Goal: Task Accomplishment & Management: Use online tool/utility

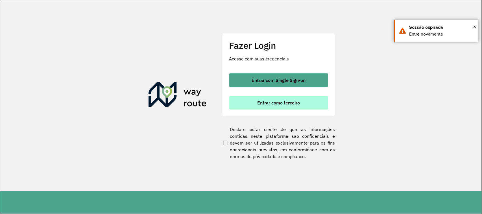
click at [269, 102] on span "Entrar como terceiro" at bounding box center [278, 103] width 43 height 5
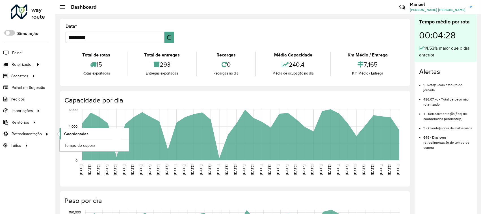
click at [76, 135] on span "Coordenadas" at bounding box center [76, 134] width 24 height 6
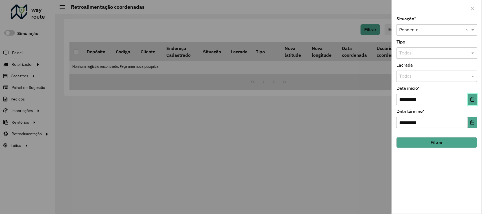
click at [474, 101] on icon "Choose Date" at bounding box center [473, 99] width 5 height 5
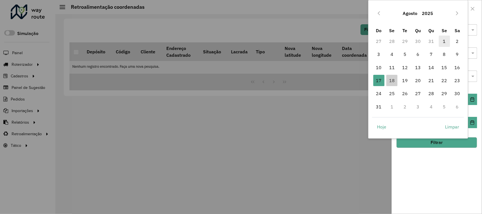
click at [445, 42] on span "1" at bounding box center [444, 41] width 11 height 11
type input "**********"
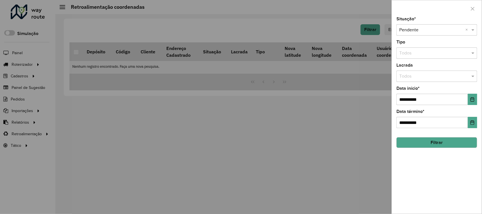
click at [437, 144] on button "Filtrar" at bounding box center [437, 142] width 81 height 11
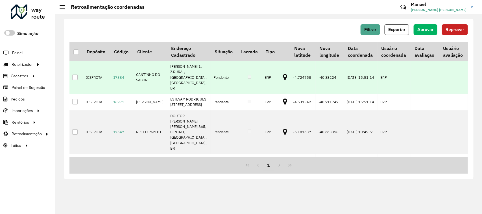
click at [283, 74] on icon at bounding box center [285, 77] width 4 height 7
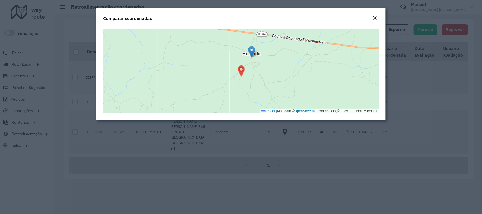
click at [375, 19] on em "Close" at bounding box center [375, 18] width 5 height 5
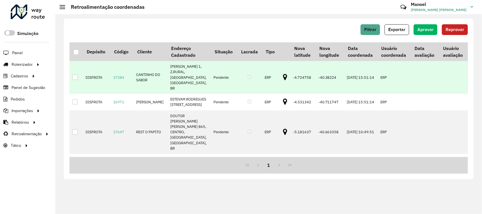
click at [283, 74] on icon at bounding box center [285, 77] width 4 height 7
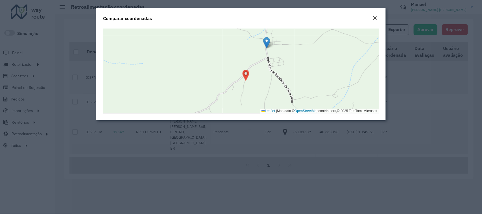
click at [375, 17] on em "Close" at bounding box center [375, 18] width 5 height 5
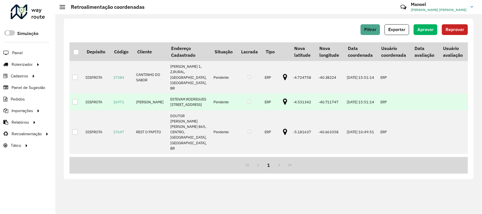
click at [283, 102] on icon at bounding box center [285, 101] width 4 height 7
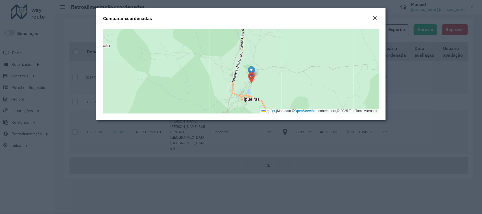
click at [375, 20] on em "Close" at bounding box center [375, 18] width 5 height 5
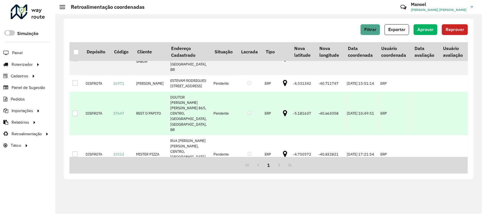
scroll to position [29, 0]
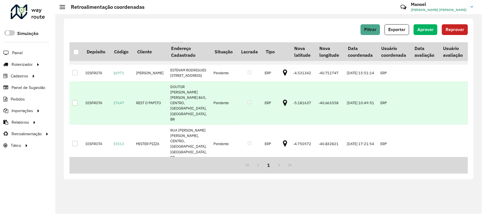
click at [283, 107] on icon at bounding box center [285, 102] width 4 height 7
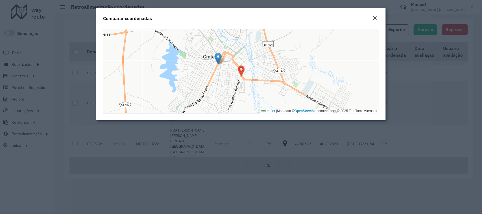
click at [376, 16] on em "Close" at bounding box center [375, 18] width 5 height 5
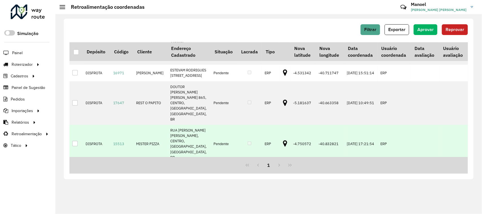
click at [283, 140] on icon at bounding box center [285, 143] width 4 height 7
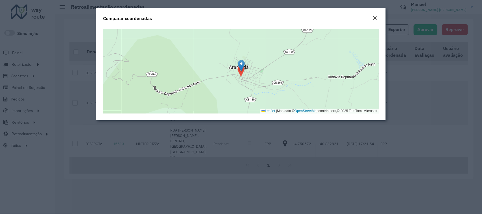
click at [373, 18] on em "Close" at bounding box center [375, 18] width 5 height 5
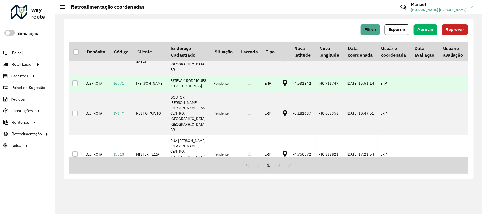
scroll to position [0, 0]
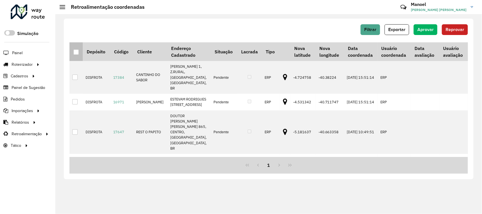
click at [76, 51] on div at bounding box center [75, 51] width 5 height 5
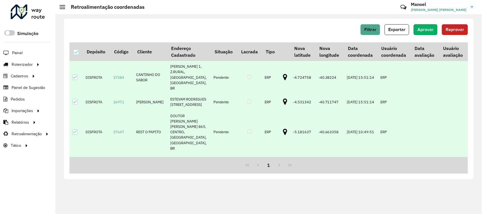
click at [421, 29] on span "Aprovar" at bounding box center [426, 29] width 16 height 5
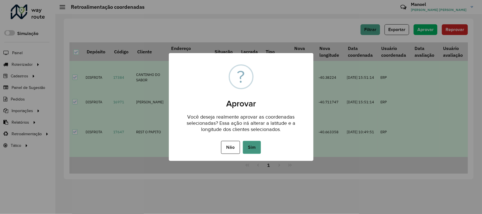
click at [253, 146] on button "Sim" at bounding box center [252, 147] width 18 height 13
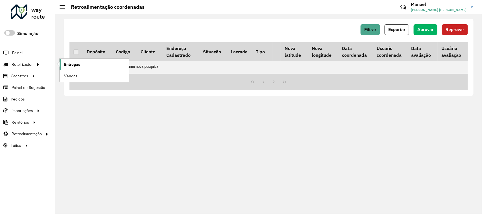
click at [79, 65] on span "Entregas" at bounding box center [72, 65] width 16 height 6
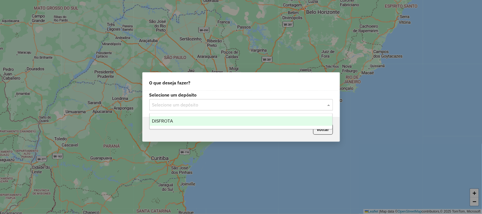
click at [329, 105] on span at bounding box center [329, 104] width 7 height 7
click at [162, 122] on span "DISFROTA" at bounding box center [162, 121] width 21 height 5
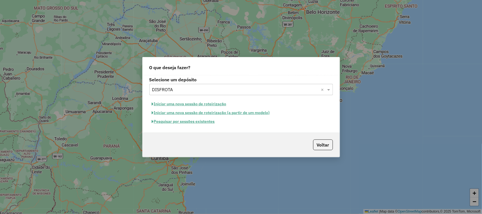
click at [181, 104] on button "Iniciar uma nova sessão de roteirização" at bounding box center [190, 104] width 80 height 9
select select "*"
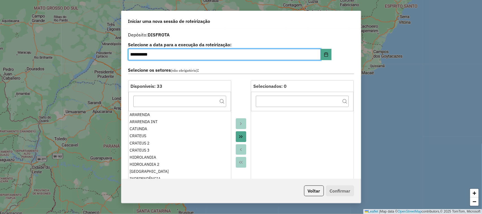
click at [241, 137] on icon "Move All to Target" at bounding box center [241, 137] width 5 height 5
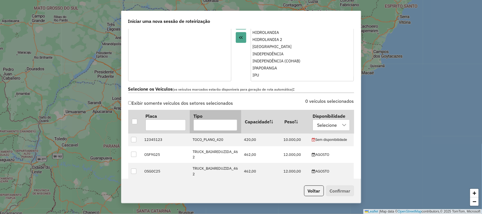
scroll to position [141, 0]
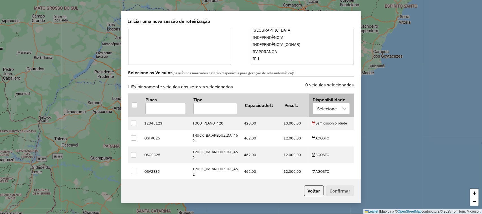
click at [343, 109] on icon at bounding box center [345, 109] width 4 height 2
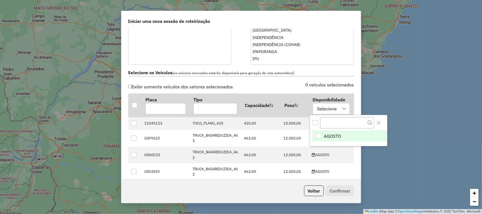
click at [318, 136] on div "AGOSTO" at bounding box center [318, 135] width 5 height 5
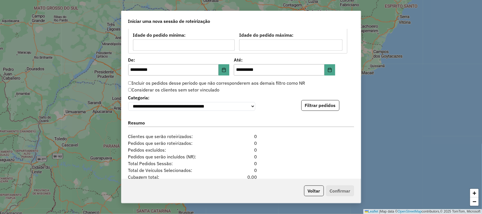
scroll to position [530, 0]
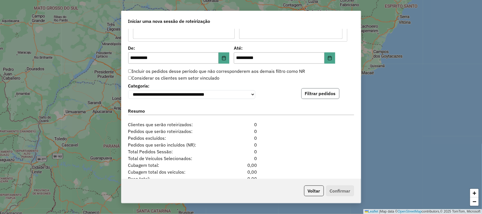
click at [317, 95] on button "Filtrar pedidos" at bounding box center [321, 93] width 38 height 11
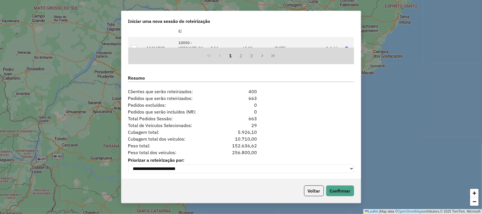
scroll to position [684, 0]
click at [340, 188] on button "Confirmar" at bounding box center [340, 191] width 28 height 11
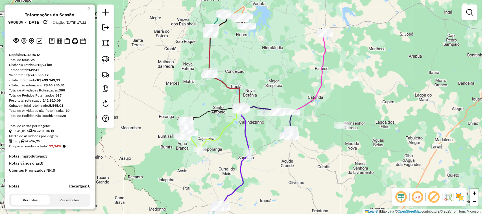
drag, startPoint x: 244, startPoint y: 83, endPoint x: 250, endPoint y: 88, distance: 8.2
click at [247, 91] on div "Janela de atendimento Grade de atendimento Capacidade Transportadoras Veículos …" at bounding box center [241, 107] width 482 height 214
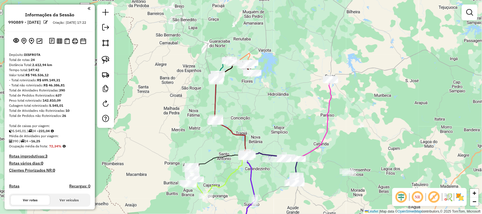
drag, startPoint x: 307, startPoint y: 63, endPoint x: 320, endPoint y: 61, distance: 13.4
click at [317, 64] on div "Janela de atendimento Grade de atendimento Capacidade Transportadoras Veículos …" at bounding box center [241, 107] width 482 height 214
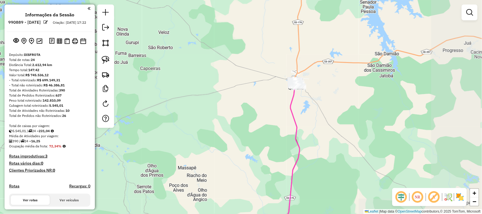
drag, startPoint x: 257, startPoint y: 107, endPoint x: 297, endPoint y: 77, distance: 50.0
click at [284, 86] on div "Janela de atendimento Grade de atendimento Capacidade Transportadoras Veículos …" at bounding box center [241, 107] width 482 height 214
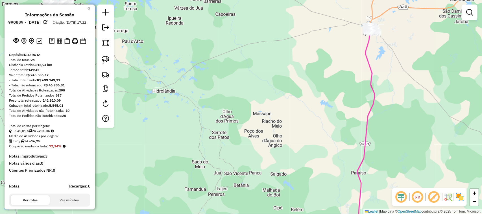
click at [399, 196] on em at bounding box center [402, 197] width 14 height 14
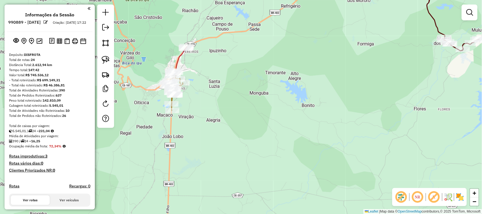
drag, startPoint x: 210, startPoint y: 69, endPoint x: 240, endPoint y: 58, distance: 32.2
click at [240, 59] on div "Janela de atendimento Grade de atendimento Capacidade Transportadoras Veículos …" at bounding box center [241, 107] width 482 height 214
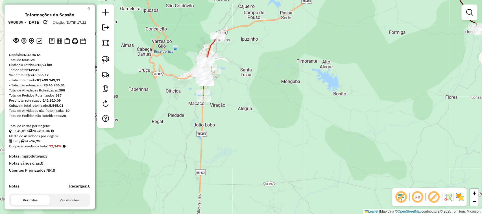
drag, startPoint x: 234, startPoint y: 66, endPoint x: 253, endPoint y: 60, distance: 20.4
click at [252, 60] on div "Janela de atendimento Grade de atendimento Capacidade Transportadoras Veículos …" at bounding box center [241, 107] width 482 height 214
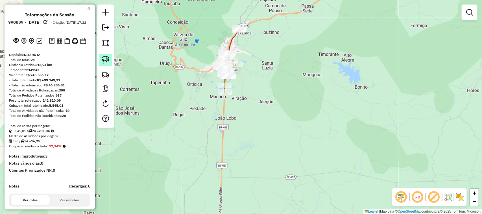
click at [105, 61] on img at bounding box center [106, 60] width 8 height 8
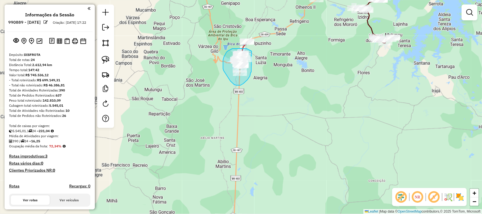
drag, startPoint x: 252, startPoint y: 51, endPoint x: 252, endPoint y: 67, distance: 15.8
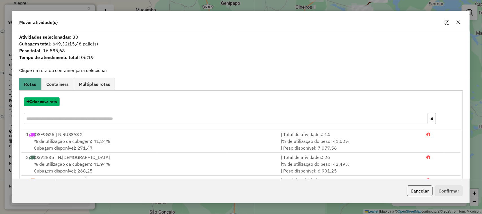
click at [42, 102] on button "Criar nova rota" at bounding box center [42, 102] width 36 height 9
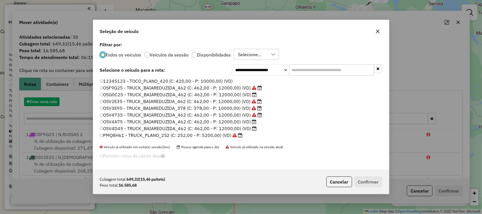
scroll to position [3, 2]
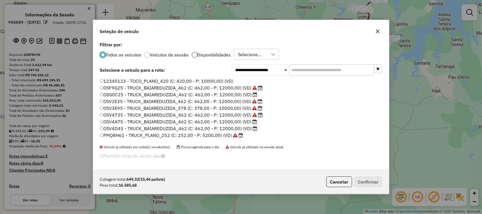
click at [192, 54] on div at bounding box center [195, 55] width 6 height 6
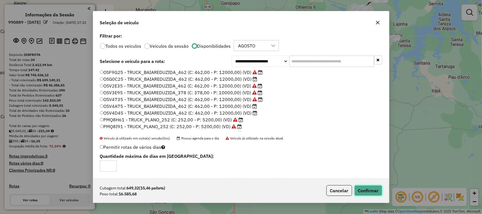
click at [373, 189] on button "Confirmar" at bounding box center [369, 190] width 28 height 11
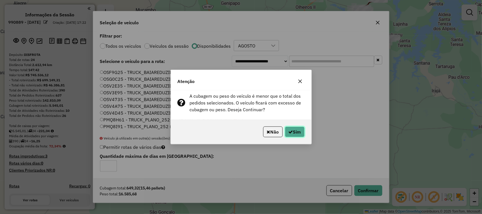
click at [292, 129] on button "Sim" at bounding box center [295, 132] width 20 height 11
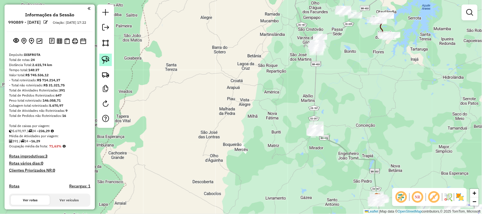
click at [107, 60] on img at bounding box center [106, 60] width 8 height 8
drag, startPoint x: 326, startPoint y: 114, endPoint x: 334, endPoint y: 131, distance: 18.2
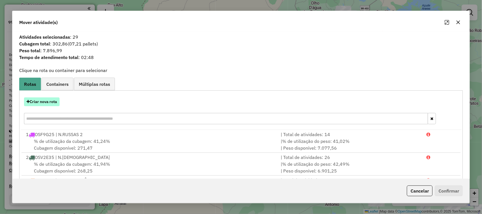
click at [42, 104] on button "Criar nova rota" at bounding box center [42, 102] width 36 height 9
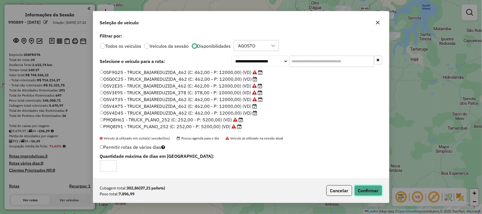
click at [376, 189] on button "Confirmar" at bounding box center [369, 190] width 28 height 11
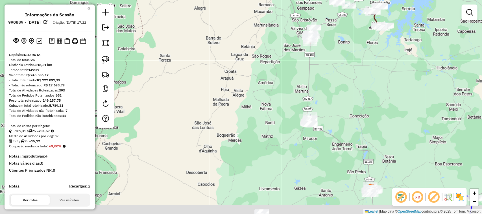
drag, startPoint x: 334, startPoint y: 169, endPoint x: 299, endPoint y: 120, distance: 60.6
click at [304, 124] on div "Janela de atendimento Grade de atendimento Capacidade Transportadoras Veículos …" at bounding box center [241, 107] width 482 height 214
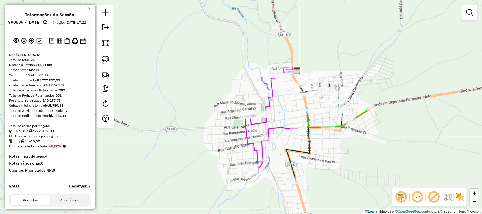
drag, startPoint x: 361, startPoint y: 148, endPoint x: 374, endPoint y: 112, distance: 37.4
click at [373, 115] on div "Janela de atendimento Grade de atendimento Capacidade Transportadoras Veículos …" at bounding box center [241, 107] width 482 height 214
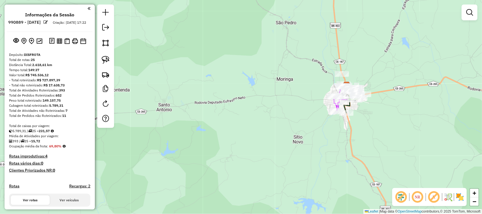
drag, startPoint x: 328, startPoint y: 139, endPoint x: 307, endPoint y: 90, distance: 53.5
click at [309, 95] on div "Janela de atendimento Grade de atendimento Capacidade Transportadoras Veículos …" at bounding box center [241, 107] width 482 height 214
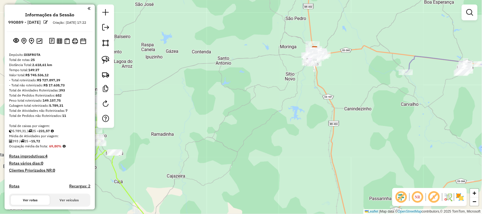
drag, startPoint x: 282, startPoint y: 127, endPoint x: 255, endPoint y: 89, distance: 47.0
click at [256, 90] on div "Janela de atendimento Grade de atendimento Capacidade Transportadoras Veículos …" at bounding box center [241, 107] width 482 height 214
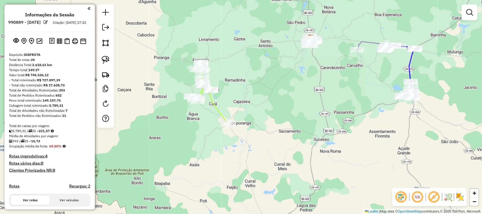
drag, startPoint x: 385, startPoint y: 78, endPoint x: 341, endPoint y: 77, distance: 43.8
click at [349, 78] on div "Janela de atendimento Grade de atendimento Capacidade Transportadoras Veículos …" at bounding box center [241, 107] width 482 height 214
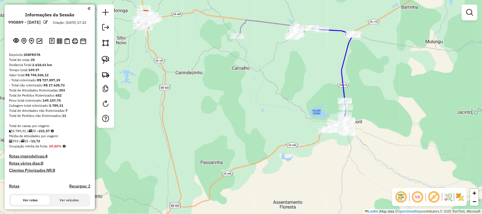
drag, startPoint x: 317, startPoint y: 73, endPoint x: 360, endPoint y: 93, distance: 47.6
click at [351, 92] on div "Janela de atendimento Grade de atendimento Capacidade Transportadoras Veículos …" at bounding box center [241, 107] width 482 height 214
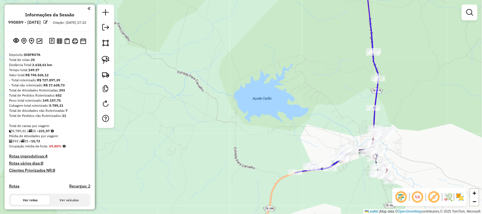
drag, startPoint x: 343, startPoint y: 118, endPoint x: 361, endPoint y: 128, distance: 20.9
click at [358, 129] on div "Janela de atendimento Grade de atendimento Capacidade Transportadoras Veículos …" at bounding box center [241, 107] width 482 height 214
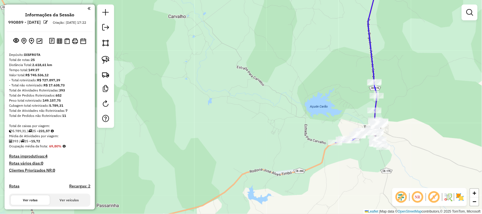
click at [345, 129] on div "Janela de atendimento Grade de atendimento Capacidade Transportadoras Veículos …" at bounding box center [241, 107] width 482 height 214
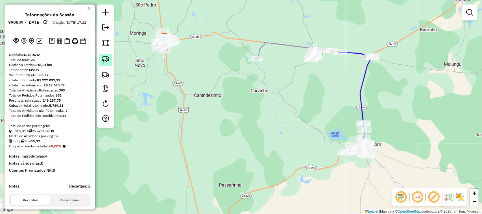
click at [104, 58] on img at bounding box center [106, 60] width 8 height 8
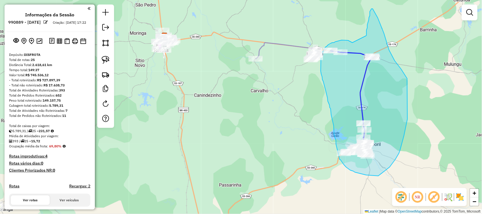
drag, startPoint x: 346, startPoint y: 40, endPoint x: 366, endPoint y: 36, distance: 20.5
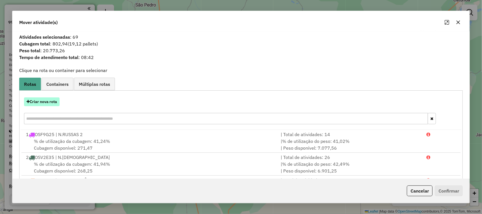
click at [31, 101] on button "Criar nova rota" at bounding box center [42, 102] width 36 height 9
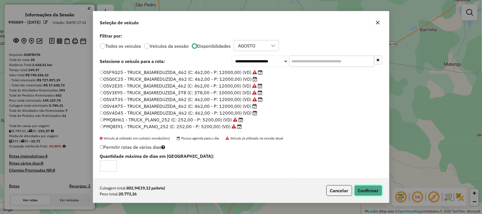
click at [366, 186] on button "Confirmar" at bounding box center [369, 190] width 28 height 11
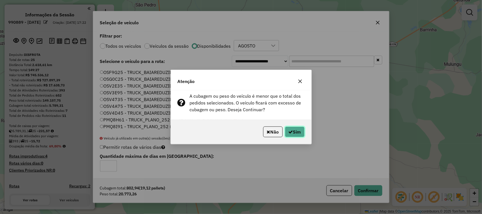
click at [293, 132] on button "Sim" at bounding box center [295, 132] width 20 height 11
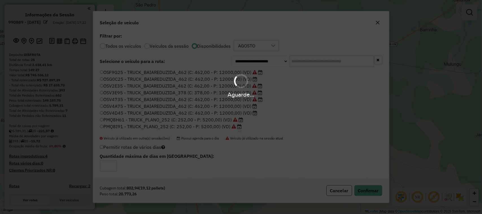
click at [220, 195] on div "Aguarde..." at bounding box center [241, 107] width 482 height 214
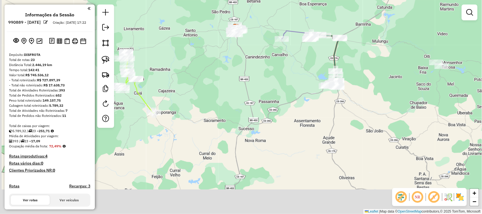
drag, startPoint x: 237, startPoint y: 135, endPoint x: 270, endPoint y: 93, distance: 53.5
click at [270, 92] on div "Janela de atendimento Grade de atendimento Capacidade Transportadoras Veículos …" at bounding box center [241, 107] width 482 height 214
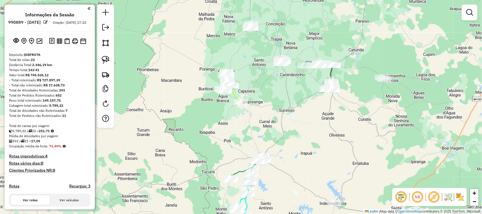
drag, startPoint x: 290, startPoint y: 152, endPoint x: 346, endPoint y: 112, distance: 68.8
click at [340, 116] on div "Janela de atendimento Grade de atendimento Capacidade Transportadoras Veículos …" at bounding box center [241, 107] width 482 height 214
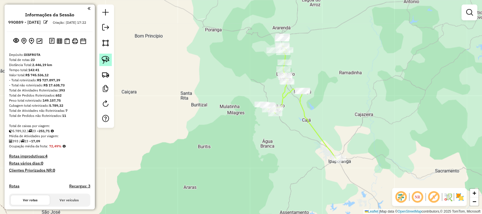
click at [107, 59] on img at bounding box center [106, 60] width 8 height 8
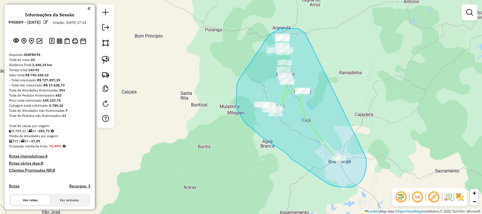
drag, startPoint x: 306, startPoint y: 33, endPoint x: 365, endPoint y: 156, distance: 136.5
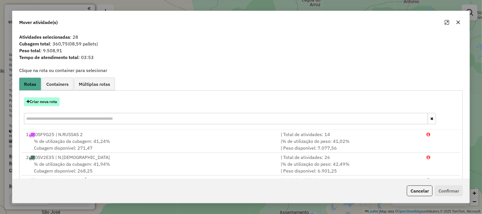
click at [42, 99] on button "Criar nova rota" at bounding box center [42, 102] width 36 height 9
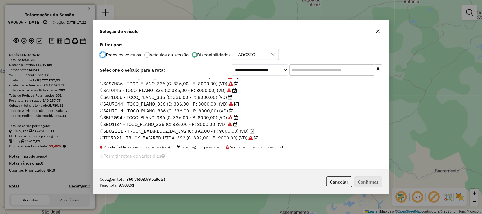
scroll to position [134, 0]
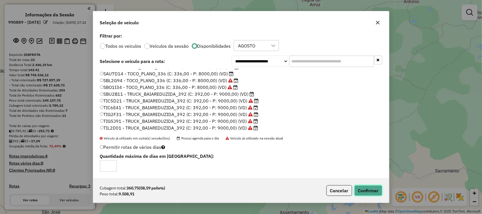
click at [369, 191] on button "Confirmar" at bounding box center [369, 190] width 28 height 11
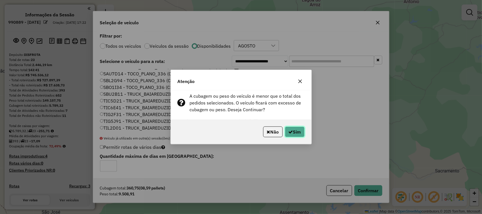
click at [297, 133] on button "Sim" at bounding box center [295, 132] width 20 height 11
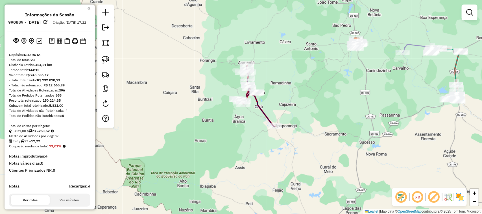
click at [304, 105] on div "Janela de atendimento Grade de atendimento Capacidade Transportadoras Veículos …" at bounding box center [241, 107] width 482 height 214
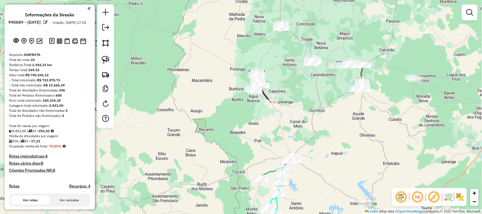
drag, startPoint x: 321, startPoint y: 176, endPoint x: 314, endPoint y: 125, distance: 50.8
click at [314, 129] on div "Janela de atendimento Grade de atendimento Capacidade Transportadoras Veículos …" at bounding box center [241, 107] width 482 height 214
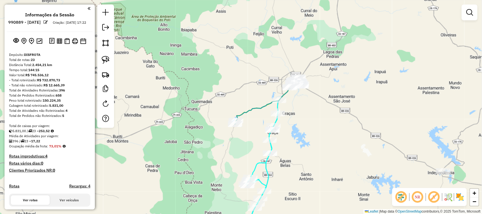
drag, startPoint x: 236, startPoint y: 152, endPoint x: 248, endPoint y: 126, distance: 28.5
click at [246, 129] on div "Janela de atendimento Grade de atendimento Capacidade Transportadoras Veículos …" at bounding box center [241, 107] width 482 height 214
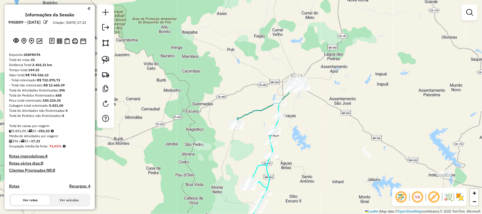
drag, startPoint x: 313, startPoint y: 124, endPoint x: 308, endPoint y: 131, distance: 8.9
click at [311, 135] on div "Janela de atendimento Grade de atendimento Capacidade Transportadoras Veículos …" at bounding box center [241, 107] width 482 height 214
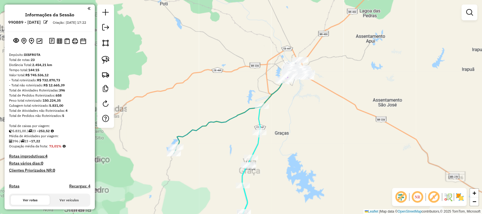
drag, startPoint x: 210, startPoint y: 156, endPoint x: 215, endPoint y: 105, distance: 51.7
click at [214, 119] on div "Janela de atendimento Grade de atendimento Capacidade Transportadoras Veículos …" at bounding box center [241, 107] width 482 height 214
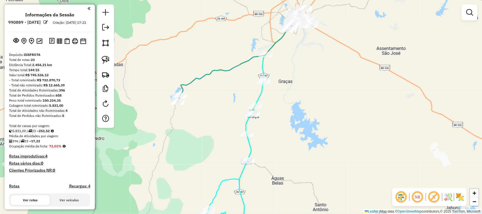
drag, startPoint x: 322, startPoint y: 84, endPoint x: 300, endPoint y: 112, distance: 35.0
click at [302, 114] on div "Janela de atendimento Grade de atendimento Capacidade Transportadoras Veículos …" at bounding box center [241, 107] width 482 height 214
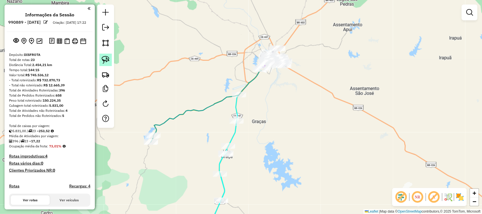
click at [106, 59] on img at bounding box center [106, 60] width 8 height 8
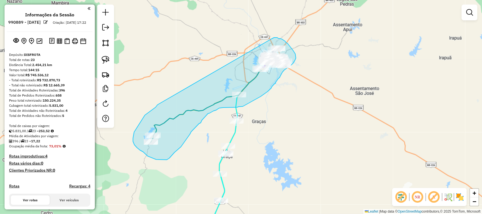
drag, startPoint x: 158, startPoint y: 105, endPoint x: 272, endPoint y: 39, distance: 131.6
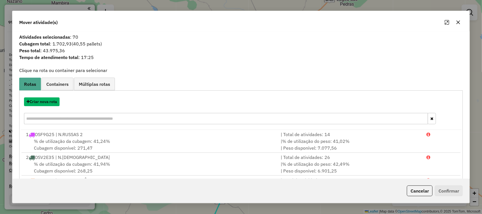
click at [42, 102] on button "Criar nova rota" at bounding box center [42, 102] width 36 height 9
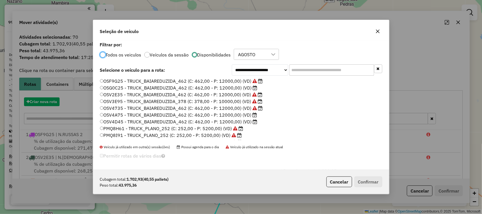
scroll to position [3, 2]
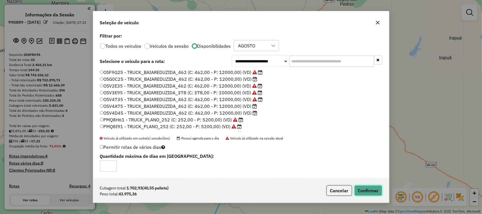
click at [364, 192] on button "Confirmar" at bounding box center [369, 190] width 28 height 11
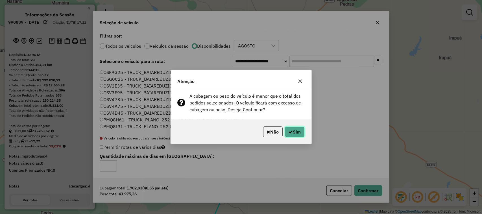
click at [296, 132] on button "Sim" at bounding box center [295, 132] width 20 height 11
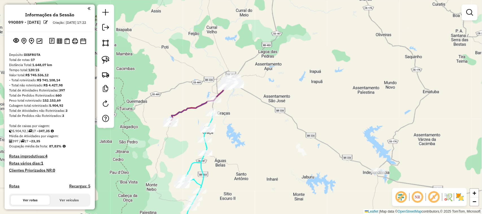
drag, startPoint x: 302, startPoint y: 181, endPoint x: 314, endPoint y: 126, distance: 56.8
click at [315, 134] on div "Janela de atendimento Grade de atendimento Capacidade Transportadoras Veículos …" at bounding box center [241, 107] width 482 height 214
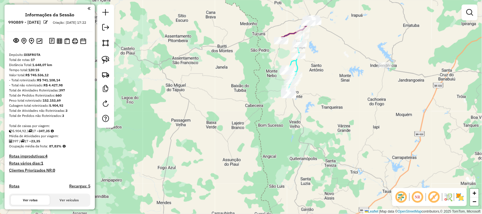
click at [313, 134] on div "Janela de atendimento Grade de atendimento Capacidade Transportadoras Veículos …" at bounding box center [241, 107] width 482 height 214
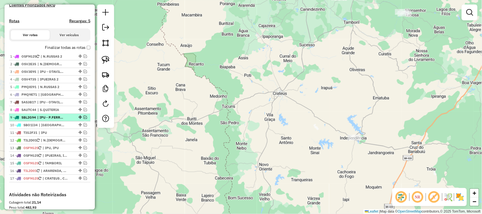
scroll to position [177, 0]
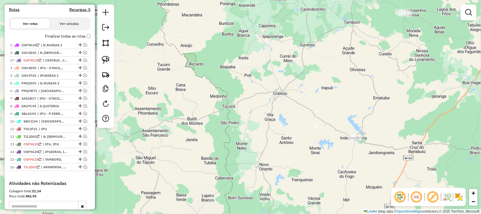
drag, startPoint x: 80, startPoint y: 173, endPoint x: 92, endPoint y: 59, distance: 114.5
drag, startPoint x: 78, startPoint y: 65, endPoint x: 80, endPoint y: 49, distance: 15.9
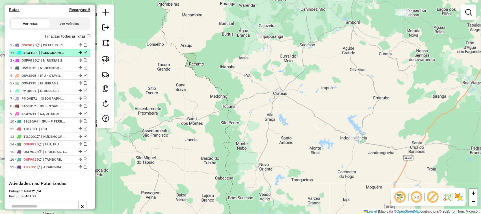
drag, startPoint x: 79, startPoint y: 127, endPoint x: 81, endPoint y: 57, distance: 70.7
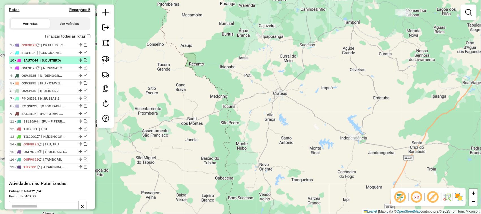
drag, startPoint x: 79, startPoint y: 119, endPoint x: 83, endPoint y: 65, distance: 54.4
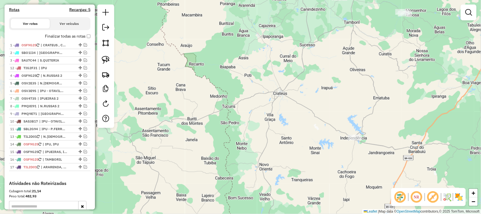
drag, startPoint x: 78, startPoint y: 134, endPoint x: 78, endPoint y: 72, distance: 62.7
drag, startPoint x: 79, startPoint y: 95, endPoint x: 79, endPoint y: 80, distance: 15.0
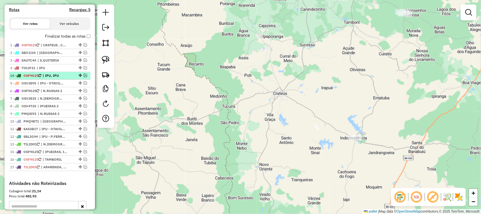
drag, startPoint x: 81, startPoint y: 150, endPoint x: 83, endPoint y: 81, distance: 69.0
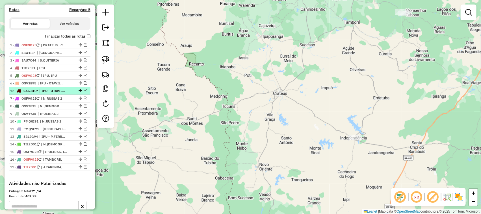
drag, startPoint x: 79, startPoint y: 134, endPoint x: 77, endPoint y: 96, distance: 37.3
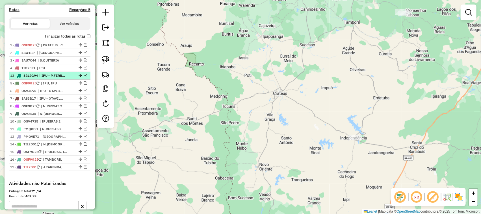
drag, startPoint x: 79, startPoint y: 141, endPoint x: 77, endPoint y: 80, distance: 61.4
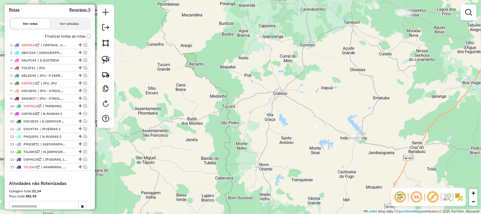
drag, startPoint x: 78, startPoint y: 166, endPoint x: 79, endPoint y: 111, distance: 54.6
drag, startPoint x: 79, startPoint y: 134, endPoint x: 78, endPoint y: 126, distance: 8.2
drag, startPoint x: 78, startPoint y: 164, endPoint x: 73, endPoint y: 131, distance: 33.4
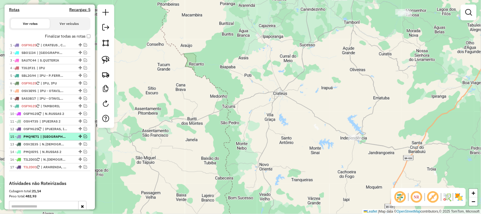
drag, startPoint x: 78, startPoint y: 156, endPoint x: 76, endPoint y: 139, distance: 16.8
drag, startPoint x: 78, startPoint y: 173, endPoint x: 75, endPoint y: 146, distance: 26.7
click at [84, 138] on em at bounding box center [85, 136] width 3 height 3
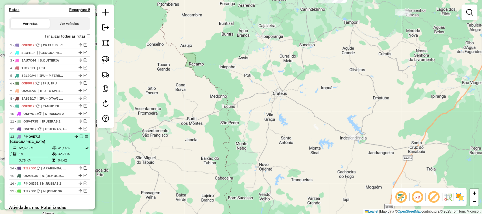
click at [39, 147] on td "52,57 KM" at bounding box center [35, 149] width 33 height 6
select select "**********"
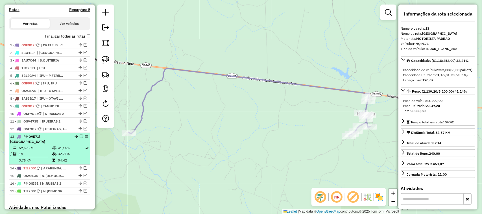
click at [80, 138] on em at bounding box center [81, 136] width 3 height 3
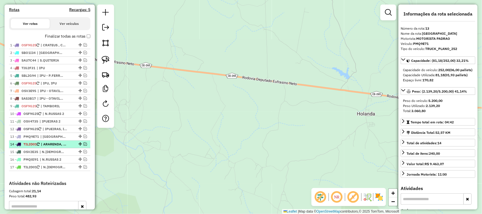
click at [85, 146] on em at bounding box center [85, 143] width 3 height 3
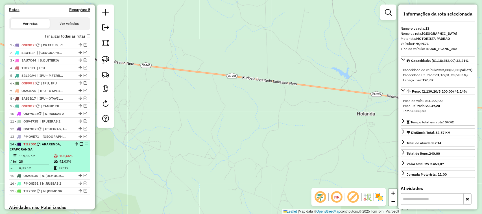
click at [35, 159] on td "114,35 KM" at bounding box center [36, 156] width 35 height 6
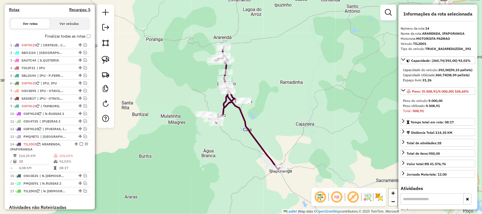
drag, startPoint x: 286, startPoint y: 123, endPoint x: 249, endPoint y: 91, distance: 49.1
click at [253, 95] on div "Janela de atendimento Grade de atendimento Capacidade Transportadoras Veículos …" at bounding box center [241, 107] width 482 height 214
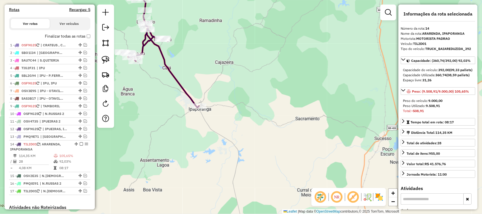
click at [292, 120] on div "Janela de atendimento Grade de atendimento Capacidade Transportadoras Veículos …" at bounding box center [241, 107] width 482 height 214
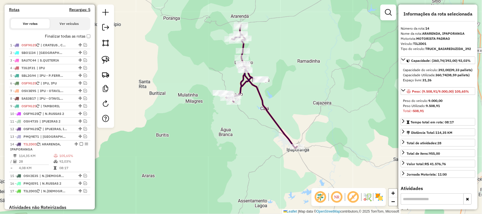
drag, startPoint x: 269, startPoint y: 63, endPoint x: 279, endPoint y: 86, distance: 25.2
click at [281, 94] on div "Janela de atendimento Grade de atendimento Capacidade Transportadoras Veículos …" at bounding box center [241, 107] width 482 height 214
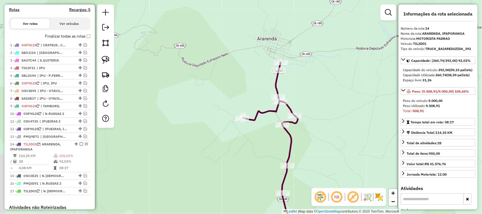
drag, startPoint x: 321, startPoint y: 134, endPoint x: 289, endPoint y: 77, distance: 65.6
click at [297, 88] on div "Janela de atendimento Grade de atendimento Capacidade Transportadoras Veículos …" at bounding box center [241, 107] width 482 height 214
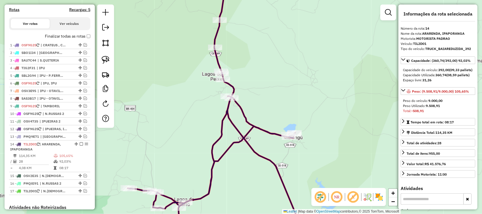
drag, startPoint x: 270, startPoint y: 67, endPoint x: 273, endPoint y: 112, distance: 45.3
click at [272, 113] on div "Janela de atendimento Grade de atendimento Capacidade Transportadoras Veículos …" at bounding box center [241, 107] width 482 height 214
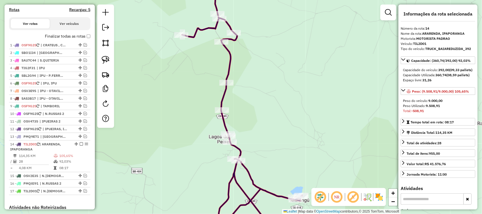
drag, startPoint x: 256, startPoint y: 76, endPoint x: 270, endPoint y: 107, distance: 33.4
click at [270, 112] on div "Janela de atendimento Grade de atendimento Capacidade Transportadoras Veículos …" at bounding box center [241, 107] width 482 height 214
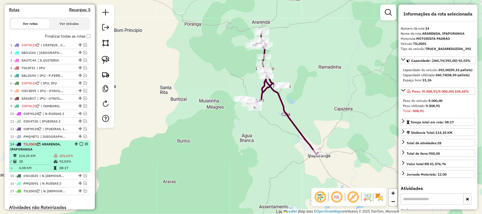
click at [40, 164] on td "28" at bounding box center [36, 162] width 35 height 6
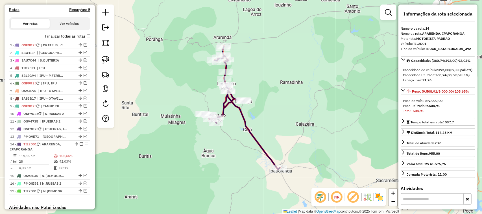
drag, startPoint x: 283, startPoint y: 143, endPoint x: 279, endPoint y: 111, distance: 32.1
click at [281, 115] on div "Janela de atendimento Grade de atendimento Capacidade Transportadoras Veículos …" at bounding box center [241, 107] width 482 height 214
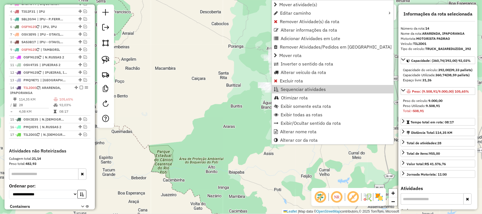
scroll to position [280, 0]
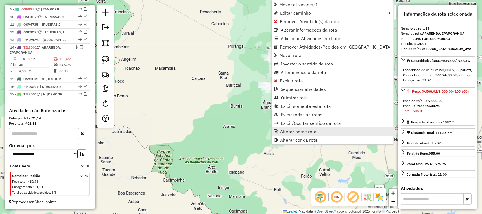
click at [298, 131] on span "Alterar nome rota" at bounding box center [298, 131] width 36 height 5
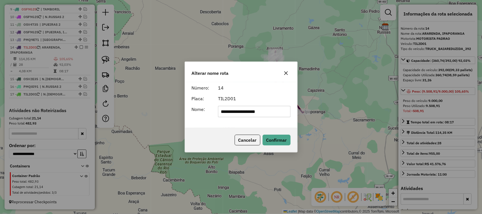
click at [248, 115] on input "**********" at bounding box center [254, 111] width 73 height 11
type input "**********"
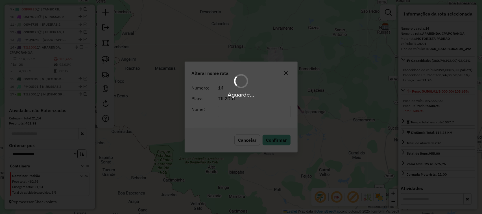
scroll to position [274, 0]
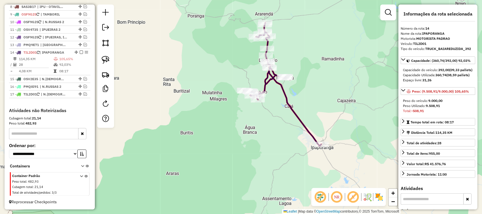
drag, startPoint x: 328, startPoint y: 107, endPoint x: 316, endPoint y: 101, distance: 13.0
click at [318, 102] on div "Janela de atendimento Grade de atendimento Capacidade Transportadoras Veículos …" at bounding box center [241, 107] width 482 height 214
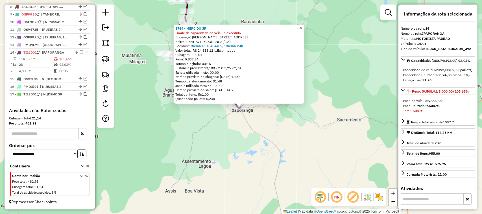
click at [302, 25] on span "×" at bounding box center [301, 27] width 3 height 5
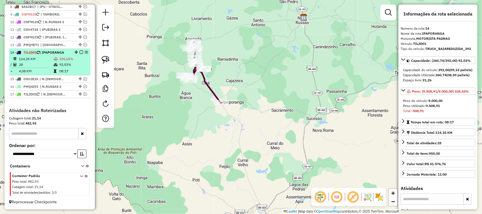
click at [33, 62] on td "28" at bounding box center [36, 65] width 35 height 6
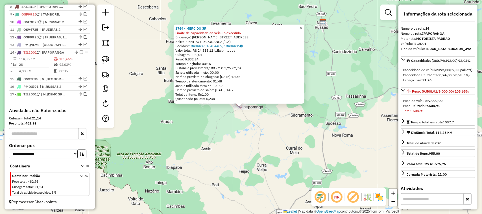
click at [302, 26] on span "×" at bounding box center [301, 27] width 3 height 5
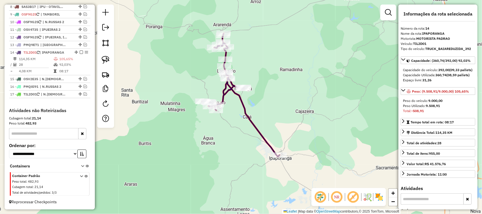
drag, startPoint x: 195, startPoint y: 75, endPoint x: 216, endPoint y: 88, distance: 25.0
click at [213, 87] on div "Janela de atendimento Grade de atendimento Capacidade Transportadoras Veículos …" at bounding box center [241, 107] width 482 height 214
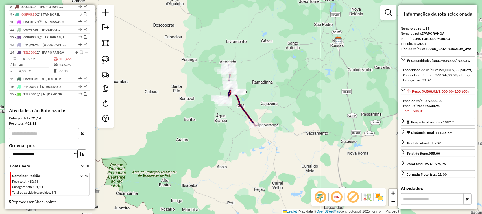
click at [218, 138] on div "Janela de atendimento Grade de atendimento Capacidade Transportadoras Veículos …" at bounding box center [241, 107] width 482 height 214
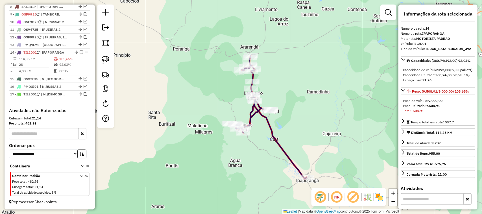
drag, startPoint x: 227, startPoint y: 114, endPoint x: 219, endPoint y: 98, distance: 17.4
click at [219, 99] on div "Janela de atendimento Grade de atendimento Capacidade Transportadoras Veículos …" at bounding box center [241, 107] width 482 height 214
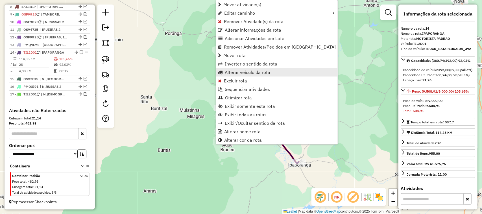
click at [232, 72] on span "Alterar veículo da rota" at bounding box center [248, 72] width 46 height 5
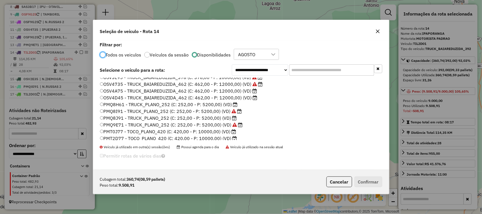
scroll to position [35, 0]
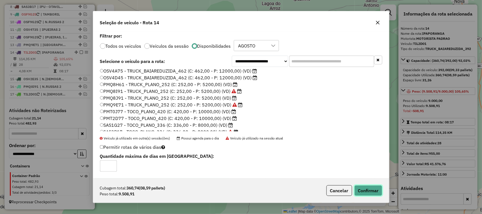
click at [365, 190] on button "Confirmar" at bounding box center [369, 190] width 28 height 11
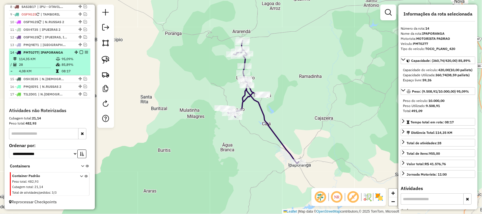
click at [33, 64] on td "28" at bounding box center [37, 65] width 37 height 6
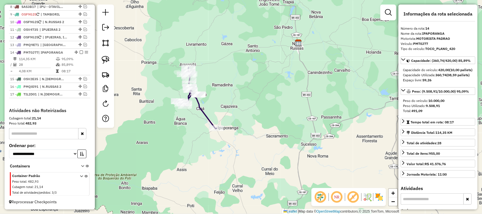
drag, startPoint x: 160, startPoint y: 86, endPoint x: 180, endPoint y: 88, distance: 20.7
click at [179, 88] on div "Janela de atendimento Grade de atendimento Capacidade Transportadoras Veículos …" at bounding box center [241, 107] width 482 height 214
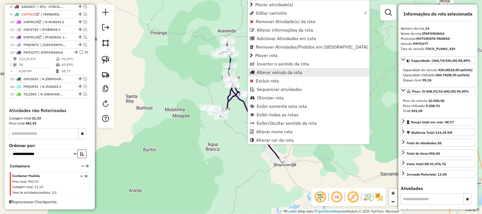
click at [274, 71] on span "Alterar veículo da rota" at bounding box center [280, 72] width 46 height 5
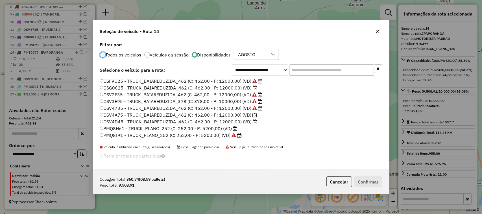
scroll to position [3, 2]
click at [99, 80] on div "OSF9G25 - TRUCK_BAIAREDUZIDA_462 (C: 462,00 - P: 12000,00) (VD) OSG0C25 - TRUCK…" at bounding box center [241, 111] width 289 height 67
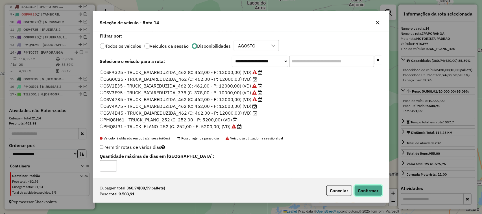
click at [370, 190] on button "Confirmar" at bounding box center [369, 190] width 28 height 11
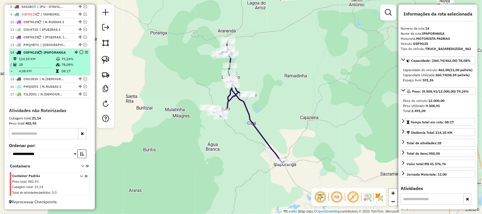
click at [80, 51] on em at bounding box center [81, 52] width 3 height 3
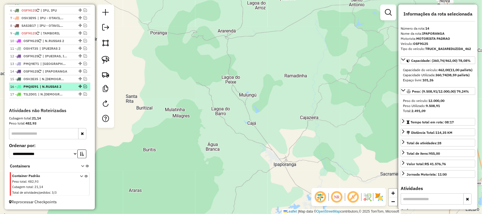
scroll to position [220, 0]
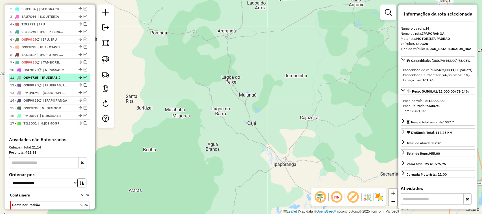
click at [84, 79] on em at bounding box center [85, 77] width 3 height 3
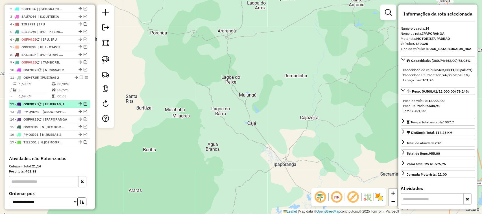
click at [84, 106] on em at bounding box center [85, 103] width 3 height 3
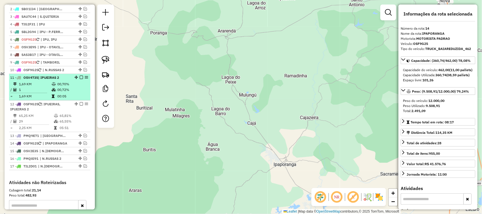
click at [29, 87] on td "1,69 KM" at bounding box center [35, 84] width 33 height 6
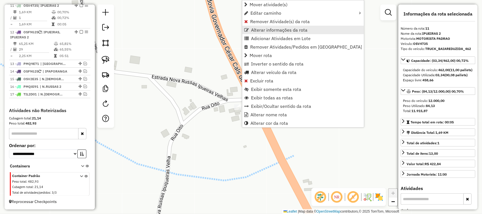
scroll to position [296, 0]
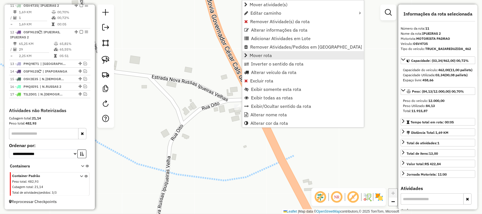
click at [261, 55] on span "Mover rota" at bounding box center [261, 55] width 22 height 5
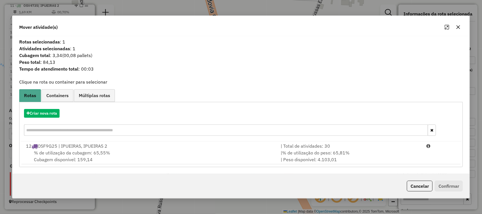
click at [60, 151] on span "% de utilização da cubagem: 65,55%" at bounding box center [72, 153] width 76 height 6
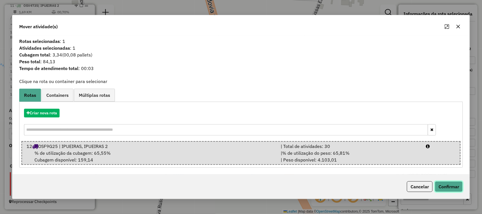
click at [450, 185] on button "Confirmar" at bounding box center [449, 186] width 28 height 11
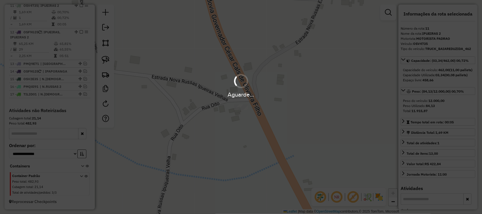
scroll to position [269, 0]
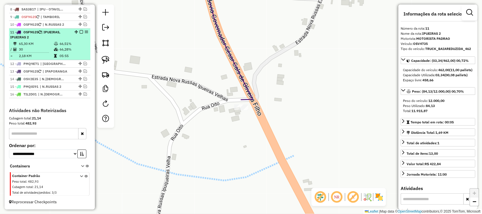
click at [44, 49] on td "30" at bounding box center [36, 50] width 35 height 6
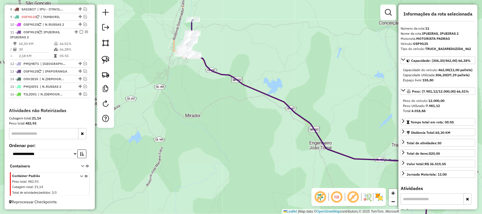
click at [274, 66] on div "Rota 11 - Placa OSF9G25 16734 - BIBS PIZZARIA Janela de atendimento Grade de at…" at bounding box center [241, 107] width 482 height 214
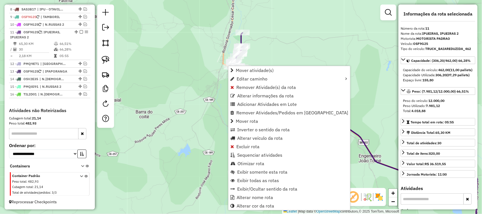
scroll to position [272, 0]
click at [261, 195] on span "Alterar nome rota" at bounding box center [255, 197] width 36 height 5
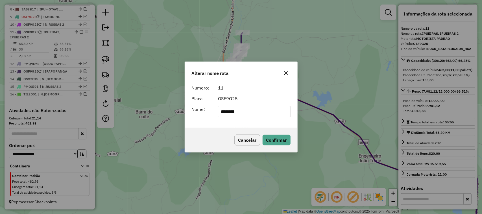
type input "********"
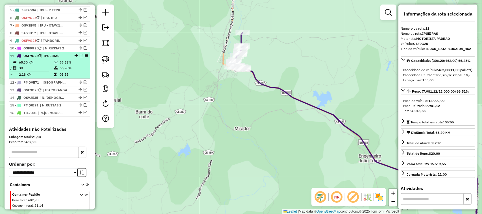
scroll to position [196, 0]
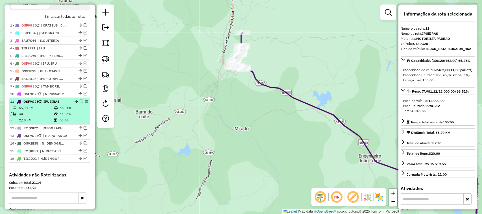
click at [81, 103] on em at bounding box center [81, 101] width 3 height 3
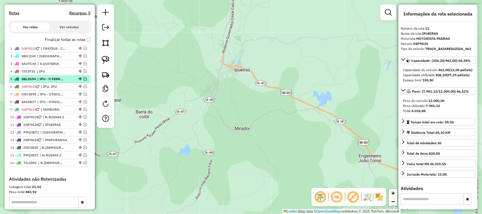
scroll to position [161, 0]
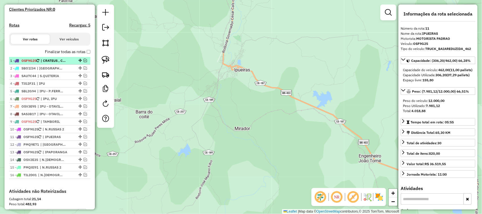
click at [84, 62] on em at bounding box center [85, 60] width 3 height 3
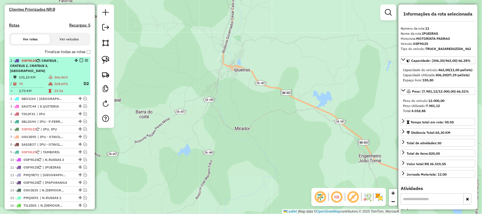
click at [36, 75] on td "191,23 KM" at bounding box center [34, 78] width 30 height 6
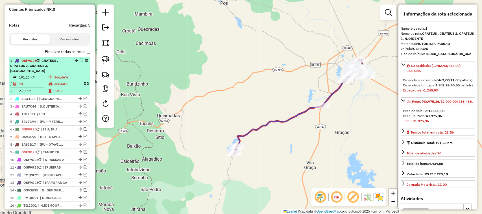
click at [80, 62] on em at bounding box center [81, 60] width 3 height 3
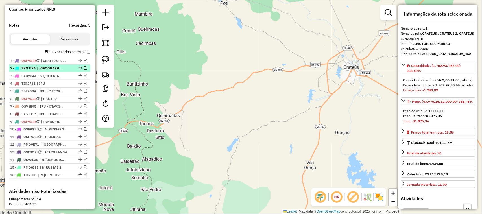
click at [85, 70] on em at bounding box center [85, 67] width 3 height 3
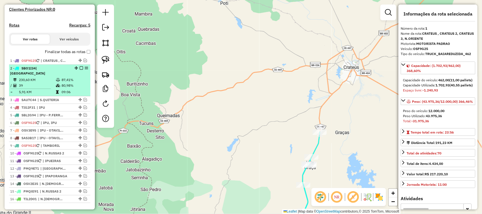
click at [46, 79] on td "230,60 KM" at bounding box center [37, 80] width 37 height 6
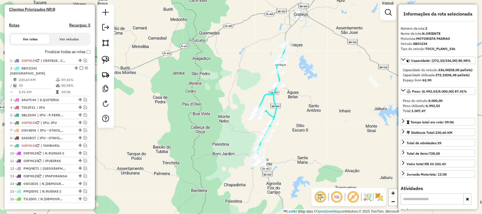
drag, startPoint x: 291, startPoint y: 142, endPoint x: 293, endPoint y: 123, distance: 18.9
click at [293, 125] on div "Janela de atendimento Grade de atendimento Capacidade Transportadoras Veículos …" at bounding box center [241, 107] width 482 height 214
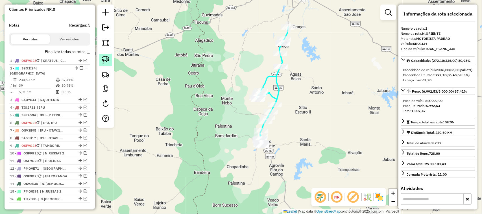
click at [104, 59] on img at bounding box center [106, 60] width 8 height 8
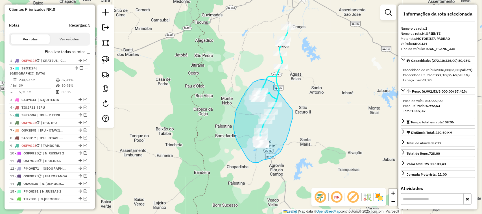
drag, startPoint x: 273, startPoint y: 85, endPoint x: 293, endPoint y: 109, distance: 30.8
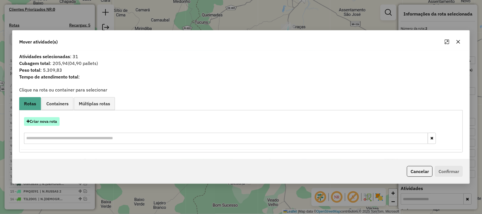
click at [46, 122] on button "Criar nova rota" at bounding box center [42, 121] width 36 height 9
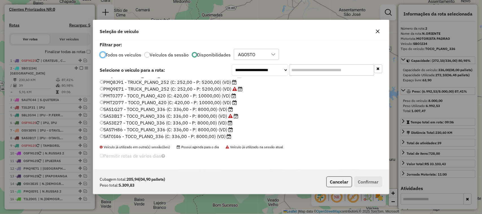
scroll to position [71, 0]
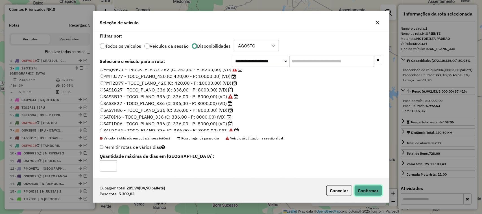
click at [375, 190] on button "Confirmar" at bounding box center [369, 190] width 28 height 11
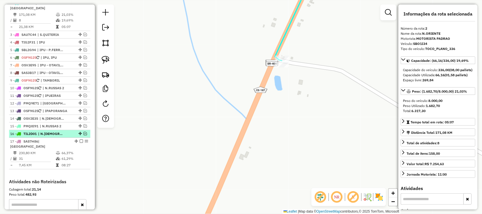
scroll to position [191, 0]
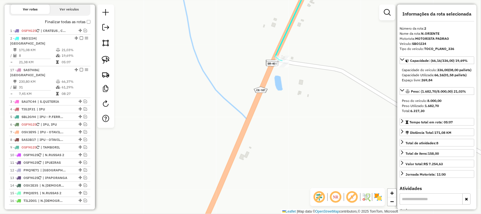
drag, startPoint x: 75, startPoint y: 178, endPoint x: 73, endPoint y: 74, distance: 104.3
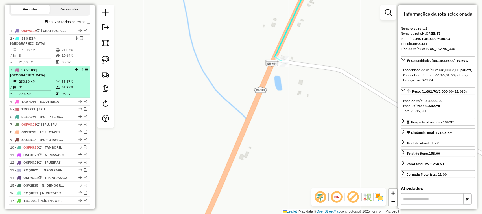
click at [41, 79] on td "230,80 KM" at bounding box center [37, 82] width 37 height 6
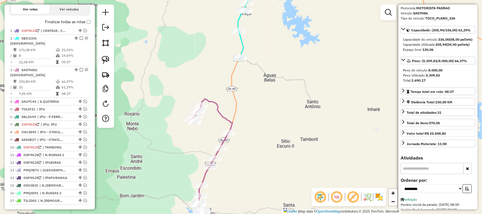
scroll to position [71, 0]
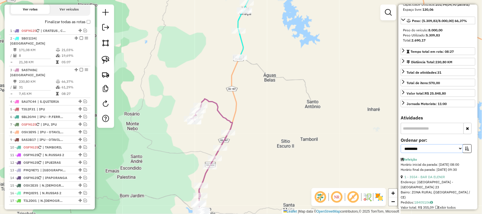
click at [457, 153] on select "**********" at bounding box center [432, 148] width 62 height 9
select select "*********"
click at [401, 153] on select "**********" at bounding box center [432, 148] width 62 height 9
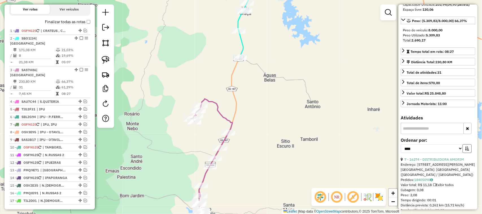
click at [465, 151] on icon "button" at bounding box center [467, 149] width 4 height 4
click at [439, 162] on link "19 - 16026 - BAR DO VINY" at bounding box center [425, 159] width 41 height 4
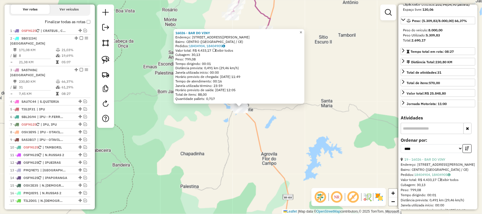
click at [302, 30] on span "×" at bounding box center [301, 32] width 3 height 5
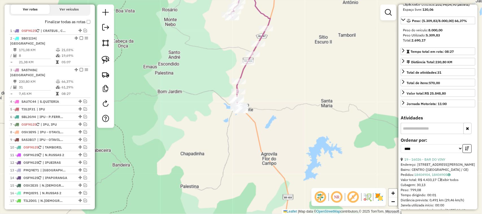
click at [201, 73] on div "Janela de atendimento Grade de atendimento Capacidade Transportadoras Veículos …" at bounding box center [241, 107] width 482 height 214
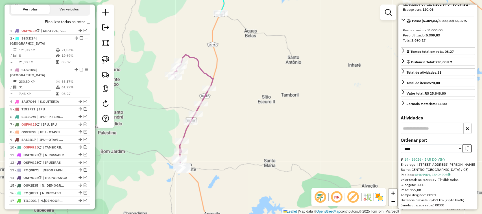
drag, startPoint x: 200, startPoint y: 105, endPoint x: 211, endPoint y: 99, distance: 12.3
click at [209, 105] on div "Janela de atendimento Grade de atendimento Capacidade Transportadoras Veículos …" at bounding box center [241, 107] width 482 height 214
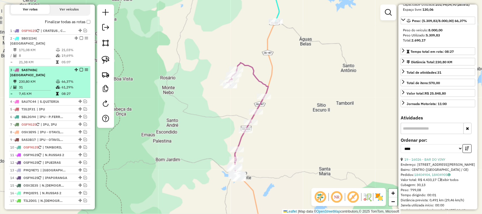
click at [41, 85] on td "31" at bounding box center [37, 88] width 37 height 6
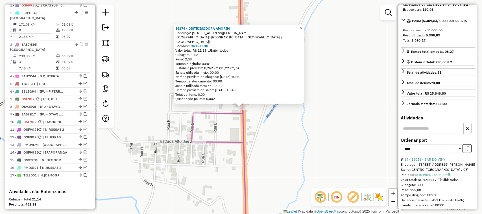
scroll to position [253, 0]
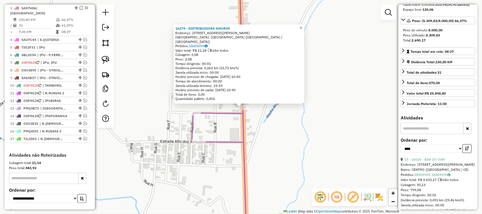
click at [302, 28] on span "×" at bounding box center [301, 27] width 3 height 5
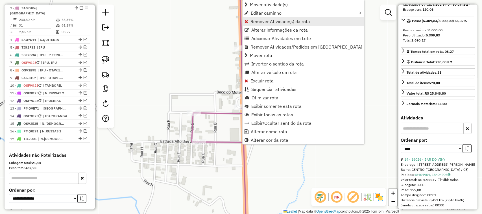
click at [267, 19] on span "Remover Atividade(s) da rota" at bounding box center [281, 21] width 60 height 5
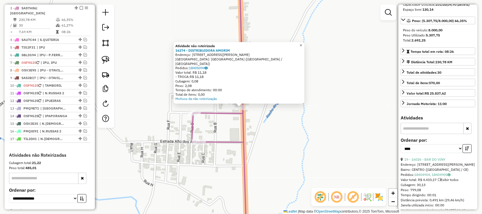
click at [302, 48] on span "×" at bounding box center [301, 45] width 3 height 5
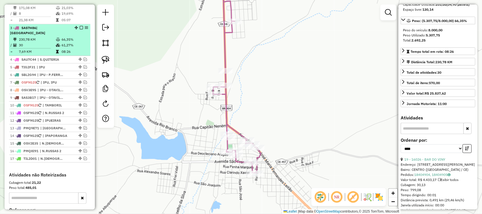
scroll to position [218, 0]
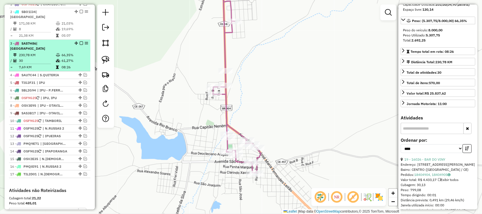
click at [40, 58] on td "30" at bounding box center [37, 61] width 37 height 6
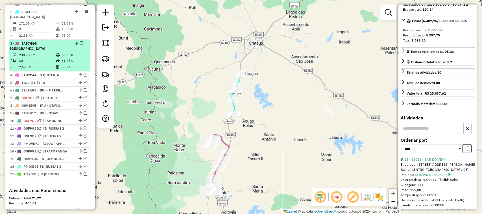
scroll to position [182, 0]
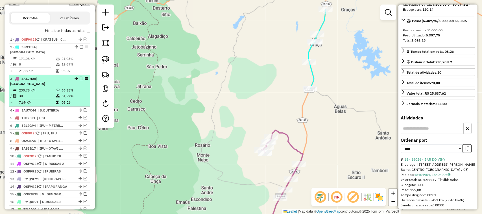
click at [80, 78] on em at bounding box center [81, 78] width 3 height 3
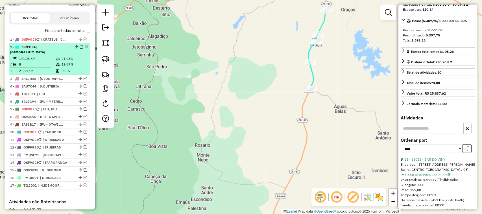
click at [42, 65] on td "8" at bounding box center [37, 65] width 37 height 6
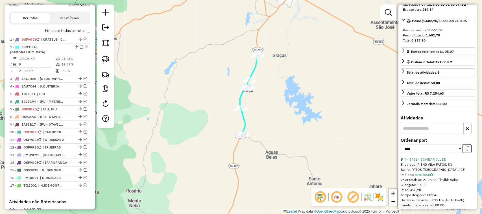
drag, startPoint x: 281, startPoint y: 105, endPoint x: 271, endPoint y: 112, distance: 11.8
click at [276, 123] on div "Janela de atendimento Grade de atendimento Capacidade Transportadoras Veículos …" at bounding box center [241, 107] width 482 height 214
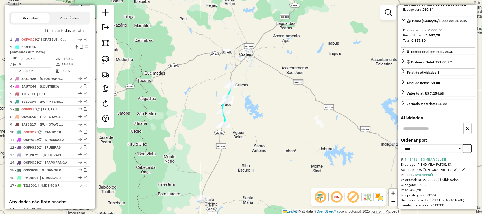
click at [277, 117] on div "Janela de atendimento Grade de atendimento Capacidade Transportadoras Veículos …" at bounding box center [241, 107] width 482 height 214
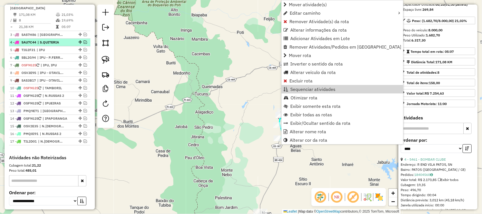
scroll to position [191, 0]
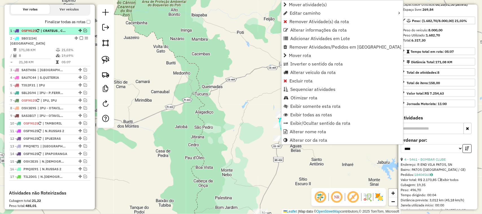
click at [84, 32] on em at bounding box center [85, 30] width 3 height 3
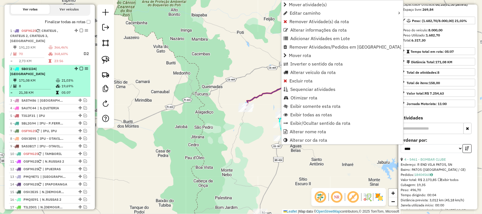
click at [41, 78] on td "171,08 KM" at bounding box center [37, 81] width 37 height 6
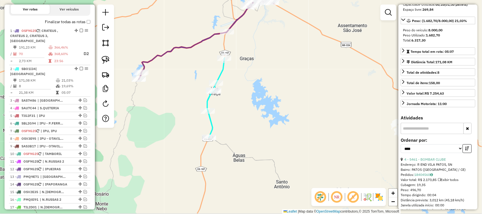
drag, startPoint x: 171, startPoint y: 94, endPoint x: 195, endPoint y: 94, distance: 24.3
click at [188, 97] on div "Janela de atendimento Grade de atendimento Capacidade Transportadoras Veículos …" at bounding box center [241, 107] width 482 height 214
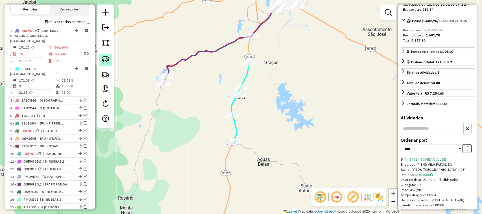
click at [104, 60] on img at bounding box center [106, 60] width 8 height 8
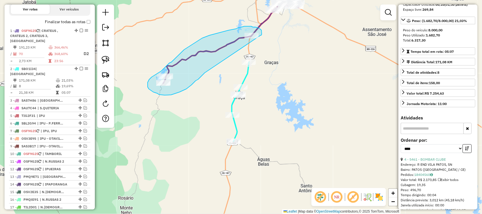
drag, startPoint x: 262, startPoint y: 32, endPoint x: 209, endPoint y: 70, distance: 65.5
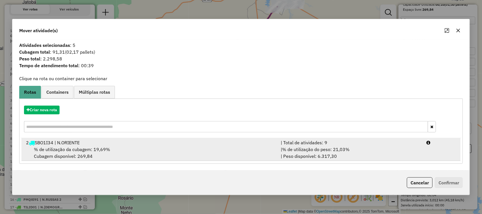
drag, startPoint x: 68, startPoint y: 150, endPoint x: 74, endPoint y: 146, distance: 7.6
click at [69, 150] on span "% de utilização da cubagem: 19,69%" at bounding box center [72, 150] width 76 height 6
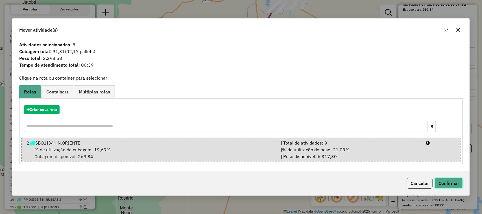
click at [449, 181] on button "Confirmar" at bounding box center [449, 183] width 28 height 11
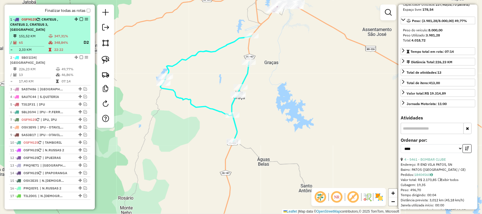
scroll to position [181, 0]
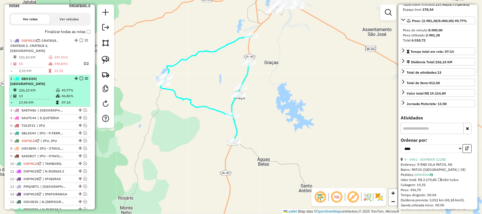
click at [41, 93] on td "13" at bounding box center [37, 96] width 37 height 6
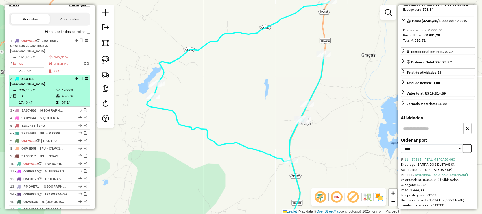
click at [80, 77] on em at bounding box center [81, 78] width 3 height 3
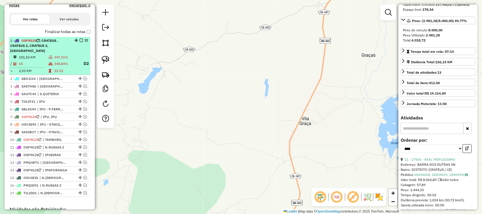
click at [43, 57] on td "151,52 KM" at bounding box center [34, 58] width 30 height 6
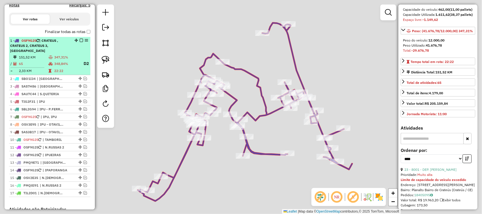
scroll to position [81, 0]
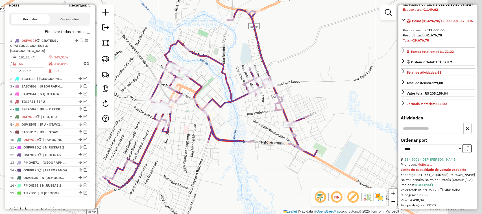
drag, startPoint x: 284, startPoint y: 126, endPoint x: 242, endPoint y: 111, distance: 45.2
click at [246, 112] on div "Janela de atendimento Grade de atendimento Capacidade Transportadoras Veículos …" at bounding box center [241, 107] width 482 height 214
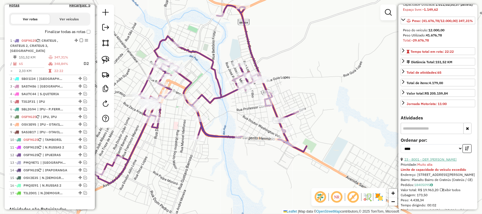
click at [434, 162] on link "23 - 8001 - DEP. PEDRO MACHADO" at bounding box center [431, 159] width 52 height 4
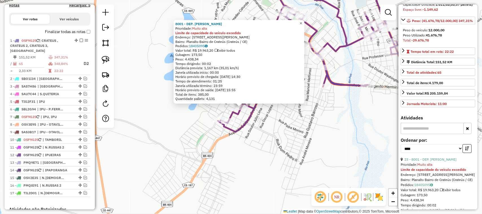
click at [302, 21] on span "×" at bounding box center [301, 23] width 3 height 5
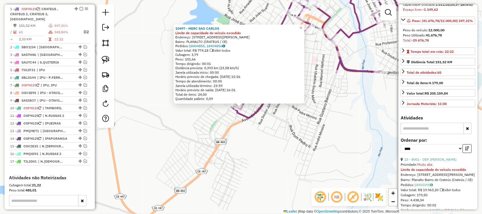
scroll to position [218, 0]
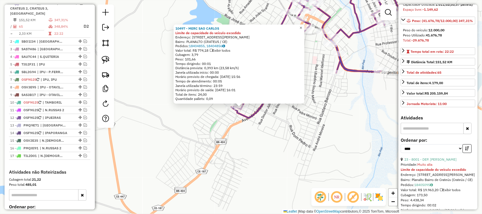
click at [302, 25] on span "×" at bounding box center [301, 27] width 3 height 5
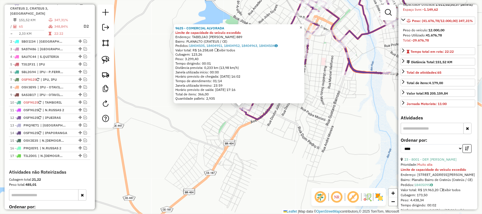
click at [302, 26] on span "×" at bounding box center [301, 27] width 3 height 5
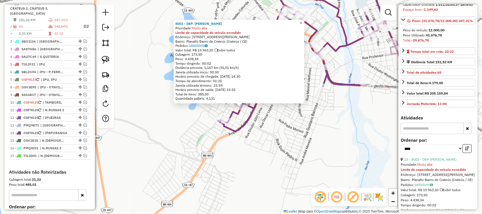
click at [302, 21] on span "×" at bounding box center [301, 23] width 3 height 5
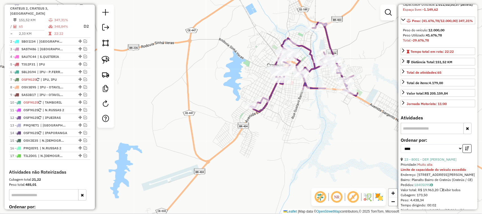
drag, startPoint x: 272, startPoint y: 105, endPoint x: 265, endPoint y: 99, distance: 8.8
click at [267, 102] on div "Janela de atendimento Grade de atendimento Capacidade Transportadoras Veículos …" at bounding box center [241, 107] width 482 height 214
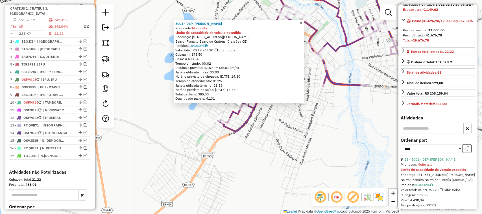
click at [302, 21] on span "×" at bounding box center [301, 23] width 3 height 5
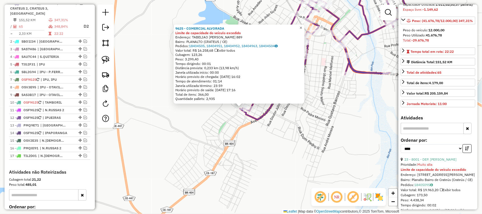
click at [302, 25] on span "×" at bounding box center [301, 27] width 3 height 5
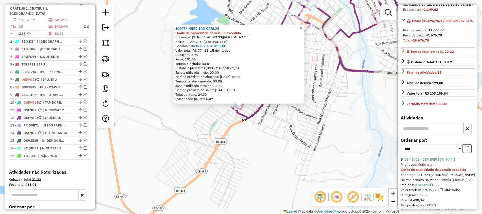
click at [302, 25] on span "×" at bounding box center [301, 27] width 3 height 5
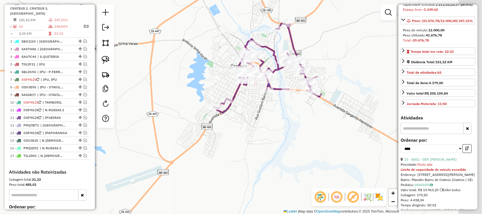
drag, startPoint x: 321, startPoint y: 125, endPoint x: 283, endPoint y: 120, distance: 38.5
click at [291, 125] on div "Janela de atendimento Grade de atendimento Capacidade Transportadoras Veículos …" at bounding box center [241, 107] width 482 height 214
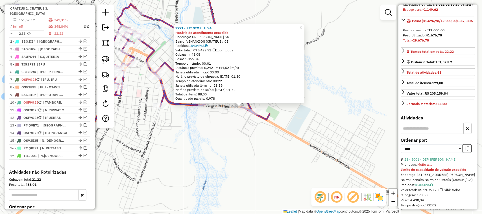
click at [302, 25] on span "×" at bounding box center [301, 27] width 3 height 5
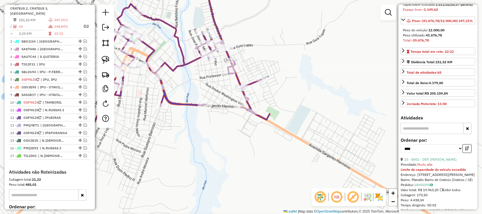
drag, startPoint x: 321, startPoint y: 85, endPoint x: 331, endPoint y: 86, distance: 9.9
click at [329, 86] on div "Janela de atendimento Grade de atendimento Capacidade Transportadoras Veículos …" at bounding box center [241, 107] width 482 height 214
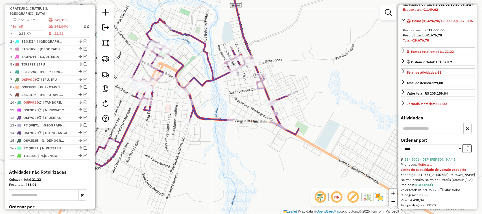
drag, startPoint x: 235, startPoint y: 153, endPoint x: 225, endPoint y: 152, distance: 10.9
click at [224, 155] on div "Janela de atendimento Grade de atendimento Capacidade Transportadoras Veículos …" at bounding box center [241, 107] width 482 height 214
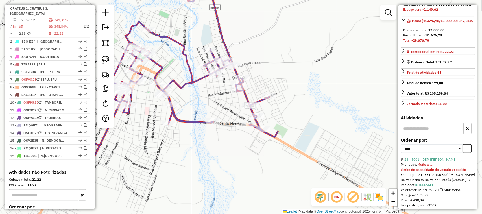
drag, startPoint x: 310, startPoint y: 77, endPoint x: 322, endPoint y: 93, distance: 19.8
click at [319, 93] on div "Rota 1 - Placa OSF9G25 17721 - CANTINHO DO SABOR Janela de atendimento Grade de…" at bounding box center [241, 107] width 482 height 214
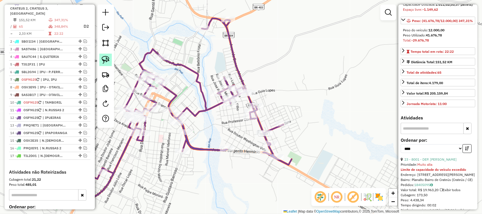
click at [106, 60] on img at bounding box center [106, 60] width 8 height 8
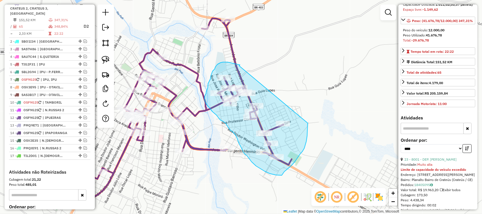
drag, startPoint x: 239, startPoint y: 66, endPoint x: 307, endPoint y: 127, distance: 91.7
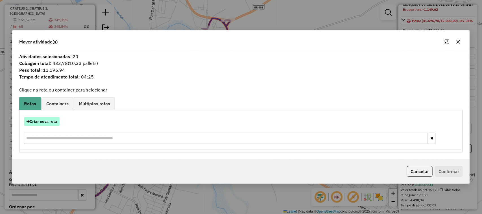
click at [44, 122] on button "Criar nova rota" at bounding box center [42, 121] width 36 height 9
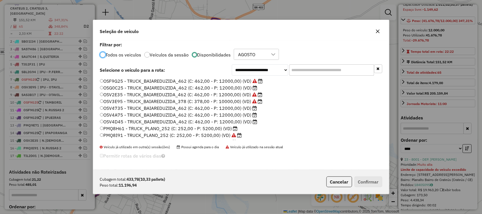
scroll to position [3, 2]
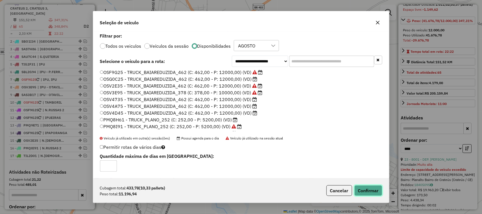
click at [370, 192] on button "Confirmar" at bounding box center [369, 190] width 28 height 11
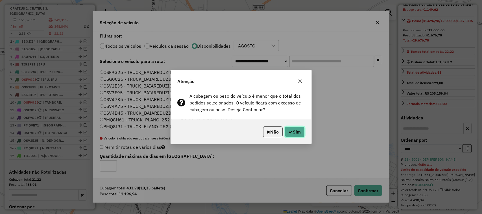
click at [297, 131] on button "Sim" at bounding box center [295, 132] width 20 height 11
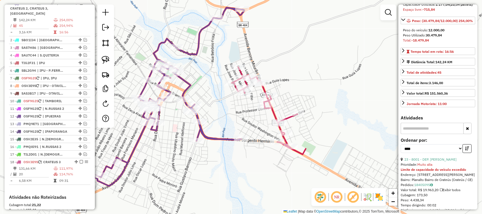
drag, startPoint x: 284, startPoint y: 72, endPoint x: 324, endPoint y: 44, distance: 48.5
click at [324, 48] on div "Janela de atendimento Grade de atendimento Capacidade Transportadoras Veículos …" at bounding box center [241, 107] width 482 height 214
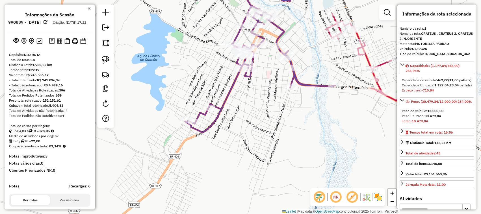
select select "*********"
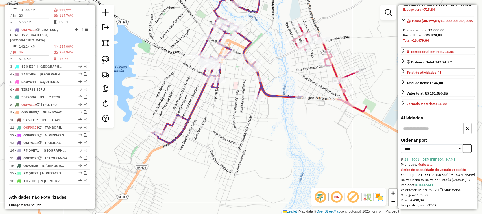
drag, startPoint x: 335, startPoint y: 140, endPoint x: 270, endPoint y: 162, distance: 67.9
click at [276, 160] on div "Janela de atendimento Grade de atendimento Capacidade Transportadoras Veículos …" at bounding box center [241, 107] width 482 height 214
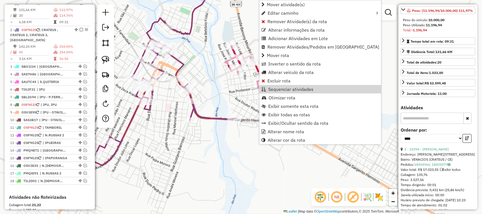
scroll to position [76, 0]
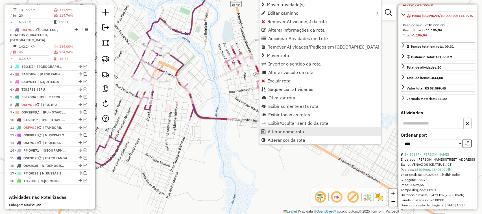
click at [281, 131] on span "Alterar nome rota" at bounding box center [286, 131] width 36 height 5
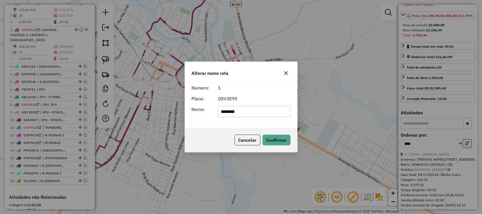
type input "*******"
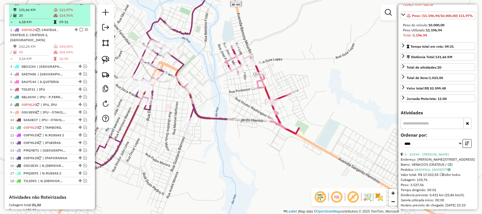
click at [37, 18] on td "20" at bounding box center [36, 16] width 35 height 6
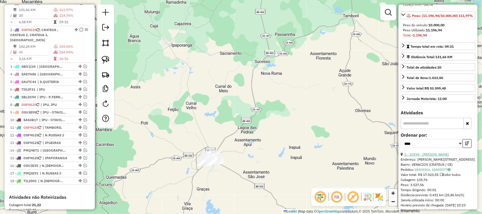
click at [430, 157] on link "3 - 10394 - ARMAZEM COUTINHO" at bounding box center [427, 154] width 45 height 4
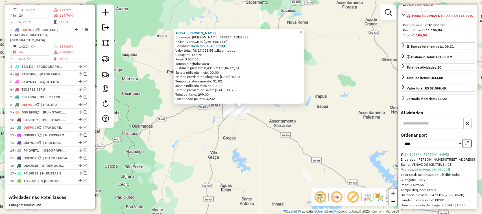
click at [302, 30] on span "×" at bounding box center [301, 32] width 3 height 5
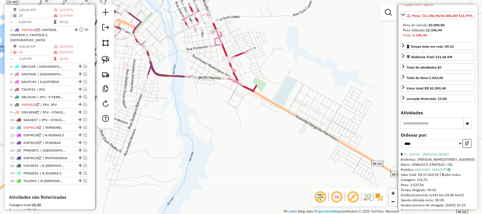
drag, startPoint x: 268, startPoint y: 44, endPoint x: 310, endPoint y: 69, distance: 48.9
click at [309, 69] on div "Janela de atendimento Grade de atendimento Capacidade Transportadoras Veículos …" at bounding box center [241, 107] width 482 height 214
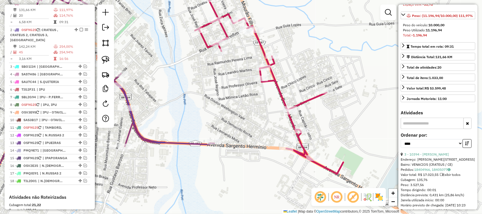
click at [261, 101] on div "Janela de atendimento Grade de atendimento Capacidade Transportadoras Veículos …" at bounding box center [241, 107] width 482 height 214
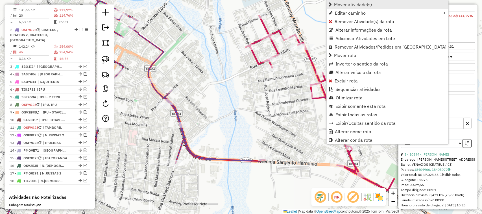
click at [341, 6] on span "Mover atividade(s)" at bounding box center [353, 4] width 38 height 5
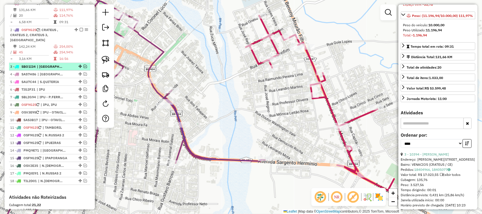
click at [85, 66] on em at bounding box center [85, 66] width 3 height 3
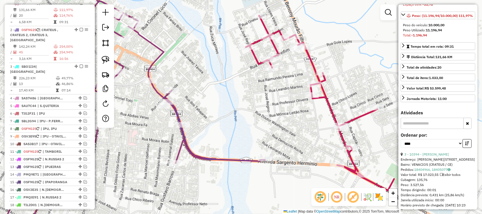
click at [196, 115] on div "Janela de atendimento Grade de atendimento Capacidade Transportadoras Veículos …" at bounding box center [241, 107] width 482 height 214
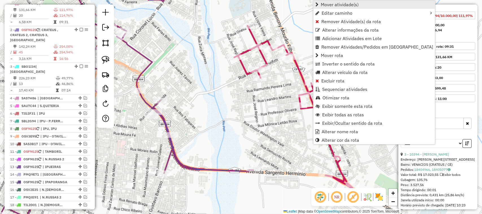
click at [327, 3] on span "Mover atividade(s)" at bounding box center [340, 4] width 38 height 5
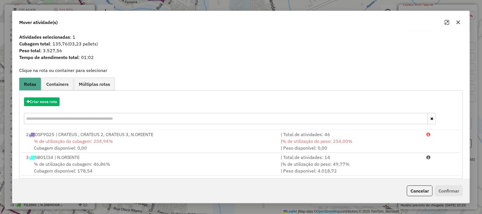
click at [54, 164] on span "% de utilização da cubagem: 46,86%" at bounding box center [72, 164] width 76 height 6
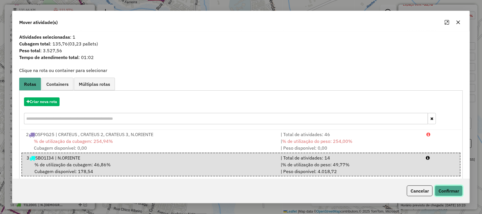
click at [450, 190] on button "Confirmar" at bounding box center [449, 191] width 28 height 11
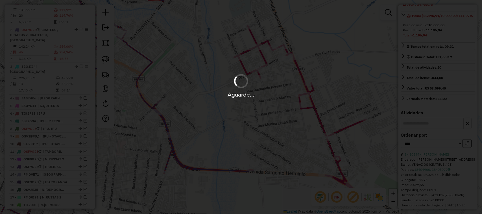
scroll to position [71, 0]
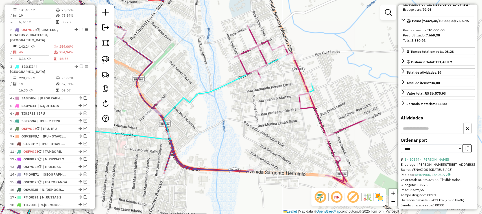
click at [207, 118] on div "Janela de atendimento Grade de atendimento Capacidade Transportadoras Veículos …" at bounding box center [241, 107] width 482 height 214
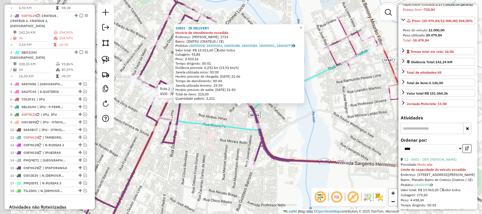
scroll to position [245, 0]
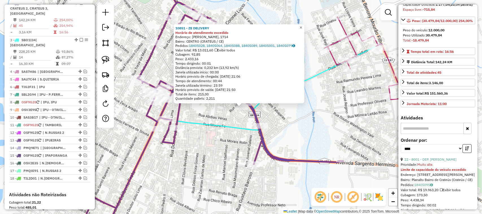
click at [305, 27] on link "×" at bounding box center [301, 27] width 7 height 7
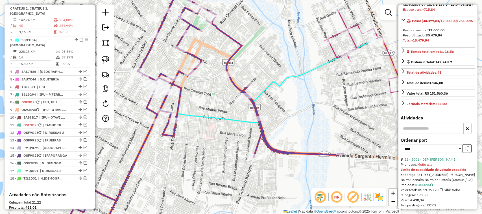
drag, startPoint x: 286, startPoint y: 134, endPoint x: 283, endPoint y: 109, distance: 25.4
click at [283, 111] on div "Janela de atendimento Grade de atendimento Capacidade Transportadoras Veículos …" at bounding box center [241, 107] width 482 height 214
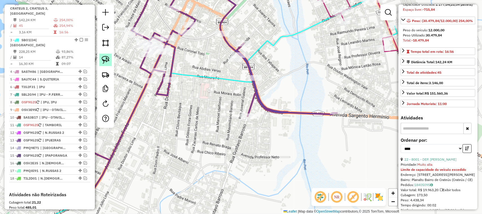
click at [105, 57] on img at bounding box center [106, 60] width 8 height 8
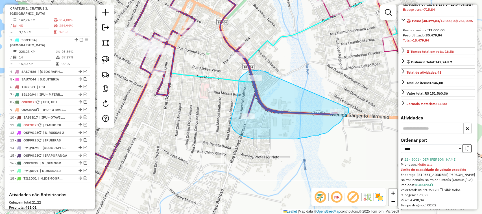
drag, startPoint x: 269, startPoint y: 74, endPoint x: 348, endPoint y: 105, distance: 85.2
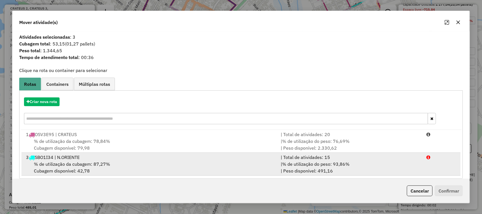
click at [62, 163] on span "% de utilização da cubagem: 87,27%" at bounding box center [72, 164] width 76 height 6
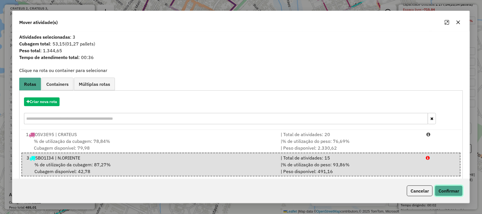
click at [456, 191] on button "Confirmar" at bounding box center [449, 191] width 28 height 11
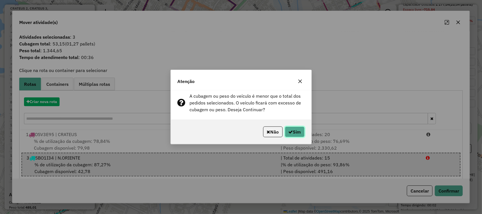
click at [295, 132] on button "Sim" at bounding box center [295, 132] width 20 height 11
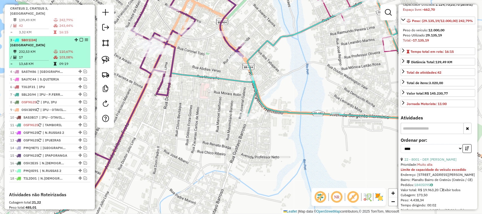
click at [42, 49] on td "232,53 KM" at bounding box center [36, 52] width 35 height 6
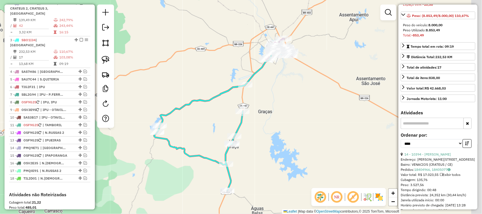
drag, startPoint x: 273, startPoint y: 131, endPoint x: 256, endPoint y: 133, distance: 16.6
click at [259, 133] on div "Janela de atendimento Grade de atendimento Capacidade Transportadoras Veículos …" at bounding box center [241, 107] width 482 height 214
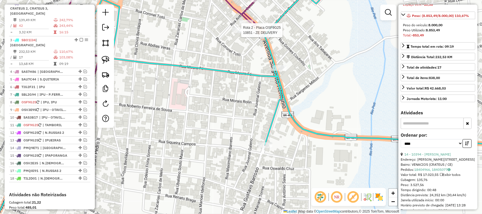
scroll to position [81, 0]
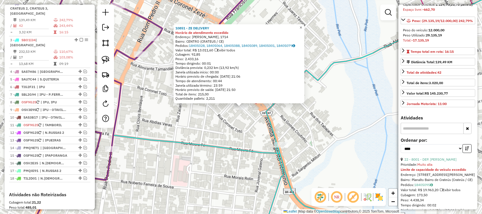
click at [302, 26] on span "×" at bounding box center [301, 27] width 3 height 5
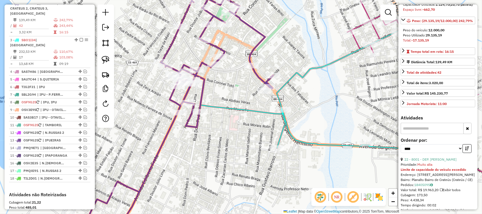
drag, startPoint x: 256, startPoint y: 135, endPoint x: 225, endPoint y: 139, distance: 31.1
click at [233, 140] on div "Janela de atendimento Grade de atendimento Capacidade Transportadoras Veículos …" at bounding box center [241, 107] width 482 height 214
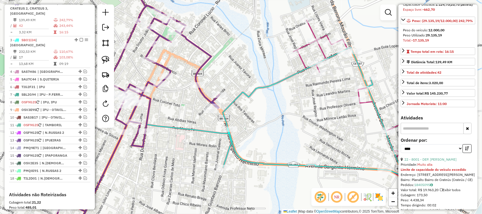
drag, startPoint x: 273, startPoint y: 121, endPoint x: 254, endPoint y: 119, distance: 19.6
click at [257, 127] on div "Janela de atendimento Grade de atendimento Capacidade Transportadoras Veículos …" at bounding box center [241, 107] width 482 height 214
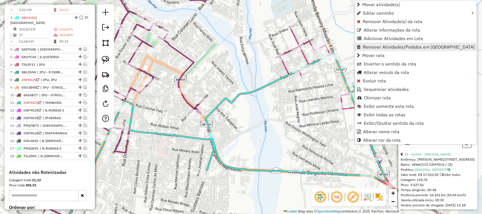
scroll to position [277, 0]
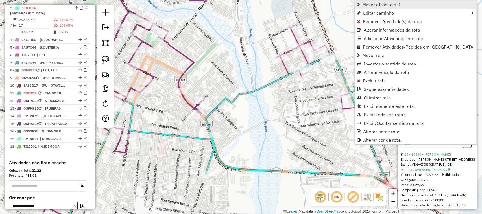
click at [372, 3] on span "Mover atividade(s)" at bounding box center [382, 4] width 38 height 5
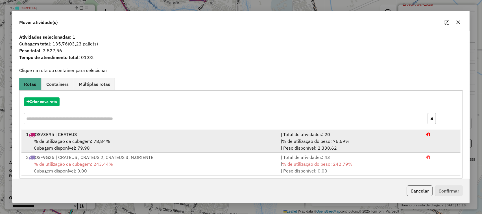
click at [63, 140] on span "% de utilização da cubagem: 78,84%" at bounding box center [72, 141] width 76 height 6
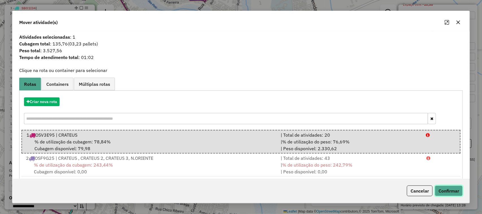
click at [452, 190] on button "Confirmar" at bounding box center [449, 191] width 28 height 11
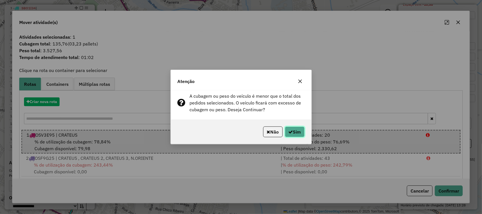
click at [294, 129] on button "Sim" at bounding box center [295, 132] width 20 height 11
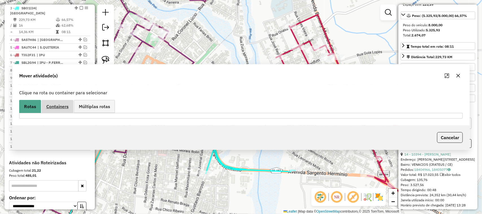
scroll to position [71, 0]
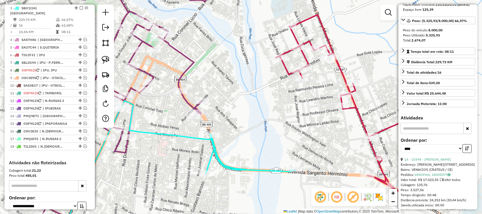
drag, startPoint x: 161, startPoint y: 128, endPoint x: 180, endPoint y: 116, distance: 21.8
click at [180, 116] on div "Janela de atendimento Grade de atendimento Capacidade Transportadoras Veículos …" at bounding box center [241, 107] width 482 height 214
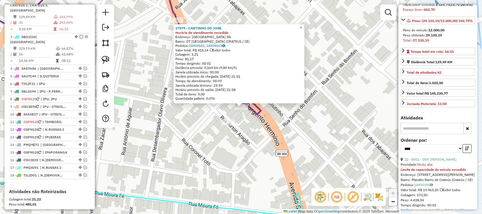
scroll to position [245, 0]
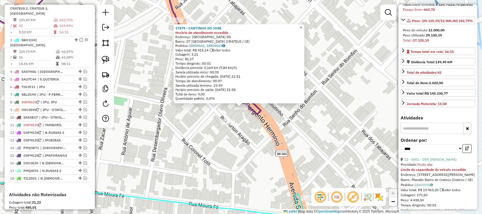
click at [302, 26] on span "×" at bounding box center [301, 27] width 3 height 5
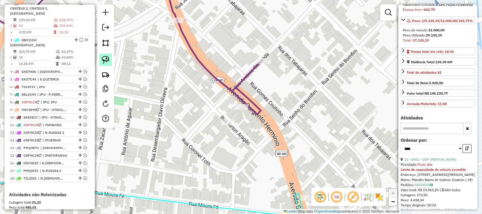
click at [105, 59] on img at bounding box center [106, 60] width 8 height 8
drag, startPoint x: 257, startPoint y: 103, endPoint x: 232, endPoint y: 102, distance: 24.9
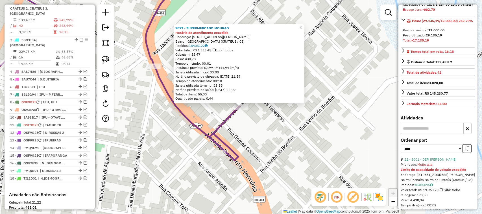
click at [302, 25] on span "×" at bounding box center [301, 27] width 3 height 5
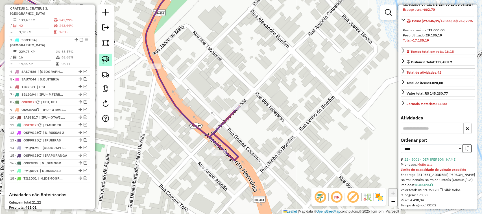
click at [104, 59] on img at bounding box center [106, 60] width 8 height 8
drag, startPoint x: 233, startPoint y: 149, endPoint x: 224, endPoint y: 178, distance: 30.9
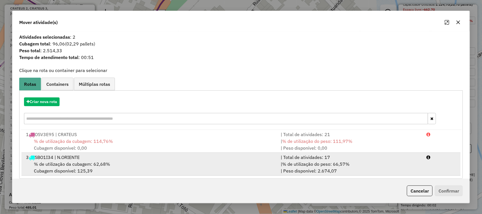
click at [70, 167] on span "% de utilização da cubagem: 62,68%" at bounding box center [72, 164] width 76 height 6
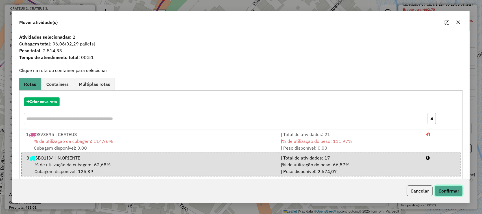
click at [450, 189] on button "Confirmar" at bounding box center [449, 191] width 28 height 11
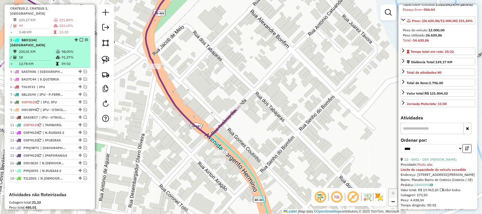
click at [36, 55] on td "18" at bounding box center [37, 58] width 37 height 6
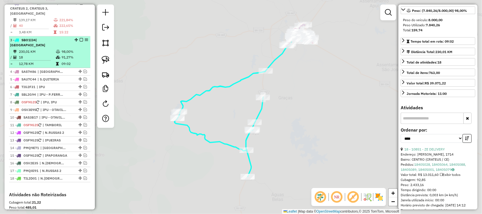
scroll to position [71, 0]
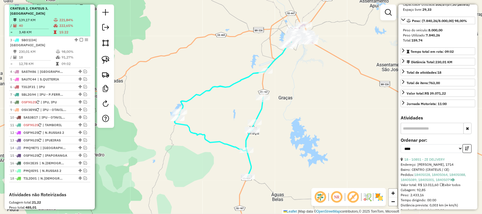
click at [42, 23] on td "40" at bounding box center [36, 26] width 35 height 6
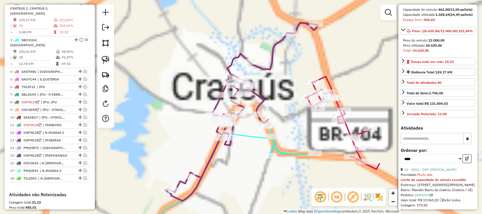
scroll to position [81, 0]
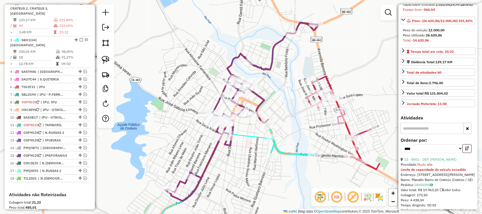
drag, startPoint x: 322, startPoint y: 133, endPoint x: 303, endPoint y: 112, distance: 28.2
click at [320, 118] on div "Janela de atendimento Grade de atendimento Capacidade Transportadoras Veículos …" at bounding box center [241, 107] width 482 height 214
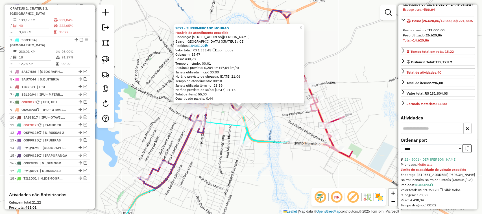
click at [302, 25] on span "×" at bounding box center [301, 27] width 3 height 5
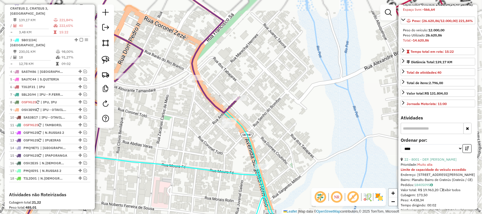
drag, startPoint x: 280, startPoint y: 78, endPoint x: 289, endPoint y: 65, distance: 16.1
click at [281, 75] on div "Janela de atendimento Grade de atendimento Capacidade Transportadoras Veículos …" at bounding box center [241, 107] width 482 height 214
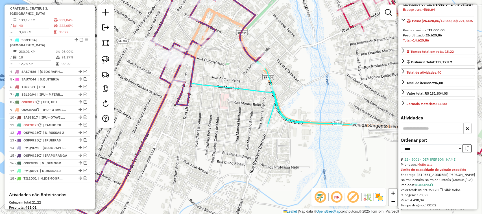
drag, startPoint x: 215, startPoint y: 131, endPoint x: 235, endPoint y: 118, distance: 23.9
click at [232, 119] on div "Janela de atendimento Grade de atendimento Capacidade Transportadoras Veículos …" at bounding box center [241, 107] width 482 height 214
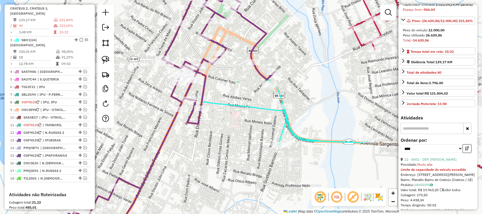
drag, startPoint x: 221, startPoint y: 165, endPoint x: 229, endPoint y: 113, distance: 52.9
click at [229, 116] on div "Janela de atendimento Grade de atendimento Capacidade Transportadoras Veículos …" at bounding box center [241, 107] width 482 height 214
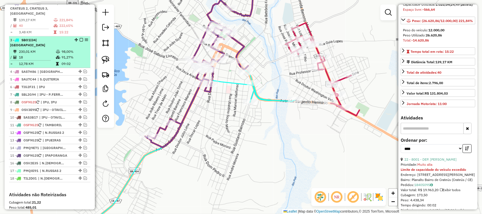
drag, startPoint x: 44, startPoint y: 45, endPoint x: 64, endPoint y: 46, distance: 19.8
click at [44, 49] on td "230,01 KM" at bounding box center [37, 52] width 37 height 6
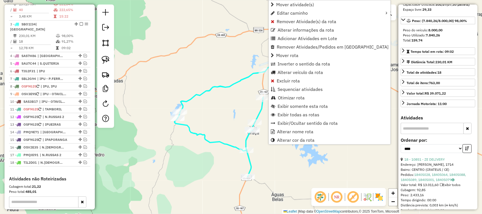
scroll to position [277, 0]
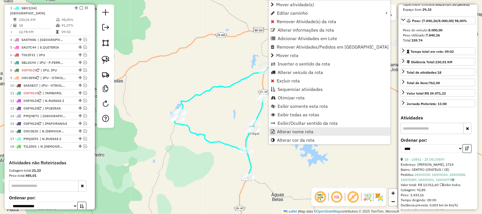
click at [295, 130] on span "Alterar nome rota" at bounding box center [295, 131] width 36 height 5
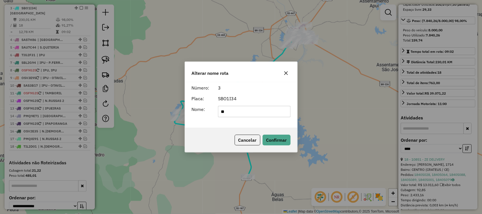
type input "*"
type input "**********"
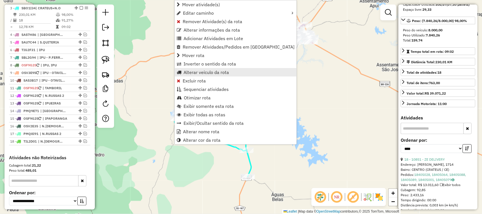
click at [199, 72] on span "Alterar veículo da rota" at bounding box center [207, 72] width 46 height 5
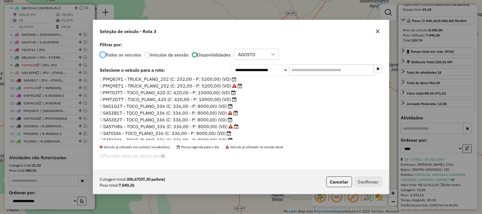
scroll to position [71, 0]
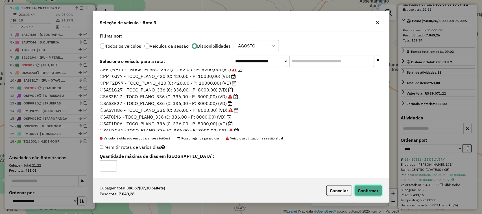
click at [368, 189] on button "Confirmar" at bounding box center [369, 190] width 28 height 11
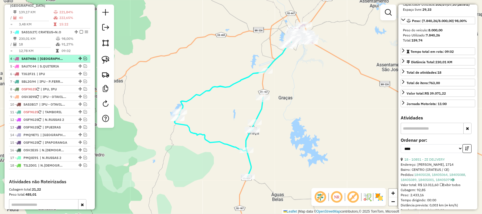
scroll to position [242, 0]
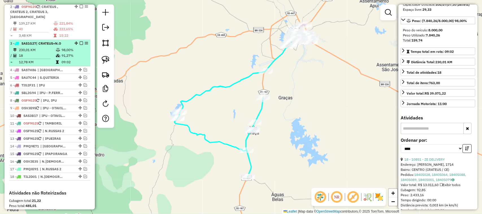
click at [41, 55] on td "18" at bounding box center [37, 56] width 37 height 6
click at [80, 43] on em at bounding box center [81, 43] width 3 height 3
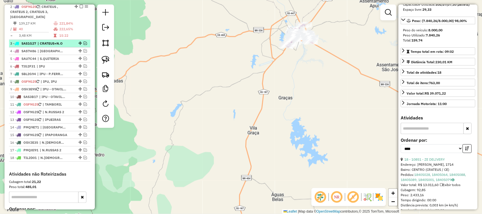
scroll to position [206, 0]
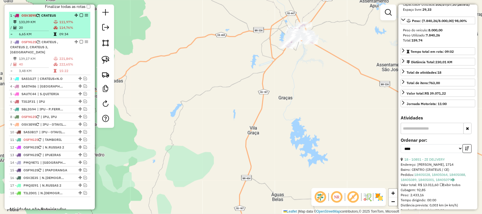
click at [40, 30] on td "20" at bounding box center [36, 28] width 35 height 6
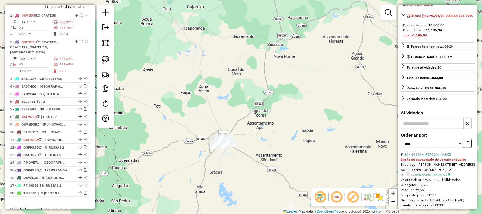
drag, startPoint x: 257, startPoint y: 136, endPoint x: 239, endPoint y: 95, distance: 44.6
click at [272, 112] on div "Janela de atendimento Grade de atendimento Capacidade Transportadoras Veículos …" at bounding box center [241, 107] width 482 height 214
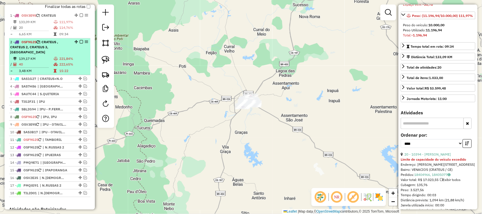
click at [34, 64] on td "40" at bounding box center [36, 65] width 35 height 6
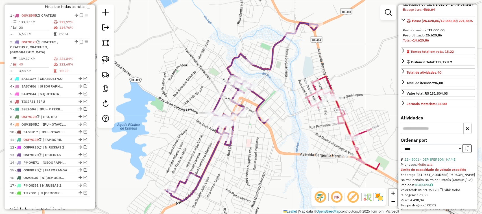
drag, startPoint x: 257, startPoint y: 181, endPoint x: 270, endPoint y: 145, distance: 38.9
click at [266, 155] on div "Janela de atendimento Grade de atendimento Capacidade Transportadoras Veículos …" at bounding box center [241, 107] width 482 height 214
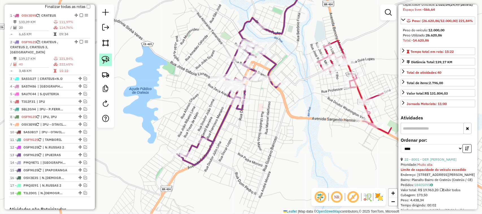
click at [104, 58] on img at bounding box center [106, 60] width 8 height 8
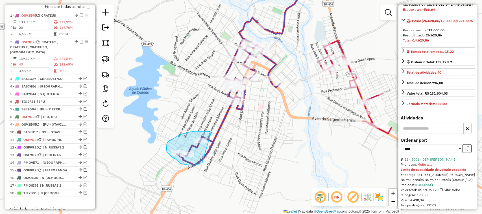
drag, startPoint x: 211, startPoint y: 132, endPoint x: 202, endPoint y: 163, distance: 32.1
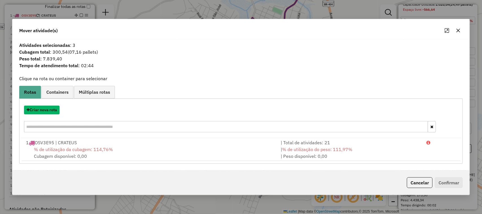
click at [46, 112] on button "Criar nova rota" at bounding box center [42, 110] width 36 height 9
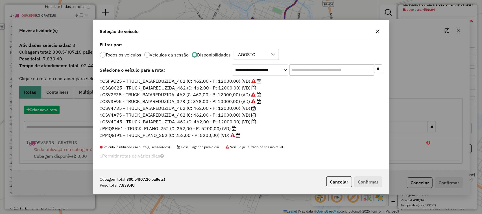
scroll to position [3, 2]
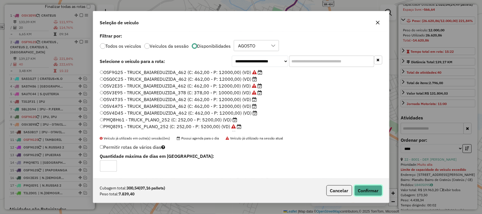
click at [367, 190] on button "Confirmar" at bounding box center [369, 190] width 28 height 11
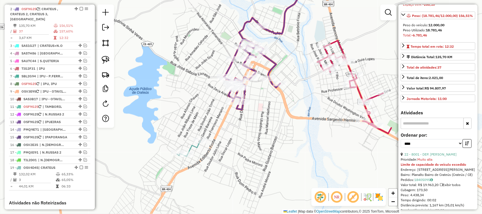
scroll to position [245, 0]
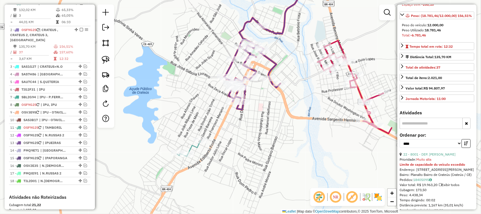
drag, startPoint x: 75, startPoint y: 163, endPoint x: 77, endPoint y: 25, distance: 137.9
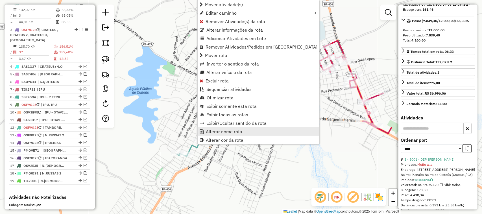
click at [228, 132] on span "Alterar nome rota" at bounding box center [224, 131] width 36 height 5
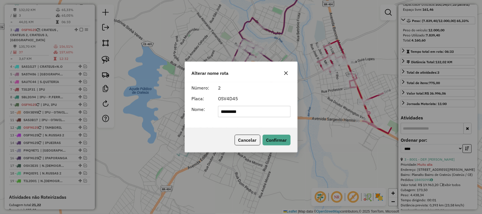
type input "**********"
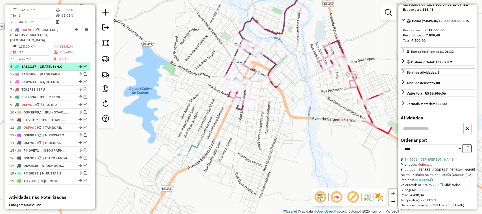
scroll to position [210, 0]
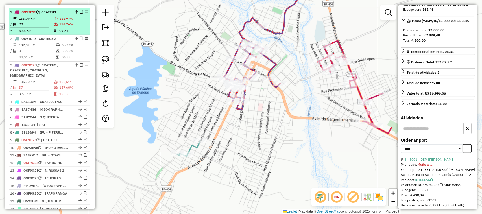
click at [38, 21] on td "133,09 KM" at bounding box center [36, 19] width 35 height 6
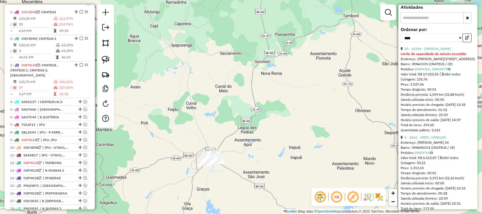
scroll to position [182, 0]
click at [440, 139] on link "3 - 5661 - MERC. ORNILDO" at bounding box center [426, 137] width 42 height 4
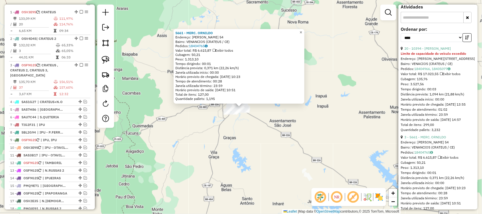
click at [302, 30] on span "×" at bounding box center [301, 32] width 3 height 5
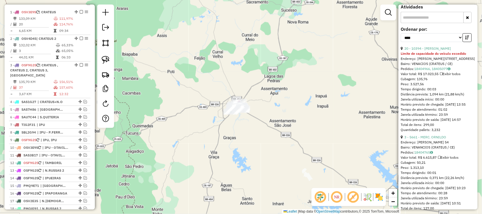
drag, startPoint x: 287, startPoint y: 96, endPoint x: 292, endPoint y: 88, distance: 9.1
click at [287, 94] on div "Janela de atendimento Grade de atendimento Capacidade Transportadoras Veículos …" at bounding box center [241, 107] width 482 height 214
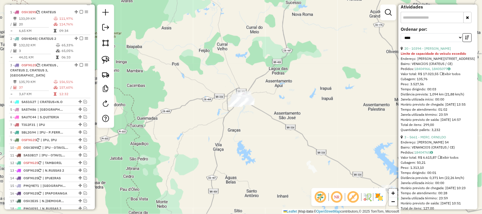
click at [437, 139] on link "3 - 5661 - MERC. ORNILDO" at bounding box center [426, 137] width 42 height 4
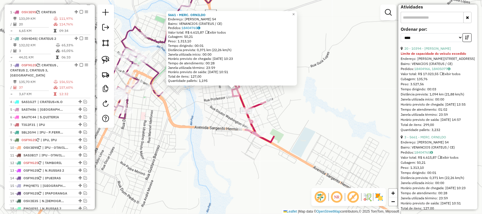
drag, startPoint x: 326, startPoint y: 104, endPoint x: 366, endPoint y: 105, distance: 40.4
click at [365, 105] on div "5661 - MERC. ORNILDO Endereço: LEANDRO MARTINS 54 Bairro: VENANCIOS (CRATEUS / …" at bounding box center [241, 107] width 482 height 214
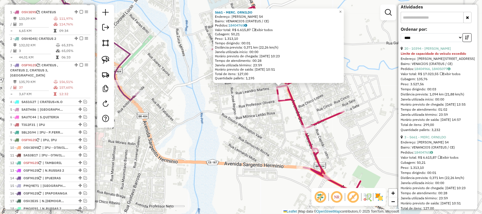
drag, startPoint x: 310, startPoint y: 95, endPoint x: 353, endPoint y: 103, distance: 43.7
click at [338, 102] on div "5661 - MERC. ORNILDO Endereço: LEANDRO MARTINS 54 Bairro: VENANCIOS (CRATEUS / …" at bounding box center [241, 107] width 482 height 214
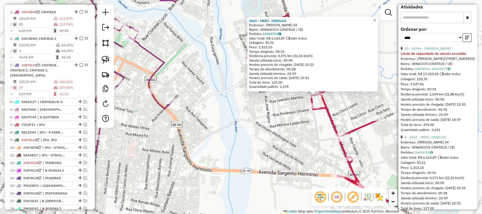
click at [376, 18] on span "×" at bounding box center [375, 20] width 3 height 5
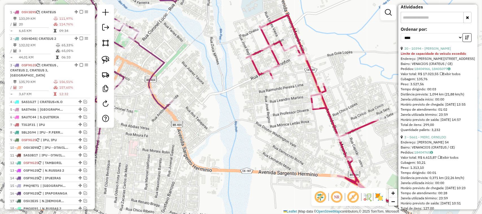
click at [239, 60] on div "Janela de atendimento Grade de atendimento Capacidade Transportadoras Veículos …" at bounding box center [241, 107] width 482 height 214
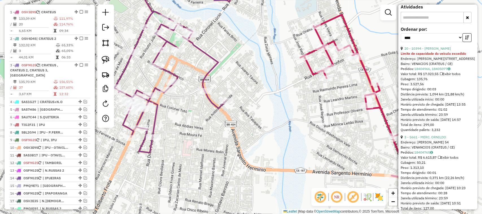
click at [211, 109] on div "Janela de atendimento Grade de atendimento Capacidade Transportadoras Veículos …" at bounding box center [241, 107] width 482 height 214
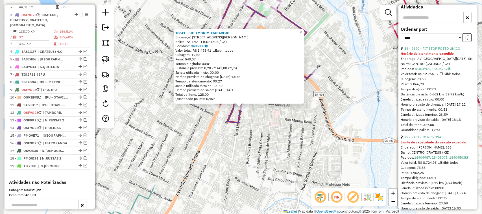
scroll to position [272, 0]
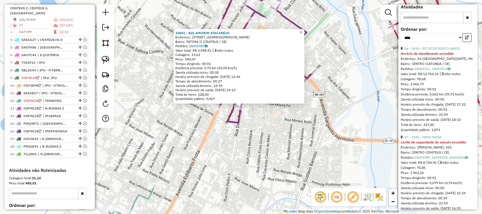
click at [302, 31] on span "×" at bounding box center [301, 32] width 3 height 5
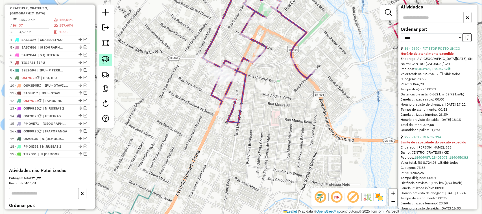
click at [105, 59] on img at bounding box center [106, 60] width 8 height 8
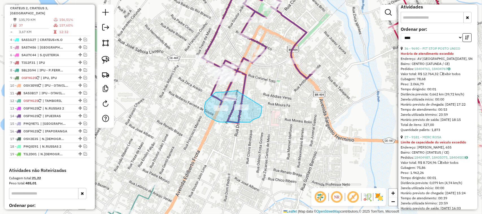
drag, startPoint x: 237, startPoint y: 91, endPoint x: 262, endPoint y: 107, distance: 30.0
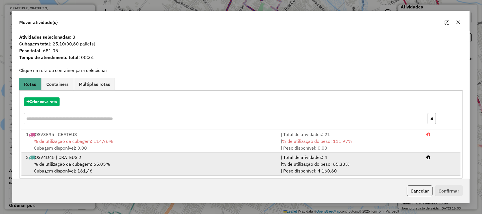
click at [67, 164] on span "% de utilização da cubagem: 65,05%" at bounding box center [72, 164] width 76 height 6
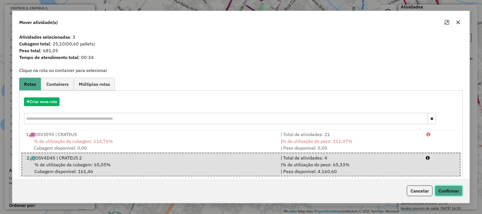
click at [453, 192] on button "Confirmar" at bounding box center [449, 191] width 28 height 11
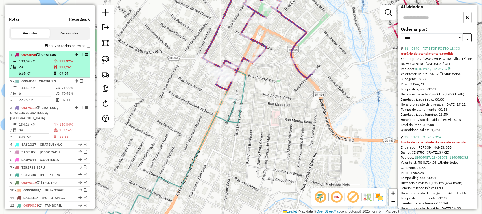
scroll to position [166, 0]
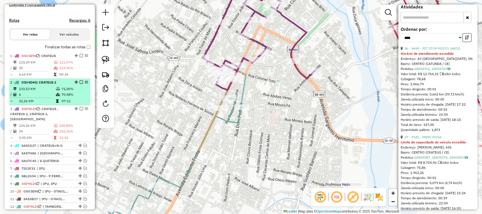
click at [39, 98] on td "6" at bounding box center [37, 95] width 37 height 6
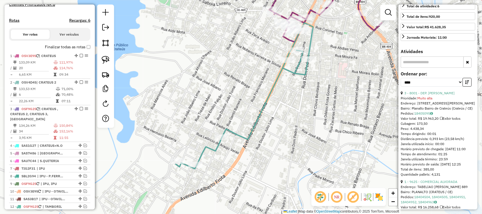
scroll to position [101, 0]
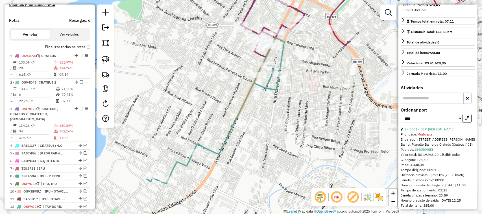
drag, startPoint x: 310, startPoint y: 71, endPoint x: 290, endPoint y: 76, distance: 20.2
click at [292, 75] on div "Janela de atendimento Grade de atendimento Capacidade Transportadoras Veículos …" at bounding box center [241, 107] width 482 height 214
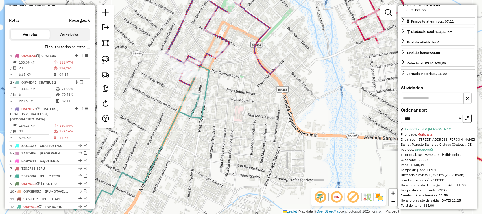
drag, startPoint x: 272, startPoint y: 86, endPoint x: 251, endPoint y: 88, distance: 21.0
click at [259, 92] on div "Janela de atendimento Grade de atendimento Capacidade Transportadoras Veículos …" at bounding box center [241, 107] width 482 height 214
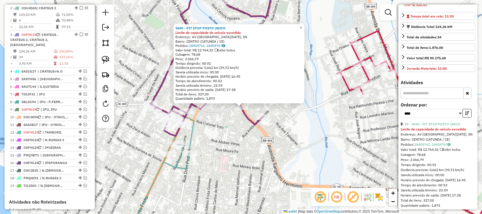
scroll to position [272, 0]
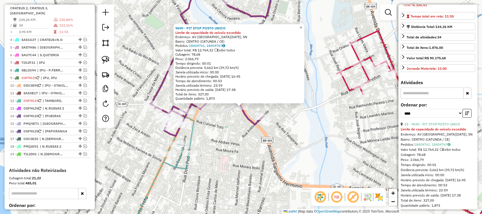
click at [302, 25] on span "×" at bounding box center [301, 27] width 3 height 5
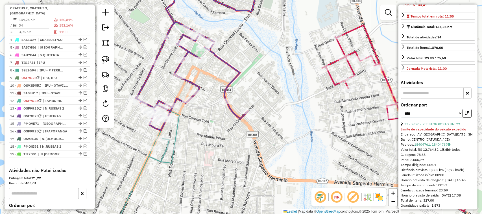
drag, startPoint x: 306, startPoint y: 131, endPoint x: 246, endPoint y: 111, distance: 63.0
click at [287, 125] on div "Janela de atendimento Grade de atendimento Capacidade Transportadoras Veículos …" at bounding box center [241, 107] width 482 height 214
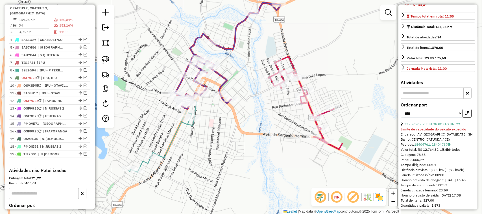
drag, startPoint x: 287, startPoint y: 122, endPoint x: 263, endPoint y: 105, distance: 29.7
click at [266, 107] on div "Janela de atendimento Grade de atendimento Capacidade Transportadoras Veículos …" at bounding box center [241, 107] width 482 height 214
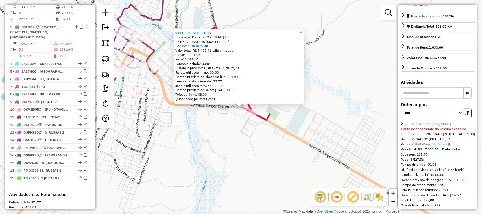
scroll to position [218, 0]
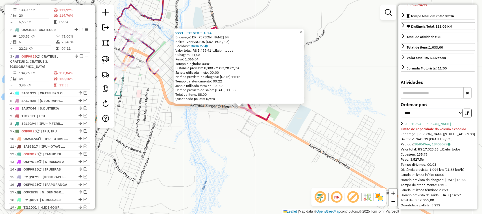
click at [302, 31] on span "×" at bounding box center [301, 32] width 3 height 5
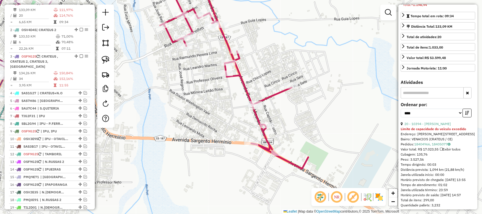
drag, startPoint x: 280, startPoint y: 75, endPoint x: 285, endPoint y: 69, distance: 7.7
click at [284, 72] on div "Janela de atendimento Grade de atendimento Capacidade Transportadoras Veículos …" at bounding box center [241, 107] width 482 height 214
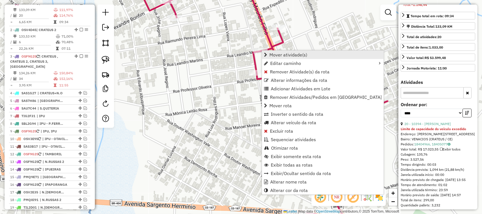
click at [284, 56] on span "Mover atividade(s)" at bounding box center [289, 55] width 38 height 5
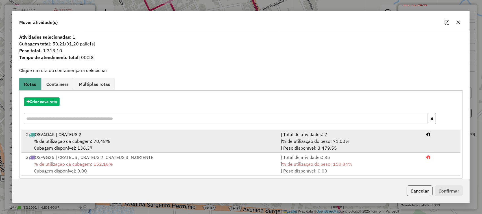
click at [62, 141] on span "% de utilização da cubagem: 70,48%" at bounding box center [72, 141] width 76 height 6
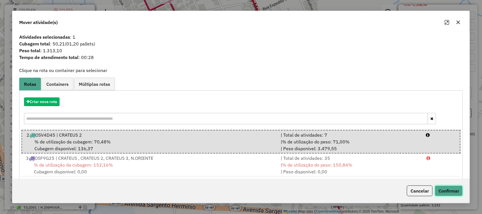
click at [450, 190] on button "Confirmar" at bounding box center [449, 191] width 28 height 11
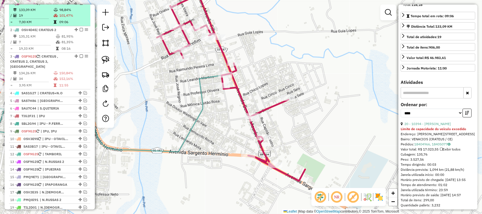
scroll to position [183, 0]
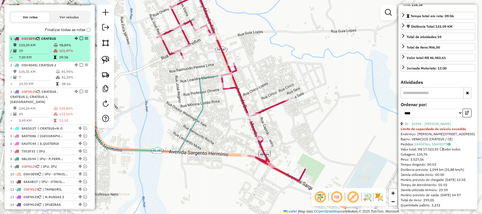
click at [42, 54] on td "19" at bounding box center [36, 51] width 35 height 6
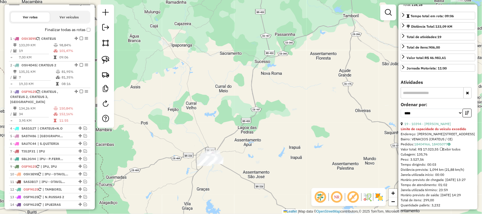
drag, startPoint x: 307, startPoint y: 141, endPoint x: 308, endPoint y: 114, distance: 26.9
click at [309, 117] on div "Janela de atendimento Grade de atendimento Capacidade Transportadoras Veículos …" at bounding box center [241, 107] width 482 height 214
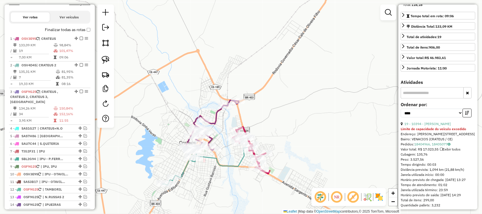
drag, startPoint x: 290, startPoint y: 131, endPoint x: 297, endPoint y: 105, distance: 26.5
click at [296, 108] on div "Janela de atendimento Grade de atendimento Capacidade Transportadoras Veículos …" at bounding box center [241, 107] width 482 height 214
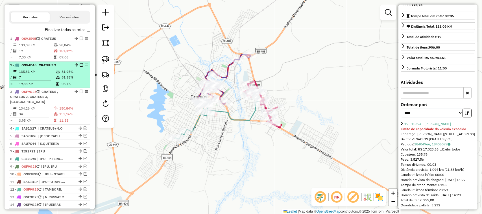
click at [40, 80] on td "7" at bounding box center [37, 78] width 37 height 6
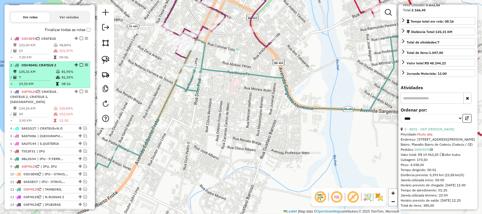
click at [80, 67] on em at bounding box center [81, 64] width 3 height 3
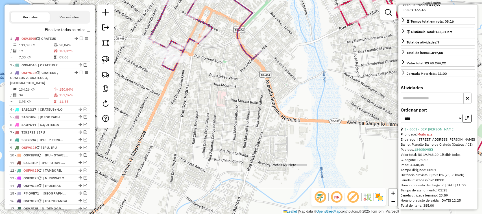
drag, startPoint x: 333, startPoint y: 67, endPoint x: 276, endPoint y: 91, distance: 62.2
click at [282, 92] on div "Janela de atendimento Grade de atendimento Capacidade Transportadoras Veículos …" at bounding box center [241, 107] width 482 height 214
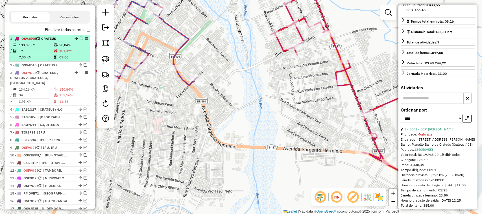
click at [35, 54] on td "19" at bounding box center [36, 51] width 35 height 6
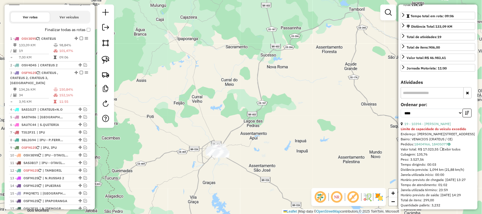
drag, startPoint x: 277, startPoint y: 135, endPoint x: 255, endPoint y: 119, distance: 27.5
click at [283, 119] on div "Janela de atendimento Grade de atendimento Capacidade Transportadoras Veículos …" at bounding box center [241, 107] width 482 height 214
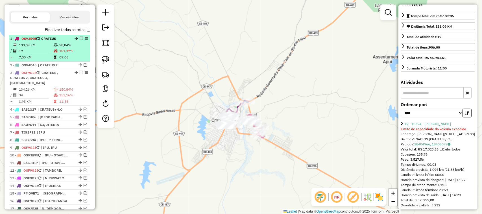
click at [40, 53] on td "19" at bounding box center [36, 51] width 35 height 6
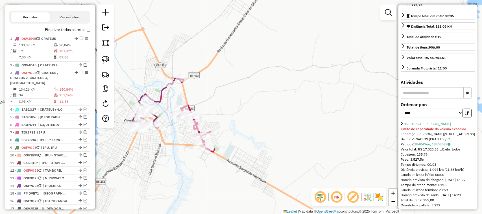
click at [250, 109] on div "Janela de atendimento Grade de atendimento Capacidade Transportadoras Veículos …" at bounding box center [241, 107] width 482 height 214
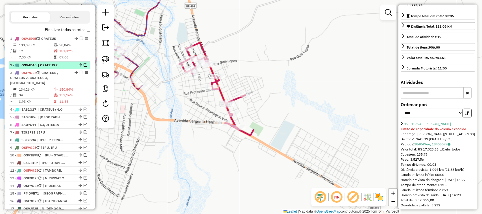
click at [84, 67] on em at bounding box center [85, 64] width 3 height 3
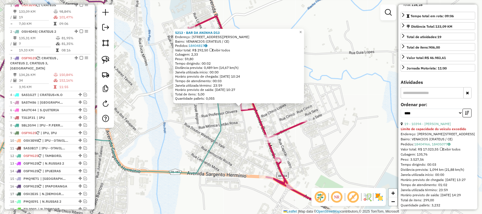
scroll to position [218, 0]
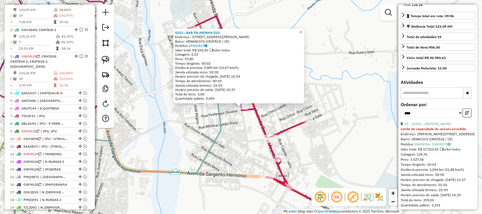
click at [302, 30] on span "×" at bounding box center [301, 31] width 3 height 5
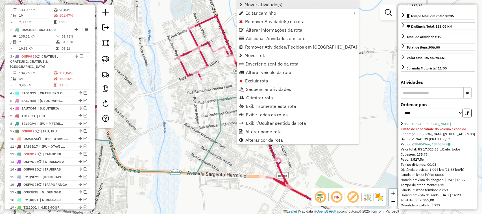
click at [250, 4] on span "Mover atividade(s)" at bounding box center [264, 4] width 38 height 5
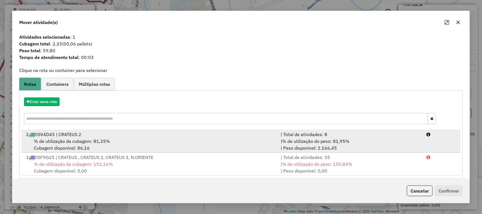
click at [66, 140] on span "% de utilização da cubagem: 81,35%" at bounding box center [72, 141] width 76 height 6
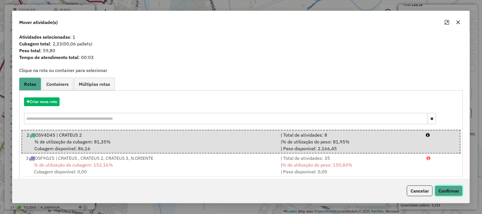
click at [445, 188] on button "Confirmar" at bounding box center [449, 191] width 28 height 11
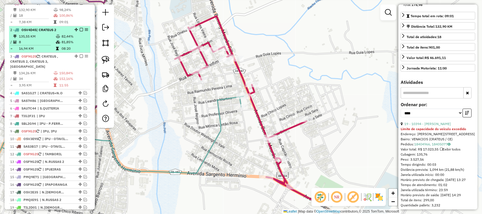
click at [42, 39] on td "135,55 KM" at bounding box center [37, 37] width 37 height 6
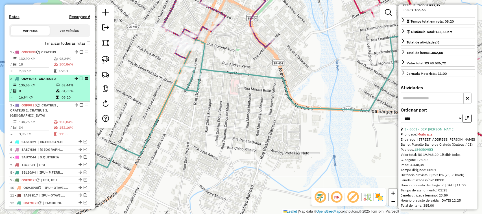
scroll to position [148, 0]
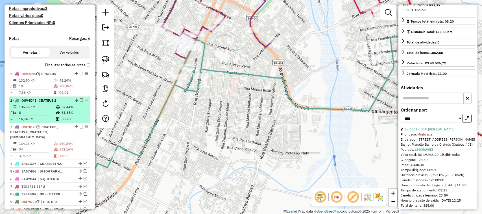
click at [80, 102] on em at bounding box center [81, 100] width 3 height 3
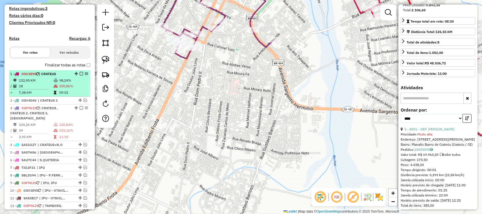
click at [41, 88] on td "18" at bounding box center [36, 86] width 35 height 6
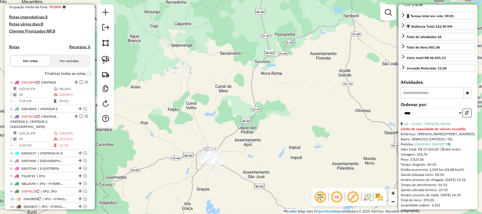
scroll to position [112, 0]
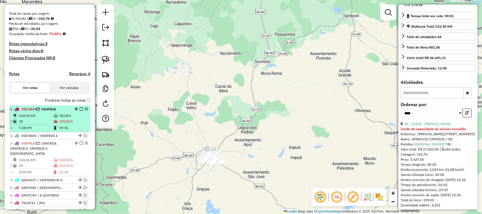
click at [37, 124] on td "18" at bounding box center [36, 122] width 35 height 6
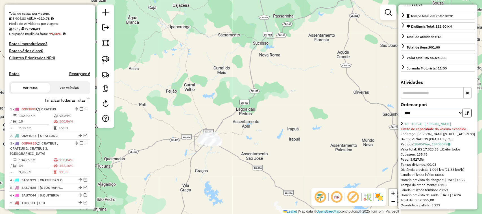
drag, startPoint x: 217, startPoint y: 127, endPoint x: 209, endPoint y: 76, distance: 51.8
click at [211, 92] on div "Janela de atendimento Grade de atendimento Capacidade Transportadoras Veículos …" at bounding box center [241, 107] width 482 height 214
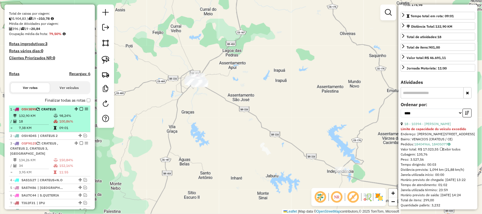
click at [80, 111] on em at bounding box center [81, 108] width 3 height 3
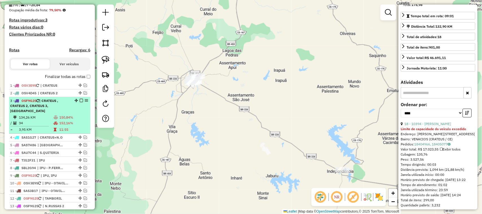
scroll to position [148, 0]
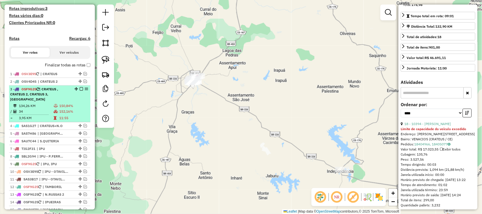
click at [43, 108] on td "134,26 KM" at bounding box center [36, 106] width 35 height 6
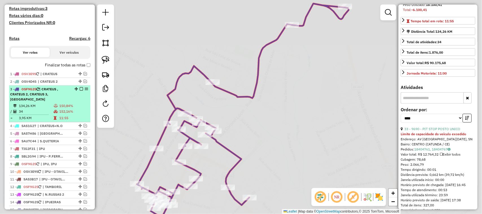
scroll to position [111, 0]
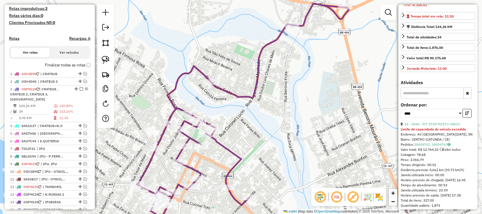
drag, startPoint x: 270, startPoint y: 115, endPoint x: 283, endPoint y: 96, distance: 22.4
click at [280, 100] on div "Janela de atendimento Grade de atendimento Capacidade Transportadoras Veículos …" at bounding box center [241, 107] width 482 height 214
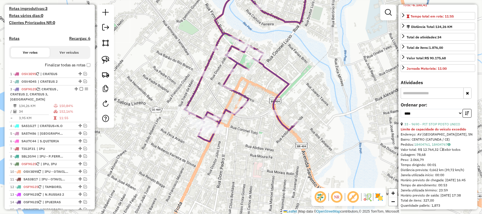
drag, startPoint x: 249, startPoint y: 136, endPoint x: 241, endPoint y: 116, distance: 21.4
click at [241, 116] on div "Janela de atendimento Grade de atendimento Capacidade Transportadoras Veículos …" at bounding box center [241, 107] width 482 height 214
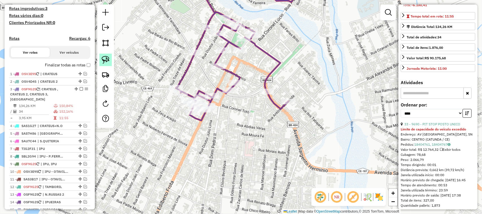
click at [105, 57] on img at bounding box center [106, 60] width 8 height 8
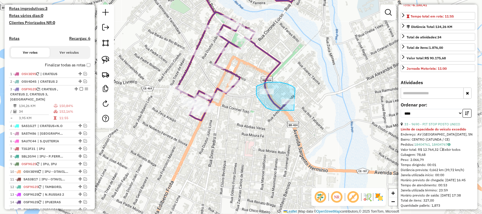
drag, startPoint x: 294, startPoint y: 88, endPoint x: 304, endPoint y: 109, distance: 23.8
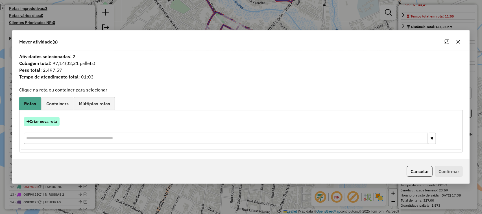
click at [43, 122] on button "Criar nova rota" at bounding box center [42, 121] width 36 height 9
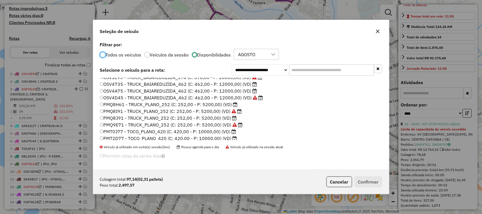
scroll to position [35, 0]
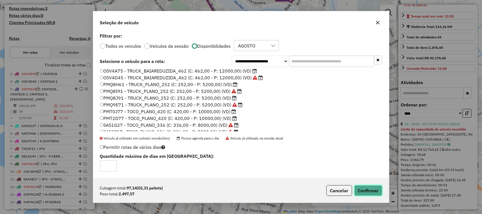
click at [374, 192] on button "Confirmar" at bounding box center [369, 190] width 28 height 11
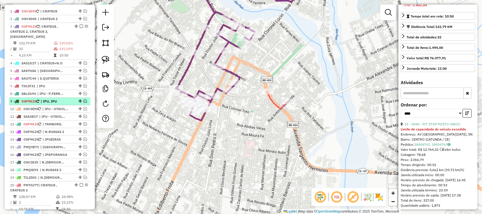
scroll to position [199, 0]
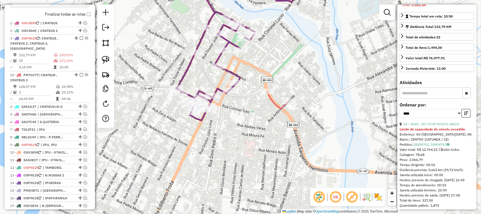
drag, startPoint x: 74, startPoint y: 197, endPoint x: 79, endPoint y: 61, distance: 135.8
click at [104, 58] on img at bounding box center [106, 60] width 8 height 8
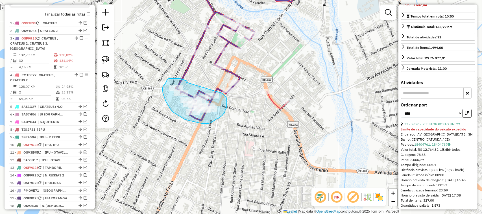
drag, startPoint x: 187, startPoint y: 83, endPoint x: 218, endPoint y: 92, distance: 32.5
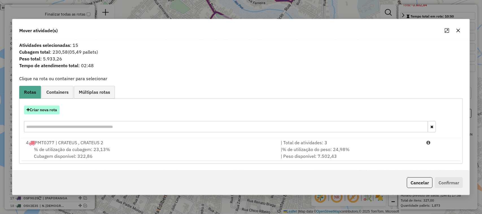
click at [47, 109] on button "Criar nova rota" at bounding box center [42, 110] width 36 height 9
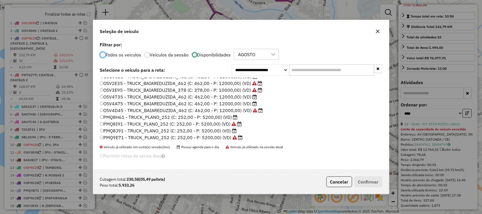
scroll to position [0, 0]
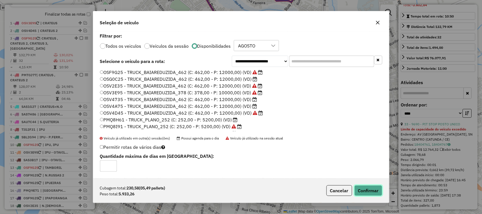
click at [372, 190] on button "Confirmar" at bounding box center [369, 190] width 28 height 11
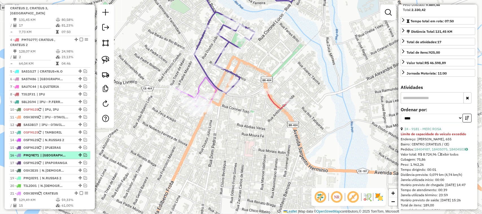
scroll to position [269, 0]
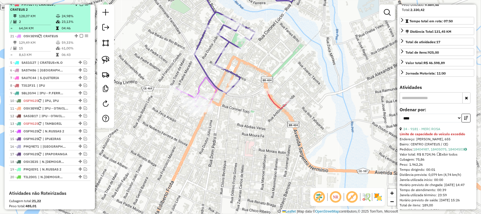
drag, startPoint x: 75, startPoint y: 159, endPoint x: 64, endPoint y: 26, distance: 133.6
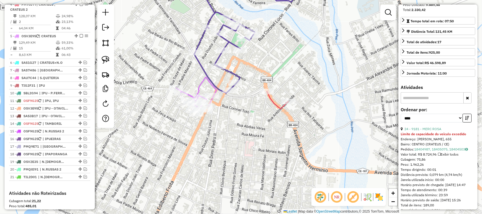
scroll to position [234, 0]
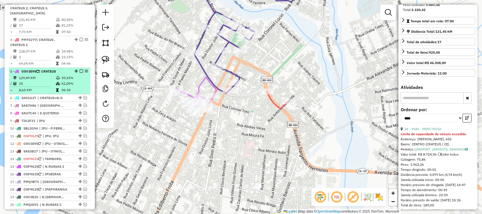
click at [44, 80] on td "129,49 KM" at bounding box center [37, 78] width 37 height 6
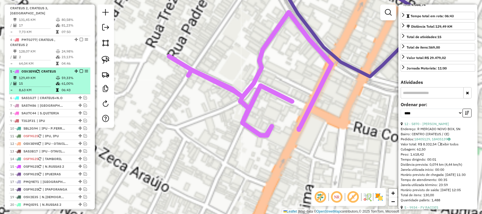
scroll to position [101, 0]
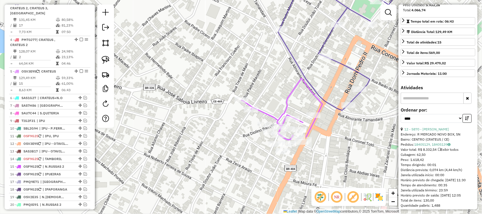
drag, startPoint x: 328, startPoint y: 152, endPoint x: 300, endPoint y: 134, distance: 33.6
click at [306, 137] on div "Janela de atendimento Grade de atendimento Capacidade Transportadoras Veículos …" at bounding box center [241, 107] width 482 height 214
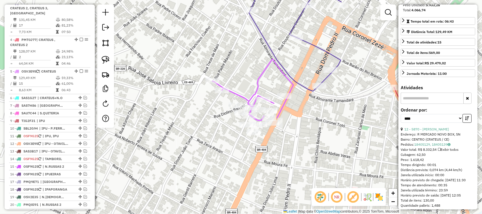
drag, startPoint x: 221, startPoint y: 141, endPoint x: 174, endPoint y: 108, distance: 57.2
click at [189, 120] on div "Janela de atendimento Grade de atendimento Capacidade Transportadoras Veículos …" at bounding box center [241, 107] width 482 height 214
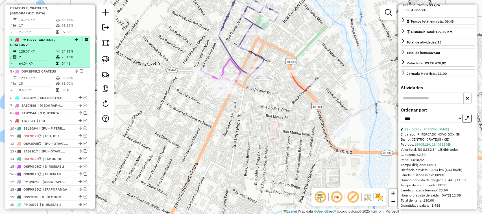
click at [80, 39] on em at bounding box center [81, 39] width 3 height 3
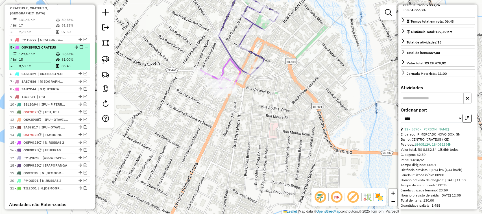
click at [42, 58] on td "15" at bounding box center [37, 60] width 37 height 6
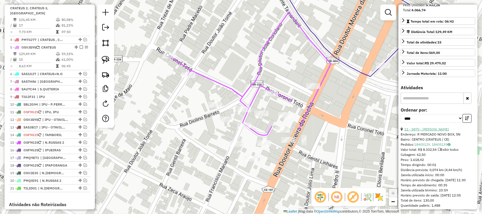
click at [437, 131] on link "12 - 5870 - MERCADINHO CLOVIS" at bounding box center [427, 129] width 45 height 4
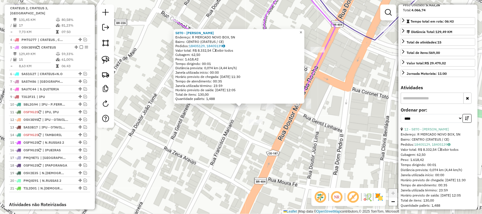
click at [302, 31] on span "×" at bounding box center [301, 32] width 3 height 5
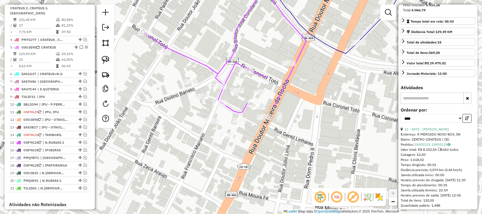
drag, startPoint x: 303, startPoint y: 136, endPoint x: 250, endPoint y: 151, distance: 55.4
click at [264, 152] on div "Janela de atendimento Grade de atendimento Capacidade Transportadoras Veículos …" at bounding box center [241, 107] width 482 height 214
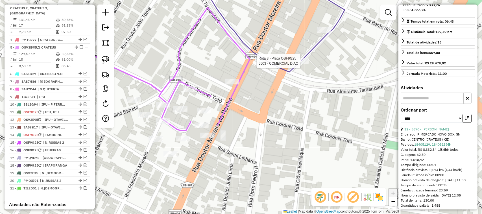
scroll to position [106, 0]
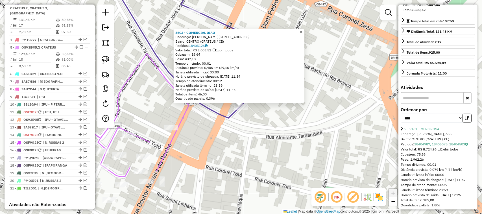
click at [302, 30] on span "×" at bounding box center [301, 32] width 3 height 5
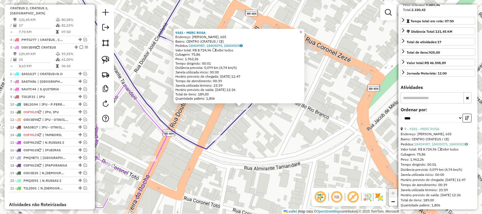
click at [302, 30] on span "×" at bounding box center [301, 32] width 3 height 5
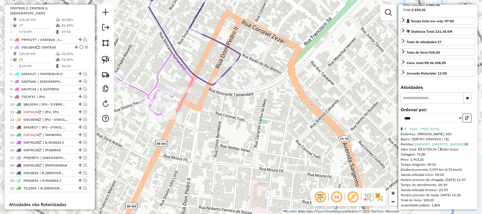
drag, startPoint x: 243, startPoint y: 92, endPoint x: 239, endPoint y: 67, distance: 26.1
click at [239, 78] on div "Janela de atendimento Grade de atendimento Capacidade Transportadoras Veículos …" at bounding box center [241, 107] width 482 height 214
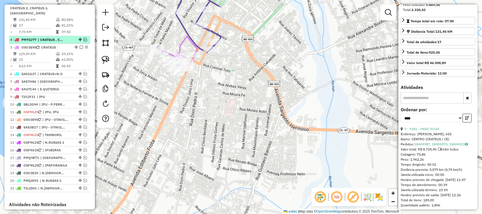
click at [84, 40] on em at bounding box center [85, 39] width 3 height 3
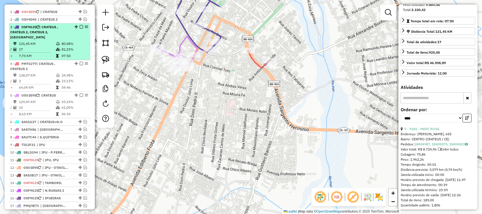
scroll to position [199, 0]
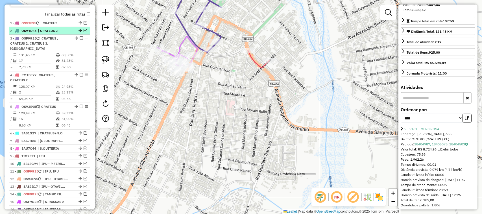
click at [85, 32] on em at bounding box center [85, 30] width 3 height 3
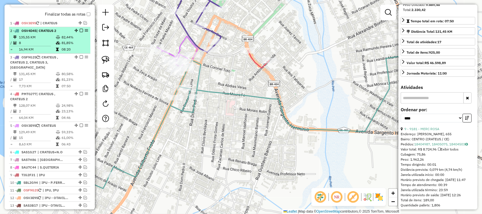
click at [46, 46] on td "8" at bounding box center [37, 43] width 37 height 6
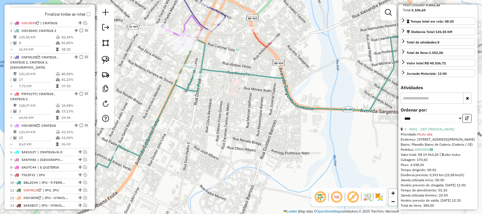
drag, startPoint x: 238, startPoint y: 103, endPoint x: 228, endPoint y: 103, distance: 9.9
click at [235, 103] on div "Janela de atendimento Grade de atendimento Capacidade Transportadoras Veículos …" at bounding box center [241, 107] width 482 height 214
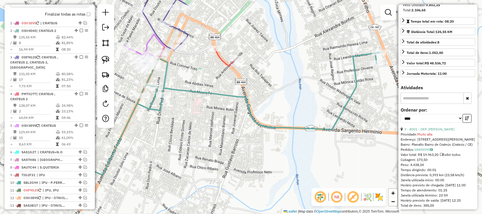
drag, startPoint x: 210, startPoint y: 86, endPoint x: 192, endPoint y: 98, distance: 21.2
click at [197, 98] on div "Janela de atendimento Grade de atendimento Capacidade Transportadoras Veículos …" at bounding box center [241, 107] width 482 height 214
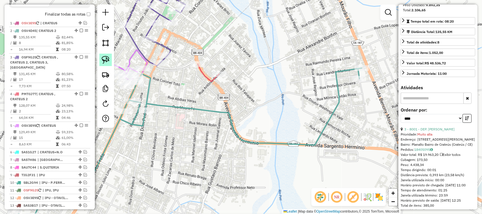
click at [105, 60] on img at bounding box center [106, 60] width 8 height 8
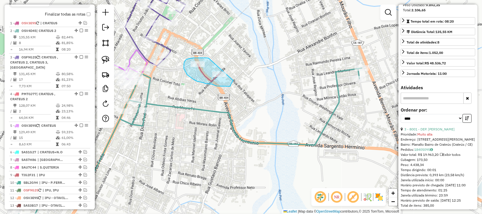
drag, startPoint x: 209, startPoint y: 59, endPoint x: 235, endPoint y: 73, distance: 29.2
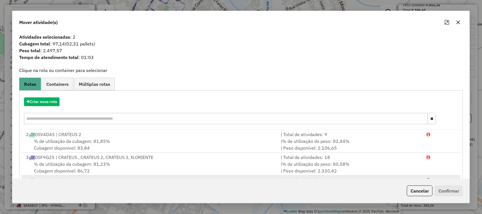
scroll to position [30, 0]
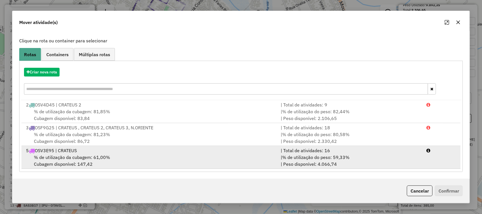
click at [65, 157] on span "% de utilização da cubagem: 61,00%" at bounding box center [72, 158] width 76 height 6
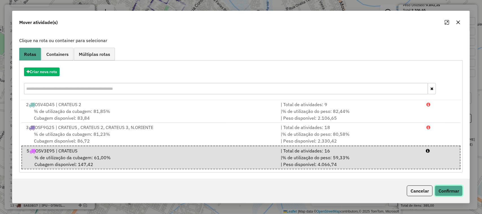
click at [454, 190] on button "Confirmar" at bounding box center [449, 191] width 28 height 11
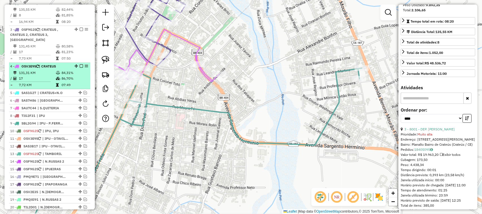
scroll to position [191, 0]
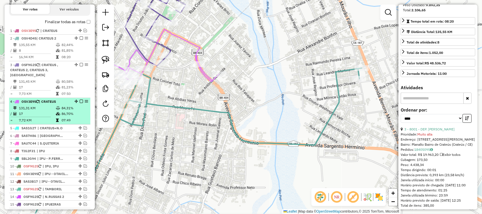
click at [39, 112] on td "17" at bounding box center [37, 114] width 37 height 6
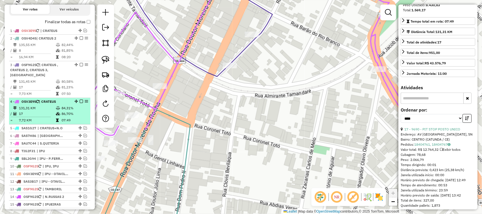
click at [80, 101] on em at bounding box center [81, 101] width 3 height 3
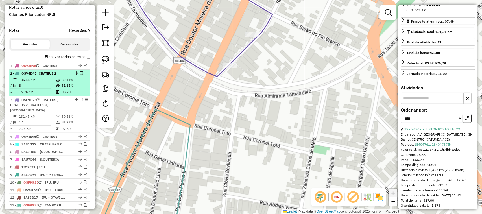
scroll to position [156, 0]
click at [44, 83] on td "135,55 KM" at bounding box center [37, 80] width 37 height 6
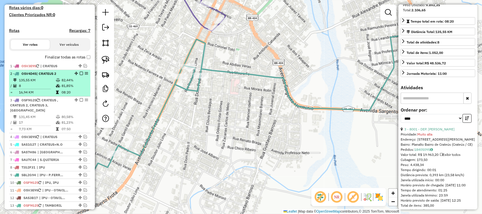
click at [80, 75] on em at bounding box center [81, 73] width 3 height 3
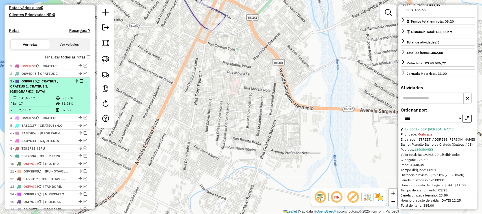
click at [45, 102] on td "17" at bounding box center [37, 104] width 37 height 6
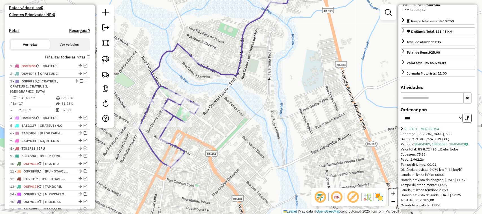
drag, startPoint x: 205, startPoint y: 117, endPoint x: 197, endPoint y: 79, distance: 38.2
click at [198, 84] on div "Janela de atendimento Grade de atendimento Capacidade Transportadoras Veículos …" at bounding box center [241, 107] width 482 height 214
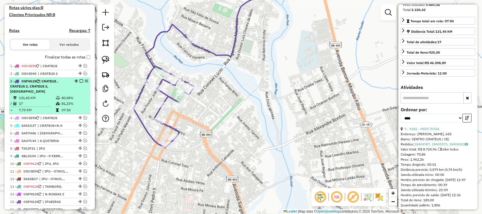
click at [44, 99] on td "131,45 KM" at bounding box center [37, 98] width 37 height 6
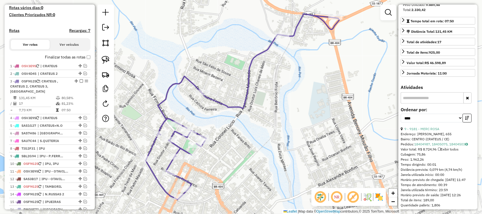
click at [226, 106] on div "Janela de atendimento Grade de atendimento Capacidade Transportadoras Veículos …" at bounding box center [241, 107] width 482 height 214
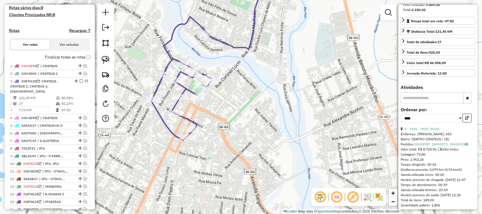
drag, startPoint x: 235, startPoint y: 96, endPoint x: 237, endPoint y: 88, distance: 7.3
click at [235, 92] on div "Janela de atendimento Grade de atendimento Capacidade Transportadoras Veículos …" at bounding box center [241, 107] width 482 height 214
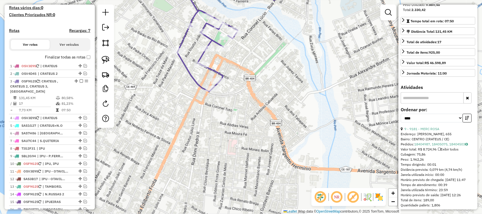
click at [257, 86] on div "Janela de atendimento Grade de atendimento Capacidade Transportadoras Veículos …" at bounding box center [241, 107] width 482 height 214
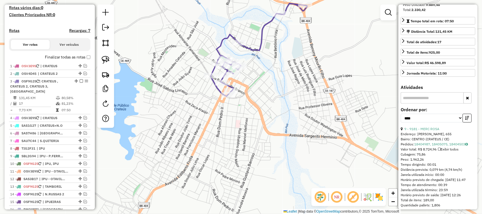
drag, startPoint x: 268, startPoint y: 80, endPoint x: 262, endPoint y: 93, distance: 14.3
click at [263, 92] on div "Janela de atendimento Grade de atendimento Capacidade Transportadoras Veículos …" at bounding box center [241, 107] width 482 height 214
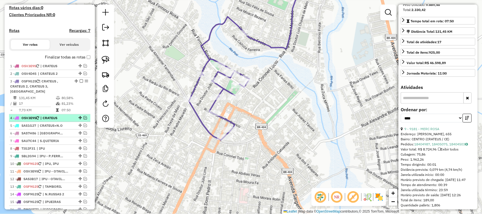
click at [83, 116] on div "4 - OSV3E95 | CRATEUS" at bounding box center [49, 118] width 79 height 5
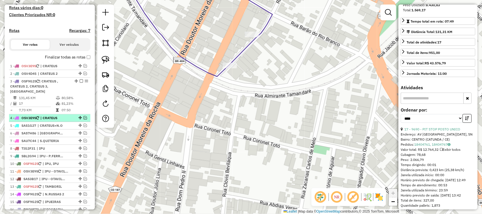
click at [85, 118] on em at bounding box center [85, 117] width 3 height 3
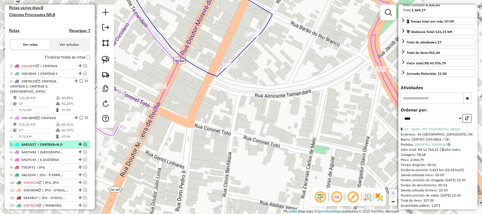
click at [84, 144] on em at bounding box center [85, 144] width 3 height 3
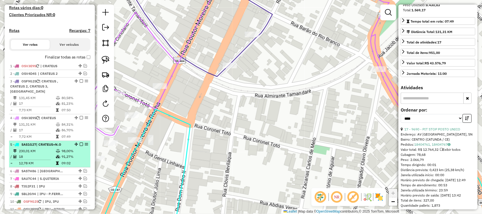
click at [40, 151] on td "230,01 KM" at bounding box center [37, 151] width 37 height 6
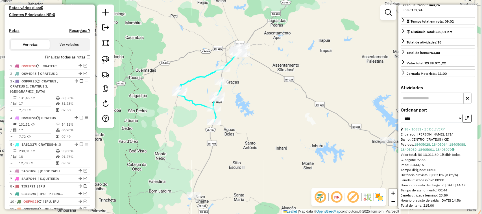
drag, startPoint x: 269, startPoint y: 119, endPoint x: 252, endPoint y: 114, distance: 17.1
click at [253, 115] on div "Janela de atendimento Grade de atendimento Capacidade Transportadoras Veículos …" at bounding box center [241, 107] width 482 height 214
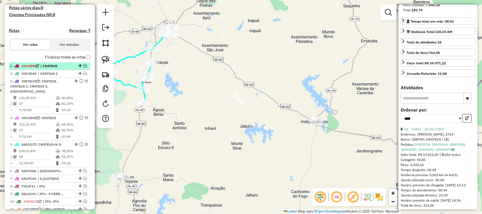
click at [84, 68] on em at bounding box center [85, 65] width 3 height 3
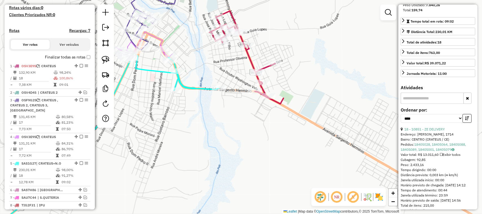
drag, startPoint x: 216, startPoint y: 76, endPoint x: 223, endPoint y: 64, distance: 14.3
click at [223, 67] on div "Janela de atendimento Grade de atendimento Capacidade Transportadoras Veículos …" at bounding box center [241, 107] width 482 height 214
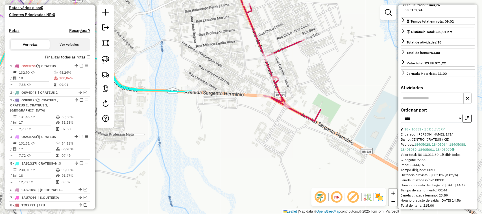
drag, startPoint x: 261, startPoint y: 86, endPoint x: 256, endPoint y: 108, distance: 23.2
click at [256, 108] on div "Janela de atendimento Grade de atendimento Capacidade Transportadoras Veículos …" at bounding box center [241, 107] width 482 height 214
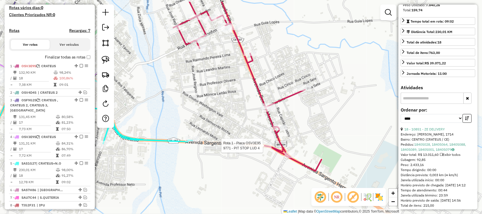
drag, startPoint x: 228, startPoint y: 81, endPoint x: 242, endPoint y: 131, distance: 52.3
click at [241, 127] on div "Rota 1 - Placa OSV3E95 9771 - PIT STOP LUD 4 Janela de atendimento Grade de ate…" at bounding box center [241, 107] width 482 height 214
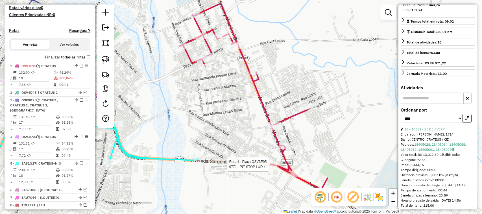
drag, startPoint x: 240, startPoint y: 121, endPoint x: 228, endPoint y: 80, distance: 42.7
click at [231, 86] on div "Rota 1 - Placa OSV3E95 9771 - PIT STOP LUD 4 Janela de atendimento Grade de ate…" at bounding box center [241, 107] width 482 height 214
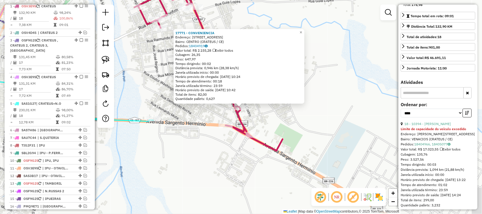
scroll to position [218, 0]
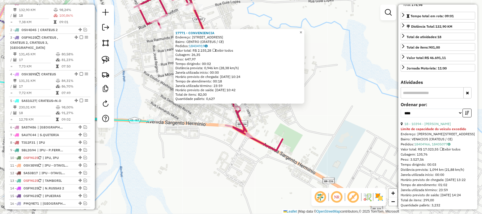
click at [302, 30] on span "×" at bounding box center [301, 32] width 3 height 5
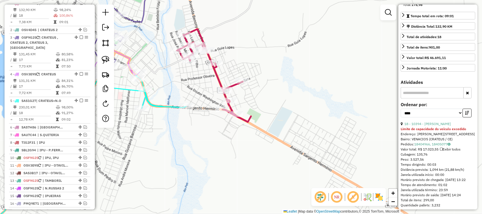
drag, startPoint x: 201, startPoint y: 89, endPoint x: 221, endPoint y: 109, distance: 28.8
click at [221, 109] on div "Janela de atendimento Grade de atendimento Capacidade Transportadoras Veículos …" at bounding box center [241, 107] width 482 height 214
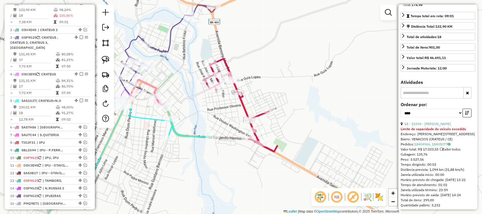
drag, startPoint x: 204, startPoint y: 49, endPoint x: 215, endPoint y: 61, distance: 15.8
click at [211, 61] on div "Janela de atendimento Grade de atendimento Capacidade Transportadoras Veículos …" at bounding box center [241, 107] width 482 height 214
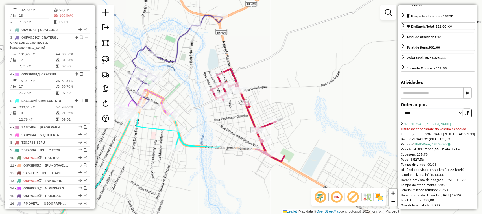
drag, startPoint x: 190, startPoint y: 106, endPoint x: 219, endPoint y: 90, distance: 33.6
click at [218, 92] on div "Janela de atendimento Grade de atendimento Capacidade Transportadoras Veículos …" at bounding box center [241, 107] width 482 height 214
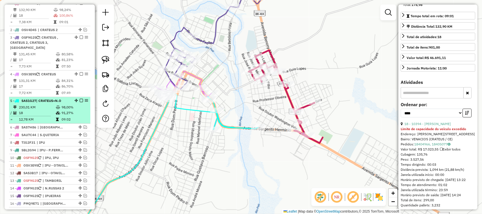
click at [80, 100] on em at bounding box center [81, 100] width 3 height 3
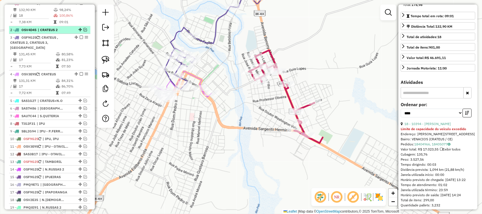
click at [84, 31] on em at bounding box center [85, 29] width 3 height 3
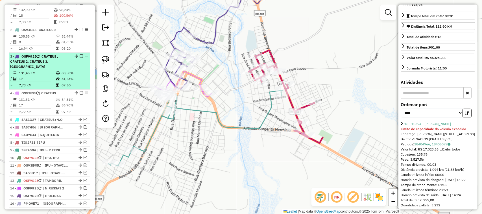
click at [45, 72] on td "131,45 KM" at bounding box center [37, 73] width 37 height 6
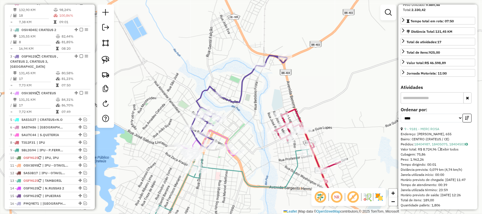
drag, startPoint x: 252, startPoint y: 134, endPoint x: 239, endPoint y: 78, distance: 58.1
click at [241, 86] on div "Janela de atendimento Grade de atendimento Capacidade Transportadoras Veículos …" at bounding box center [241, 107] width 482 height 214
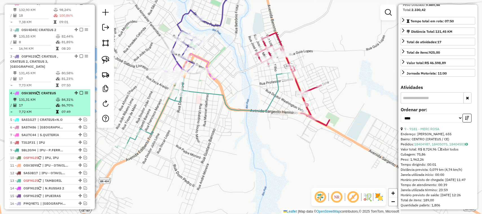
click at [42, 103] on td "17" at bounding box center [37, 106] width 37 height 6
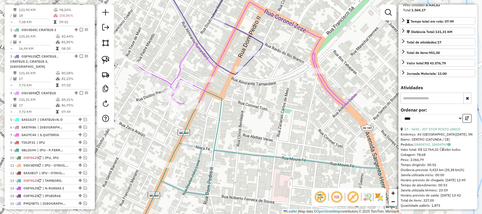
drag, startPoint x: 237, startPoint y: 112, endPoint x: 245, endPoint y: 75, distance: 37.9
click at [244, 81] on div "Janela de atendimento Grade de atendimento Capacidade Transportadoras Veículos …" at bounding box center [241, 107] width 482 height 214
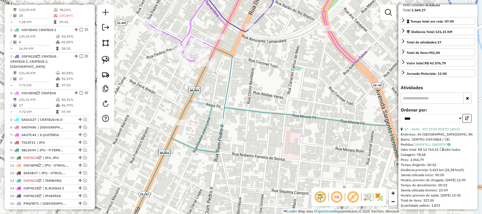
click at [212, 108] on div "Janela de atendimento Grade de atendimento Capacidade Transportadoras Veículos …" at bounding box center [241, 107] width 482 height 214
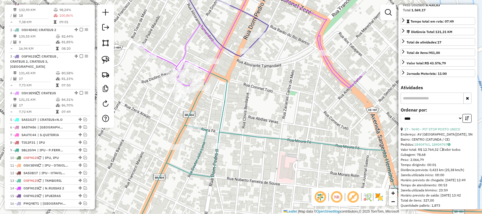
click at [176, 101] on div "Janela de atendimento Grade de atendimento Capacidade Transportadoras Veículos …" at bounding box center [241, 107] width 482 height 214
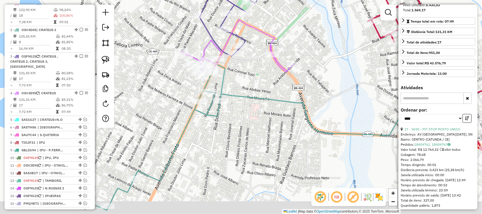
drag, startPoint x: 203, startPoint y: 187, endPoint x: 199, endPoint y: 129, distance: 58.0
click at [201, 135] on div "Janela de atendimento Grade de atendimento Capacidade Transportadoras Veículos …" at bounding box center [241, 107] width 482 height 214
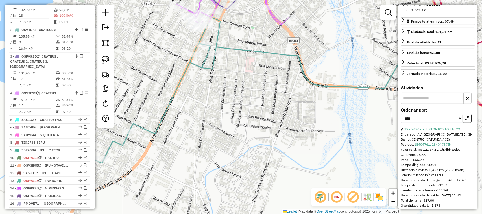
drag, startPoint x: 172, startPoint y: 148, endPoint x: 195, endPoint y: 152, distance: 22.9
click at [190, 150] on div "Janela de atendimento Grade de atendimento Capacidade Transportadoras Veículos …" at bounding box center [241, 107] width 482 height 214
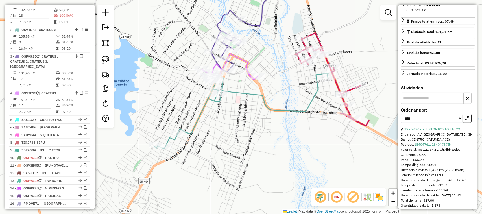
drag, startPoint x: 261, startPoint y: 120, endPoint x: 229, endPoint y: 126, distance: 32.5
click at [230, 127] on div "Janela de atendimento Grade de atendimento Capacidade Transportadoras Veículos …" at bounding box center [241, 107] width 482 height 214
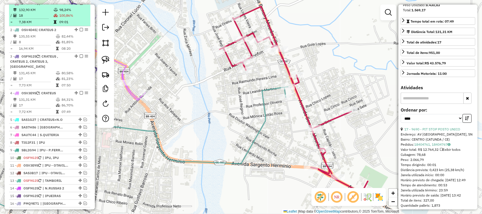
click at [34, 18] on td "18" at bounding box center [36, 16] width 35 height 6
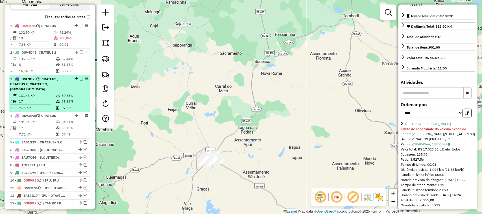
scroll to position [183, 0]
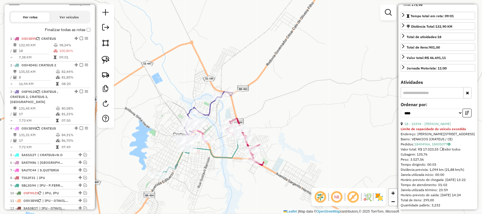
drag, startPoint x: 280, startPoint y: 112, endPoint x: 297, endPoint y: 85, distance: 31.5
click at [292, 97] on div "Janela de atendimento Grade de atendimento Capacidade Transportadoras Veículos …" at bounding box center [241, 107] width 482 height 214
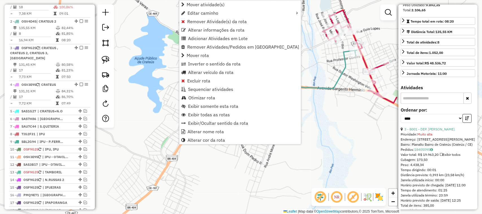
scroll to position [245, 0]
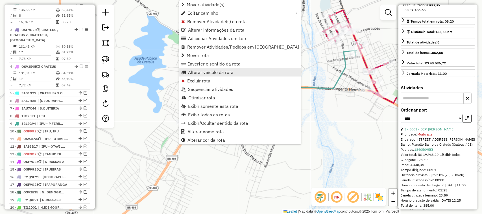
click at [207, 72] on span "Alterar veículo da rota" at bounding box center [211, 72] width 46 height 5
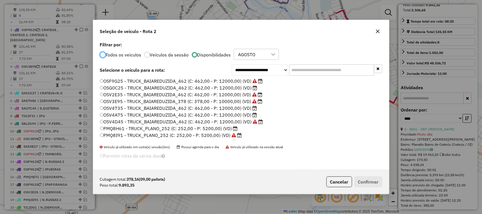
scroll to position [3, 2]
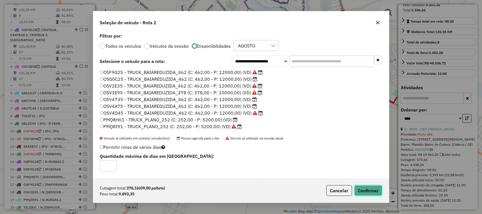
click at [371, 191] on button "Confirmar" at bounding box center [369, 190] width 28 height 11
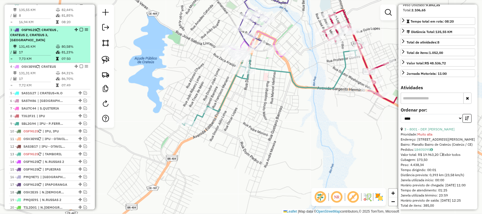
click at [45, 48] on td "131,45 KM" at bounding box center [37, 47] width 37 height 6
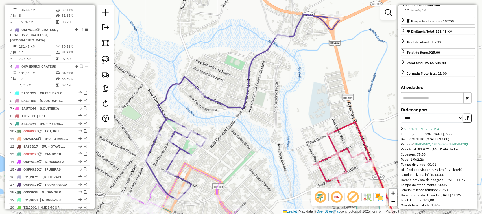
drag, startPoint x: 178, startPoint y: 108, endPoint x: 183, endPoint y: 84, distance: 24.2
click at [183, 85] on div "Janela de atendimento Grade de atendimento Capacidade Transportadoras Veículos …" at bounding box center [241, 107] width 482 height 214
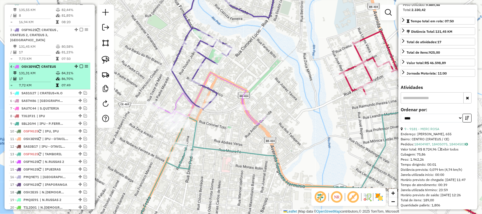
click at [34, 75] on td "131,31 KM" at bounding box center [37, 73] width 37 height 6
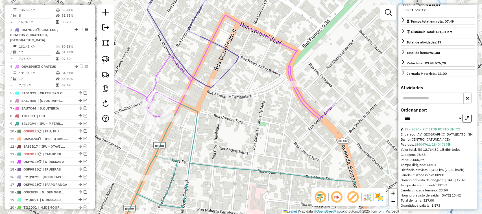
drag, startPoint x: 186, startPoint y: 138, endPoint x: 197, endPoint y: 112, distance: 28.0
click at [197, 113] on div "Janela de atendimento Grade de atendimento Capacidade Transportadoras Veículos …" at bounding box center [241, 107] width 482 height 214
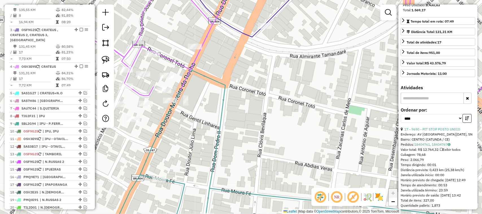
drag, startPoint x: 247, startPoint y: 112, endPoint x: 222, endPoint y: 107, distance: 26.0
click at [235, 123] on div "Janela de atendimento Grade de atendimento Capacidade Transportadoras Veículos …" at bounding box center [241, 107] width 482 height 214
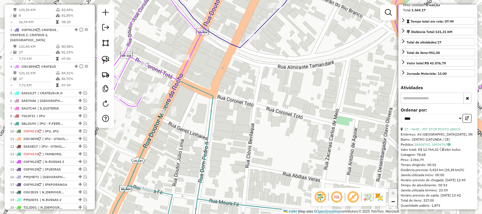
drag, startPoint x: 267, startPoint y: 69, endPoint x: 257, endPoint y: 75, distance: 12.0
click at [265, 72] on div "Janela de atendimento Grade de atendimento Capacidade Transportadoras Veículos …" at bounding box center [241, 107] width 482 height 214
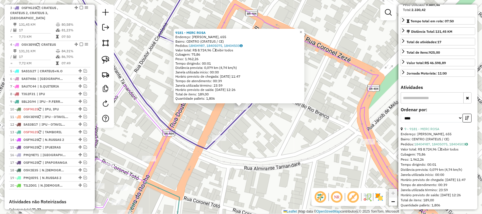
scroll to position [272, 0]
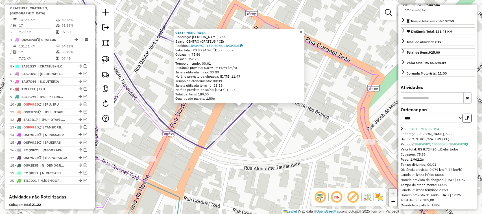
click at [302, 30] on span "×" at bounding box center [301, 32] width 3 height 5
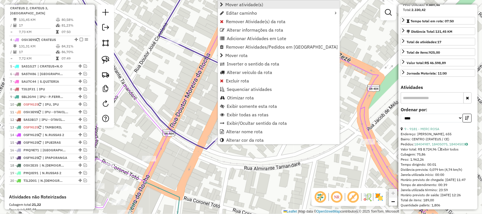
click at [236, 5] on span "Mover atividade(s)" at bounding box center [245, 4] width 38 height 5
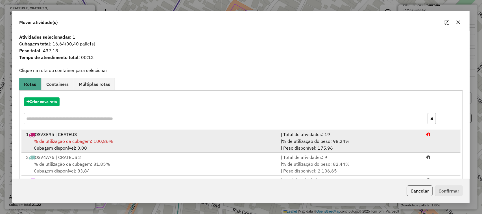
click at [56, 140] on span "% de utilização da cubagem: 100,86%" at bounding box center [73, 141] width 79 height 6
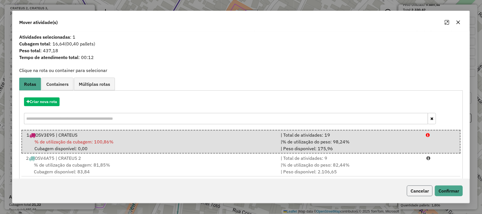
click at [420, 190] on button "Cancelar" at bounding box center [420, 191] width 26 height 11
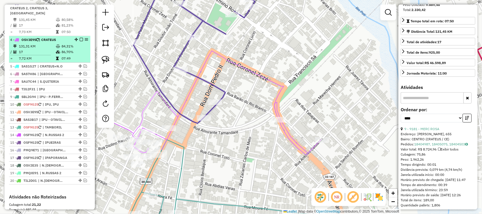
click at [40, 52] on td "17" at bounding box center [37, 52] width 37 height 6
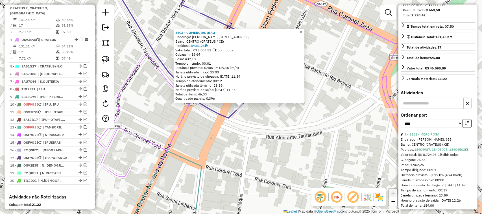
scroll to position [106, 0]
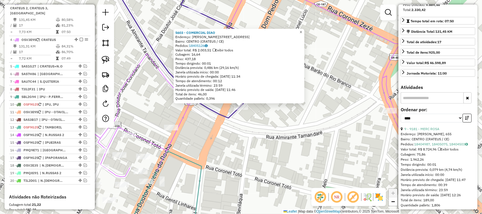
click at [302, 31] on span "×" at bounding box center [301, 32] width 3 height 5
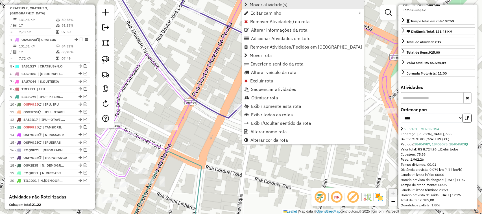
click at [255, 3] on span "Mover atividade(s)" at bounding box center [269, 4] width 38 height 5
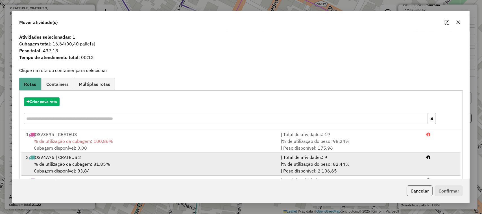
scroll to position [30, 0]
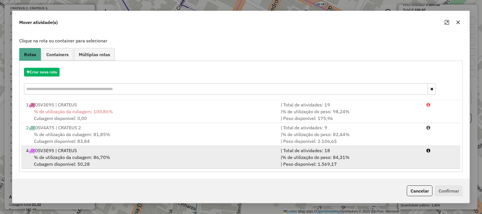
click at [77, 155] on span "% de utilização da cubagem: 86,70%" at bounding box center [72, 158] width 76 height 6
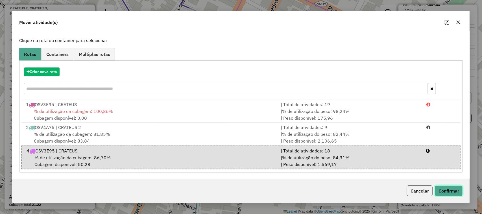
click at [449, 192] on button "Confirmar" at bounding box center [449, 191] width 28 height 11
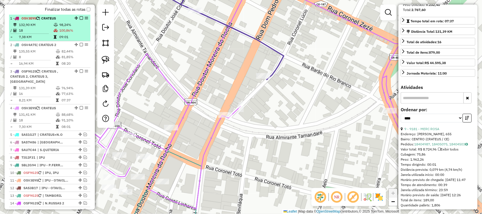
scroll to position [201, 0]
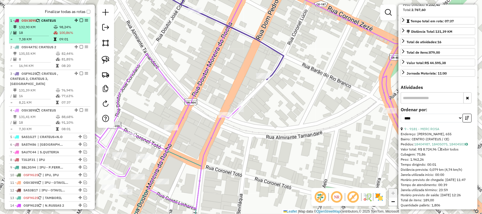
click at [42, 36] on td "18" at bounding box center [36, 33] width 35 height 6
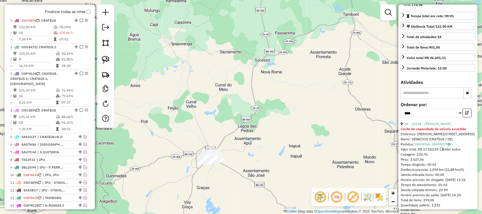
drag, startPoint x: 240, startPoint y: 149, endPoint x: 225, endPoint y: 128, distance: 25.3
click at [241, 131] on div "Janela de atendimento Grade de atendimento Capacidade Transportadoras Veículos …" at bounding box center [241, 107] width 482 height 214
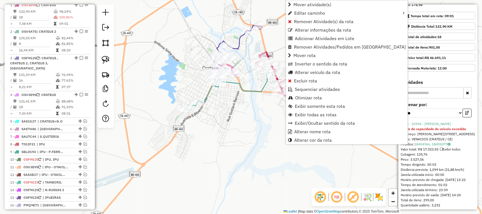
scroll to position [218, 0]
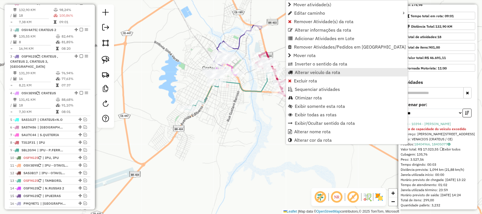
click at [317, 73] on span "Alterar veículo da rota" at bounding box center [318, 72] width 46 height 5
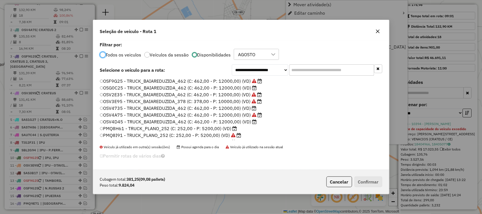
scroll to position [3, 2]
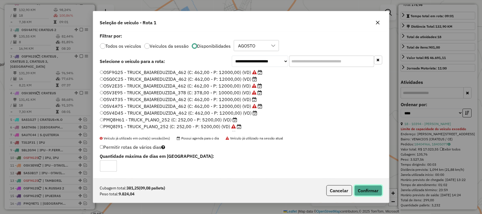
click at [373, 191] on button "Confirmar" at bounding box center [369, 190] width 28 height 11
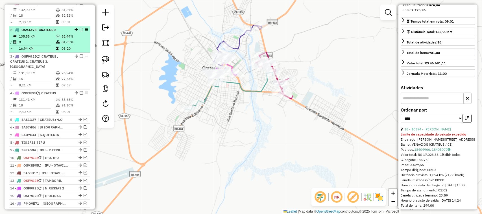
scroll to position [183, 0]
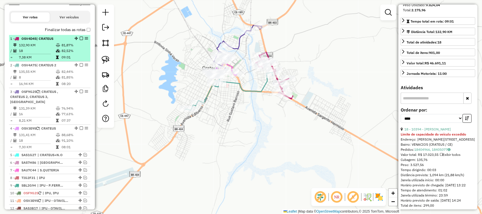
click at [40, 54] on td "18" at bounding box center [37, 51] width 37 height 6
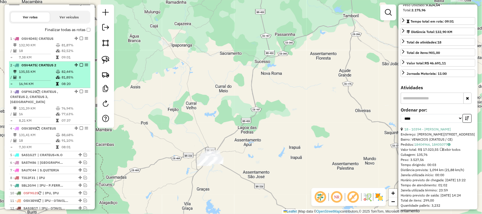
click at [44, 80] on td "8" at bounding box center [37, 78] width 37 height 6
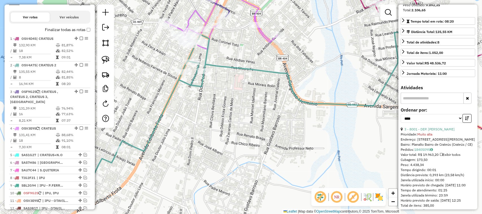
drag, startPoint x: 200, startPoint y: 116, endPoint x: 206, endPoint y: 87, distance: 29.4
click at [205, 93] on div "Janela de atendimento Grade de atendimento Capacidade Transportadoras Veículos …" at bounding box center [241, 107] width 482 height 214
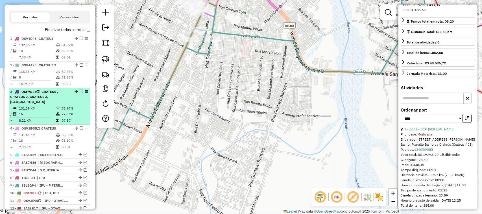
click at [40, 113] on td "16" at bounding box center [37, 114] width 37 height 6
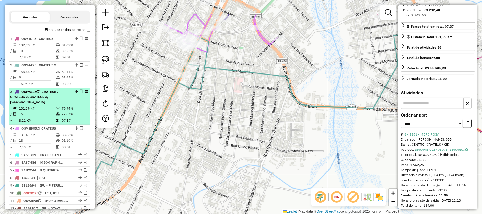
scroll to position [106, 0]
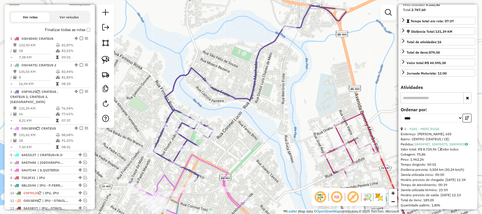
drag, startPoint x: 182, startPoint y: 112, endPoint x: 191, endPoint y: 83, distance: 30.5
click at [192, 88] on div "Janela de atendimento Grade de atendimento Capacidade Transportadoras Veículos …" at bounding box center [241, 107] width 482 height 214
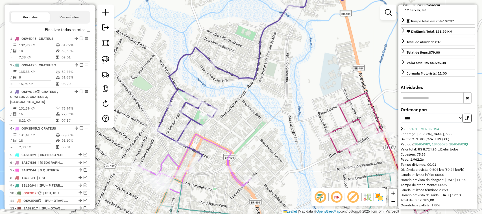
drag, startPoint x: 245, startPoint y: 139, endPoint x: 251, endPoint y: 98, distance: 41.1
click at [251, 102] on div "Janela de atendimento Grade de atendimento Capacidade Transportadoras Veículos …" at bounding box center [241, 107] width 482 height 214
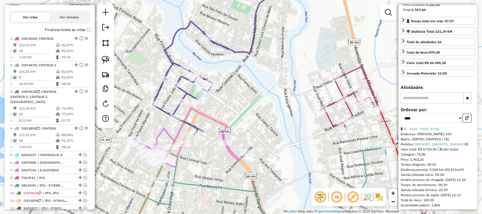
click at [272, 110] on div "Janela de atendimento Grade de atendimento Capacidade Transportadoras Veículos …" at bounding box center [241, 107] width 482 height 214
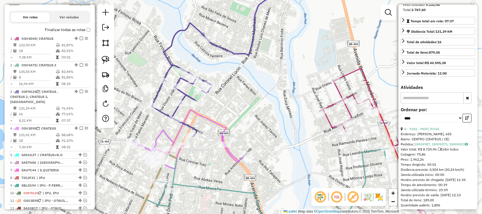
drag, startPoint x: 245, startPoint y: 108, endPoint x: 264, endPoint y: 74, distance: 39.1
click at [263, 80] on div "Janela de atendimento Grade de atendimento Capacidade Transportadoras Veículos …" at bounding box center [241, 107] width 482 height 214
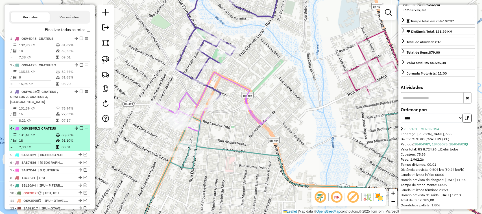
click at [37, 140] on td "18" at bounding box center [37, 141] width 37 height 6
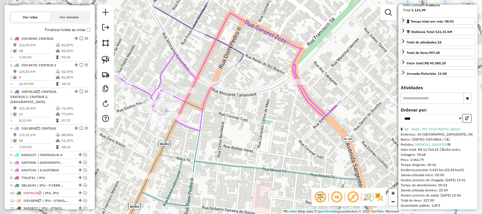
click at [246, 86] on div "Janela de atendimento Grade de atendimento Capacidade Transportadoras Veículos …" at bounding box center [241, 107] width 482 height 214
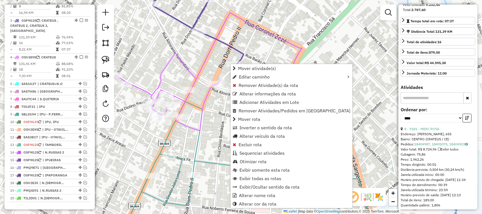
scroll to position [272, 0]
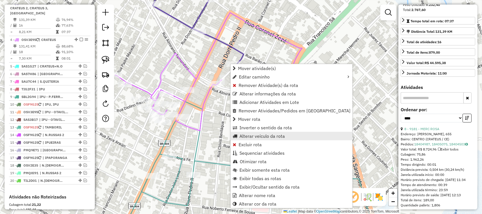
click at [254, 135] on span "Alterar veículo da rota" at bounding box center [263, 136] width 46 height 5
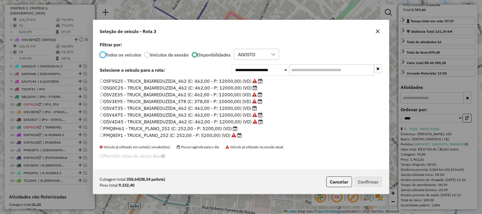
scroll to position [3, 2]
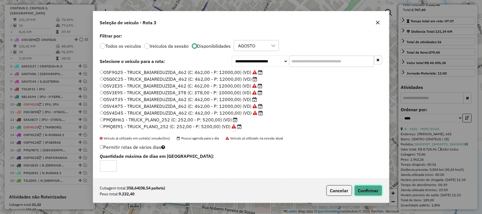
click at [372, 191] on button "Confirmar" at bounding box center [369, 190] width 28 height 11
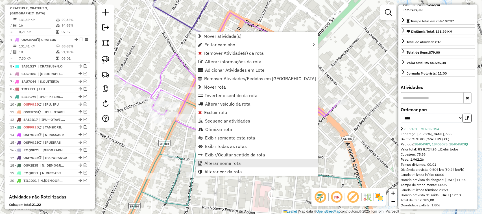
click at [222, 163] on span "Alterar nome rota" at bounding box center [223, 163] width 36 height 5
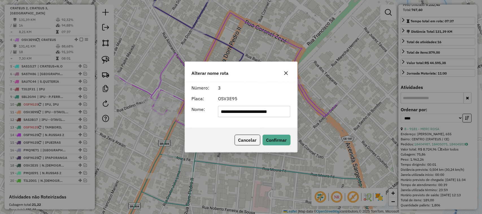
scroll to position [0, 0]
type input "*********"
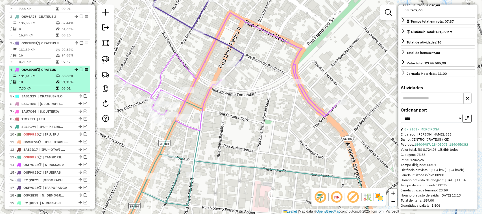
scroll to position [196, 0]
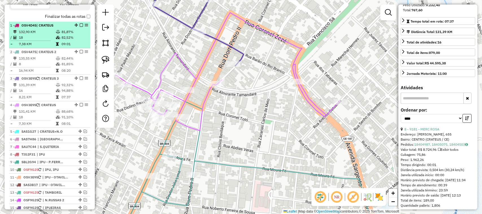
click at [40, 40] on td "18" at bounding box center [37, 38] width 37 height 6
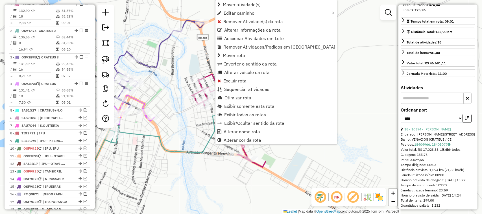
scroll to position [218, 0]
click at [241, 71] on span "Alterar veículo da rota" at bounding box center [247, 72] width 46 height 5
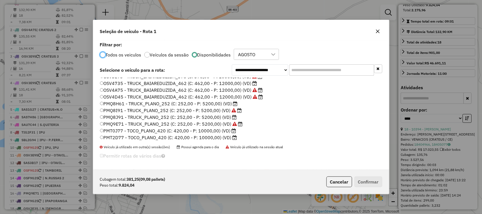
scroll to position [35, 0]
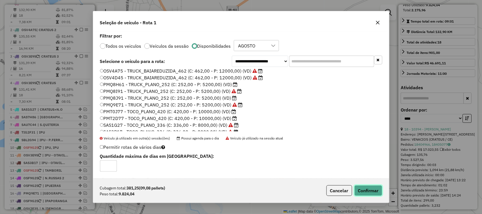
drag, startPoint x: 370, startPoint y: 190, endPoint x: 364, endPoint y: 185, distance: 7.1
click at [371, 190] on button "Confirmar" at bounding box center [369, 190] width 28 height 11
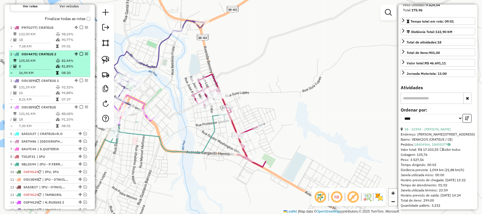
scroll to position [183, 0]
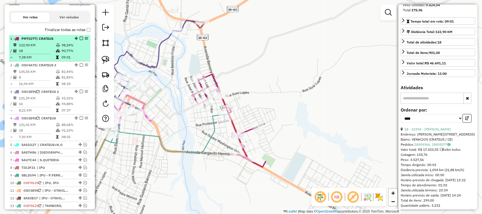
click at [43, 54] on td "18" at bounding box center [37, 51] width 37 height 6
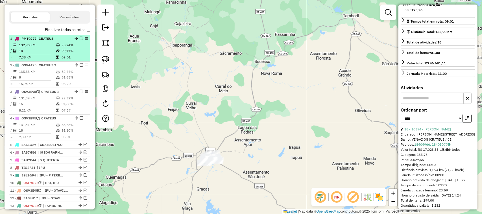
click at [80, 40] on em at bounding box center [81, 38] width 3 height 3
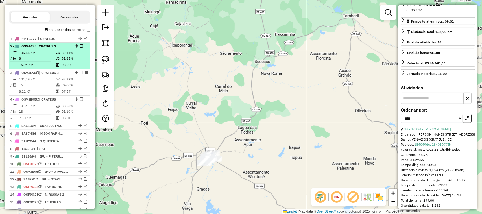
click at [44, 56] on td "135,55 KM" at bounding box center [37, 53] width 37 height 6
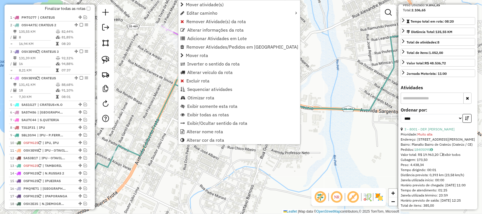
scroll to position [226, 0]
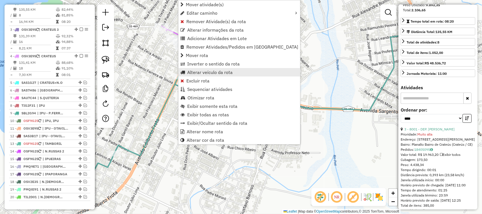
click at [198, 73] on span "Alterar veículo da rota" at bounding box center [210, 72] width 46 height 5
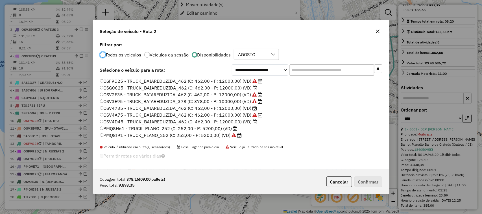
scroll to position [3, 2]
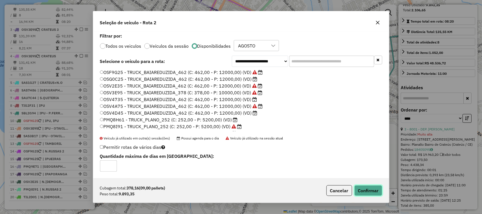
click at [369, 189] on button "Confirmar" at bounding box center [369, 190] width 28 height 11
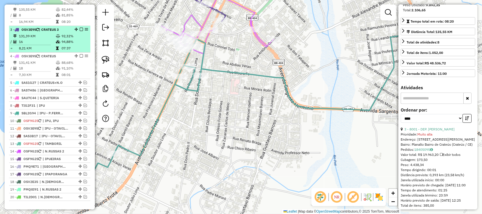
scroll to position [191, 0]
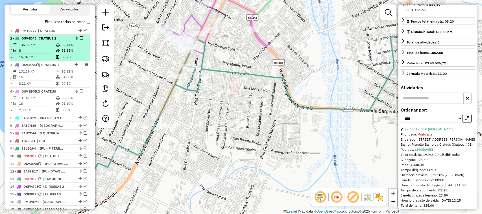
click at [45, 53] on td "8" at bounding box center [37, 51] width 37 height 6
click at [80, 40] on em at bounding box center [81, 37] width 3 height 3
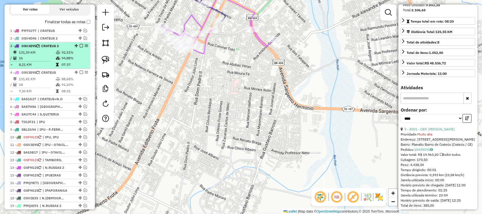
click at [38, 61] on td "16" at bounding box center [37, 58] width 37 height 6
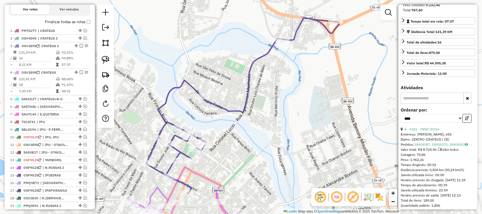
drag, startPoint x: 250, startPoint y: 155, endPoint x: 275, endPoint y: 100, distance: 60.2
click at [265, 116] on div "Janela de atendimento Grade de atendimento Capacidade Transportadoras Veículos …" at bounding box center [241, 107] width 482 height 214
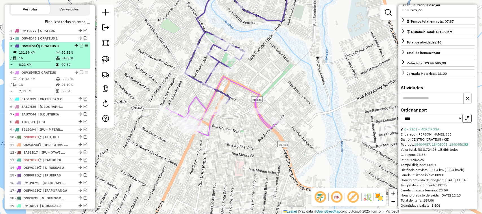
click at [45, 55] on td "131,39 KM" at bounding box center [37, 53] width 37 height 6
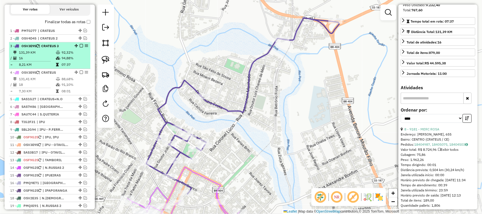
click at [80, 47] on em at bounding box center [81, 45] width 3 height 3
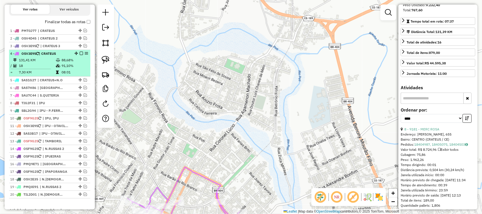
click at [42, 68] on td "18" at bounding box center [37, 66] width 37 height 6
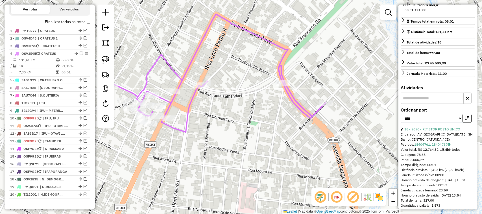
drag, startPoint x: 183, startPoint y: 98, endPoint x: 207, endPoint y: 84, distance: 28.2
click at [200, 88] on div "Janela de atendimento Grade de atendimento Capacidade Transportadoras Veículos …" at bounding box center [241, 107] width 482 height 214
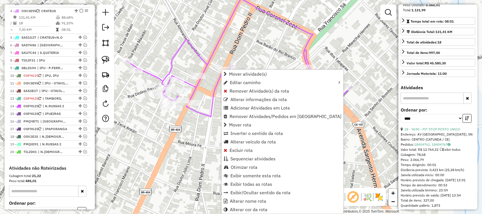
scroll to position [242, 0]
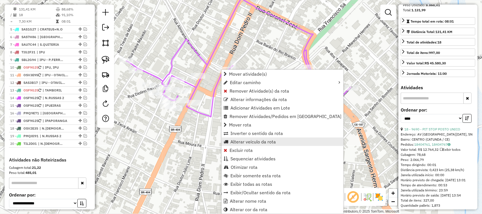
click at [243, 142] on span "Alterar veículo da rota" at bounding box center [254, 142] width 46 height 5
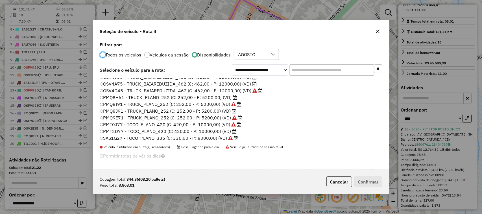
scroll to position [134, 0]
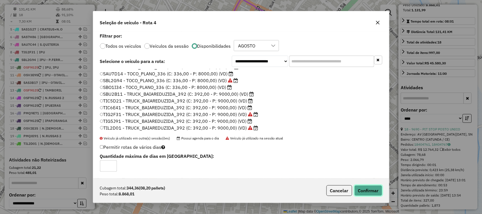
click at [367, 192] on button "Confirmar" at bounding box center [369, 190] width 28 height 11
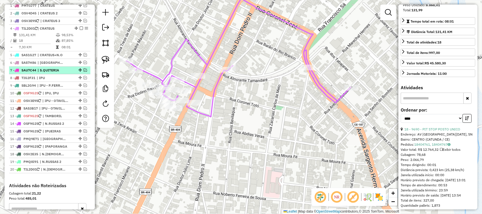
scroll to position [207, 0]
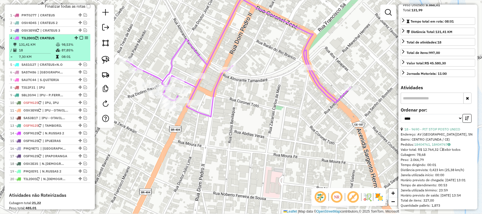
click at [44, 53] on td "18" at bounding box center [37, 50] width 37 height 6
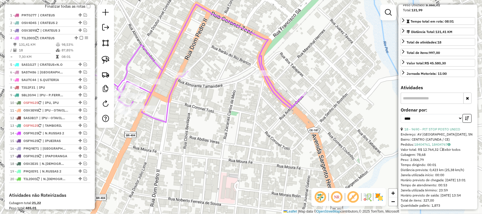
drag, startPoint x: 161, startPoint y: 89, endPoint x: 184, endPoint y: 86, distance: 23.9
click at [183, 88] on div "Janela de atendimento Grade de atendimento Capacidade Transportadoras Veículos …" at bounding box center [241, 107] width 482 height 214
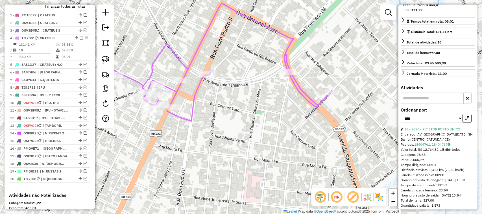
drag, startPoint x: 171, startPoint y: 68, endPoint x: 190, endPoint y: 66, distance: 18.4
click at [185, 68] on div "Janela de atendimento Grade de atendimento Capacidade Transportadoras Veículos …" at bounding box center [241, 107] width 482 height 214
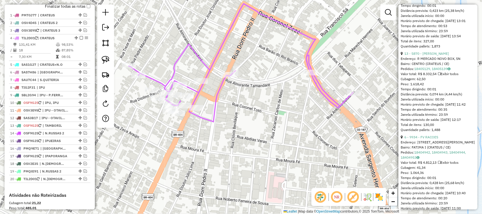
scroll to position [278, 0]
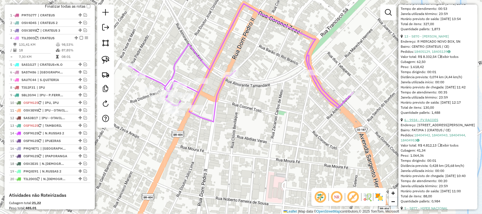
click at [429, 122] on link "6 - 9934 - FV RACOES" at bounding box center [422, 120] width 34 height 4
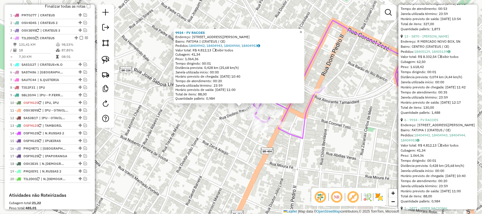
click at [302, 30] on span "×" at bounding box center [301, 32] width 3 height 5
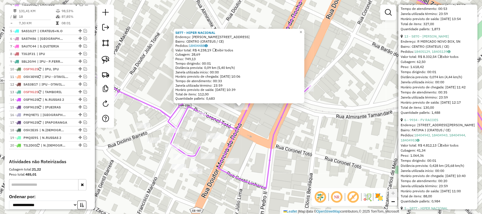
scroll to position [242, 0]
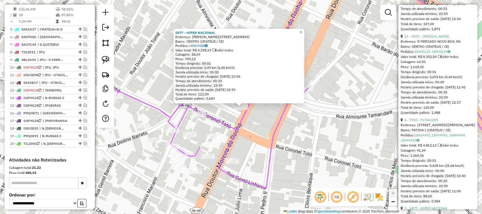
click at [302, 31] on span "×" at bounding box center [301, 32] width 3 height 5
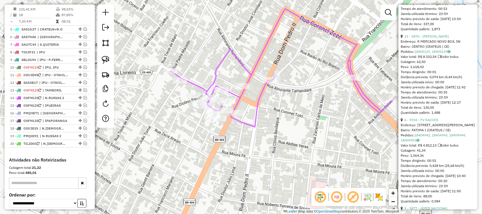
drag, startPoint x: 287, startPoint y: 132, endPoint x: 278, endPoint y: 111, distance: 23.3
click at [279, 116] on div "Janela de atendimento Grade de atendimento Capacidade Transportadoras Veículos …" at bounding box center [241, 107] width 482 height 214
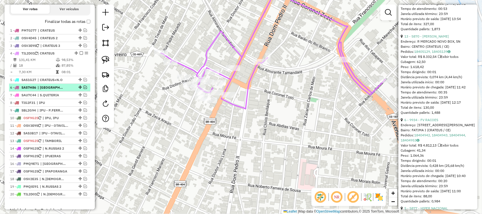
scroll to position [171, 0]
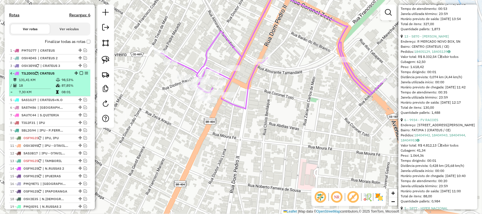
click at [81, 75] on em at bounding box center [81, 73] width 3 height 3
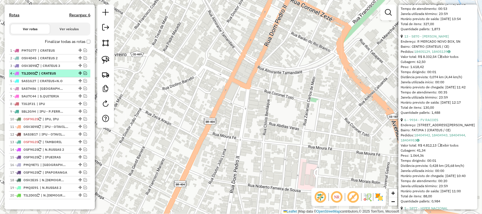
click at [85, 75] on em at bounding box center [85, 73] width 3 height 3
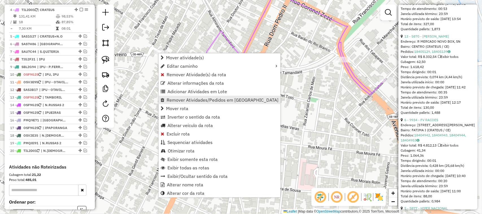
scroll to position [242, 0]
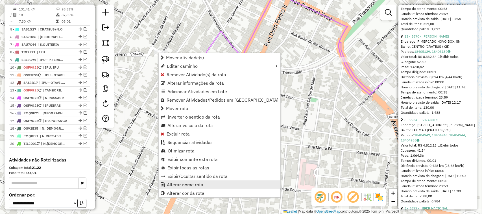
click at [188, 183] on span "Alterar nome rota" at bounding box center [185, 185] width 36 height 5
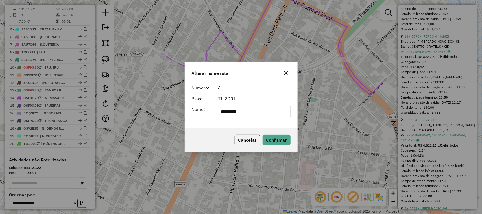
type input "*********"
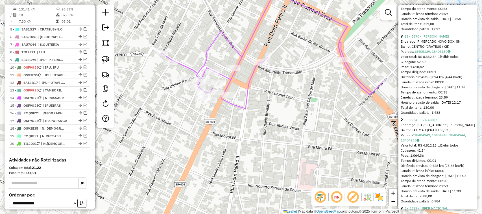
scroll to position [207, 0]
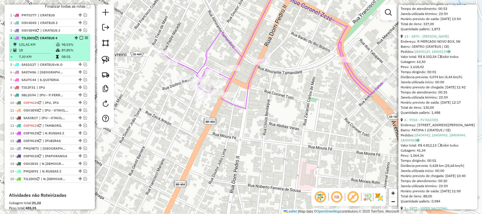
click at [80, 40] on em at bounding box center [81, 37] width 3 height 3
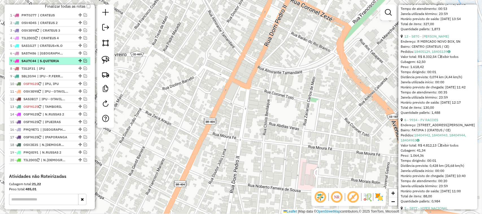
click at [84, 62] on em at bounding box center [85, 60] width 3 height 3
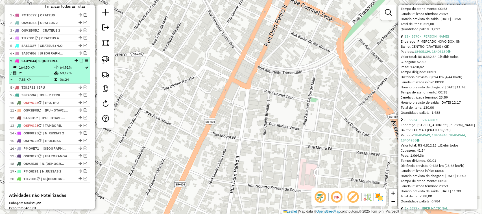
click at [44, 76] on td "21" at bounding box center [36, 73] width 35 height 6
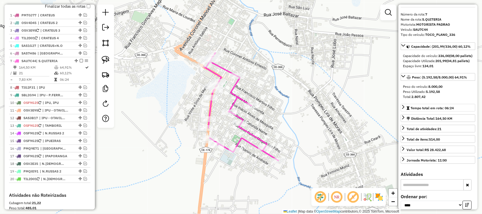
scroll to position [0, 0]
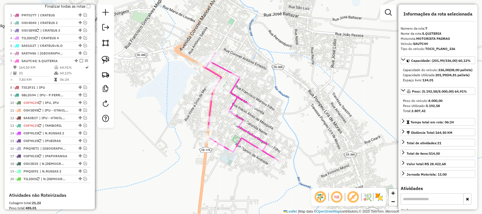
click at [331, 98] on div "Janela de atendimento Grade de atendimento Capacidade Transportadoras Veículos …" at bounding box center [241, 107] width 482 height 214
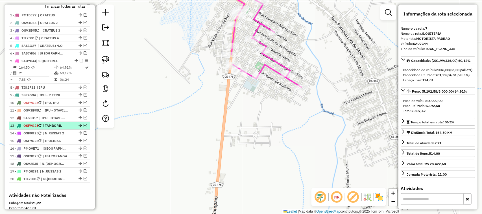
click at [84, 127] on em at bounding box center [85, 125] width 3 height 3
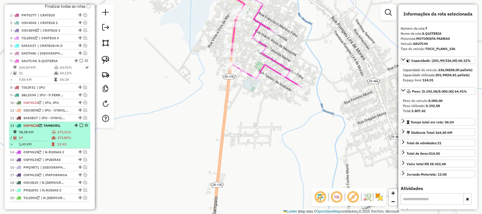
click at [38, 141] on td "69" at bounding box center [35, 138] width 33 height 6
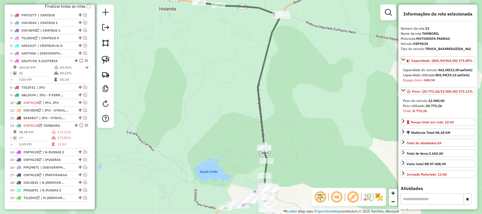
click at [179, 132] on div "Janela de atendimento Grade de atendimento Capacidade Transportadoras Veículos …" at bounding box center [241, 107] width 482 height 214
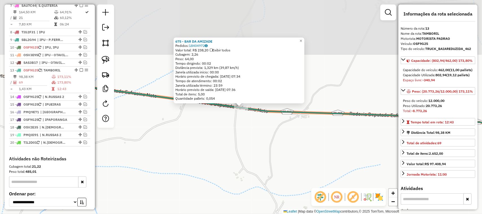
scroll to position [317, 0]
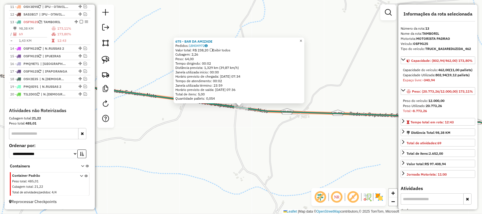
click at [302, 38] on span "×" at bounding box center [301, 40] width 3 height 5
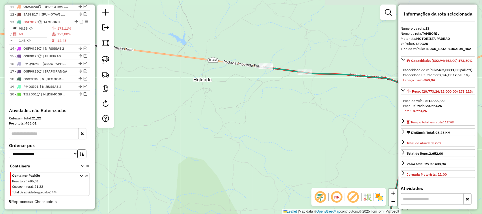
drag, startPoint x: 350, startPoint y: 100, endPoint x: 292, endPoint y: 109, distance: 58.7
click at [294, 110] on div "Janela de atendimento Grade de atendimento Capacidade Transportadoras Veículos …" at bounding box center [241, 107] width 482 height 214
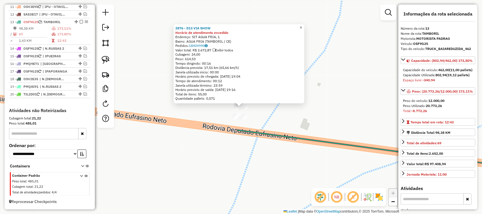
click at [302, 26] on span "×" at bounding box center [301, 27] width 3 height 5
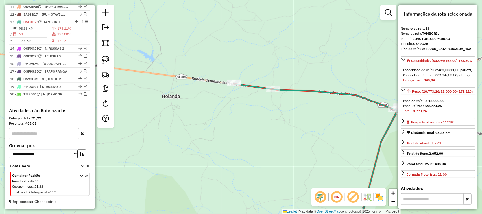
drag, startPoint x: 262, startPoint y: 138, endPoint x: 190, endPoint y: 133, distance: 72.5
click at [201, 137] on div "Janela de atendimento Grade de atendimento Capacidade Transportadoras Veículos …" at bounding box center [241, 107] width 482 height 214
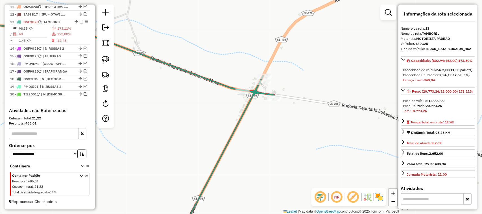
drag, startPoint x: 103, startPoint y: 60, endPoint x: 276, endPoint y: 63, distance: 172.4
click at [104, 59] on img at bounding box center [106, 60] width 8 height 8
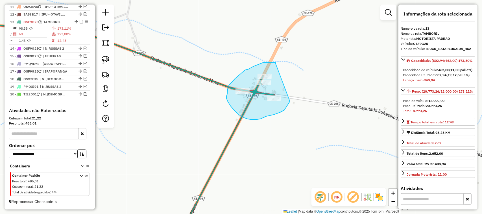
drag, startPoint x: 276, startPoint y: 63, endPoint x: 291, endPoint y: 96, distance: 36.7
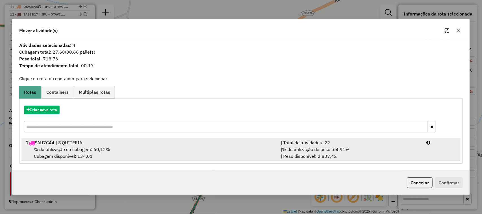
click at [64, 149] on span "% de utilização da cubagem: 60,12%" at bounding box center [72, 150] width 76 height 6
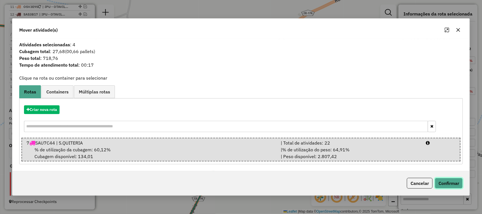
click at [448, 180] on button "Confirmar" at bounding box center [449, 183] width 28 height 11
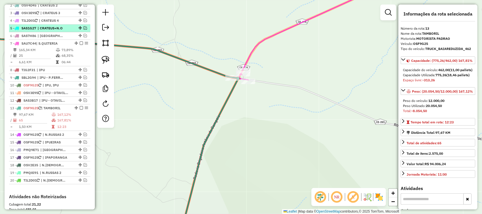
scroll to position [211, 0]
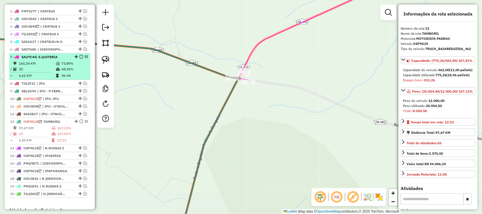
click at [37, 66] on td "165,34 KM" at bounding box center [37, 64] width 37 height 6
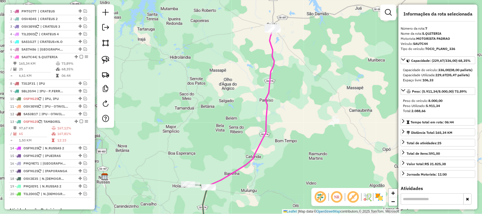
drag, startPoint x: 199, startPoint y: 116, endPoint x: 213, endPoint y: 83, distance: 35.9
click at [216, 92] on div "Janela de atendimento Grade de atendimento Capacidade Transportadoras Veículos …" at bounding box center [241, 107] width 482 height 214
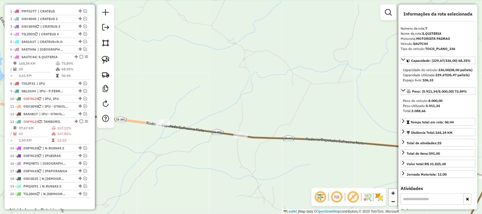
drag, startPoint x: 234, startPoint y: 116, endPoint x: 249, endPoint y: 100, distance: 22.2
click at [251, 102] on div "Janela de atendimento Grade de atendimento Capacidade Transportadoras Veículos …" at bounding box center [241, 107] width 482 height 214
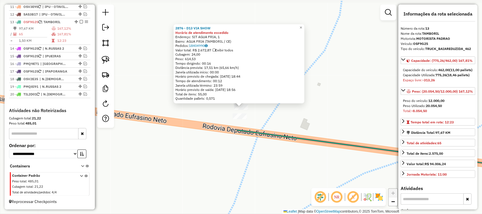
scroll to position [317, 0]
click at [302, 26] on span "×" at bounding box center [301, 27] width 3 height 5
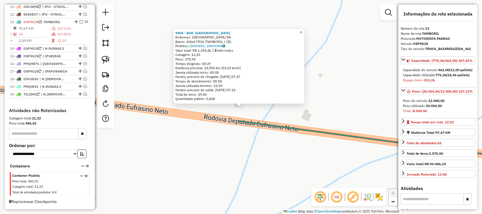
click at [302, 30] on span "×" at bounding box center [301, 32] width 3 height 5
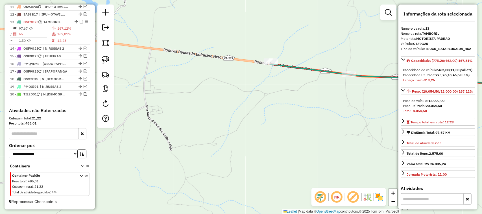
drag, startPoint x: 291, startPoint y: 106, endPoint x: 231, endPoint y: 102, distance: 60.0
click at [250, 108] on div "Janela de atendimento Grade de atendimento Capacidade Transportadoras Veículos …" at bounding box center [241, 107] width 482 height 214
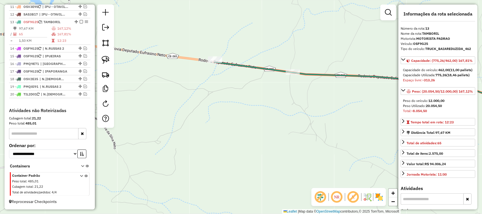
drag, startPoint x: 104, startPoint y: 60, endPoint x: 199, endPoint y: 47, distance: 95.9
click at [104, 60] on img at bounding box center [106, 60] width 8 height 8
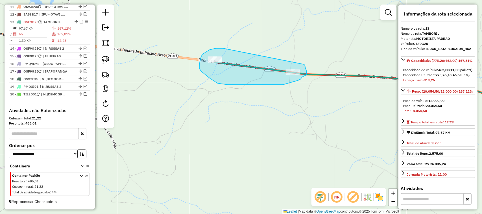
drag, startPoint x: 223, startPoint y: 48, endPoint x: 296, endPoint y: 62, distance: 73.6
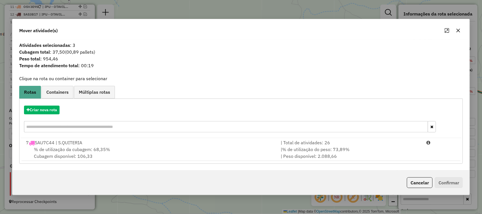
click at [68, 148] on span "% de utilização da cubagem: 68,35%" at bounding box center [72, 150] width 76 height 6
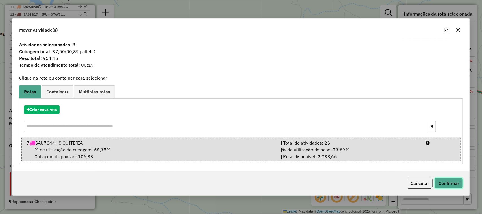
click at [454, 183] on button "Confirmar" at bounding box center [449, 183] width 28 height 11
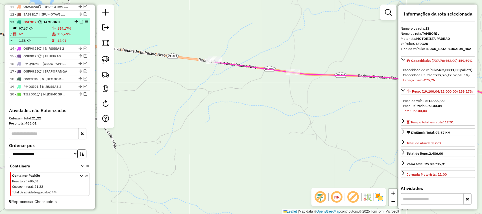
click at [42, 34] on td "62" at bounding box center [35, 34] width 33 height 6
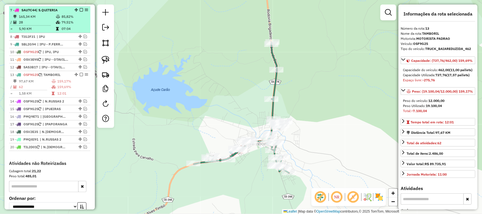
scroll to position [246, 0]
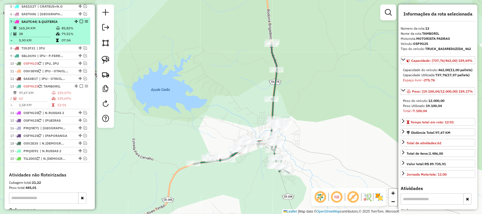
click at [36, 37] on td "28" at bounding box center [37, 34] width 37 height 6
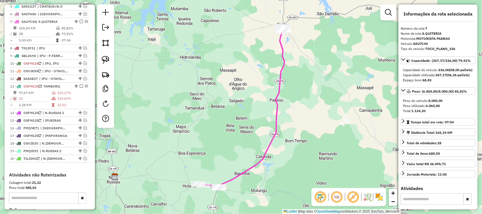
drag, startPoint x: 243, startPoint y: 143, endPoint x: 234, endPoint y: 128, distance: 18.3
click at [235, 129] on div "Janela de atendimento Grade de atendimento Capacidade Transportadoras Veículos …" at bounding box center [241, 107] width 482 height 214
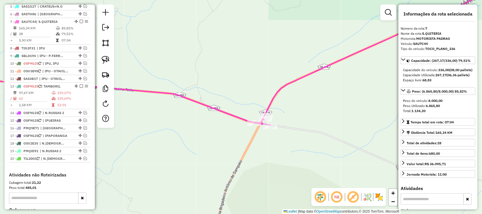
drag, startPoint x: 226, startPoint y: 151, endPoint x: 274, endPoint y: 125, distance: 55.5
click at [262, 134] on div "Janela de atendimento Grade de atendimento Capacidade Transportadoras Veículos …" at bounding box center [241, 107] width 482 height 214
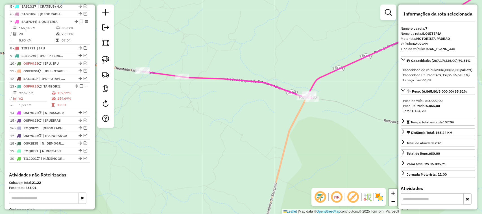
drag, startPoint x: 214, startPoint y: 117, endPoint x: 259, endPoint y: 125, distance: 46.0
click at [263, 128] on div "Janela de atendimento Grade de atendimento Capacidade Transportadoras Veículos …" at bounding box center [241, 107] width 482 height 214
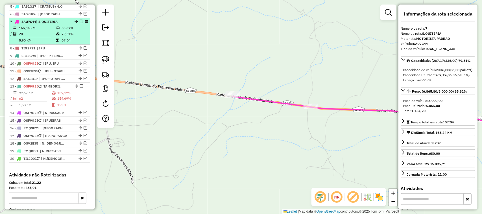
click at [37, 37] on hr at bounding box center [30, 37] width 40 height 0
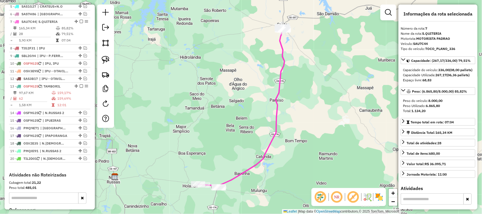
drag, startPoint x: 224, startPoint y: 170, endPoint x: 211, endPoint y: 133, distance: 38.9
click at [214, 143] on div "Janela de atendimento Grade de atendimento Capacidade Transportadoras Veículos …" at bounding box center [241, 107] width 482 height 214
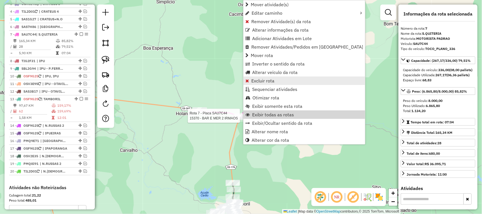
scroll to position [265, 0]
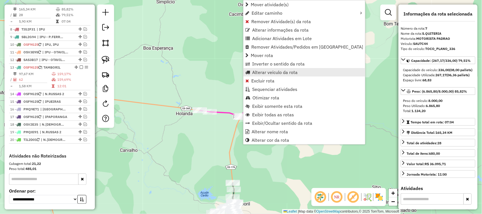
click at [269, 72] on span "Alterar veículo da rota" at bounding box center [275, 72] width 46 height 5
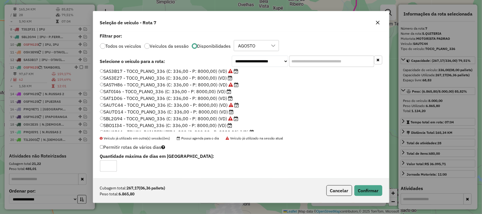
scroll to position [106, 0]
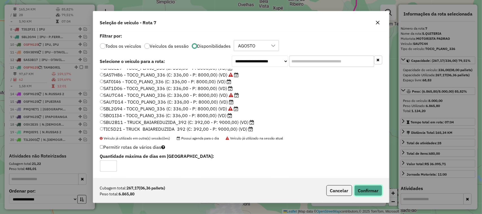
click at [369, 190] on button "Confirmar" at bounding box center [369, 190] width 28 height 11
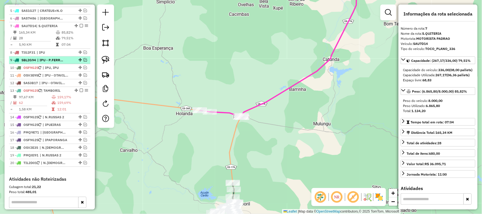
scroll to position [229, 0]
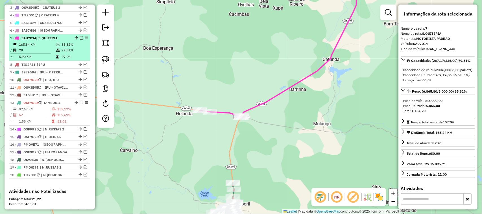
click at [80, 40] on em at bounding box center [81, 37] width 3 height 3
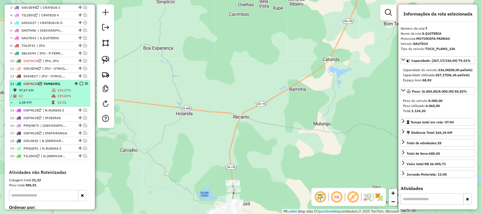
click at [81, 85] on em at bounding box center [81, 83] width 3 height 3
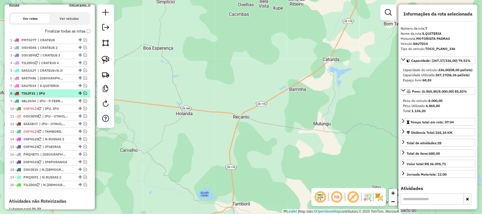
scroll to position [194, 0]
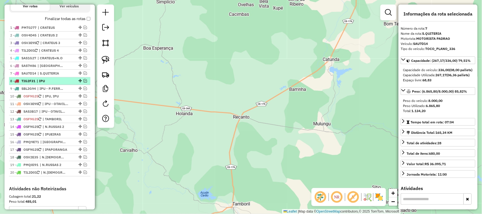
click at [84, 83] on em at bounding box center [85, 80] width 3 height 3
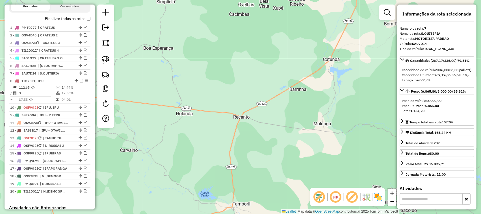
drag, startPoint x: 79, startPoint y: 121, endPoint x: 74, endPoint y: 112, distance: 9.5
click at [84, 109] on em at bounding box center [85, 107] width 3 height 3
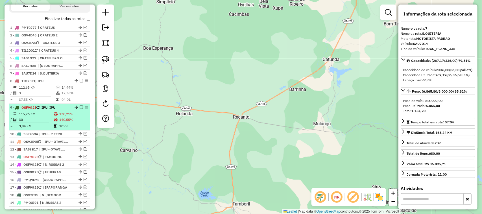
click at [37, 117] on td "115,26 KM" at bounding box center [36, 114] width 35 height 6
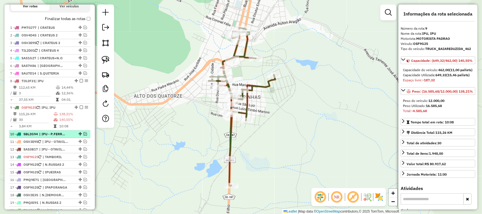
click at [84, 136] on em at bounding box center [85, 133] width 3 height 3
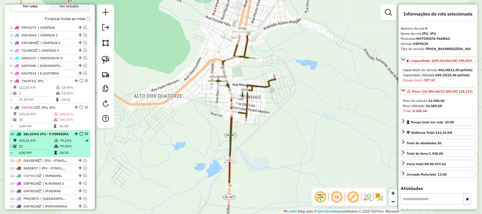
click at [44, 137] on div "10 - SBL2G94 | IPU - P.FERREIRA" at bounding box center [40, 134] width 60 height 5
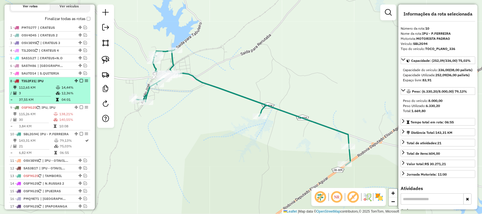
click at [39, 90] on td "112,65 KM" at bounding box center [37, 88] width 37 height 6
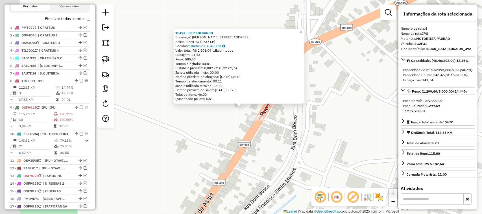
scroll to position [273, 0]
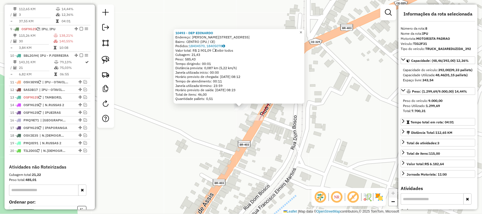
click at [302, 30] on span "×" at bounding box center [301, 32] width 3 height 5
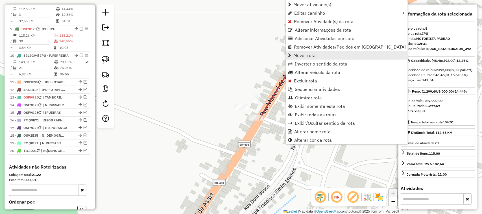
click at [304, 55] on span "Mover rota" at bounding box center [305, 55] width 22 height 5
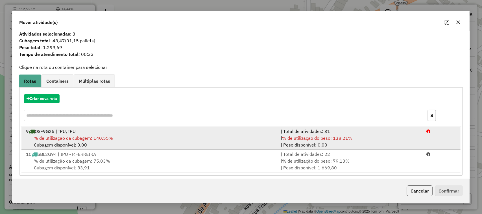
scroll to position [14, 0]
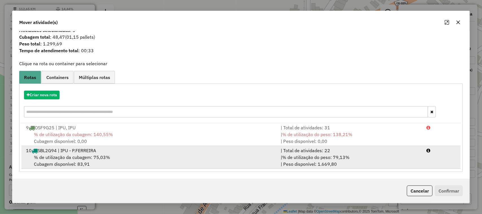
click at [76, 156] on span "% de utilização da cubagem: 75,03%" at bounding box center [72, 158] width 76 height 6
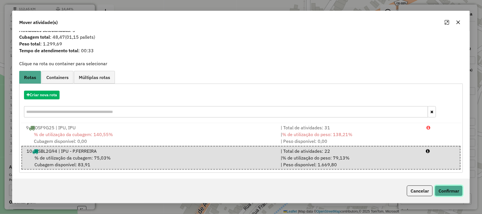
drag, startPoint x: 449, startPoint y: 190, endPoint x: 444, endPoint y: 188, distance: 5.3
click at [449, 190] on button "Confirmar" at bounding box center [449, 191] width 28 height 11
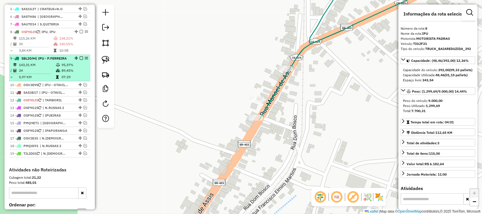
scroll to position [237, 0]
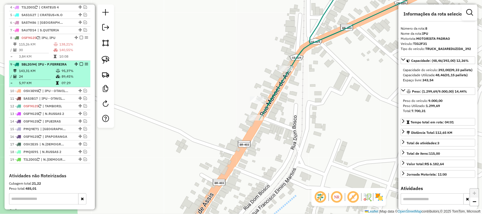
click at [43, 79] on td "24" at bounding box center [37, 77] width 37 height 6
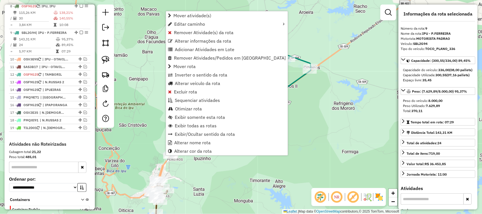
scroll to position [299, 0]
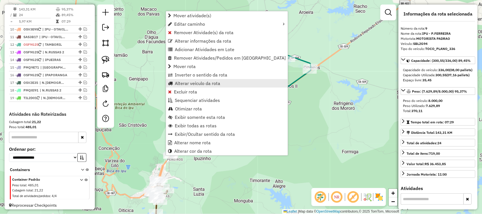
click at [188, 83] on span "Alterar veículo da rota" at bounding box center [198, 83] width 46 height 5
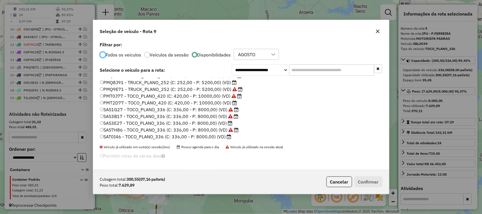
scroll to position [71, 0]
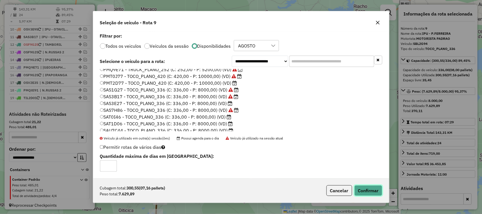
click at [369, 189] on button "Confirmar" at bounding box center [369, 190] width 28 height 11
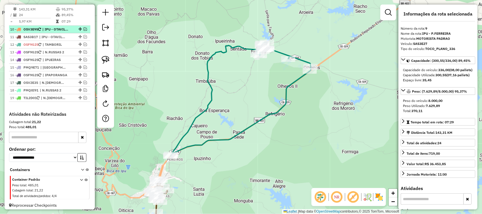
scroll to position [264, 0]
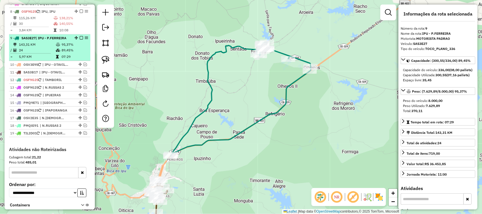
click at [80, 40] on em at bounding box center [81, 37] width 3 height 3
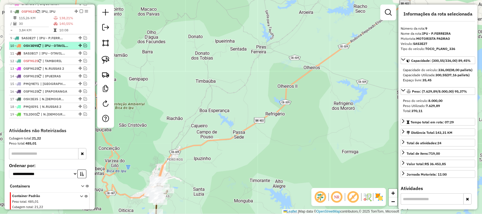
click at [84, 47] on em at bounding box center [85, 45] width 3 height 3
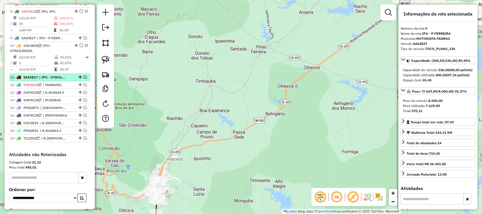
click at [85, 79] on em at bounding box center [85, 76] width 3 height 3
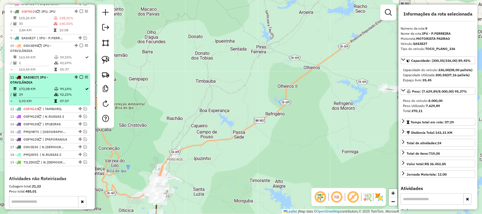
click at [43, 92] on td "172,08 KM" at bounding box center [36, 89] width 35 height 6
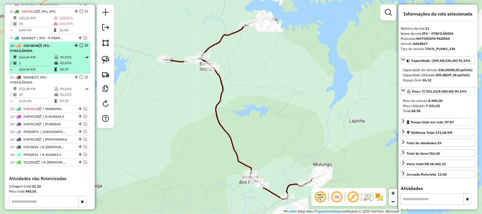
click at [36, 60] on td "163,44 KM" at bounding box center [36, 58] width 35 height 6
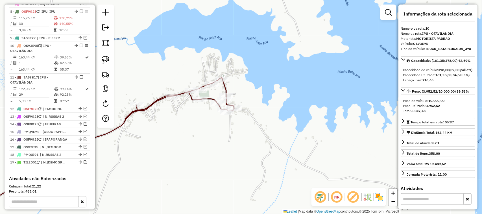
drag, startPoint x: 180, startPoint y: 131, endPoint x: 222, endPoint y: 89, distance: 58.8
click at [220, 94] on div "Janela de atendimento Grade de atendimento Capacidade Transportadoras Veículos …" at bounding box center [241, 107] width 482 height 214
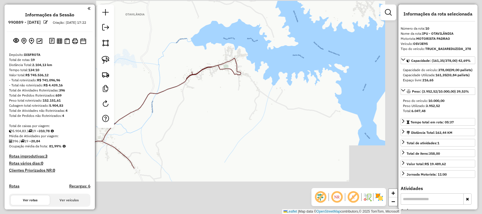
select select "*********"
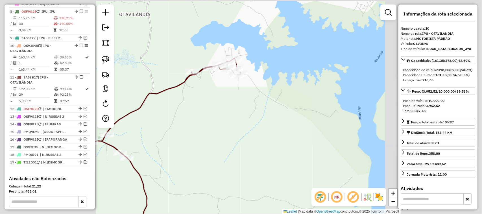
drag, startPoint x: 163, startPoint y: 126, endPoint x: 208, endPoint y: 94, distance: 54.7
click at [203, 101] on div "Janela de atendimento Grade de atendimento Capacidade Transportadoras Veículos …" at bounding box center [241, 107] width 482 height 214
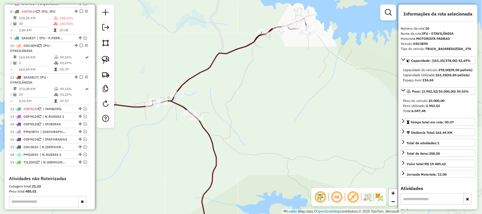
drag, startPoint x: 161, startPoint y: 142, endPoint x: 207, endPoint y: 126, distance: 48.9
click at [189, 132] on div "Janela de atendimento Grade de atendimento Capacidade Transportadoras Veículos …" at bounding box center [241, 107] width 482 height 214
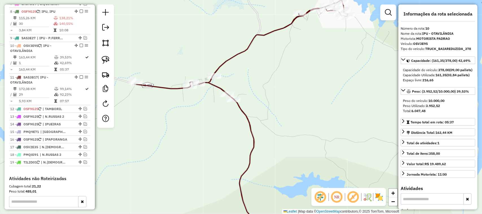
drag, startPoint x: 184, startPoint y: 122, endPoint x: 201, endPoint y: 141, distance: 25.2
click at [194, 155] on div "Janela de atendimento Grade de atendimento Capacidade Transportadoras Veículos …" at bounding box center [241, 107] width 482 height 214
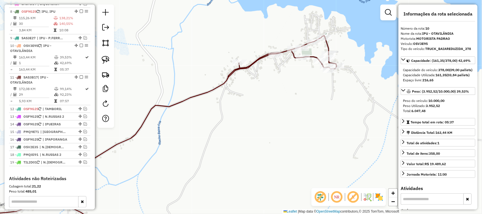
drag, startPoint x: 257, startPoint y: 111, endPoint x: 261, endPoint y: 94, distance: 17.6
click at [261, 98] on div "Janela de atendimento Grade de atendimento Capacidade Transportadoras Veículos …" at bounding box center [241, 107] width 482 height 214
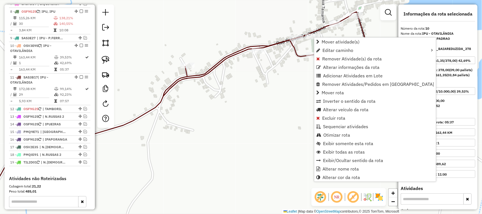
scroll to position [307, 0]
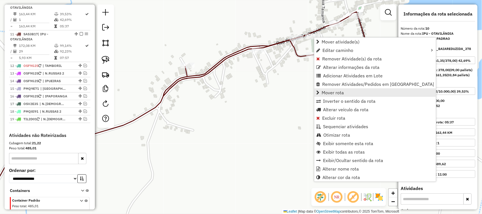
click at [337, 92] on span "Mover rota" at bounding box center [333, 92] width 22 height 5
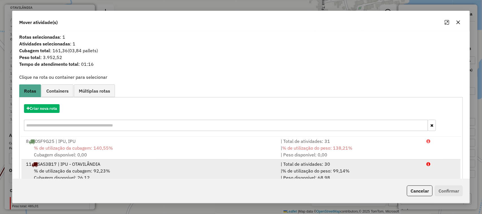
click at [71, 171] on span "% de utilização da cubagem: 92,23%" at bounding box center [72, 171] width 76 height 6
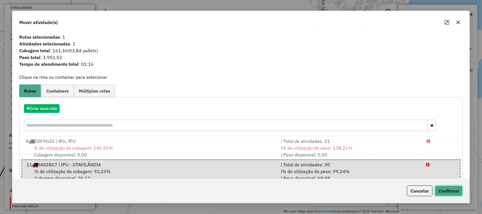
click at [454, 193] on button "Confirmar" at bounding box center [449, 191] width 28 height 11
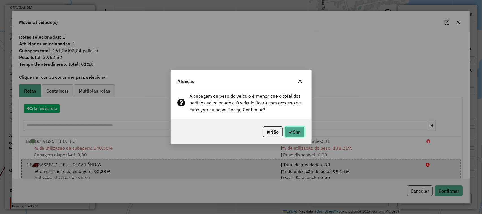
click at [300, 131] on button "Sim" at bounding box center [295, 132] width 20 height 11
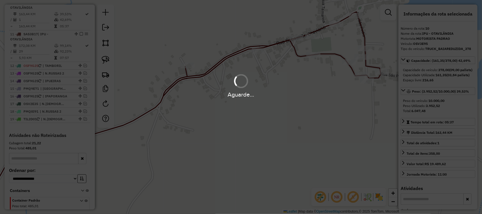
scroll to position [275, 0]
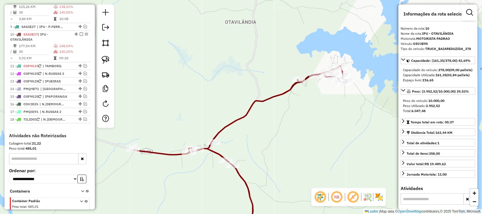
drag, startPoint x: 208, startPoint y: 110, endPoint x: 239, endPoint y: 99, distance: 33.2
click at [251, 96] on div "Janela de atendimento Grade de atendimento Capacidade Transportadoras Veículos …" at bounding box center [241, 107] width 482 height 214
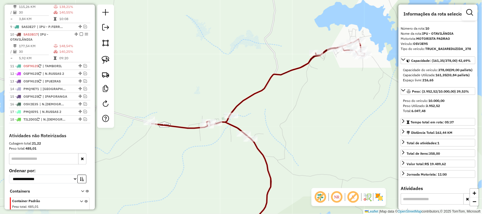
drag, startPoint x: 194, startPoint y: 164, endPoint x: 188, endPoint y: 95, distance: 69.0
click at [188, 107] on div "Janela de atendimento Grade de atendimento Capacidade Transportadoras Veículos …" at bounding box center [241, 107] width 482 height 214
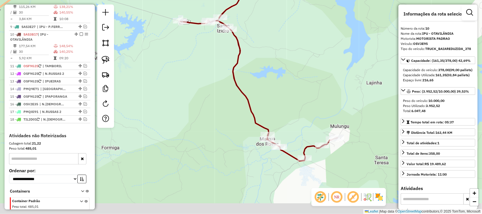
drag, startPoint x: 331, startPoint y: 130, endPoint x: 317, endPoint y: 112, distance: 23.3
click at [317, 112] on div "Janela de atendimento Grade de atendimento Capacidade Transportadoras Veículos …" at bounding box center [241, 107] width 482 height 214
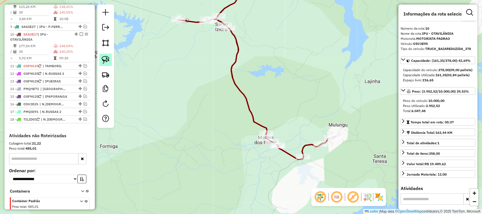
click at [105, 59] on img at bounding box center [106, 60] width 8 height 8
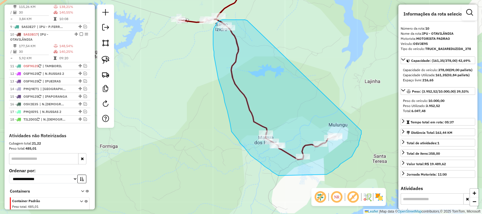
drag, startPoint x: 247, startPoint y: 20, endPoint x: 357, endPoint y: 128, distance: 153.5
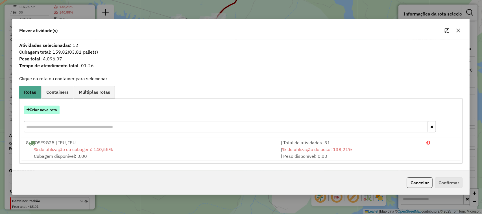
click at [39, 110] on button "Criar nova rota" at bounding box center [42, 110] width 36 height 9
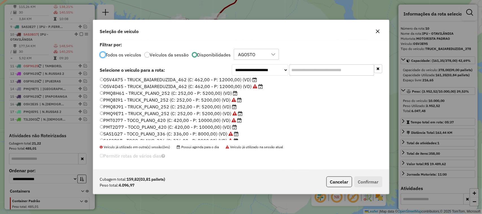
scroll to position [71, 0]
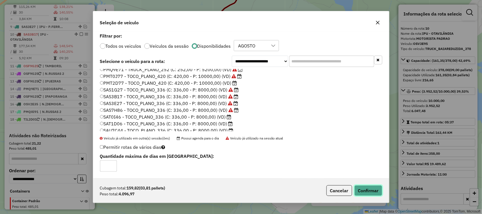
click at [368, 190] on button "Confirmar" at bounding box center [369, 190] width 28 height 11
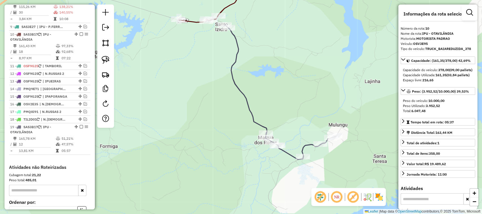
drag, startPoint x: 187, startPoint y: 57, endPoint x: 204, endPoint y: 75, distance: 24.6
click at [203, 75] on div "Janela de atendimento Grade de atendimento Capacidade Transportadoras Veículos …" at bounding box center [241, 107] width 482 height 214
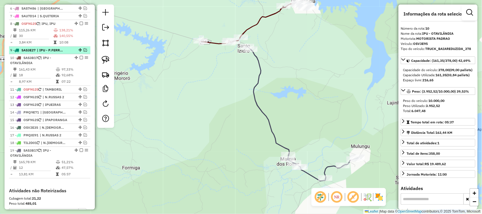
scroll to position [240, 0]
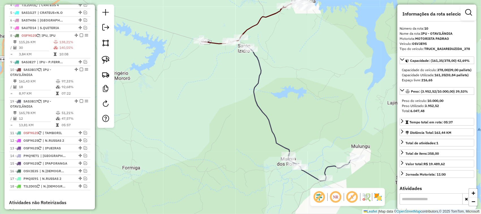
drag, startPoint x: 74, startPoint y: 167, endPoint x: 70, endPoint y: 93, distance: 73.9
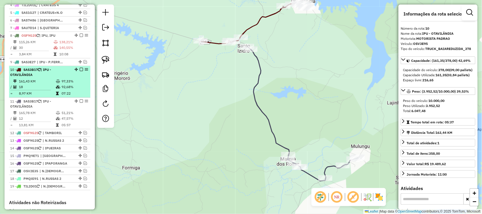
click at [37, 84] on td "161,43 KM" at bounding box center [37, 82] width 37 height 6
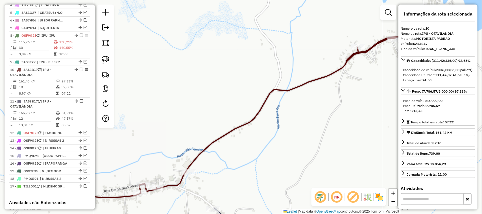
drag, startPoint x: 216, startPoint y: 118, endPoint x: 229, endPoint y: 53, distance: 66.5
click at [226, 77] on div "Janela de atendimento Grade de atendimento Capacidade Transportadoras Veículos …" at bounding box center [241, 107] width 482 height 214
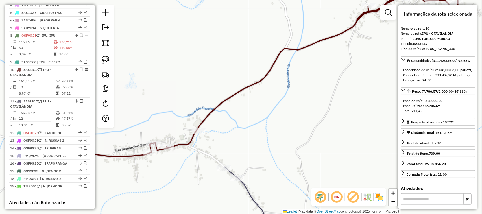
click at [250, 92] on div "Janela de atendimento Grade de atendimento Capacidade Transportadoras Veículos …" at bounding box center [241, 107] width 482 height 214
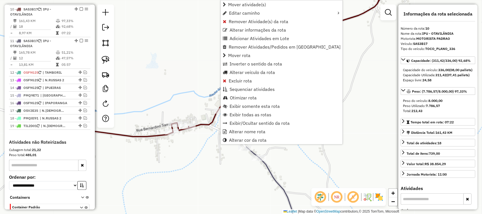
scroll to position [307, 0]
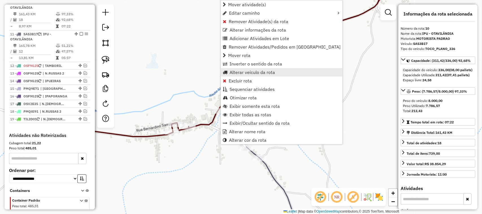
click at [243, 73] on span "Alterar veículo da rota" at bounding box center [253, 72] width 46 height 5
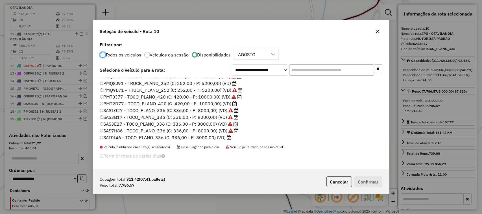
scroll to position [71, 0]
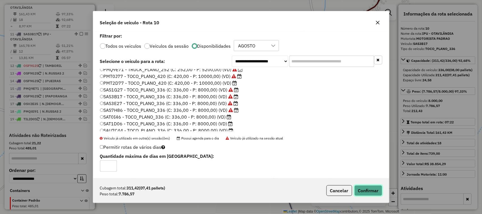
click at [370, 190] on button "Confirmar" at bounding box center [369, 190] width 28 height 11
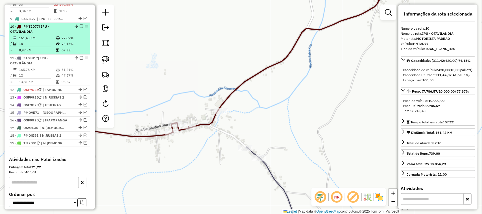
scroll to position [272, 0]
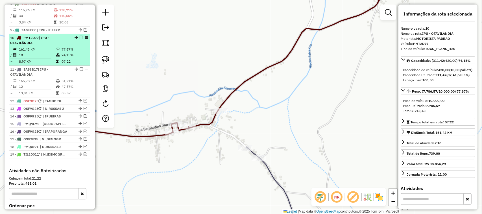
click at [40, 52] on td "161,43 KM" at bounding box center [37, 50] width 37 height 6
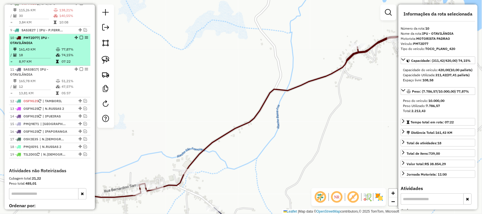
click at [81, 39] on em at bounding box center [81, 37] width 3 height 3
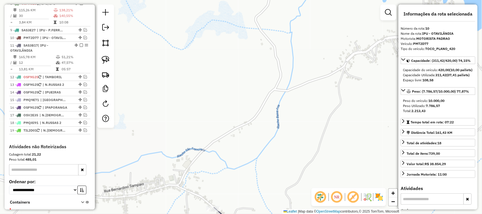
drag, startPoint x: 171, startPoint y: 115, endPoint x: 214, endPoint y: 43, distance: 84.3
click at [207, 66] on div "Janela de atendimento Grade de atendimento Capacidade Transportadoras Veículos …" at bounding box center [241, 107] width 482 height 214
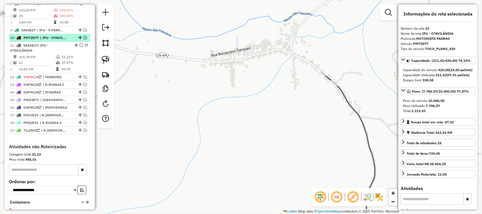
click at [84, 39] on em at bounding box center [85, 37] width 3 height 3
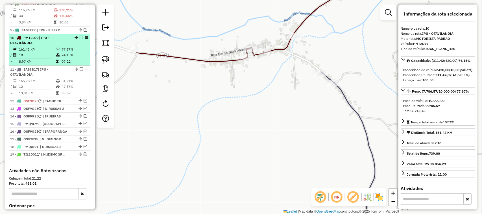
click at [80, 39] on em at bounding box center [81, 37] width 3 height 3
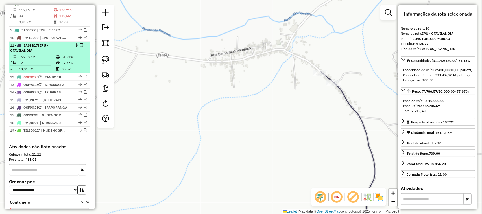
click at [34, 60] on td "165,78 KM" at bounding box center [37, 57] width 37 height 6
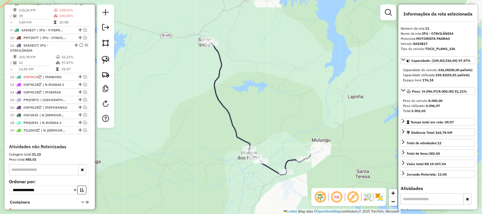
drag, startPoint x: 257, startPoint y: 105, endPoint x: 259, endPoint y: 94, distance: 11.4
click at [259, 102] on div "Janela de atendimento Grade de atendimento Capacidade Transportadoras Veículos …" at bounding box center [241, 107] width 482 height 214
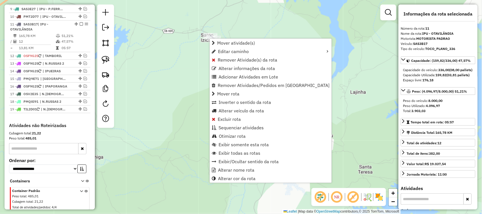
scroll to position [314, 0]
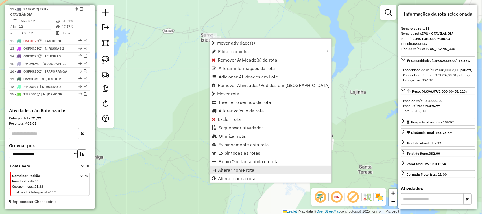
click at [235, 170] on span "Alterar nome rota" at bounding box center [236, 170] width 36 height 5
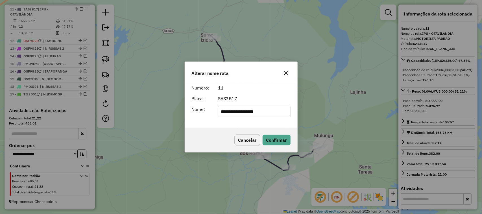
type input "**********"
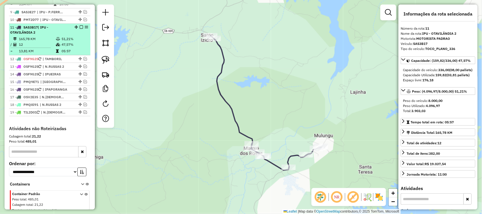
scroll to position [279, 0]
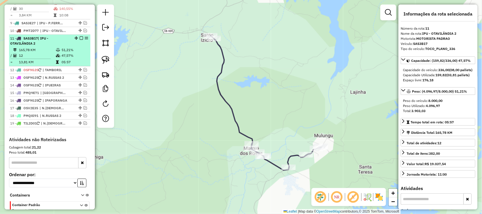
click at [41, 53] on td "165,78 KM" at bounding box center [37, 50] width 37 height 6
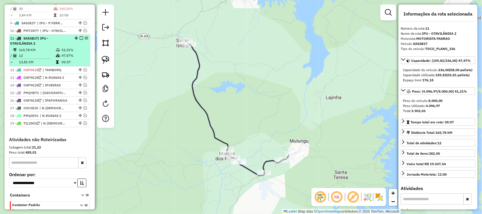
click at [80, 40] on em at bounding box center [81, 37] width 3 height 3
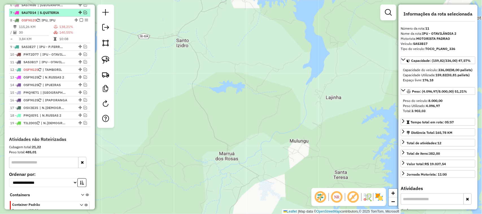
scroll to position [243, 0]
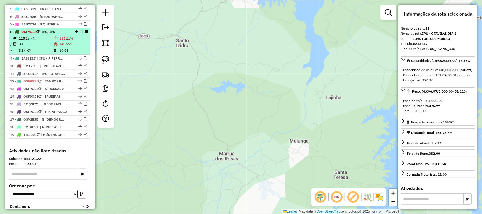
click at [42, 41] on td "115,26 KM" at bounding box center [36, 39] width 35 height 6
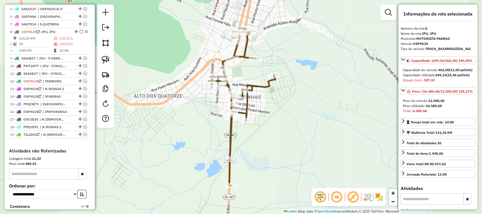
drag, startPoint x: 282, startPoint y: 146, endPoint x: 282, endPoint y: 105, distance: 40.4
click at [285, 111] on div "Janela de atendimento Grade de atendimento Capacidade Transportadoras Veículos …" at bounding box center [241, 107] width 482 height 214
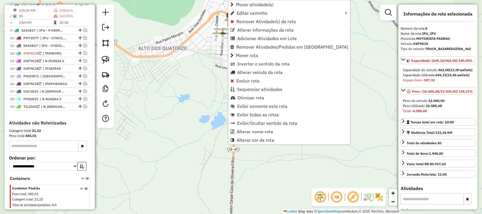
scroll to position [273, 0]
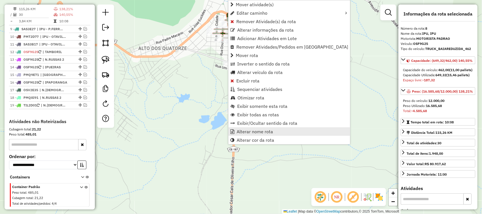
click at [259, 131] on span "Alterar nome rota" at bounding box center [255, 131] width 36 height 5
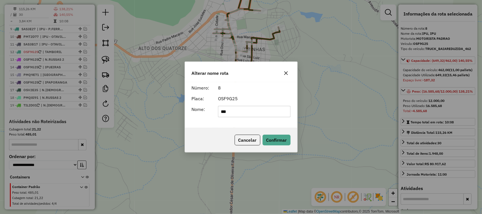
type input "***"
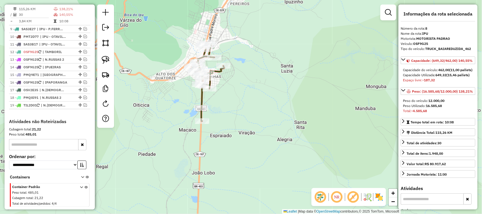
drag, startPoint x: 225, startPoint y: 108, endPoint x: 273, endPoint y: 112, distance: 47.7
click at [271, 112] on div "Janela de atendimento Grade de atendimento Capacidade Transportadoras Veículos …" at bounding box center [241, 107] width 482 height 214
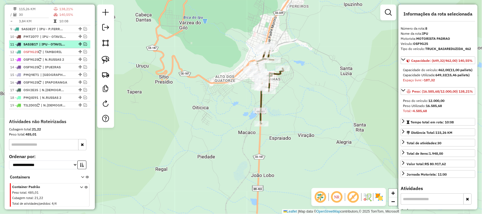
scroll to position [237, 0]
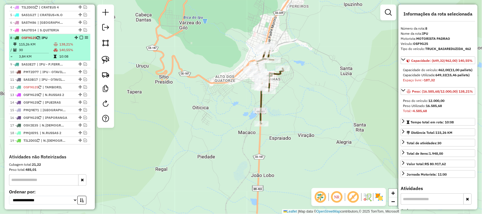
click at [36, 47] on td "115,26 KM" at bounding box center [36, 45] width 35 height 6
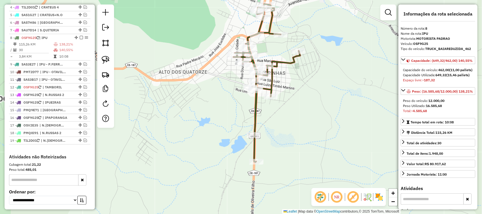
drag, startPoint x: 307, startPoint y: 96, endPoint x: 310, endPoint y: 88, distance: 8.4
click at [310, 91] on div "Janela de atendimento Grade de atendimento Capacidade Transportadoras Veículos …" at bounding box center [241, 107] width 482 height 214
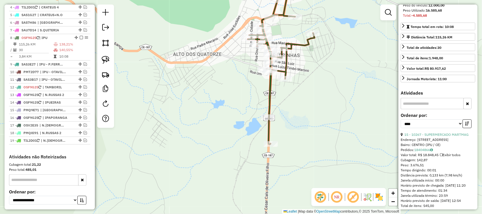
scroll to position [106, 0]
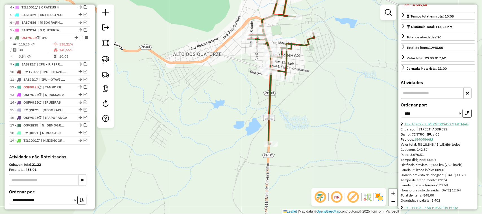
click at [443, 126] on link "15 - 10267 - SUPERMERCADO MARTMAG" at bounding box center [437, 124] width 64 height 4
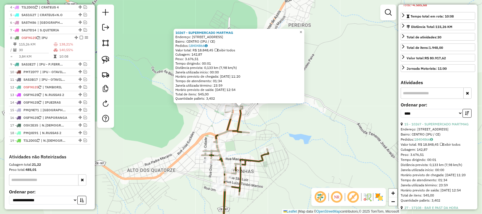
click at [302, 30] on span "×" at bounding box center [301, 32] width 3 height 5
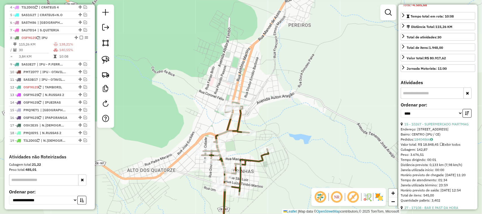
click at [297, 76] on div "Janela de atendimento Grade de atendimento Capacidade Transportadoras Veículos …" at bounding box center [241, 107] width 482 height 214
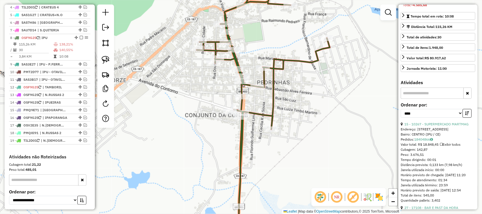
click at [275, 123] on div "Janela de atendimento Grade de atendimento Capacidade Transportadoras Veículos …" at bounding box center [241, 107] width 482 height 214
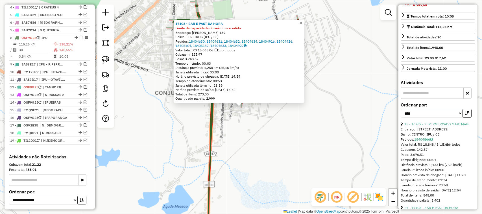
scroll to position [273, 0]
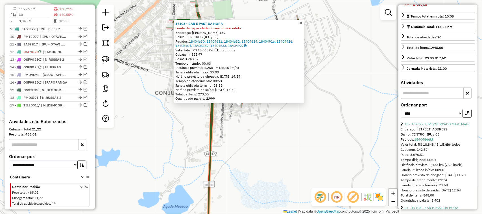
click at [302, 21] on span "×" at bounding box center [301, 23] width 3 height 5
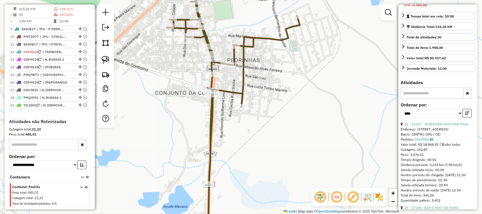
drag, startPoint x: 294, startPoint y: 128, endPoint x: 314, endPoint y: 148, distance: 28.0
click at [317, 151] on div "Janela de atendimento Grade de atendimento Capacidade Transportadoras Veículos …" at bounding box center [241, 107] width 482 height 214
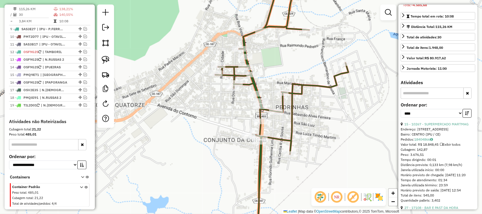
drag, startPoint x: 281, startPoint y: 132, endPoint x: 289, endPoint y: 133, distance: 8.6
click at [294, 136] on div "Janela de atendimento Grade de atendimento Capacidade Transportadoras Veículos …" at bounding box center [241, 107] width 482 height 214
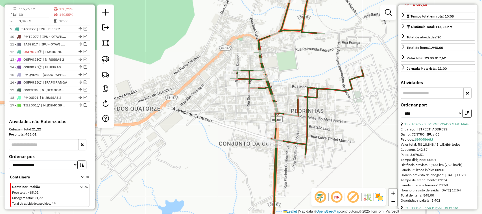
drag, startPoint x: 297, startPoint y: 84, endPoint x: 287, endPoint y: 105, distance: 23.1
click at [289, 103] on div "Janela de atendimento Grade de atendimento Capacidade Transportadoras Veículos …" at bounding box center [241, 107] width 482 height 214
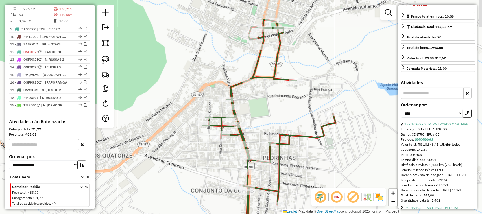
drag, startPoint x: 276, startPoint y: 112, endPoint x: 269, endPoint y: 111, distance: 7.8
click at [269, 120] on div "Janela de atendimento Grade de atendimento Capacidade Transportadoras Veículos …" at bounding box center [241, 107] width 482 height 214
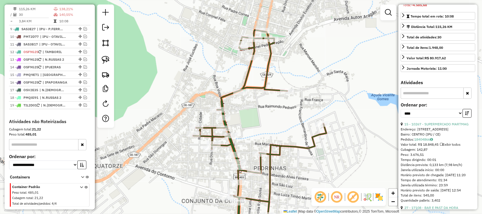
drag, startPoint x: 252, startPoint y: 123, endPoint x: 268, endPoint y: 84, distance: 41.9
click at [268, 89] on div "Janela de atendimento Grade de atendimento Capacidade Transportadoras Veículos …" at bounding box center [241, 107] width 482 height 214
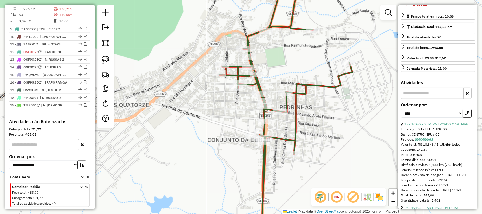
drag, startPoint x: 231, startPoint y: 152, endPoint x: 239, endPoint y: 126, distance: 27.6
click at [239, 127] on div "Janela de atendimento Grade de atendimento Capacidade Transportadoras Veículos …" at bounding box center [241, 107] width 482 height 214
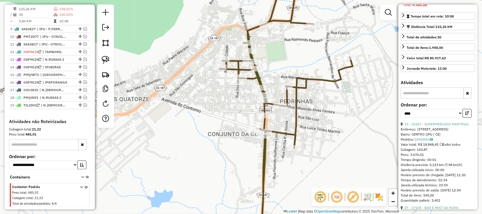
drag, startPoint x: 311, startPoint y: 174, endPoint x: 326, endPoint y: 150, distance: 28.4
click at [330, 158] on div "Janela de atendimento Grade de atendimento Capacidade Transportadoras Veículos …" at bounding box center [241, 107] width 482 height 214
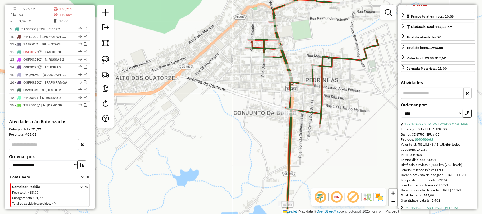
drag, startPoint x: 262, startPoint y: 153, endPoint x: 261, endPoint y: 114, distance: 38.5
click at [260, 115] on div "Janela de atendimento Grade de atendimento Capacidade Transportadoras Veículos …" at bounding box center [241, 107] width 482 height 214
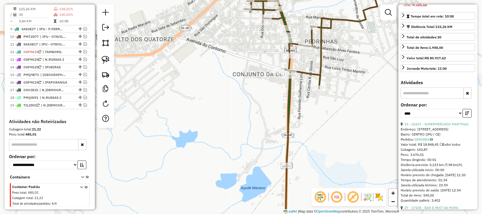
drag, startPoint x: 261, startPoint y: 130, endPoint x: 261, endPoint y: 156, distance: 26.0
click at [261, 156] on div "Janela de atendimento Grade de atendimento Capacidade Transportadoras Veículos …" at bounding box center [241, 107] width 482 height 214
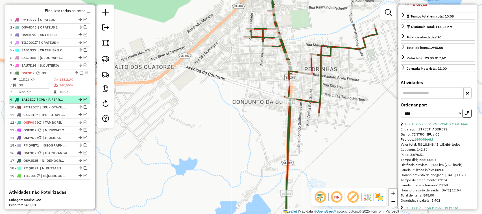
scroll to position [237, 0]
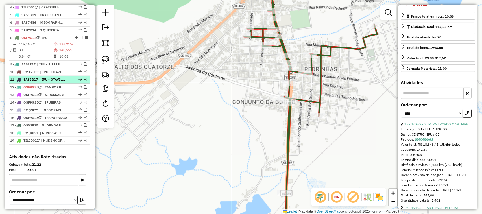
click at [84, 81] on em at bounding box center [85, 79] width 3 height 3
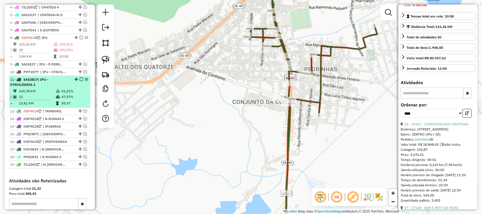
click at [39, 94] on td "165,78 KM" at bounding box center [37, 91] width 37 height 6
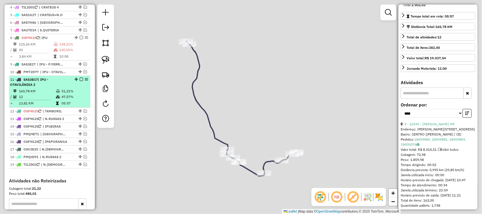
scroll to position [101, 0]
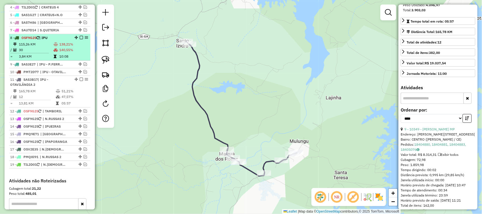
click at [39, 53] on td "30" at bounding box center [36, 50] width 35 height 6
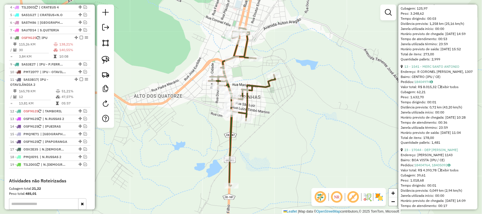
scroll to position [353, 0]
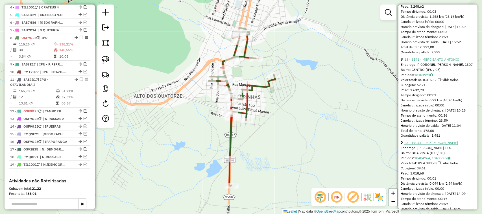
click at [438, 145] on link "23 - 17044 - DEP BEB FAGNER" at bounding box center [432, 143] width 54 height 4
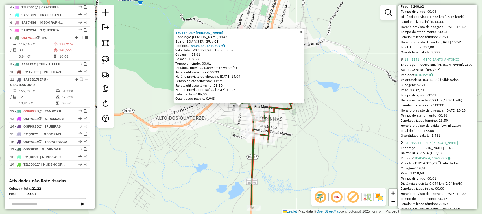
click at [305, 32] on link "×" at bounding box center [301, 32] width 7 height 7
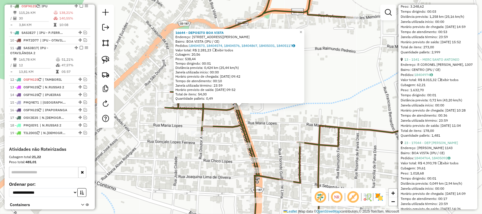
scroll to position [273, 0]
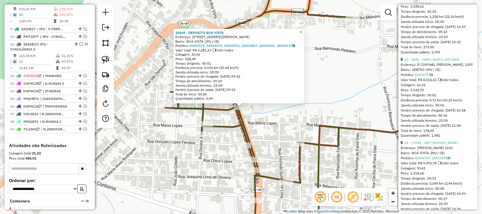
click at [302, 30] on span "×" at bounding box center [301, 32] width 3 height 5
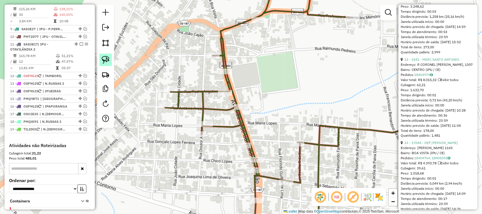
click at [109, 59] on img at bounding box center [106, 60] width 8 height 8
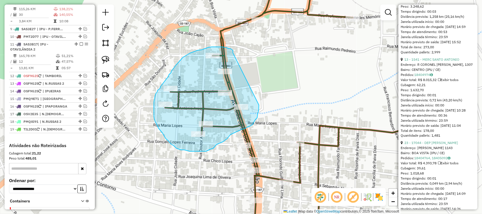
drag, startPoint x: 233, startPoint y: 52, endPoint x: 259, endPoint y: 105, distance: 58.9
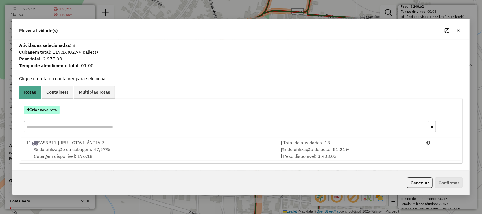
click at [43, 108] on button "Criar nova rota" at bounding box center [42, 110] width 36 height 9
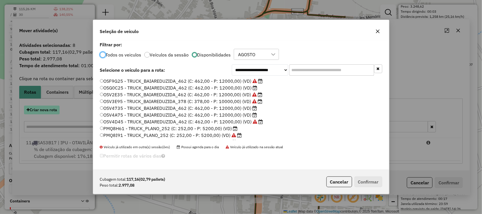
scroll to position [3, 2]
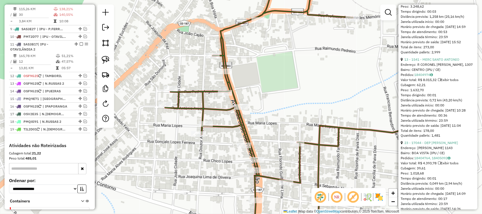
drag, startPoint x: 102, startPoint y: 59, endPoint x: 194, endPoint y: 53, distance: 92.1
click at [102, 59] on img at bounding box center [106, 60] width 8 height 8
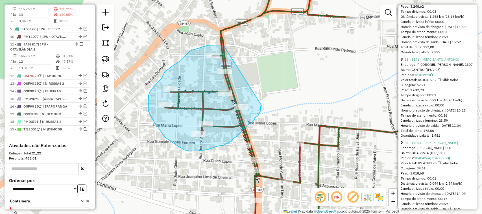
drag, startPoint x: 225, startPoint y: 47, endPoint x: 262, endPoint y: 104, distance: 67.4
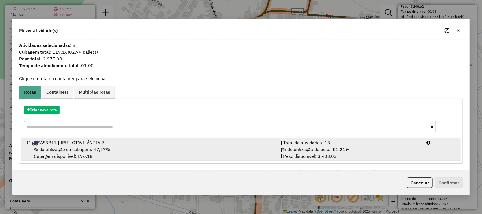
click at [67, 148] on span "% de utilização da cubagem: 47,57%" at bounding box center [72, 150] width 76 height 6
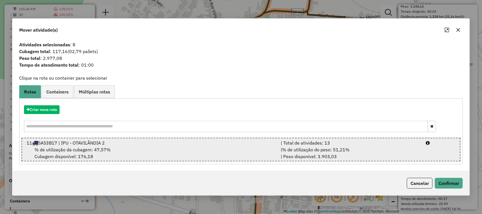
click at [60, 147] on span "% de utilização da cubagem: 47,57%" at bounding box center [72, 150] width 76 height 6
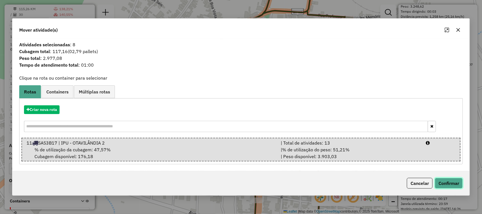
click at [450, 180] on button "Confirmar" at bounding box center [449, 183] width 28 height 11
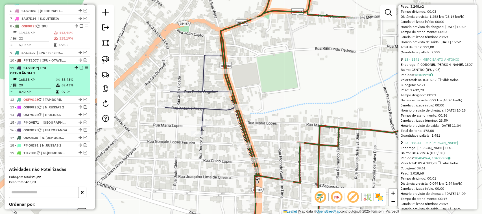
scroll to position [237, 0]
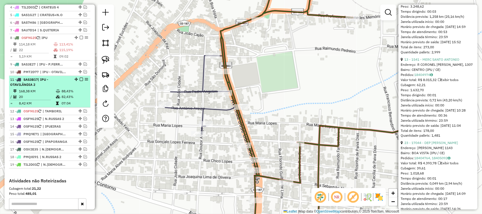
click at [39, 94] on td "168,38 KM" at bounding box center [37, 91] width 37 height 6
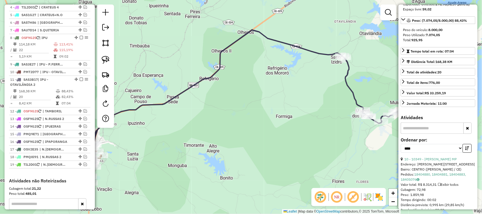
scroll to position [60, 0]
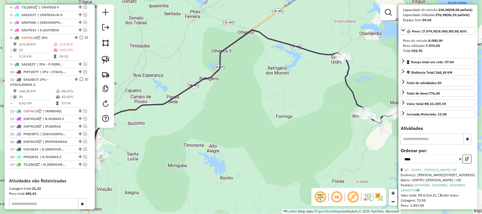
drag, startPoint x: 227, startPoint y: 128, endPoint x: 318, endPoint y: 103, distance: 94.3
click at [289, 111] on div "Janela de atendimento Grade de atendimento Capacidade Transportadoras Veículos …" at bounding box center [241, 107] width 482 height 214
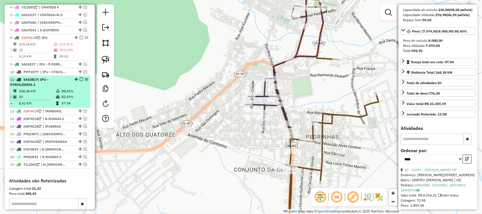
click at [43, 94] on td "168,38 KM" at bounding box center [37, 91] width 37 height 6
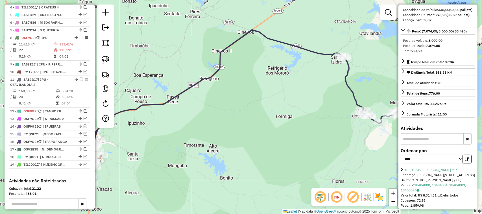
click at [230, 119] on div "Janela de atendimento Grade de atendimento Capacidade Transportadoras Veículos …" at bounding box center [241, 107] width 482 height 214
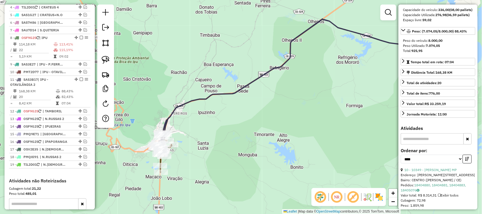
drag, startPoint x: 252, startPoint y: 122, endPoint x: 260, endPoint y: 119, distance: 8.2
click at [261, 120] on div "Rota 8 - Placa OSF9G25 1541 - MERC SANTO ANTONIO Rota 8 - Placa OSF9G25 10267 -…" at bounding box center [241, 107] width 482 height 214
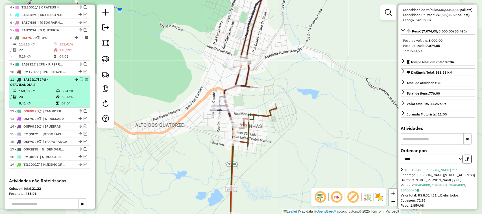
click at [80, 81] on em at bounding box center [81, 79] width 3 height 3
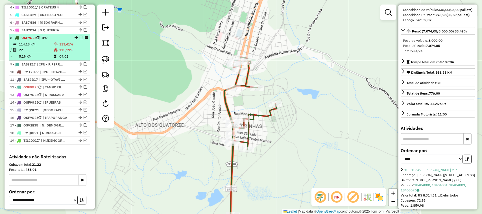
click at [34, 53] on td "22" at bounding box center [36, 50] width 35 height 6
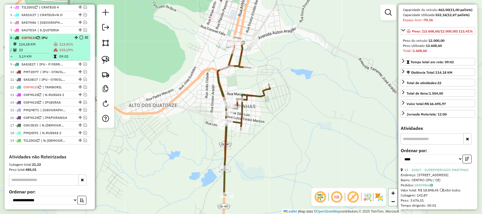
scroll to position [65, 0]
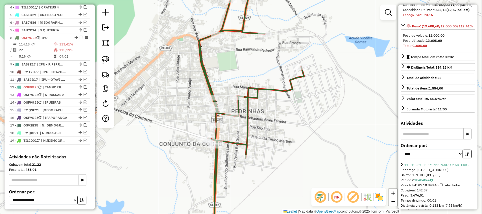
drag, startPoint x: 234, startPoint y: 77, endPoint x: 228, endPoint y: 122, distance: 44.8
click at [228, 121] on div "Janela de atendimento Grade de atendimento Capacidade Transportadoras Veículos …" at bounding box center [241, 107] width 482 height 214
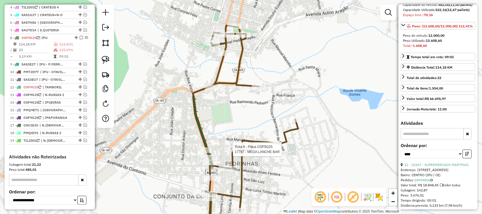
drag, startPoint x: 224, startPoint y: 126, endPoint x: 231, endPoint y: 71, distance: 55.0
click at [232, 85] on div "Rota 8 - Placa OSF9G25 17787 - MEGA LANCHE BAR Janela de atendimento Grade de a…" at bounding box center [241, 107] width 482 height 214
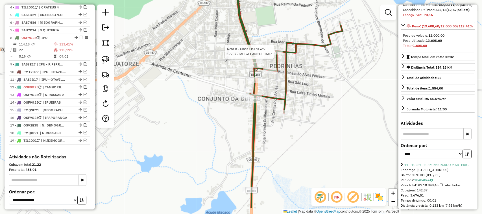
drag, startPoint x: 222, startPoint y: 123, endPoint x: 220, endPoint y: 113, distance: 10.2
click at [222, 116] on div "Rota 8 - Placa OSF9G25 17787 - MEGA LANCHE BAR Janela de atendimento Grade de a…" at bounding box center [241, 107] width 482 height 214
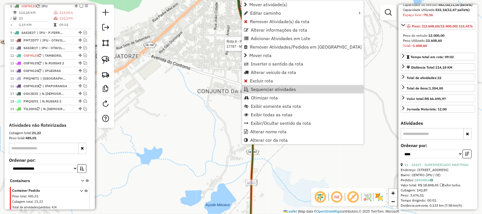
scroll to position [273, 0]
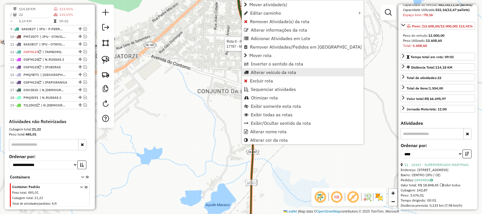
click at [263, 71] on span "Alterar veículo da rota" at bounding box center [274, 72] width 46 height 5
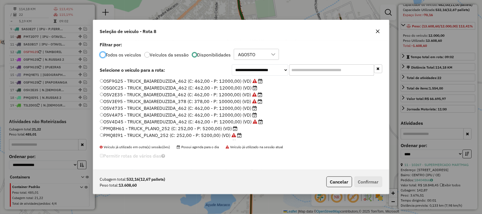
scroll to position [134, 0]
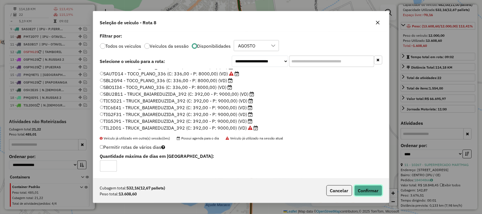
click at [368, 190] on button "Confirmar" at bounding box center [369, 190] width 28 height 11
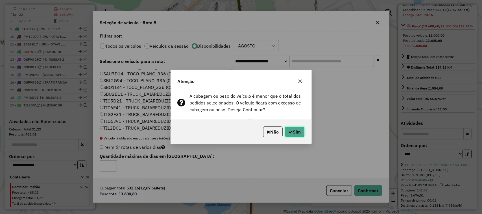
click at [294, 131] on button "Sim" at bounding box center [295, 132] width 20 height 11
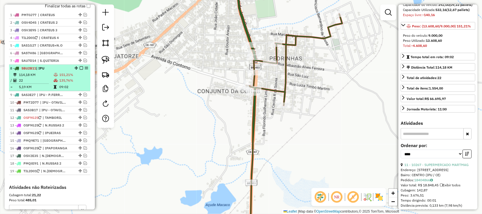
scroll to position [202, 0]
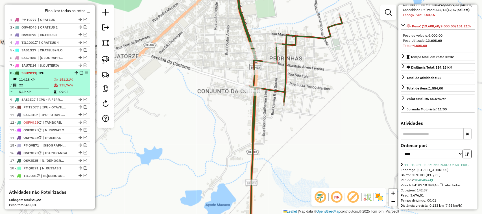
click at [33, 88] on td "22" at bounding box center [36, 86] width 35 height 6
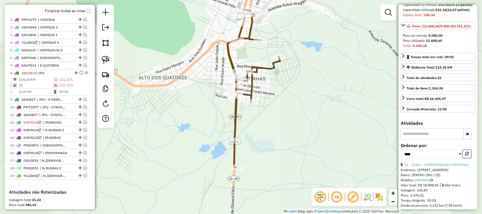
drag, startPoint x: 284, startPoint y: 111, endPoint x: 292, endPoint y: 75, distance: 36.4
click at [297, 86] on div "Janela de atendimento Grade de atendimento Capacidade Transportadoras Veículos …" at bounding box center [241, 107] width 482 height 214
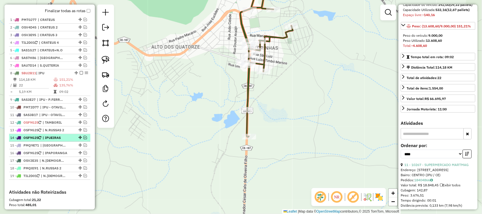
click at [84, 139] on em at bounding box center [85, 137] width 3 height 3
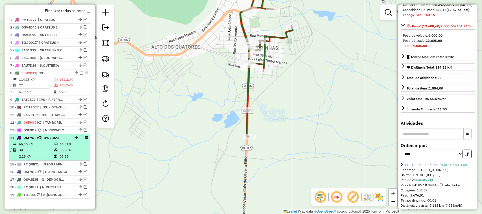
click at [44, 147] on td "65,30 KM" at bounding box center [36, 145] width 35 height 6
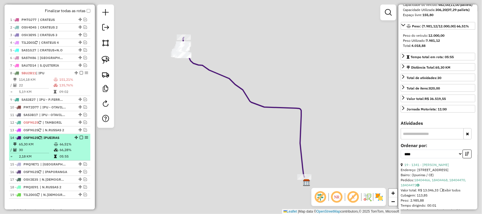
scroll to position [60, 0]
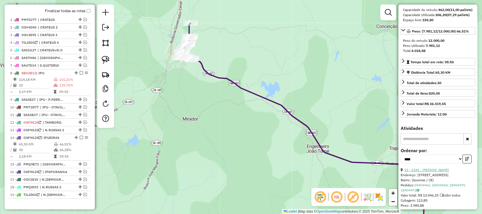
click at [435, 172] on link "19 - 1341 - IRMAOS CARVALHO" at bounding box center [427, 170] width 45 height 4
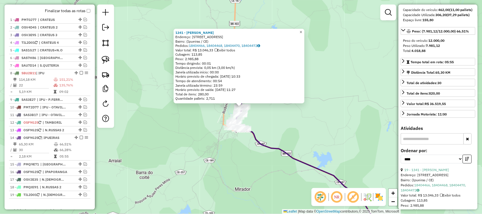
click at [302, 31] on span "×" at bounding box center [301, 32] width 3 height 5
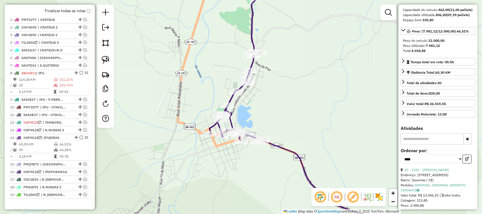
drag, startPoint x: 266, startPoint y: 119, endPoint x: 293, endPoint y: 59, distance: 65.8
click at [281, 70] on div "Janela de atendimento Grade de atendimento Capacidade Transportadoras Veículos …" at bounding box center [241, 107] width 482 height 214
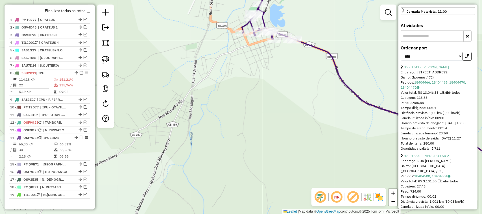
scroll to position [166, 0]
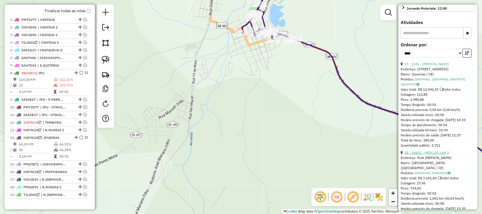
click at [438, 155] on link "18 - 16832 - MERC DO LAR 2" at bounding box center [427, 153] width 45 height 4
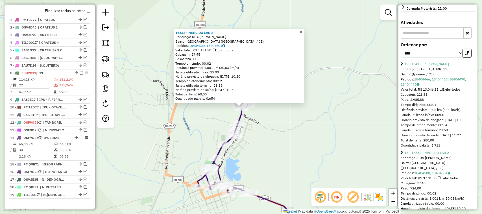
click at [303, 31] on link "×" at bounding box center [301, 32] width 7 height 7
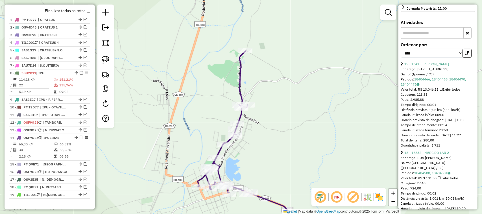
drag, startPoint x: 440, startPoint y: 173, endPoint x: 437, endPoint y: 136, distance: 36.8
drag, startPoint x: 356, startPoint y: 139, endPoint x: 350, endPoint y: 90, distance: 50.2
click at [350, 94] on div "Janela de atendimento Grade de atendimento Capacidade Transportadoras Veículos …" at bounding box center [241, 107] width 482 height 214
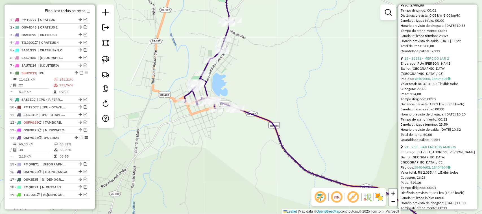
scroll to position [272, 0]
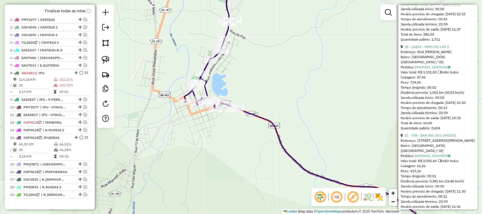
click at [295, 105] on div "Janela de atendimento Grade de atendimento Capacidade Transportadoras Veículos …" at bounding box center [241, 107] width 482 height 214
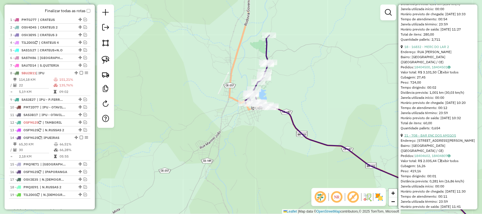
click at [437, 138] on link "21 - 708 - BAR ENC DOS AMIGOS" at bounding box center [431, 135] width 52 height 4
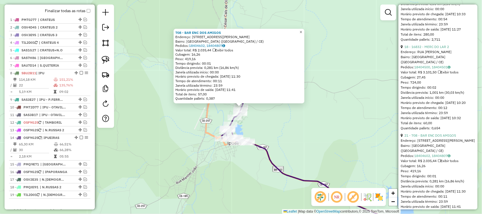
click at [302, 30] on span "×" at bounding box center [301, 32] width 3 height 5
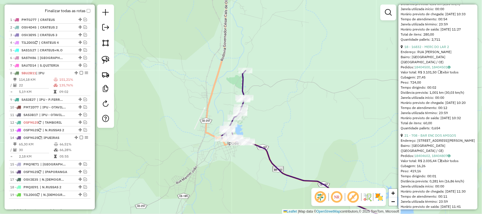
drag, startPoint x: 269, startPoint y: 131, endPoint x: 302, endPoint y: 109, distance: 40.1
click at [299, 112] on div "Janela de atendimento Grade de atendimento Capacidade Transportadoras Veículos …" at bounding box center [241, 107] width 482 height 214
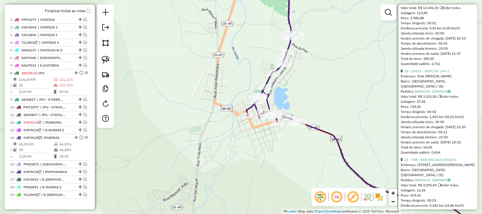
scroll to position [237, 0]
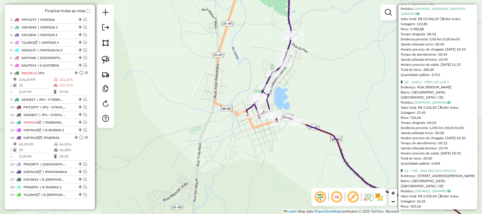
click at [357, 95] on div "Janela de atendimento Grade de atendimento Capacidade Transportadoras Veículos …" at bounding box center [241, 107] width 482 height 214
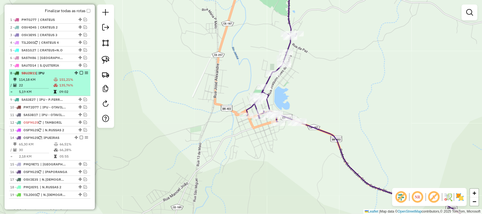
click at [40, 88] on td "22" at bounding box center [36, 86] width 35 height 6
select select "*********"
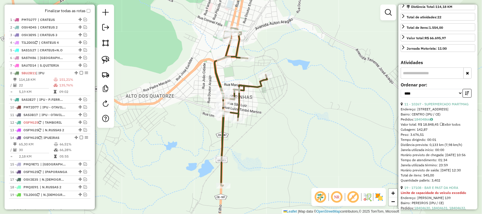
scroll to position [141, 0]
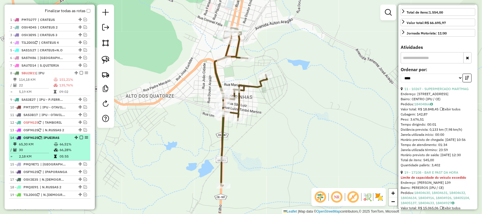
click at [40, 147] on td "65,30 KM" at bounding box center [36, 145] width 35 height 6
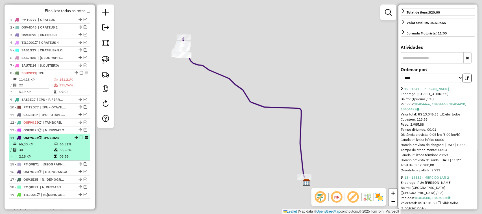
scroll to position [136, 0]
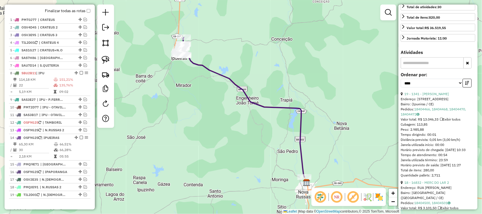
drag, startPoint x: 393, startPoint y: 145, endPoint x: 384, endPoint y: 114, distance: 32.6
click at [385, 116] on div "Janela de atendimento Grade de atendimento Capacidade Transportadoras Veículos …" at bounding box center [241, 107] width 482 height 214
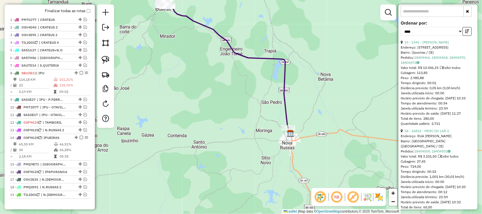
scroll to position [207, 0]
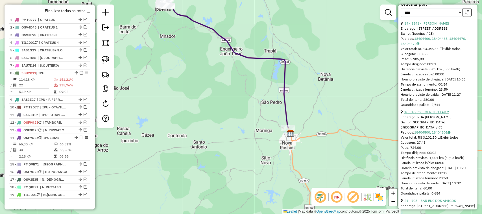
click at [430, 114] on link "18 - 16832 - MERC DO LAR 2" at bounding box center [427, 112] width 45 height 4
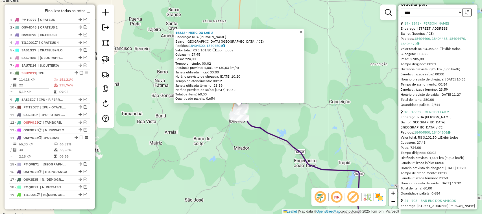
click at [302, 30] on span "×" at bounding box center [301, 32] width 3 height 5
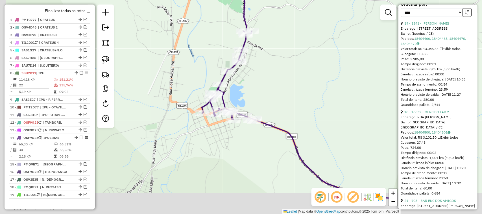
drag, startPoint x: 276, startPoint y: 93, endPoint x: 258, endPoint y: 67, distance: 32.1
click at [287, 71] on div "Janela de atendimento Grade de atendimento Capacidade Transportadoras Veículos …" at bounding box center [241, 107] width 482 height 214
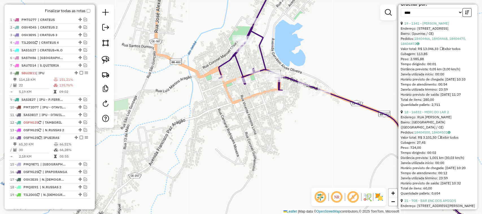
drag, startPoint x: 298, startPoint y: 69, endPoint x: 310, endPoint y: 51, distance: 21.5
click at [309, 53] on div "Janela de atendimento Grade de atendimento Capacidade Transportadoras Veículos …" at bounding box center [241, 107] width 482 height 214
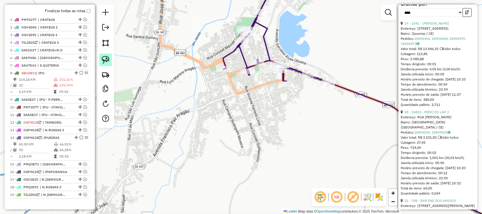
click at [105, 57] on img at bounding box center [106, 60] width 8 height 8
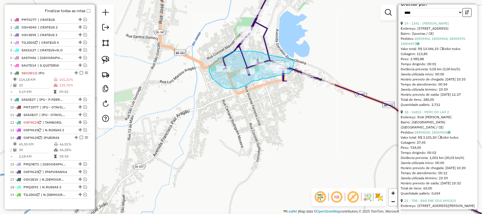
drag, startPoint x: 264, startPoint y: 54, endPoint x: 294, endPoint y: 56, distance: 30.3
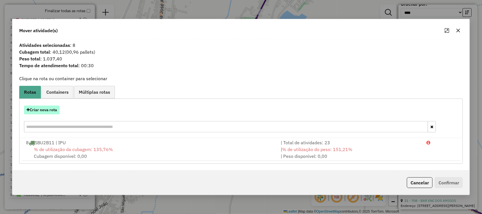
click at [42, 111] on button "Criar nova rota" at bounding box center [42, 110] width 36 height 9
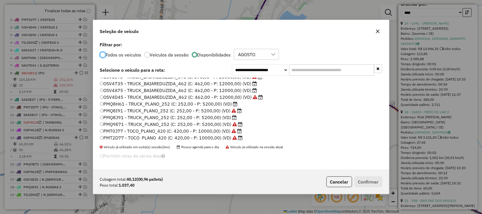
scroll to position [35, 0]
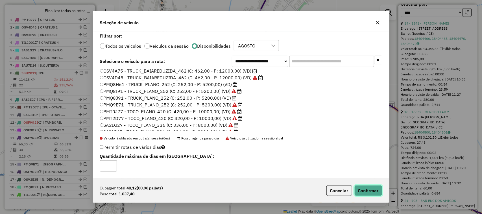
click at [370, 190] on button "Confirmar" at bounding box center [369, 190] width 28 height 11
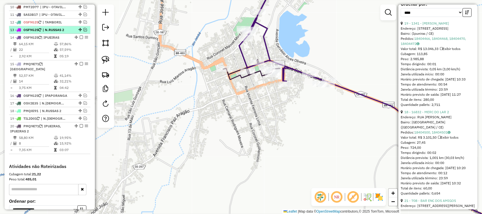
scroll to position [267, 0]
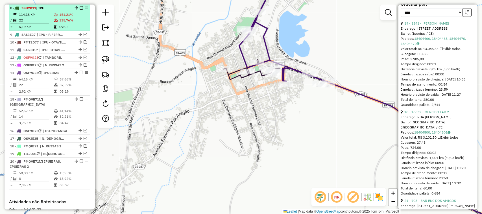
click at [38, 23] on td "22" at bounding box center [36, 21] width 35 height 6
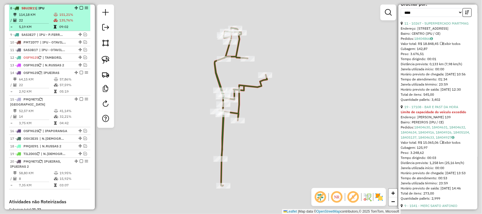
scroll to position [212, 0]
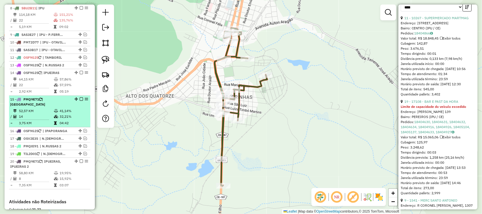
click at [80, 101] on em at bounding box center [81, 99] width 3 height 3
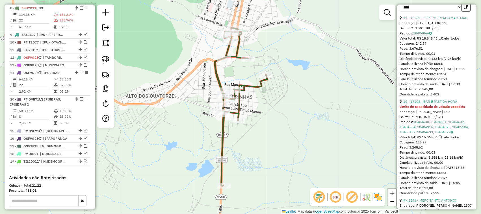
drag, startPoint x: 74, startPoint y: 143, endPoint x: 71, endPoint y: 104, distance: 39.7
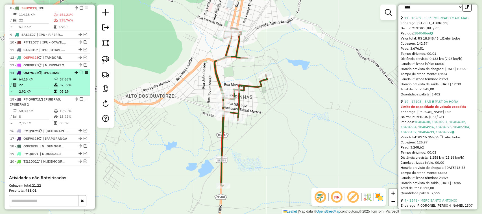
click at [38, 88] on td "22" at bounding box center [36, 85] width 35 height 6
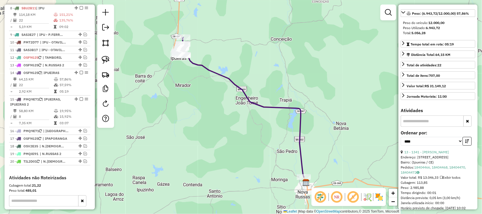
scroll to position [66, 0]
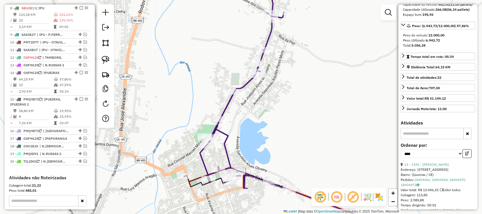
drag, startPoint x: 219, startPoint y: 70, endPoint x: 208, endPoint y: 29, distance: 42.8
click at [211, 36] on div "Janela de atendimento Grade de atendimento Capacidade Transportadoras Veículos …" at bounding box center [241, 107] width 482 height 214
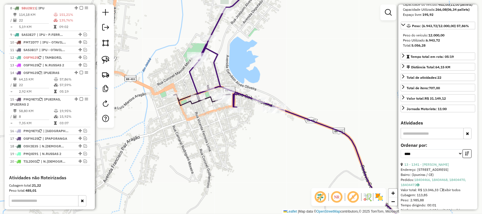
drag, startPoint x: 242, startPoint y: 75, endPoint x: 255, endPoint y: 78, distance: 13.2
click at [257, 78] on div "Janela de atendimento Grade de atendimento Capacidade Transportadoras Veículos …" at bounding box center [241, 107] width 482 height 214
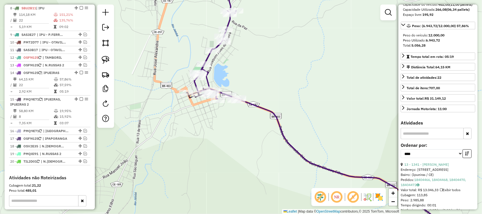
drag, startPoint x: 230, startPoint y: 70, endPoint x: 263, endPoint y: 89, distance: 38.2
click at [261, 89] on div "Janela de atendimento Grade de atendimento Capacidade Transportadoras Veículos …" at bounding box center [241, 107] width 482 height 214
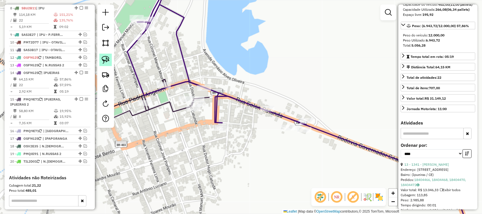
click at [105, 60] on img at bounding box center [106, 60] width 8 height 8
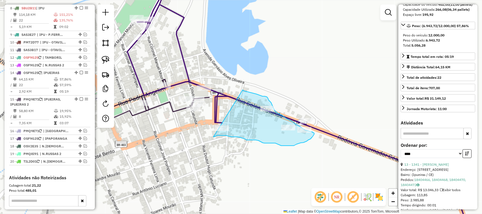
drag, startPoint x: 243, startPoint y: 90, endPoint x: 208, endPoint y: 128, distance: 51.8
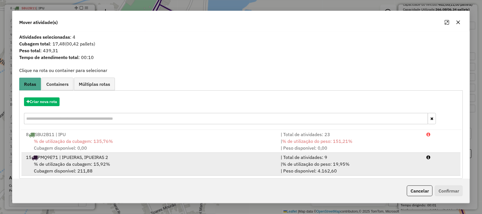
click at [75, 169] on div "% de utilização da cubagem: 15,92% Cubagem disponível: 211,88" at bounding box center [150, 168] width 255 height 14
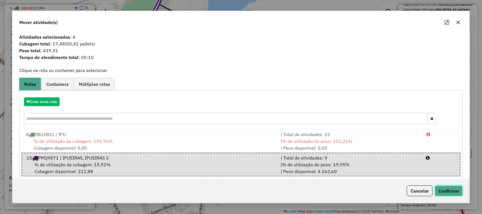
click at [450, 190] on button "Confirmar" at bounding box center [449, 191] width 28 height 11
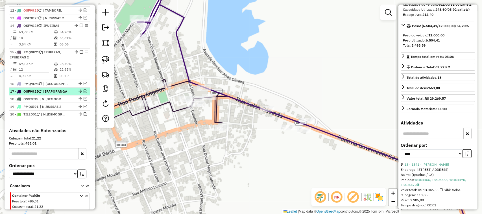
scroll to position [302, 0]
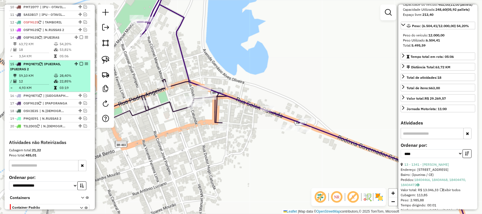
click at [49, 84] on td "12" at bounding box center [36, 82] width 35 height 6
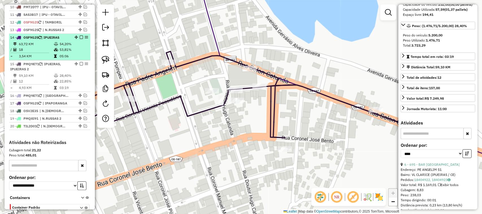
click at [40, 53] on td "18" at bounding box center [36, 50] width 35 height 6
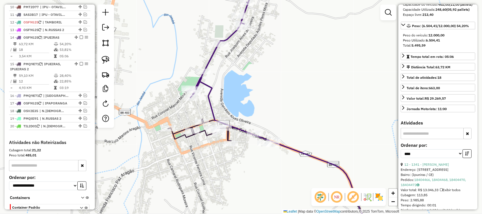
drag, startPoint x: 267, startPoint y: 86, endPoint x: 285, endPoint y: 115, distance: 34.0
click at [278, 116] on div "Janela de atendimento Grade de atendimento Capacidade Transportadoras Veículos …" at bounding box center [241, 107] width 482 height 214
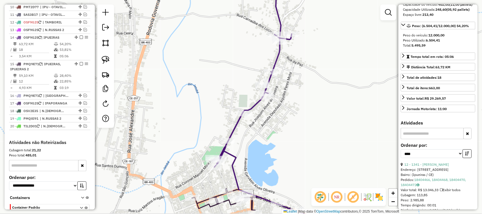
drag, startPoint x: 184, startPoint y: 111, endPoint x: 187, endPoint y: 95, distance: 15.8
click at [187, 102] on div "Janela de atendimento Grade de atendimento Capacidade Transportadoras Veículos …" at bounding box center [241, 107] width 482 height 214
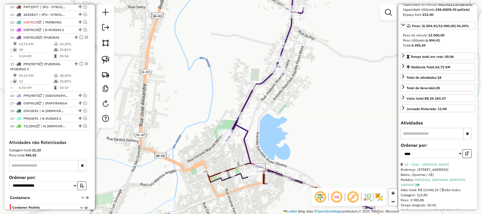
drag, startPoint x: 224, startPoint y: 98, endPoint x: 232, endPoint y: 74, distance: 25.7
click at [232, 79] on div "Janela de atendimento Grade de atendimento Capacidade Transportadoras Veículos …" at bounding box center [241, 107] width 482 height 214
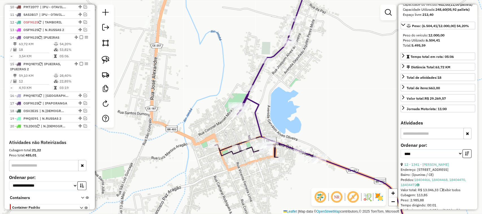
drag, startPoint x: 313, startPoint y: 98, endPoint x: 296, endPoint y: 101, distance: 17.2
click at [300, 102] on div "Janela de atendimento Grade de atendimento Capacidade Transportadoras Veículos …" at bounding box center [241, 107] width 482 height 214
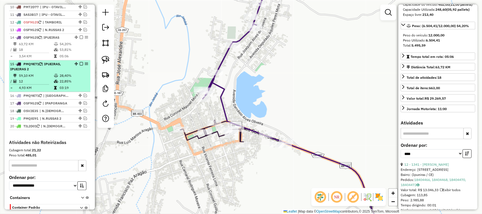
click at [81, 66] on em at bounding box center [81, 63] width 3 height 3
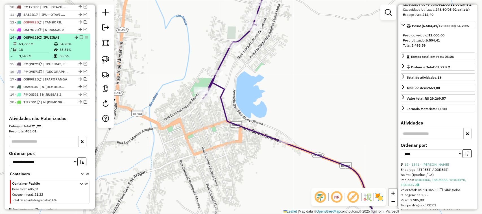
click at [42, 47] on td "63,72 KM" at bounding box center [36, 44] width 35 height 6
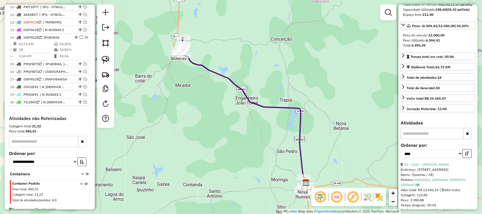
drag, startPoint x: 242, startPoint y: 53, endPoint x: 258, endPoint y: 91, distance: 41.4
click at [259, 92] on div "Janela de atendimento Grade de atendimento Capacidade Transportadoras Veículos …" at bounding box center [241, 107] width 482 height 214
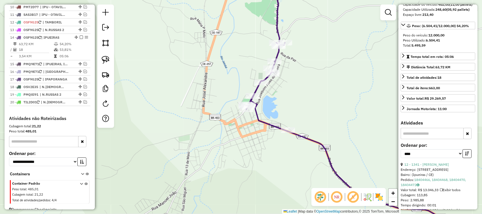
drag, startPoint x: 238, startPoint y: 69, endPoint x: 227, endPoint y: 84, distance: 18.7
click at [222, 99] on div "Janela de atendimento Grade de atendimento Capacidade Transportadoras Veículos …" at bounding box center [241, 107] width 482 height 214
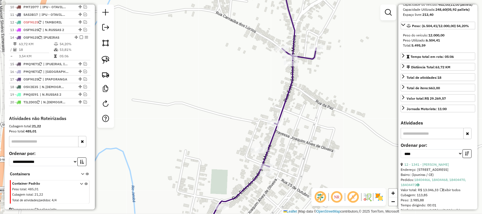
drag, startPoint x: 331, startPoint y: 70, endPoint x: 308, endPoint y: 99, distance: 37.9
click at [314, 99] on div "Janela de atendimento Grade de atendimento Capacidade Transportadoras Veículos …" at bounding box center [241, 107] width 482 height 214
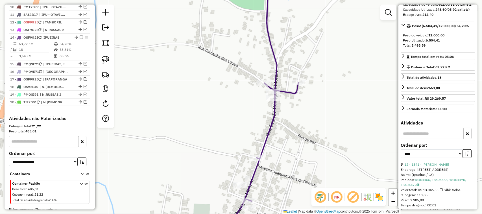
drag, startPoint x: 297, startPoint y: 52, endPoint x: 286, endPoint y: 64, distance: 16.0
click at [285, 88] on div "Janela de atendimento Grade de atendimento Capacidade Transportadoras Veículos …" at bounding box center [241, 107] width 482 height 214
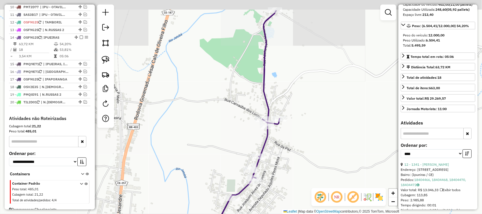
drag, startPoint x: 291, startPoint y: 56, endPoint x: 279, endPoint y: 67, distance: 15.8
click at [286, 77] on div "Janela de atendimento Grade de atendimento Capacidade Transportadoras Veículos …" at bounding box center [241, 107] width 482 height 214
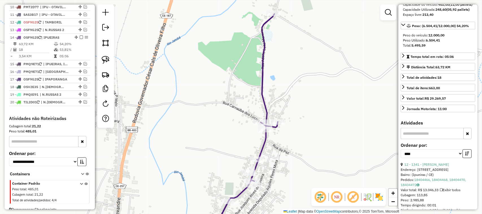
drag, startPoint x: 281, startPoint y: 73, endPoint x: 268, endPoint y: 73, distance: 13.0
click at [283, 50] on div "Janela de atendimento Grade de atendimento Capacidade Transportadoras Veículos …" at bounding box center [241, 107] width 482 height 214
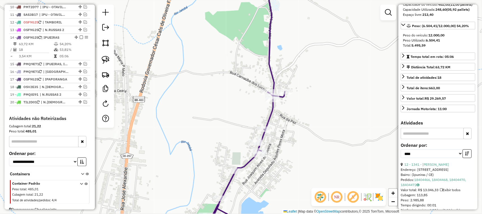
click at [291, 126] on div "Janela de atendimento Grade de atendimento Capacidade Transportadoras Veículos …" at bounding box center [241, 107] width 482 height 214
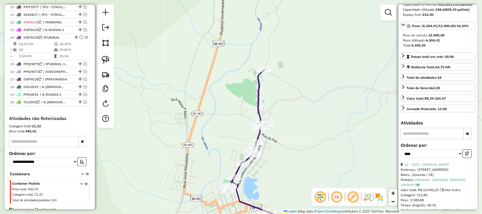
drag, startPoint x: 207, startPoint y: 138, endPoint x: 195, endPoint y: 86, distance: 53.2
click at [195, 92] on div "Janela de atendimento Grade de atendimento Capacidade Transportadoras Veículos …" at bounding box center [241, 107] width 482 height 214
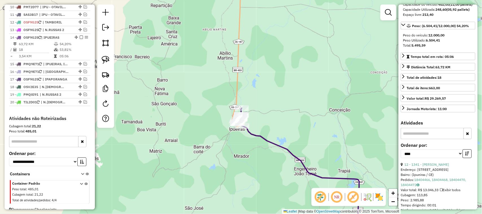
drag, startPoint x: 268, startPoint y: 155, endPoint x: 237, endPoint y: 113, distance: 52.7
click at [242, 120] on div "Janela de atendimento Grade de atendimento Capacidade Transportadoras Veículos …" at bounding box center [241, 107] width 482 height 214
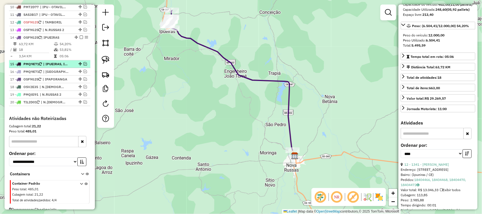
click at [84, 66] on em at bounding box center [85, 63] width 3 height 3
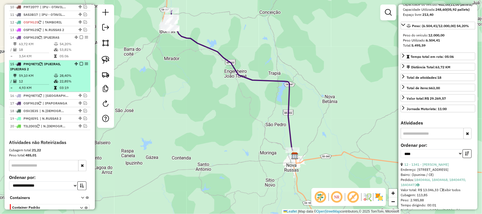
click at [42, 79] on td "59,10 KM" at bounding box center [36, 76] width 35 height 6
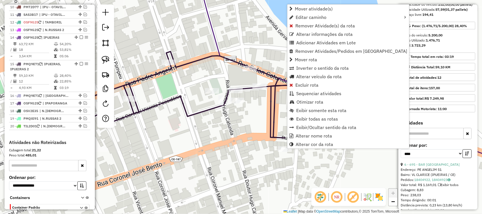
scroll to position [341, 0]
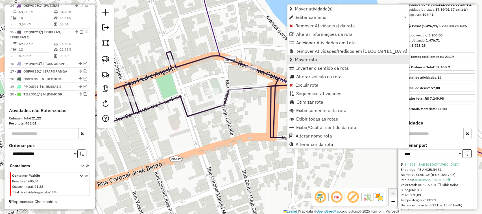
click at [310, 60] on span "Mover rota" at bounding box center [306, 59] width 22 height 5
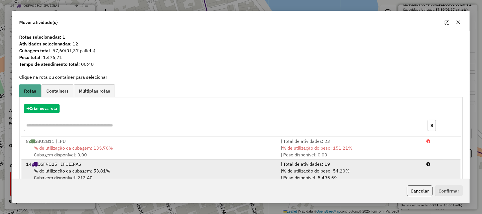
click at [70, 168] on span "% de utilização da cubagem: 53,81%" at bounding box center [72, 171] width 76 height 6
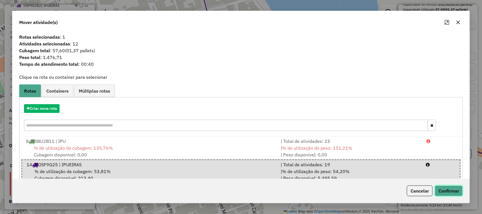
click at [454, 189] on button "Confirmar" at bounding box center [449, 191] width 28 height 11
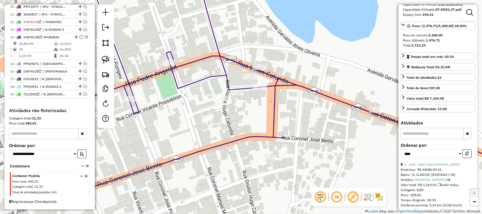
scroll to position [309, 0]
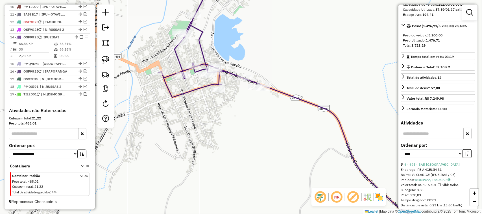
click at [264, 103] on div "Janela de atendimento Grade de atendimento Capacidade Transportadoras Veículos …" at bounding box center [241, 107] width 482 height 214
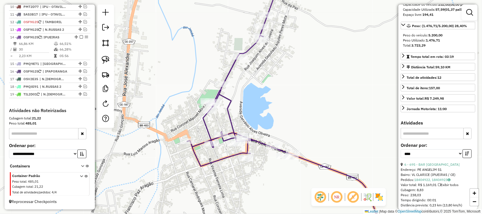
drag, startPoint x: 300, startPoint y: 58, endPoint x: 289, endPoint y: 79, distance: 23.6
click at [285, 90] on div "Janela de atendimento Grade de atendimento Capacidade Transportadoras Veículos …" at bounding box center [241, 107] width 482 height 214
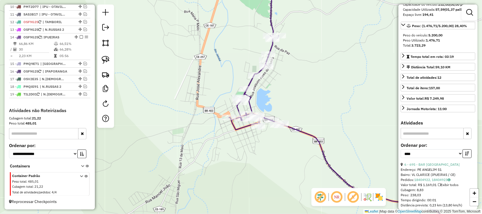
drag, startPoint x: 311, startPoint y: 53, endPoint x: 291, endPoint y: 91, distance: 43.6
click at [294, 96] on div "Janela de atendimento Grade de atendimento Capacidade Transportadoras Veículos …" at bounding box center [241, 107] width 482 height 214
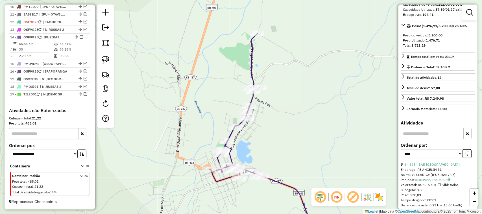
click at [268, 64] on div "Janela de atendimento Grade de atendimento Capacidade Transportadoras Veículos …" at bounding box center [241, 107] width 482 height 214
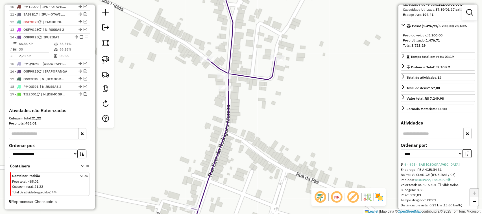
drag, startPoint x: 330, startPoint y: 118, endPoint x: 298, endPoint y: 150, distance: 45.0
click at [290, 153] on div "Janela de atendimento Grade de atendimento Capacidade Transportadoras Veículos …" at bounding box center [241, 107] width 482 height 214
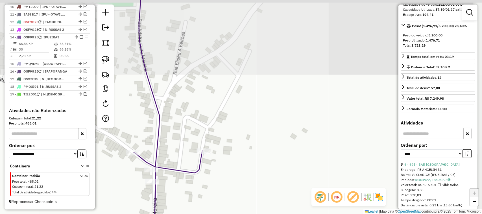
drag, startPoint x: 283, startPoint y: 94, endPoint x: 296, endPoint y: 96, distance: 12.9
click at [294, 99] on div "Janela de atendimento Grade de atendimento Capacidade Transportadoras Veículos …" at bounding box center [241, 107] width 482 height 214
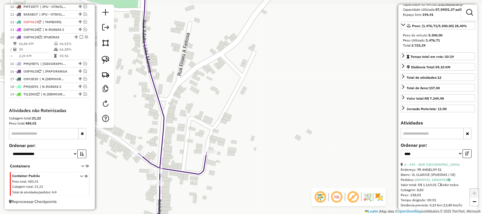
drag, startPoint x: 208, startPoint y: 105, endPoint x: 264, endPoint y: 108, distance: 56.0
click at [257, 108] on div "Janela de atendimento Grade de atendimento Capacidade Transportadoras Veículos …" at bounding box center [241, 107] width 482 height 214
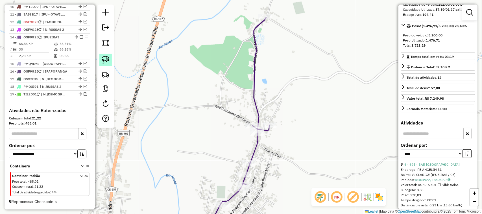
click at [104, 59] on img at bounding box center [106, 60] width 8 height 8
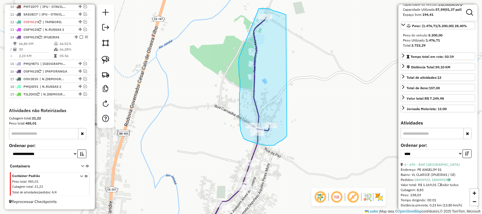
drag, startPoint x: 283, startPoint y: 13, endPoint x: 285, endPoint y: 133, distance: 120.1
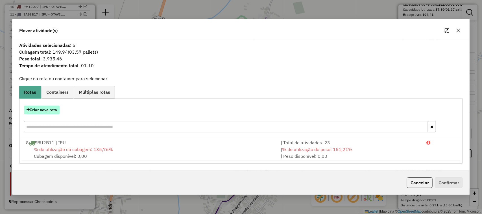
click at [44, 109] on button "Criar nova rota" at bounding box center [42, 110] width 36 height 9
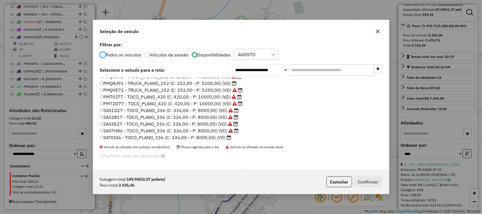
scroll to position [71, 0]
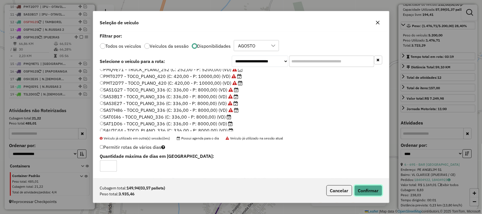
click at [370, 187] on button "Confirmar" at bounding box center [369, 190] width 28 height 11
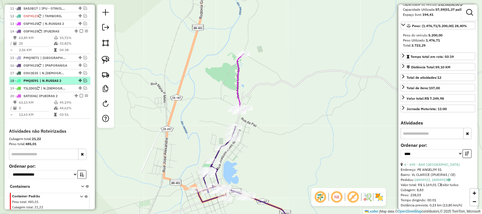
scroll to position [273, 0]
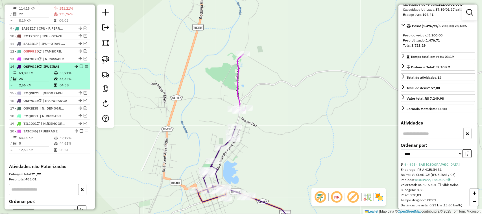
click at [40, 82] on td "25" at bounding box center [36, 79] width 35 height 6
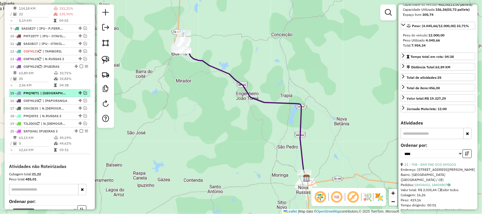
scroll to position [238, 0]
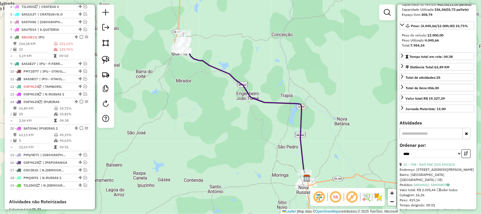
drag, startPoint x: 75, startPoint y: 173, endPoint x: 69, endPoint y: 130, distance: 42.8
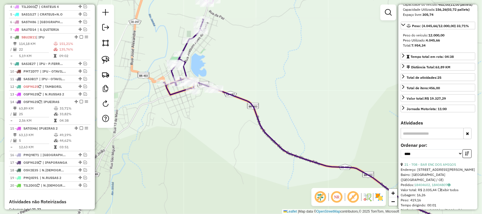
drag, startPoint x: 235, startPoint y: 66, endPoint x: 266, endPoint y: 73, distance: 31.4
click at [265, 73] on div "Janela de atendimento Grade de atendimento Capacidade Transportadoras Veículos …" at bounding box center [241, 107] width 482 height 214
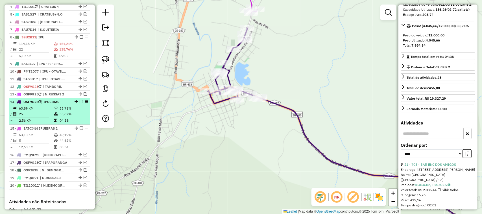
click at [39, 117] on td "25" at bounding box center [36, 114] width 35 height 6
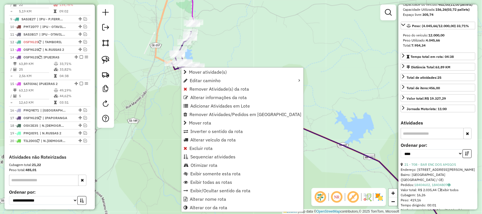
scroll to position [335, 0]
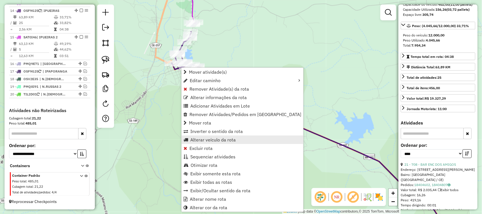
click at [205, 139] on span "Alterar veículo da rota" at bounding box center [213, 140] width 46 height 5
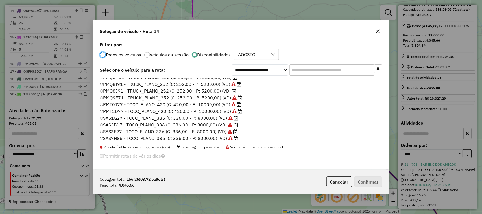
scroll to position [35, 0]
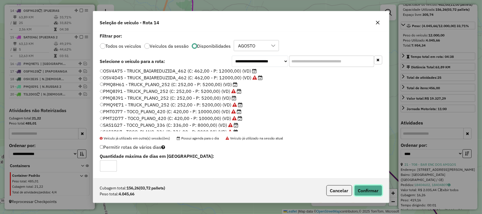
click at [365, 190] on button "Confirmar" at bounding box center [369, 190] width 28 height 11
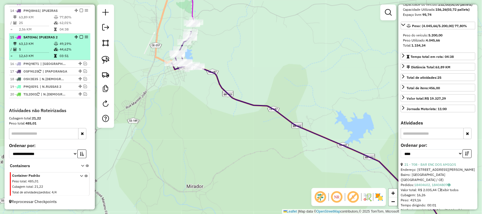
scroll to position [300, 0]
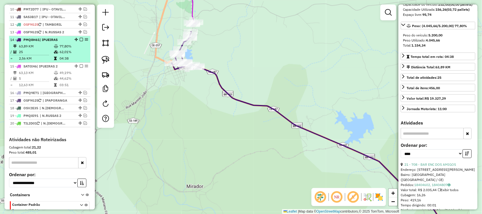
click at [36, 49] on td "63,89 KM" at bounding box center [36, 47] width 35 height 6
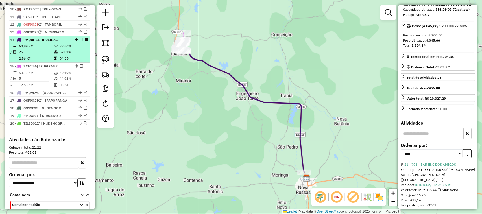
click at [80, 41] on em at bounding box center [81, 39] width 3 height 3
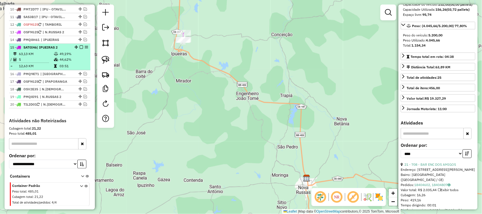
click at [32, 62] on td "5" at bounding box center [36, 60] width 35 height 6
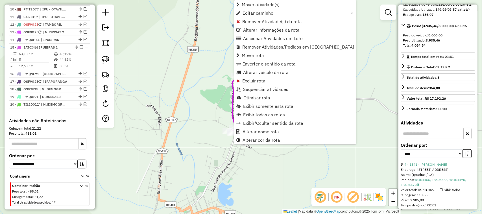
scroll to position [317, 0]
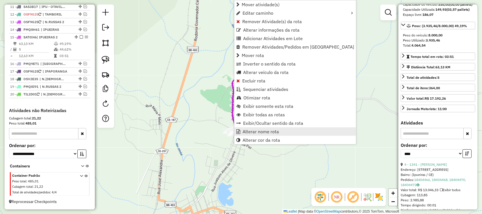
click at [261, 131] on span "Alterar nome rota" at bounding box center [261, 131] width 36 height 5
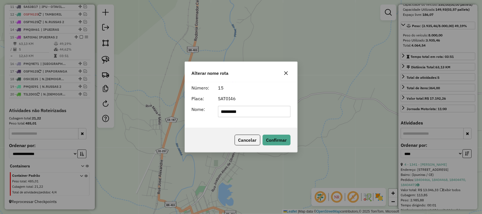
type input "**********"
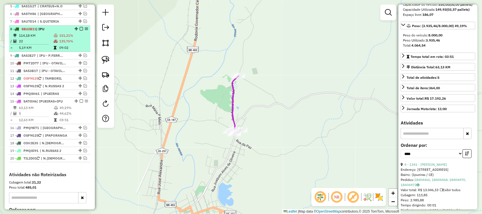
scroll to position [246, 0]
click at [43, 39] on td "114,18 KM" at bounding box center [36, 36] width 35 height 6
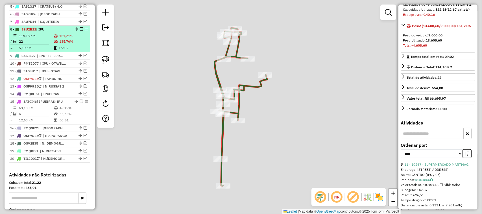
scroll to position [71, 0]
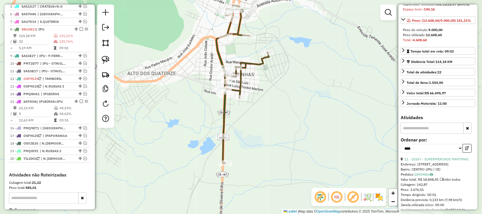
drag, startPoint x: 248, startPoint y: 129, endPoint x: 252, endPoint y: 101, distance: 27.6
click at [252, 103] on div "Janela de atendimento Grade de atendimento Capacidade Transportadoras Veículos …" at bounding box center [241, 107] width 482 height 214
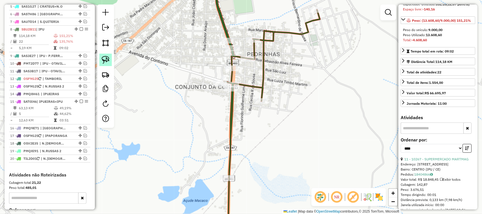
click at [103, 58] on img at bounding box center [106, 60] width 8 height 8
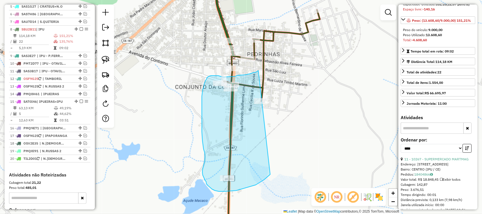
drag, startPoint x: 258, startPoint y: 71, endPoint x: 290, endPoint y: 132, distance: 69.3
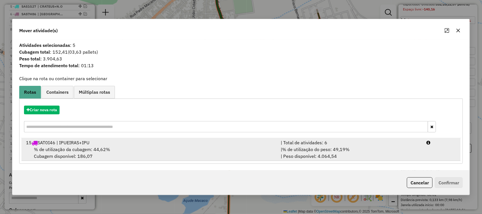
click at [76, 147] on span "% de utilização da cubagem: 44,62%" at bounding box center [72, 150] width 76 height 6
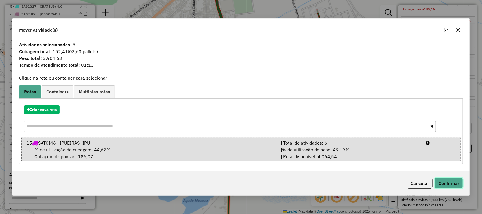
click at [450, 184] on button "Confirmar" at bounding box center [449, 183] width 28 height 11
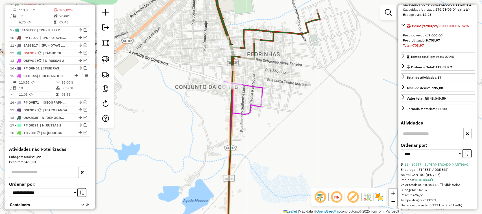
scroll to position [273, 0]
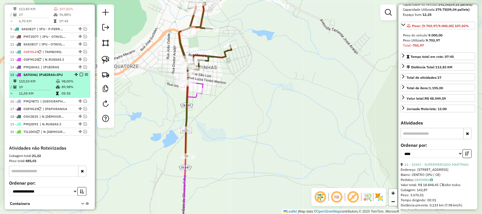
click at [40, 90] on td "10" at bounding box center [37, 87] width 37 height 6
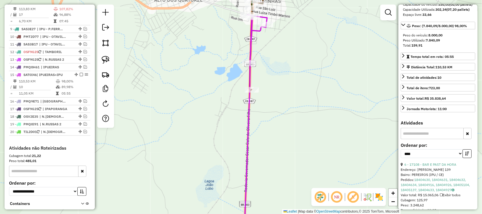
click at [265, 93] on div "Janela de atendimento Grade de atendimento Capacidade Transportadoras Veículos …" at bounding box center [241, 107] width 482 height 214
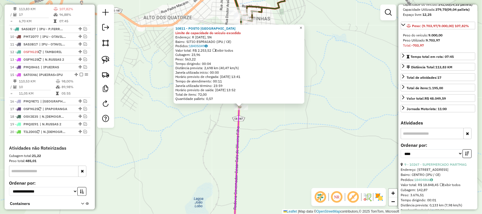
click at [302, 25] on span "×" at bounding box center [301, 27] width 3 height 5
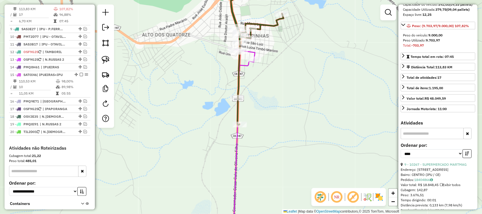
drag, startPoint x: 277, startPoint y: 93, endPoint x: 275, endPoint y: 98, distance: 6.1
click at [275, 98] on div "Janela de atendimento Grade de atendimento Capacidade Transportadoras Veículos …" at bounding box center [241, 107] width 482 height 214
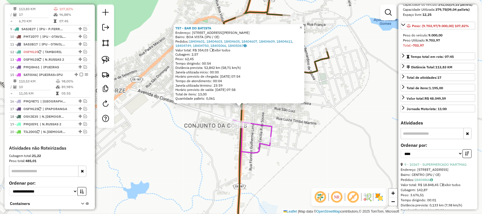
click at [302, 25] on span "×" at bounding box center [301, 27] width 3 height 5
click at [302, 26] on span "×" at bounding box center [301, 27] width 3 height 5
click at [302, 25] on span "×" at bounding box center [301, 27] width 3 height 5
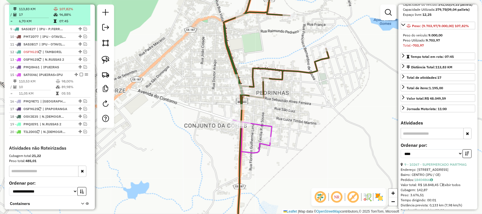
click at [42, 18] on td "17" at bounding box center [36, 15] width 35 height 6
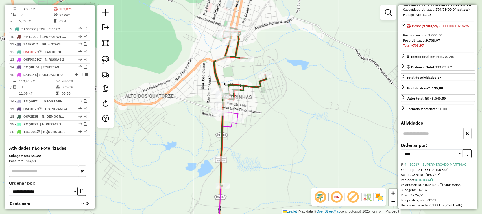
click at [265, 121] on div "Janela de atendimento Grade de atendimento Capacidade Transportadoras Veículos …" at bounding box center [241, 107] width 482 height 214
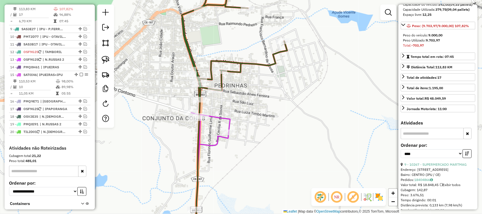
drag, startPoint x: 270, startPoint y: 134, endPoint x: 288, endPoint y: 114, distance: 27.0
click at [288, 119] on div "Janela de atendimento Grade de atendimento Capacidade Transportadoras Veículos …" at bounding box center [241, 107] width 482 height 214
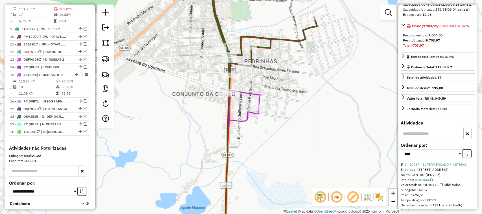
drag, startPoint x: 270, startPoint y: 140, endPoint x: 259, endPoint y: 145, distance: 12.0
click at [267, 144] on div "Janela de atendimento Grade de atendimento Capacidade Transportadoras Veículos …" at bounding box center [241, 107] width 482 height 214
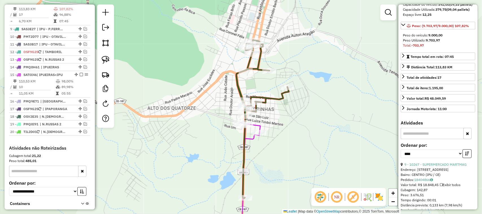
drag, startPoint x: 278, startPoint y: 163, endPoint x: 255, endPoint y: 112, distance: 56.4
click at [258, 119] on div "Janela de atendimento Grade de atendimento Capacidade Transportadoras Veículos …" at bounding box center [241, 107] width 482 height 214
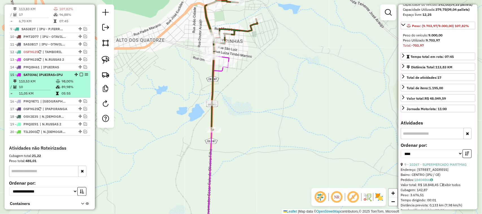
click at [43, 90] on td "10" at bounding box center [37, 87] width 37 height 6
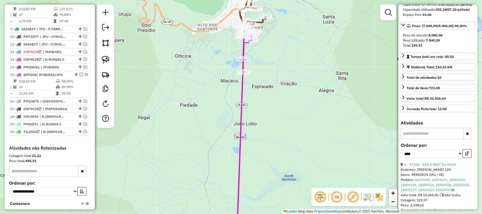
drag, startPoint x: 272, startPoint y: 70, endPoint x: 264, endPoint y: 72, distance: 8.1
click at [267, 72] on div "Rota 8 - Placa SBU2B11 757 - BAR DO BATISTA Rota 8 - Placa SBU2B11 2289 - BAR P…" at bounding box center [241, 107] width 482 height 214
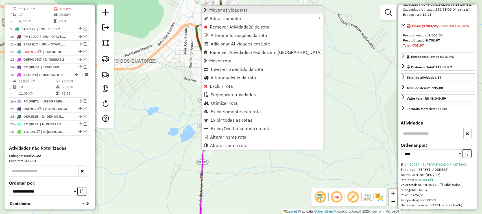
click at [222, 9] on span "Mover atividade(s)" at bounding box center [228, 10] width 38 height 5
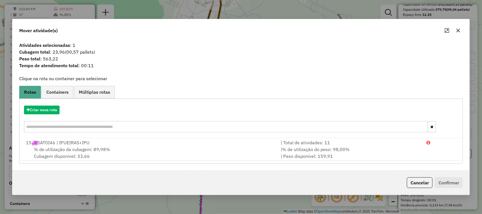
click at [70, 149] on span "% de utilização da cubagem: 89,98%" at bounding box center [72, 150] width 76 height 6
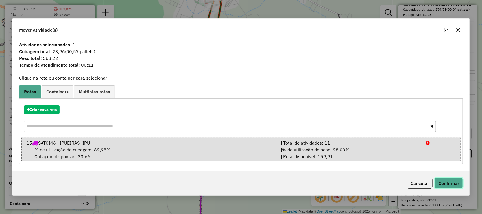
click at [447, 185] on button "Confirmar" at bounding box center [449, 183] width 28 height 11
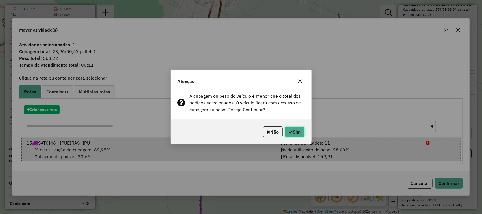
click at [300, 131] on button "Sim" at bounding box center [295, 132] width 20 height 11
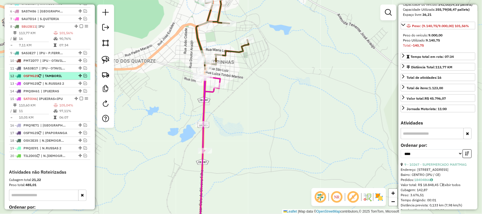
scroll to position [237, 0]
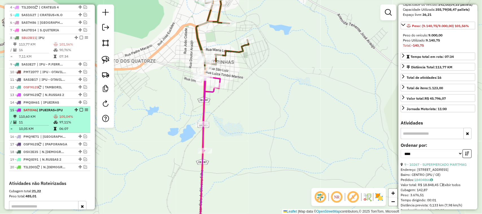
click at [42, 125] on td "11" at bounding box center [36, 123] width 35 height 6
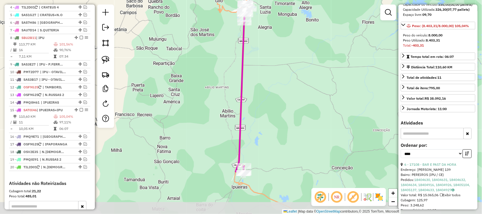
drag, startPoint x: 269, startPoint y: 122, endPoint x: 273, endPoint y: 97, distance: 25.5
click at [274, 101] on div "Janela de atendimento Grade de atendimento Capacidade Transportadoras Veículos …" at bounding box center [241, 107] width 482 height 214
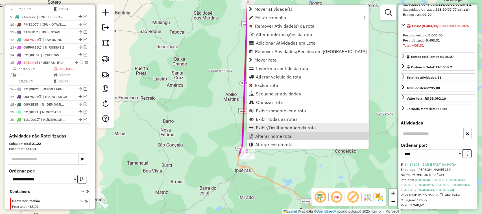
scroll to position [317, 0]
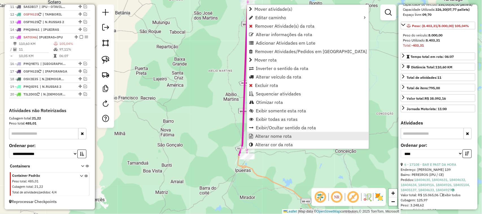
click at [269, 136] on span "Alterar nome rota" at bounding box center [273, 136] width 36 height 5
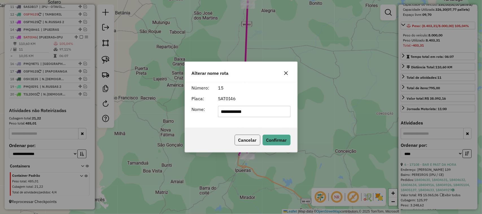
click at [246, 139] on button "Cancelar" at bounding box center [248, 140] width 26 height 11
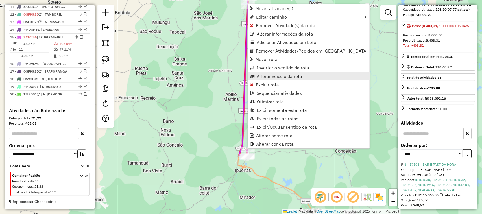
click at [263, 76] on span "Alterar veículo da rota" at bounding box center [280, 76] width 46 height 5
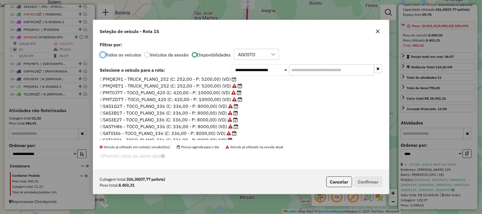
scroll to position [134, 0]
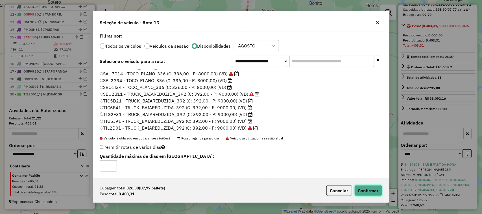
click at [368, 188] on button "Confirmar" at bounding box center [369, 190] width 28 height 11
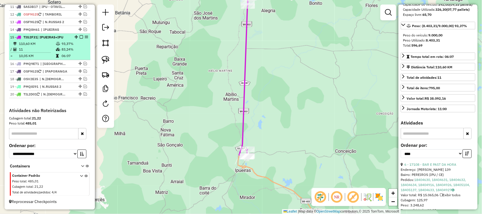
click at [36, 49] on td "11" at bounding box center [37, 50] width 37 height 6
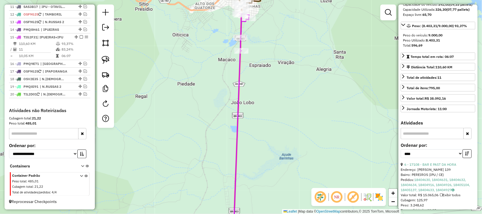
drag, startPoint x: 290, startPoint y: 30, endPoint x: 279, endPoint y: 78, distance: 49.6
click at [280, 75] on div "Janela de atendimento Grade de atendimento Capacidade Transportadoras Veículos …" at bounding box center [241, 107] width 482 height 214
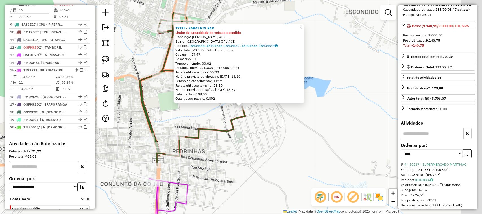
scroll to position [273, 0]
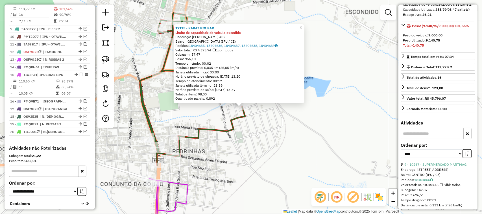
click at [302, 26] on span "×" at bounding box center [301, 27] width 3 height 5
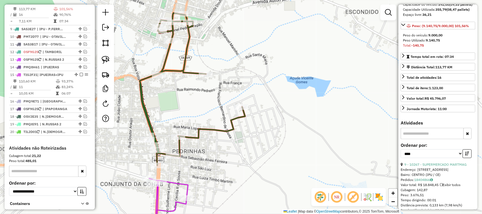
click at [242, 106] on div "Janela de atendimento Grade de atendimento Capacidade Transportadoras Veículos …" at bounding box center [241, 107] width 482 height 214
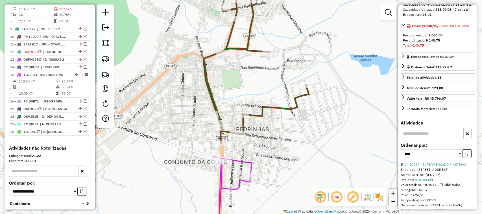
drag, startPoint x: 230, startPoint y: 104, endPoint x: 241, endPoint y: 69, distance: 36.8
click at [240, 77] on div "Janela de atendimento Grade de atendimento Capacidade Transportadoras Veículos …" at bounding box center [241, 107] width 482 height 214
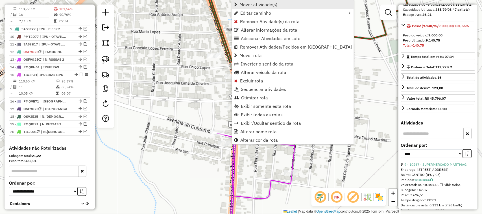
click at [250, 4] on span "Mover atividade(s)" at bounding box center [259, 4] width 38 height 5
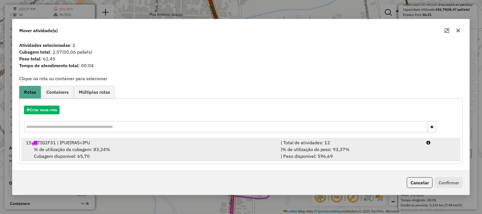
click at [61, 147] on span "% de utilização da cubagem: 83,24%" at bounding box center [72, 150] width 76 height 6
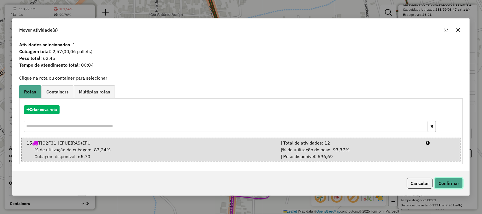
click at [451, 182] on button "Confirmar" at bounding box center [449, 183] width 28 height 11
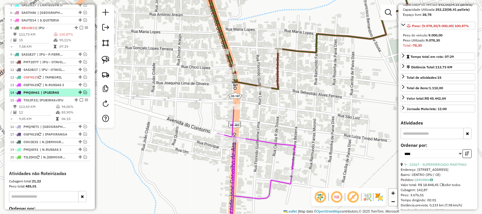
scroll to position [237, 0]
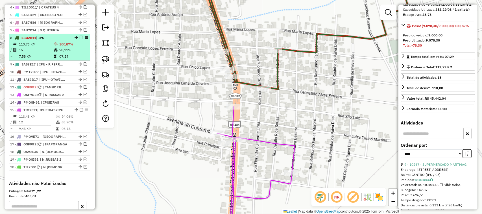
click at [39, 53] on td "15" at bounding box center [36, 50] width 35 height 6
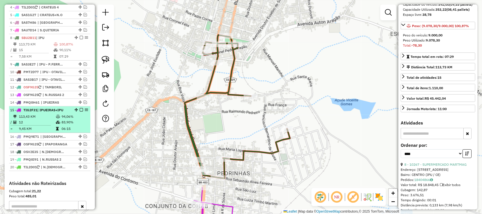
click at [41, 125] on td "12" at bounding box center [37, 123] width 37 height 6
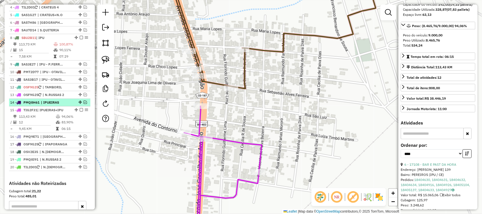
click at [84, 104] on em at bounding box center [85, 102] width 3 height 3
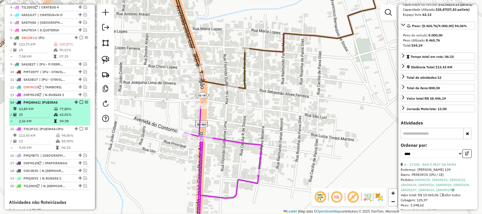
click at [48, 118] on td "25" at bounding box center [36, 115] width 35 height 6
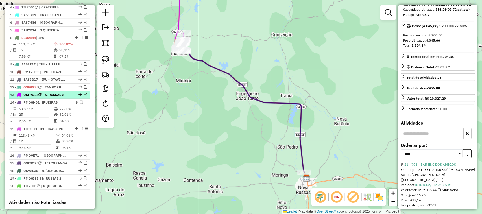
drag, startPoint x: 80, startPoint y: 107, endPoint x: 88, endPoint y: 103, distance: 9.2
click at [81, 104] on em at bounding box center [81, 102] width 3 height 3
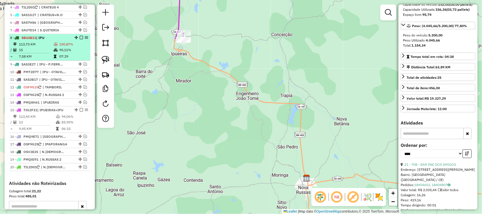
click at [41, 47] on td "113,73 KM" at bounding box center [36, 45] width 35 height 6
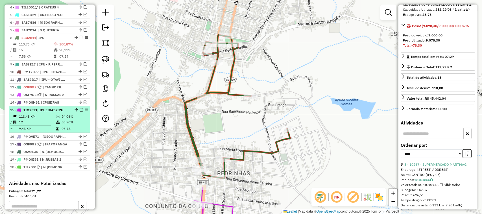
click at [40, 125] on td "12" at bounding box center [37, 123] width 37 height 6
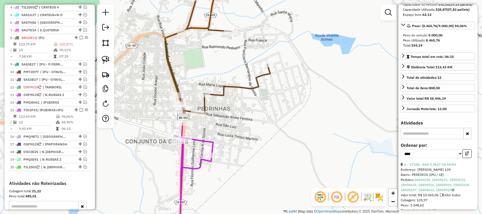
drag, startPoint x: 205, startPoint y: 75, endPoint x: 228, endPoint y: 42, distance: 40.1
click at [224, 50] on div "Janela de atendimento Grade de atendimento Capacidade Transportadoras Veículos …" at bounding box center [241, 107] width 482 height 214
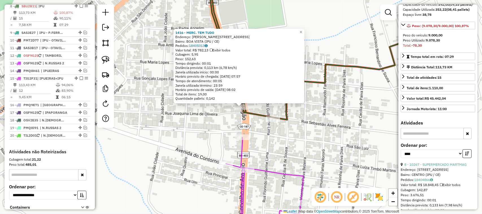
scroll to position [273, 0]
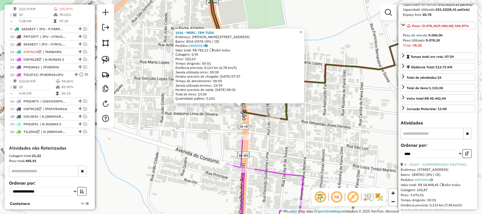
click at [302, 30] on span "×" at bounding box center [301, 32] width 3 height 5
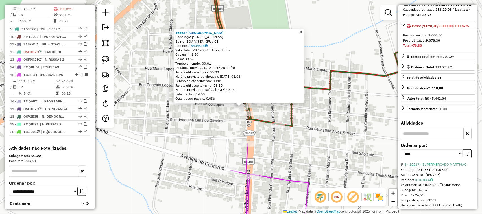
click at [302, 30] on span "×" at bounding box center [301, 32] width 3 height 5
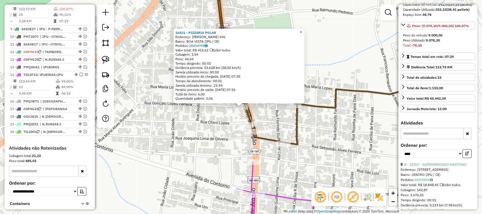
click at [302, 30] on span "×" at bounding box center [301, 32] width 3 height 5
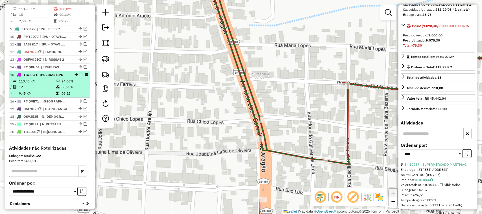
click at [43, 90] on td "12" at bounding box center [37, 87] width 37 height 6
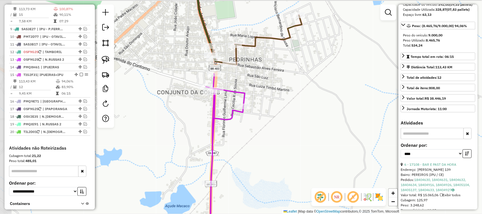
drag, startPoint x: 271, startPoint y: 85, endPoint x: 302, endPoint y: 112, distance: 40.9
click at [300, 112] on div "Janela de atendimento Grade de atendimento Capacidade Transportadoras Veículos …" at bounding box center [241, 107] width 482 height 214
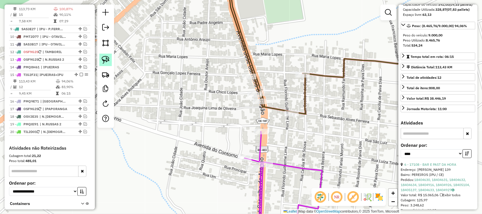
click at [104, 57] on img at bounding box center [106, 60] width 8 height 8
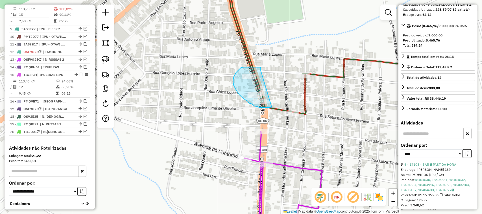
drag, startPoint x: 261, startPoint y: 69, endPoint x: 273, endPoint y: 103, distance: 36.5
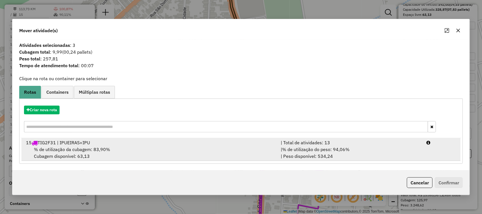
drag, startPoint x: 64, startPoint y: 148, endPoint x: 66, endPoint y: 146, distance: 2.9
click at [64, 148] on span "% de utilização da cubagem: 83,90%" at bounding box center [72, 150] width 76 height 6
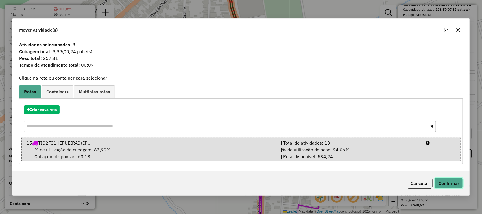
click at [451, 183] on button "Confirmar" at bounding box center [449, 183] width 28 height 11
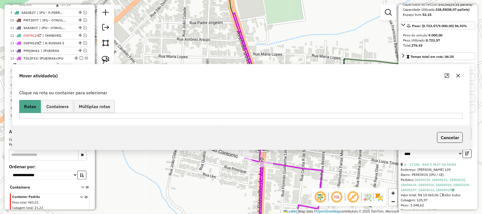
scroll to position [317, 0]
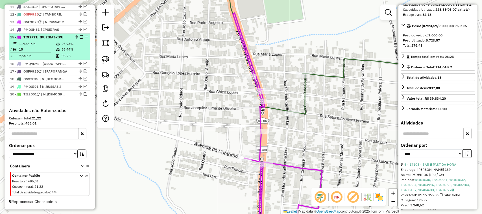
click at [38, 49] on td "15" at bounding box center [37, 50] width 37 height 6
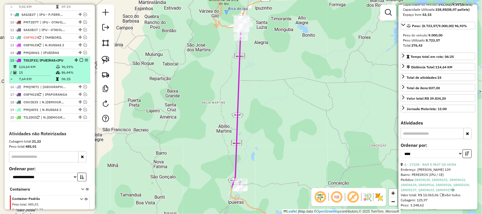
scroll to position [246, 0]
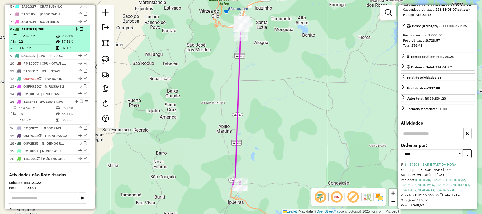
click at [40, 44] on td "12" at bounding box center [37, 42] width 37 height 6
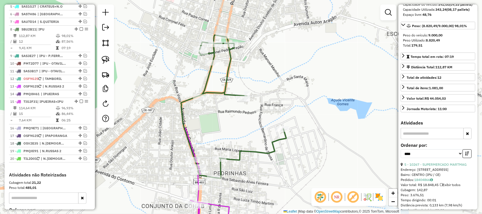
drag, startPoint x: 211, startPoint y: 120, endPoint x: 217, endPoint y: 88, distance: 31.8
click at [216, 99] on div "Janela de atendimento Grade de atendimento Capacidade Transportadoras Veículos …" at bounding box center [241, 107] width 482 height 214
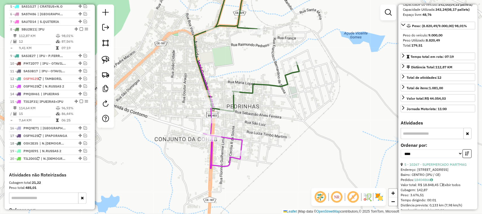
drag, startPoint x: 173, startPoint y: 127, endPoint x: 175, endPoint y: 75, distance: 52.0
click at [176, 89] on div "Rota 15 - Placa TIG2F31 1416 - MERC. TEM TUDO Janela de atendimento Grade de at…" at bounding box center [241, 107] width 482 height 214
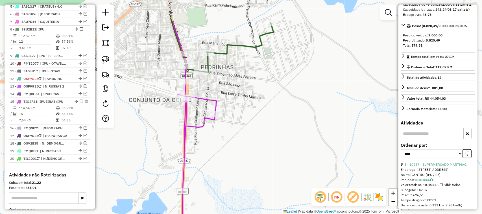
drag, startPoint x: 239, startPoint y: 88, endPoint x: 228, endPoint y: 75, distance: 17.0
click at [231, 91] on div "Janela de atendimento Grade de atendimento Capacidade Transportadoras Veículos …" at bounding box center [241, 107] width 482 height 214
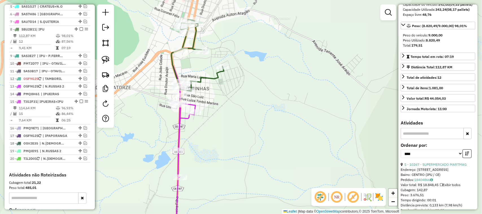
drag, startPoint x: 225, startPoint y: 138, endPoint x: 256, endPoint y: 107, distance: 44.4
click at [253, 112] on div "Janela de atendimento Grade de atendimento Capacidade Transportadoras Veículos …" at bounding box center [241, 107] width 482 height 214
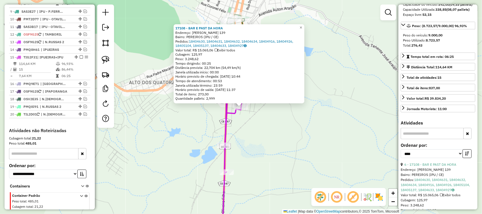
scroll to position [317, 0]
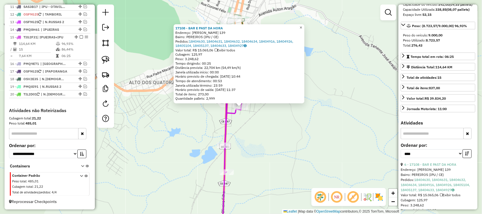
click at [302, 25] on span "×" at bounding box center [301, 27] width 3 height 5
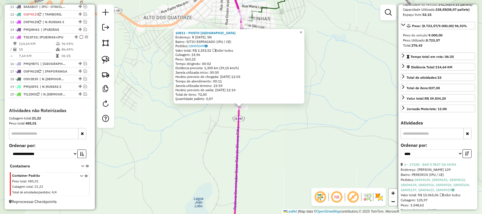
click at [302, 30] on span "×" at bounding box center [301, 32] width 3 height 5
click at [302, 31] on span "×" at bounding box center [301, 32] width 3 height 5
click at [302, 30] on span "×" at bounding box center [301, 32] width 3 height 5
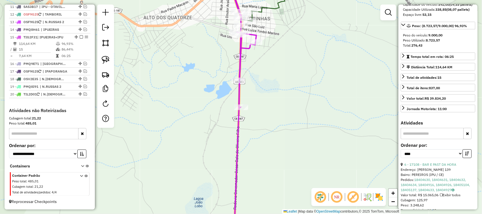
click at [204, 99] on div "Janela de atendimento Grade de atendimento Capacidade Transportadoras Veículos …" at bounding box center [241, 107] width 482 height 214
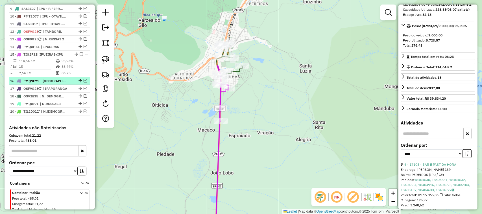
scroll to position [281, 0]
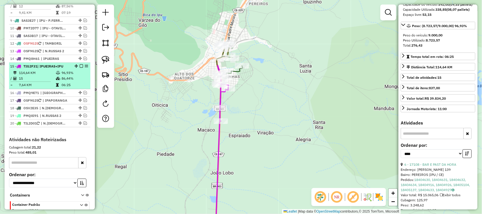
click at [81, 68] on em at bounding box center [81, 65] width 3 height 3
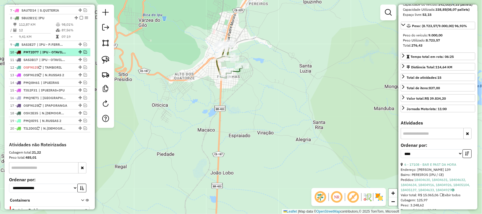
scroll to position [211, 0]
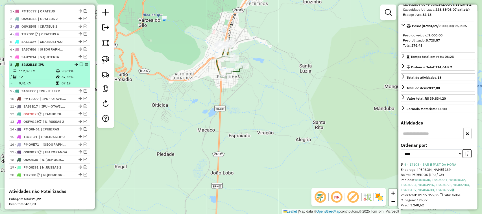
click at [50, 80] on td "12" at bounding box center [37, 77] width 37 height 6
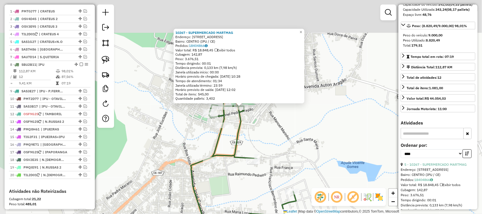
scroll to position [273, 0]
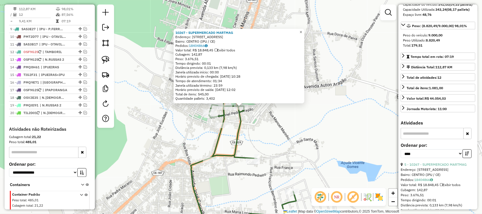
click at [302, 31] on span "×" at bounding box center [301, 32] width 3 height 5
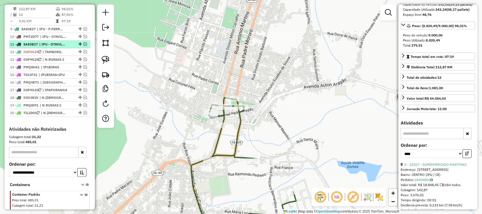
scroll to position [237, 0]
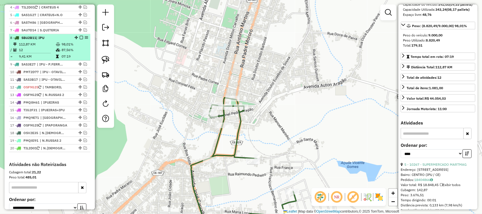
click at [80, 39] on em at bounding box center [81, 37] width 3 height 3
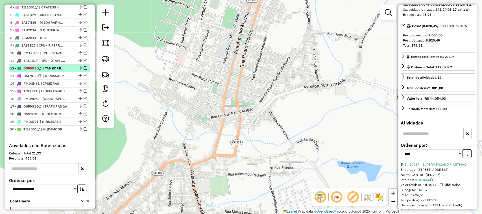
scroll to position [202, 0]
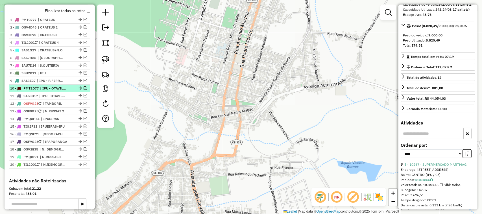
click at [84, 91] on div "10 - PMT2D77 | IPU - OTAVILÂNDIA" at bounding box center [49, 88] width 79 height 5
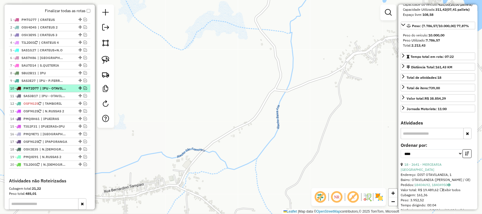
click at [84, 90] on em at bounding box center [85, 87] width 3 height 3
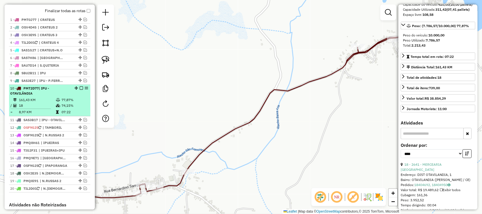
click at [46, 102] on li "10 - PMT2D77 | IPU - OTAVILÂNDIA 161,43 KM 77,87% / 18 74,15% = 8,97 KM 07:22" at bounding box center [49, 101] width 81 height 32
click at [80, 90] on em at bounding box center [81, 87] width 3 height 3
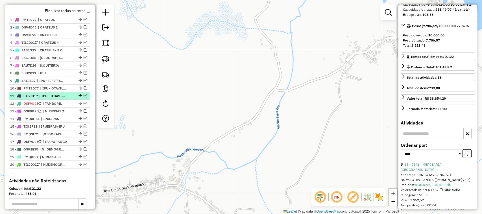
click at [84, 98] on em at bounding box center [85, 95] width 3 height 3
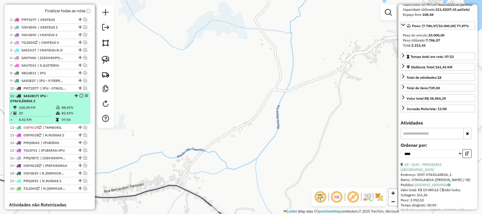
click at [38, 111] on td "168,38 KM" at bounding box center [37, 108] width 37 height 6
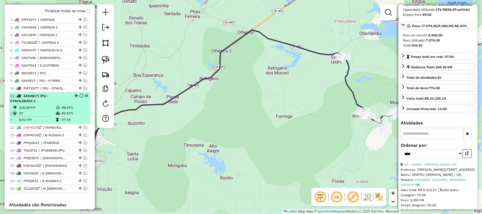
click at [80, 98] on em at bounding box center [81, 95] width 3 height 3
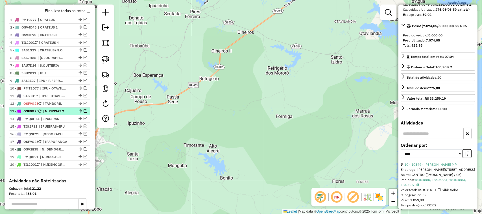
click at [85, 113] on em at bounding box center [85, 110] width 3 height 3
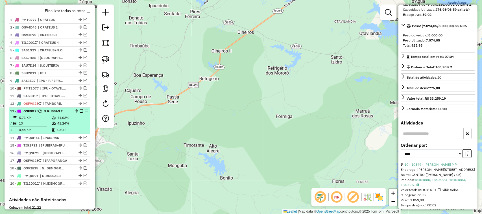
click at [41, 126] on td "13" at bounding box center [35, 124] width 33 height 6
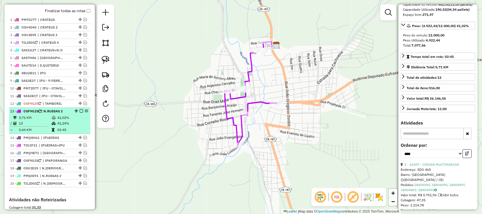
click at [80, 113] on em at bounding box center [81, 110] width 3 height 3
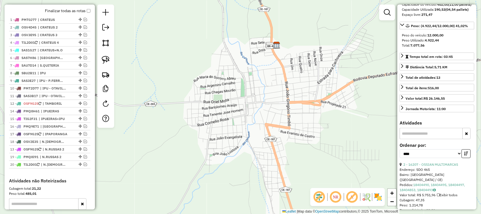
drag, startPoint x: 79, startPoint y: 116, endPoint x: 73, endPoint y: 159, distance: 43.0
click at [84, 105] on em at bounding box center [85, 103] width 3 height 3
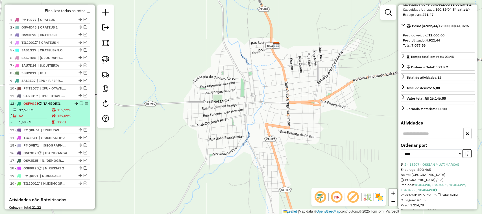
click at [34, 113] on td "97,67 KM" at bounding box center [35, 110] width 33 height 6
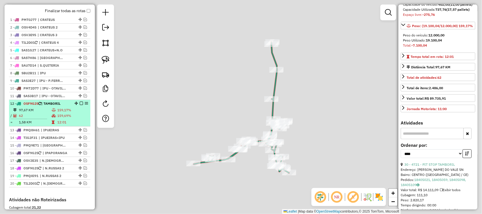
scroll to position [71, 0]
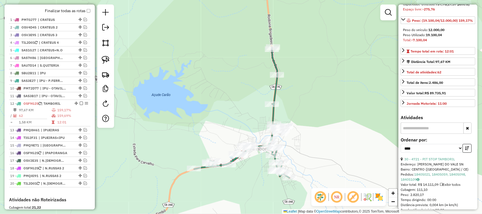
drag, startPoint x: 313, startPoint y: 146, endPoint x: 311, endPoint y: 150, distance: 4.6
click at [312, 150] on div "Janela de atendimento Grade de atendimento Capacidade Transportadoras Veículos …" at bounding box center [241, 107] width 482 height 214
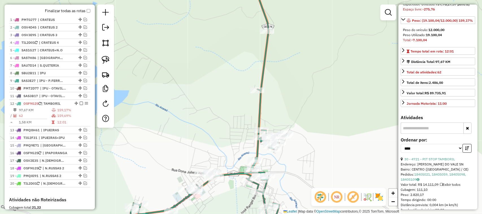
drag, startPoint x: 350, startPoint y: 133, endPoint x: 332, endPoint y: 145, distance: 22.2
click at [338, 151] on div "Janela de atendimento Grade de atendimento Capacidade Transportadoras Veículos …" at bounding box center [241, 107] width 482 height 214
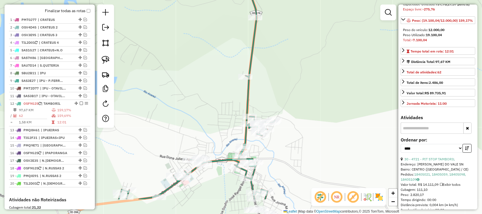
drag, startPoint x: 326, startPoint y: 127, endPoint x: 319, endPoint y: 84, distance: 43.5
click at [324, 93] on div "Janela de atendimento Grade de atendimento Capacidade Transportadoras Veículos …" at bounding box center [241, 107] width 482 height 214
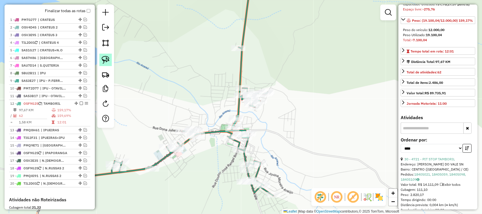
click at [105, 59] on img at bounding box center [106, 60] width 8 height 8
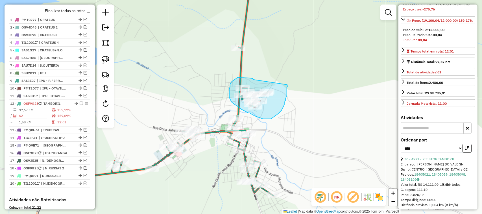
drag, startPoint x: 254, startPoint y: 80, endPoint x: 287, endPoint y: 85, distance: 33.7
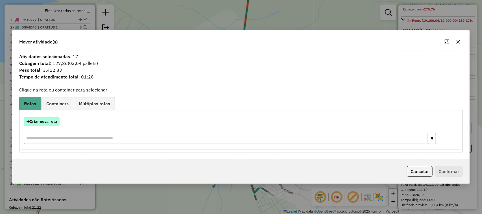
click at [45, 122] on button "Criar nova rota" at bounding box center [42, 121] width 36 height 9
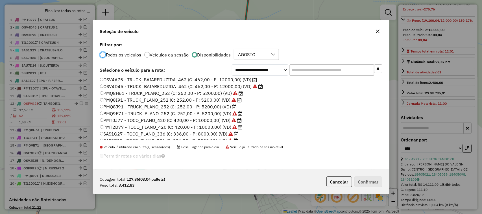
scroll to position [71, 0]
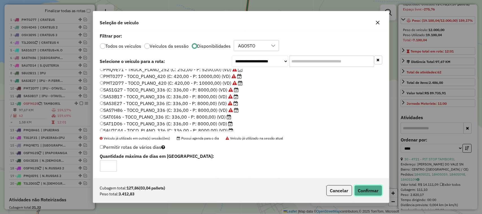
drag, startPoint x: 369, startPoint y: 191, endPoint x: 368, endPoint y: 181, distance: 10.2
click at [369, 191] on button "Confirmar" at bounding box center [369, 190] width 28 height 11
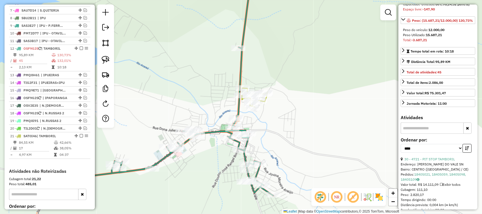
scroll to position [303, 0]
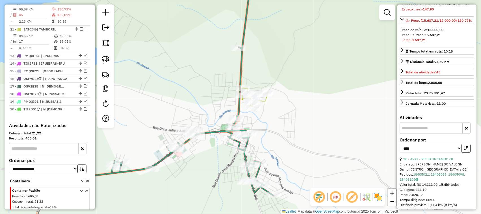
drag, startPoint x: 74, startPoint y: 94, endPoint x: 70, endPoint y: 37, distance: 57.6
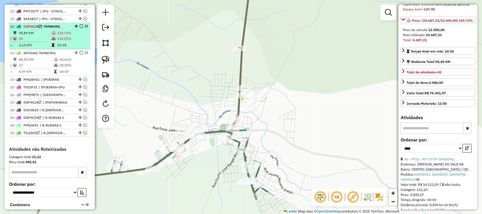
scroll to position [268, 0]
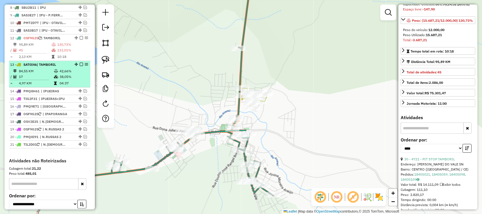
click at [41, 74] on td "84,55 KM" at bounding box center [36, 71] width 35 height 6
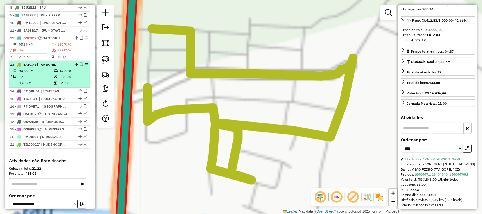
scroll to position [66, 0]
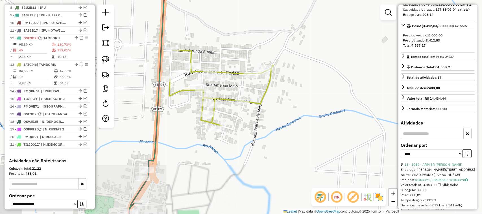
drag, startPoint x: 192, startPoint y: 53, endPoint x: 205, endPoint y: 102, distance: 51.3
click at [201, 97] on icon at bounding box center [222, 88] width 104 height 76
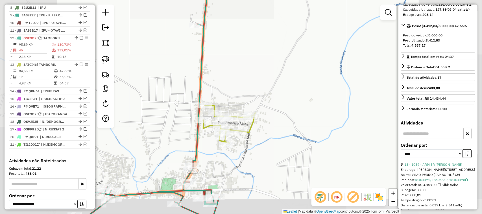
drag, startPoint x: 229, startPoint y: 54, endPoint x: 230, endPoint y: 104, distance: 49.7
click at [229, 100] on div "Janela de atendimento Grade de atendimento Capacidade Transportadoras Veículos …" at bounding box center [241, 107] width 482 height 214
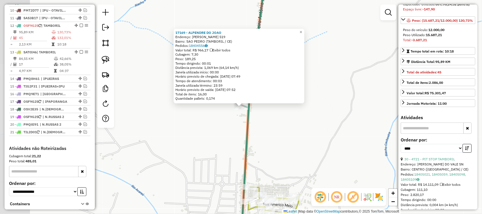
scroll to position [303, 0]
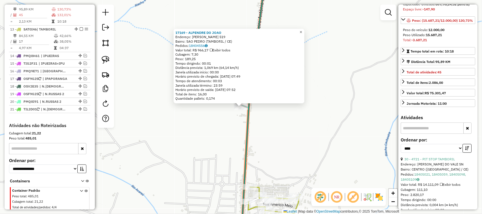
click at [303, 29] on link "×" at bounding box center [301, 32] width 7 height 7
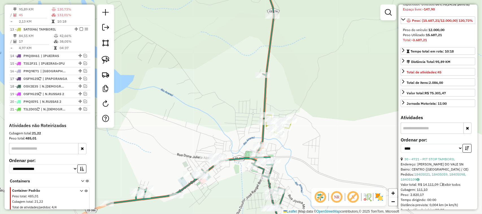
drag, startPoint x: 300, startPoint y: 84, endPoint x: 293, endPoint y: 92, distance: 10.7
click at [295, 92] on div "Janela de atendimento Grade de atendimento Capacidade Transportadoras Veículos …" at bounding box center [241, 107] width 482 height 214
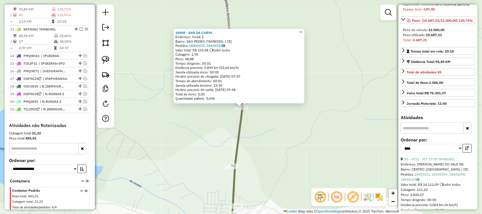
click at [305, 29] on link "×" at bounding box center [301, 32] width 7 height 7
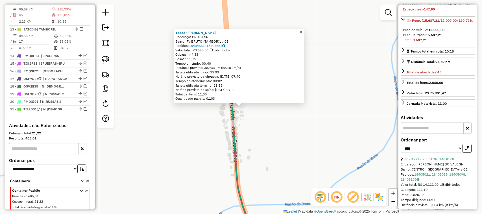
click at [302, 30] on span "×" at bounding box center [301, 32] width 3 height 5
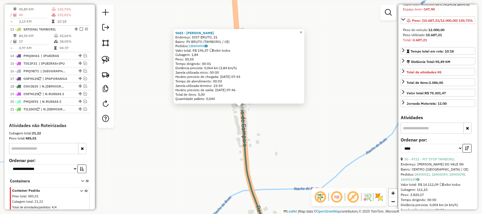
click at [302, 31] on span "×" at bounding box center [301, 32] width 3 height 5
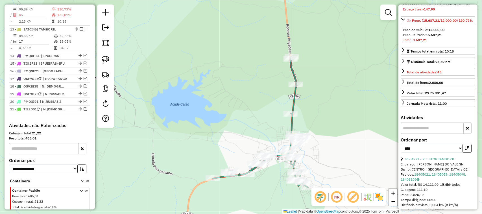
drag, startPoint x: 230, startPoint y: 116, endPoint x: 228, endPoint y: 106, distance: 10.1
click at [229, 115] on div "Janela de atendimento Grade de atendimento Capacidade Transportadoras Veículos …" at bounding box center [241, 107] width 482 height 214
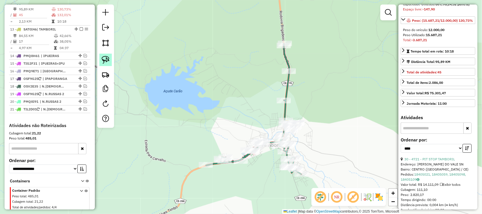
click at [106, 57] on img at bounding box center [106, 60] width 8 height 8
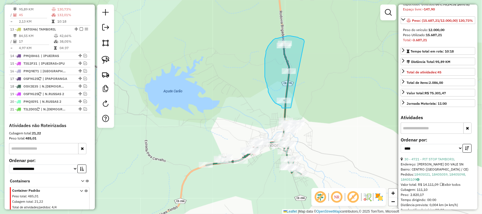
drag, startPoint x: 304, startPoint y: 40, endPoint x: 297, endPoint y: 105, distance: 64.5
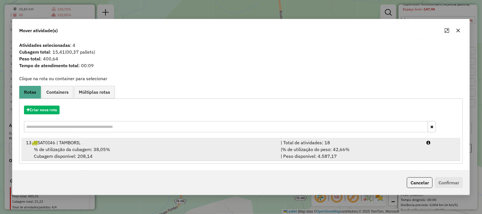
drag, startPoint x: 61, startPoint y: 148, endPoint x: 127, endPoint y: 143, distance: 66.9
click at [61, 148] on span "% de utilização da cubagem: 38,05%" at bounding box center [72, 150] width 76 height 6
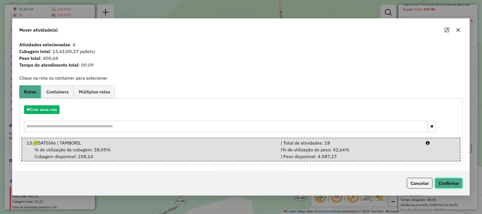
click at [455, 183] on button "Confirmar" at bounding box center [449, 183] width 28 height 11
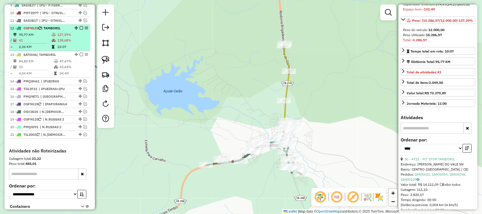
scroll to position [268, 0]
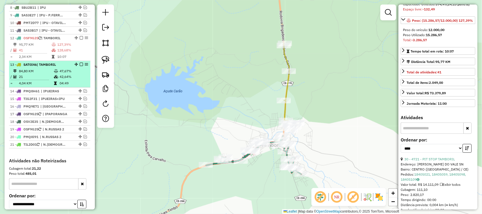
click at [40, 80] on td "21" at bounding box center [36, 77] width 35 height 6
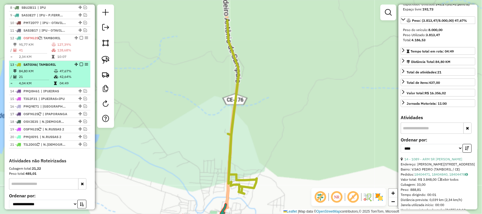
scroll to position [66, 0]
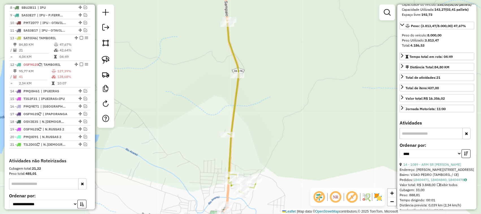
drag, startPoint x: 75, startPoint y: 70, endPoint x: 74, endPoint y: 48, distance: 21.8
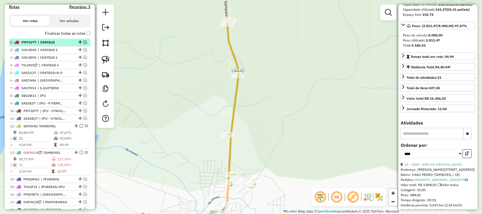
scroll to position [162, 0]
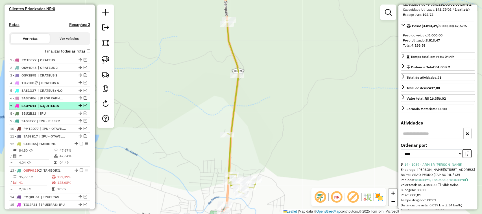
drag, startPoint x: 84, startPoint y: 111, endPoint x: 74, endPoint y: 114, distance: 10.3
click at [84, 107] on em at bounding box center [85, 105] width 3 height 3
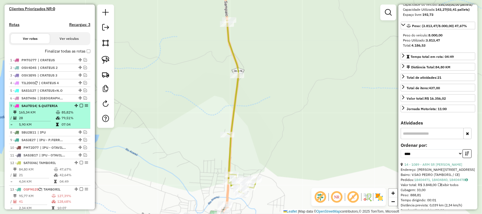
drag, startPoint x: 43, startPoint y: 124, endPoint x: 47, endPoint y: 119, distance: 6.8
click at [43, 121] on td "28" at bounding box center [37, 118] width 37 height 6
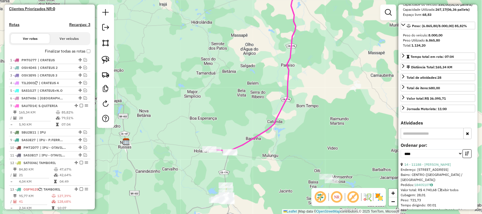
drag, startPoint x: 213, startPoint y: 166, endPoint x: 225, endPoint y: 118, distance: 49.7
click at [226, 121] on div "Janela de atendimento Grade de atendimento Capacidade Transportadoras Veículos …" at bounding box center [241, 107] width 482 height 214
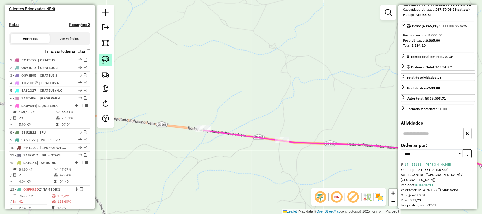
click at [105, 58] on img at bounding box center [106, 60] width 8 height 8
drag, startPoint x: 219, startPoint y: 120, endPoint x: 214, endPoint y: 139, distance: 19.3
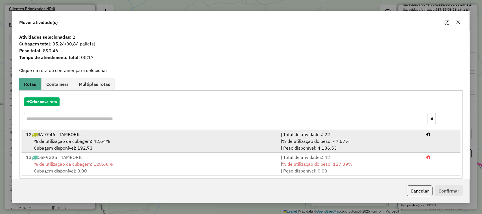
drag, startPoint x: 62, startPoint y: 142, endPoint x: 65, endPoint y: 139, distance: 3.8
click at [62, 141] on span "% de utilização da cubagem: 42,64%" at bounding box center [72, 141] width 76 height 6
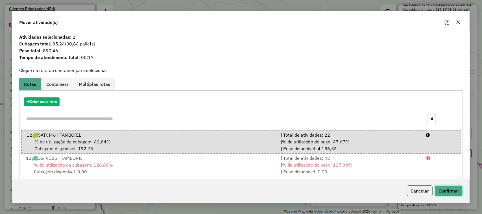
click at [449, 188] on button "Confirmar" at bounding box center [449, 191] width 28 height 11
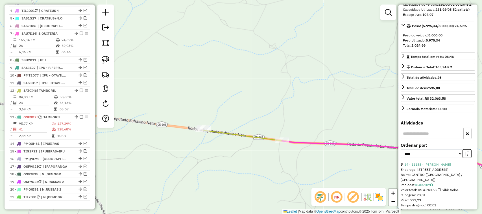
scroll to position [265, 0]
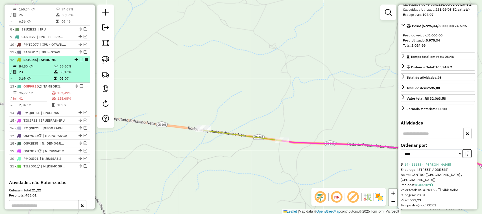
click at [42, 75] on td "23" at bounding box center [36, 72] width 35 height 6
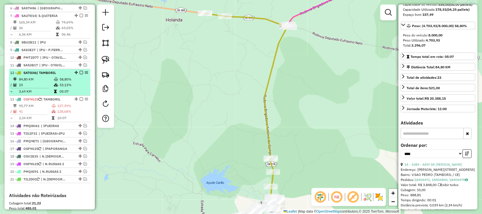
scroll to position [229, 0]
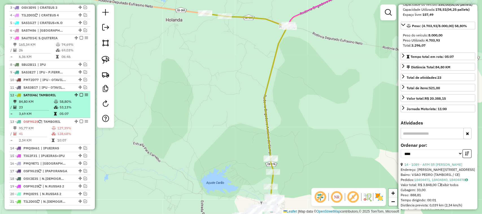
click at [81, 97] on em at bounding box center [81, 94] width 3 height 3
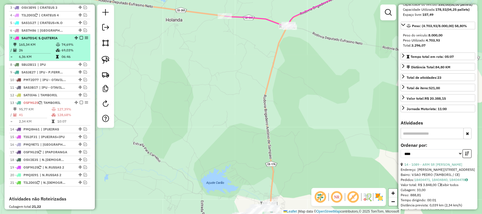
click at [43, 53] on td "26" at bounding box center [37, 50] width 37 height 6
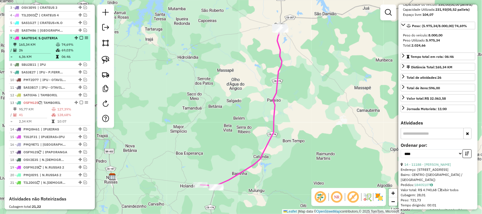
click at [81, 40] on em at bounding box center [81, 37] width 3 height 3
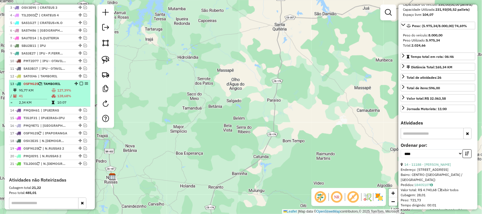
click at [40, 99] on td "41" at bounding box center [35, 96] width 33 height 6
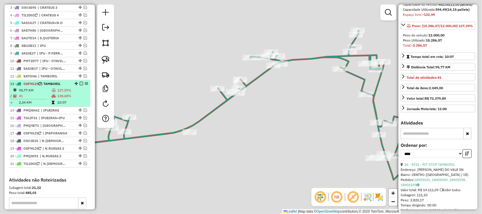
scroll to position [71, 0]
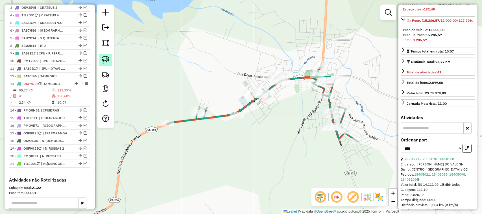
click at [105, 58] on img at bounding box center [106, 60] width 8 height 8
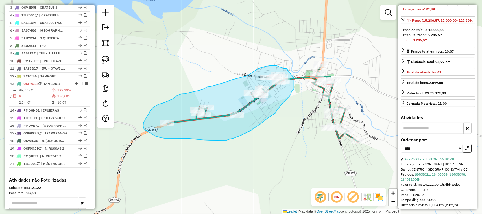
drag, startPoint x: 288, startPoint y: 70, endPoint x: 293, endPoint y: 75, distance: 7.8
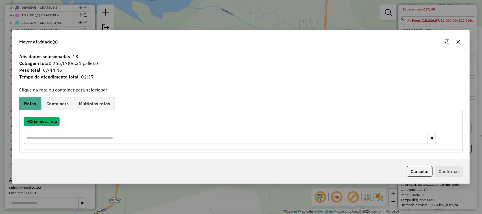
click at [44, 122] on button "Criar nova rota" at bounding box center [42, 121] width 36 height 9
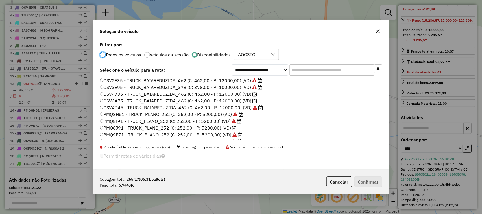
scroll to position [0, 0]
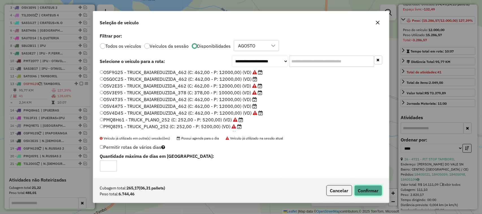
click at [369, 190] on button "Confirmar" at bounding box center [369, 190] width 28 height 11
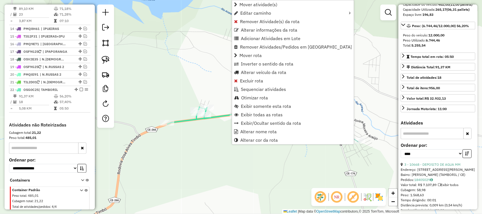
scroll to position [332, 0]
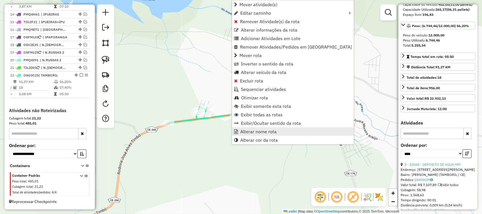
click at [253, 132] on span "Alterar nome rota" at bounding box center [259, 131] width 36 height 5
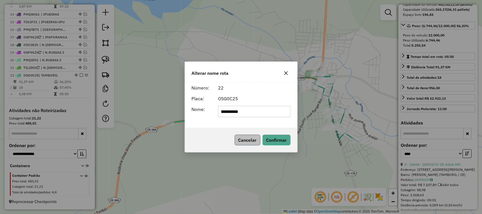
type input "**********"
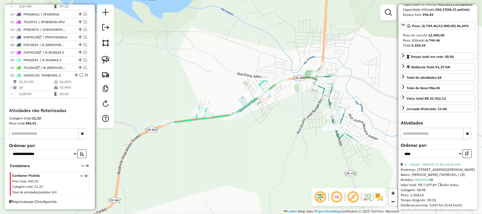
drag, startPoint x: 287, startPoint y: 116, endPoint x: 261, endPoint y: 115, distance: 26.3
click at [262, 114] on div "Janela de atendimento Grade de atendimento Capacidade Transportadoras Veículos …" at bounding box center [241, 107] width 482 height 214
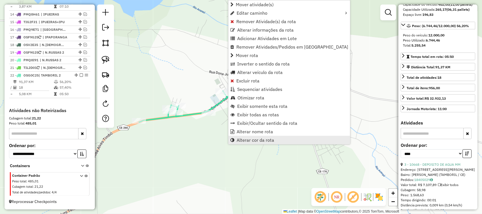
click at [250, 138] on span "Alterar cor da rota" at bounding box center [256, 140] width 38 height 5
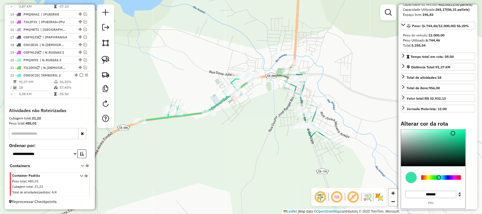
type input "*******"
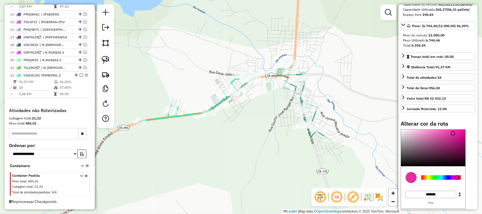
click at [457, 180] on div at bounding box center [442, 178] width 40 height 5
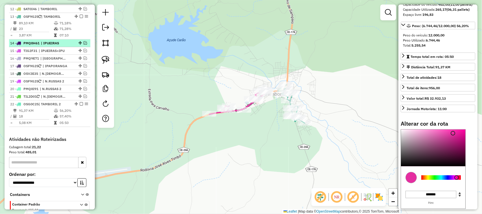
scroll to position [261, 0]
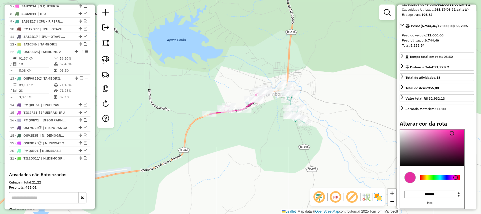
drag, startPoint x: 74, startPoint y: 146, endPoint x: 71, endPoint y: 65, distance: 80.6
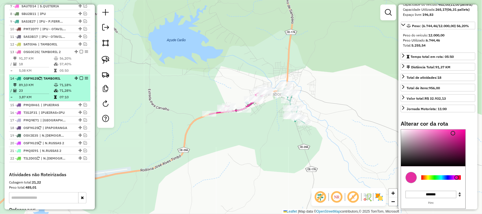
click at [36, 94] on td "23" at bounding box center [36, 91] width 35 height 6
select select "*********"
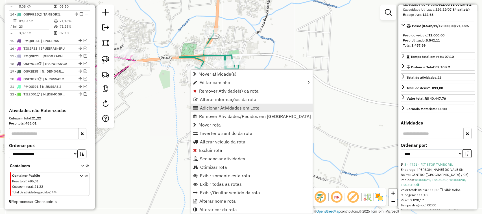
scroll to position [332, 0]
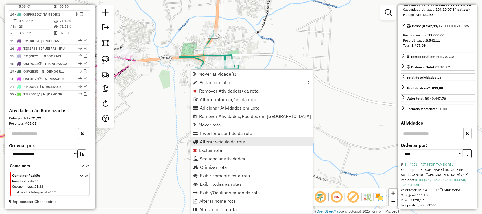
click at [220, 141] on span "Alterar veículo da rota" at bounding box center [223, 142] width 46 height 5
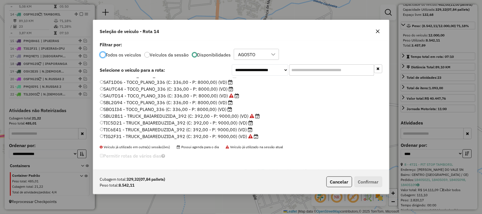
scroll to position [134, 0]
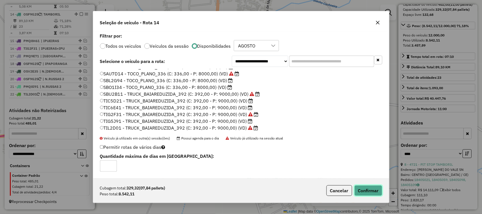
click at [365, 190] on button "Confirmar" at bounding box center [369, 190] width 28 height 11
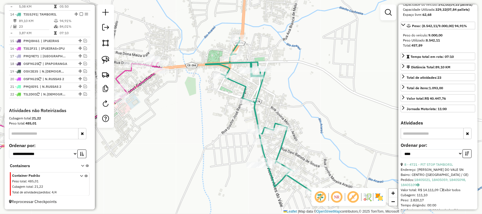
drag, startPoint x: 174, startPoint y: 104, endPoint x: 225, endPoint y: 111, distance: 51.1
click at [222, 115] on div "Janela de atendimento Grade de atendimento Capacidade Transportadoras Veículos …" at bounding box center [241, 107] width 482 height 214
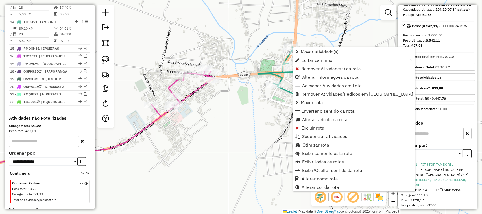
scroll to position [332, 0]
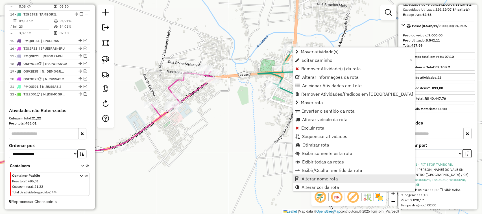
click at [321, 178] on span "Alterar nome rota" at bounding box center [320, 179] width 36 height 5
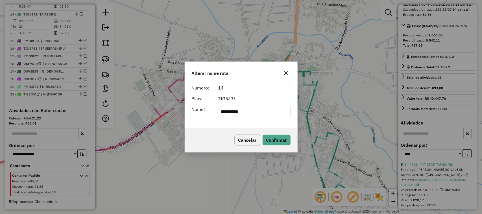
type input "**********"
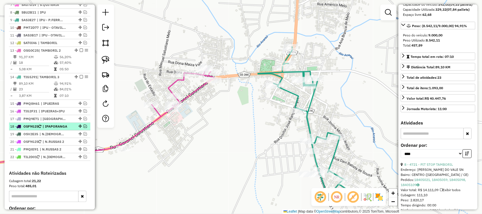
scroll to position [261, 0]
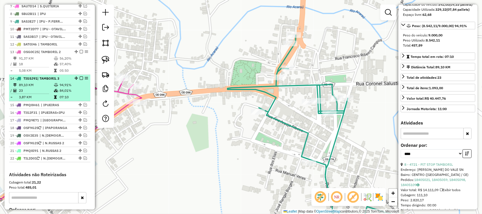
click at [41, 94] on td "23" at bounding box center [36, 91] width 35 height 6
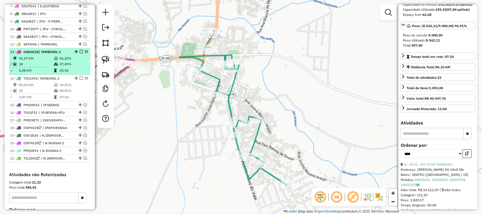
click at [45, 61] on td "91,37 KM" at bounding box center [36, 59] width 35 height 6
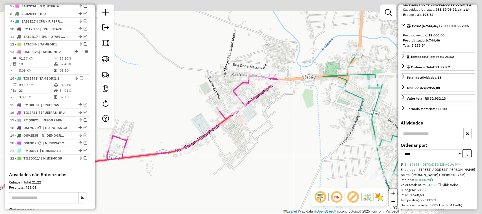
drag, startPoint x: 248, startPoint y: 91, endPoint x: 179, endPoint y: 109, distance: 71.0
click at [180, 109] on div "Janela de atendimento Grade de atendimento Capacidade Transportadoras Veículos …" at bounding box center [241, 107] width 482 height 214
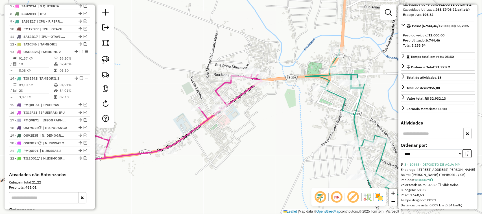
drag, startPoint x: 104, startPoint y: 58, endPoint x: 163, endPoint y: 52, distance: 59.1
click at [104, 58] on img at bounding box center [106, 60] width 8 height 8
drag, startPoint x: 350, startPoint y: 48, endPoint x: 345, endPoint y: 68, distance: 20.2
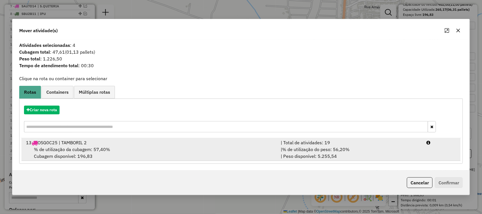
click at [65, 149] on span "% de utilização da cubagem: 57,40%" at bounding box center [72, 150] width 76 height 6
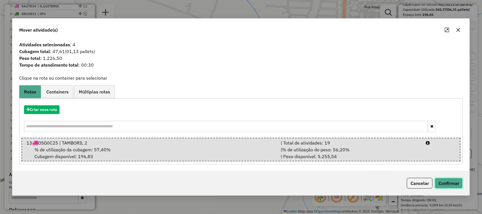
click at [456, 182] on button "Confirmar" at bounding box center [449, 183] width 28 height 11
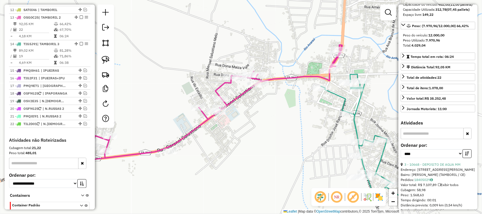
scroll to position [311, 0]
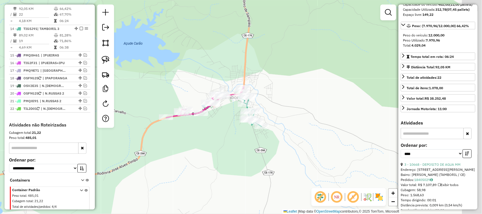
click at [234, 126] on div "Janela de atendimento Grade de atendimento Capacidade Transportadoras Veículos …" at bounding box center [241, 107] width 482 height 214
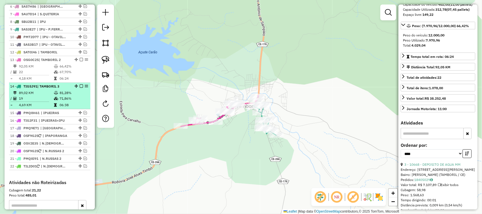
scroll to position [241, 0]
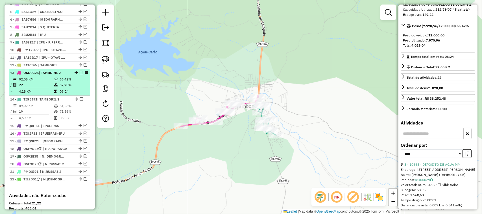
click at [39, 88] on td "22" at bounding box center [36, 85] width 35 height 6
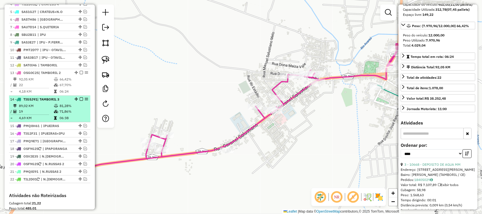
click at [42, 109] on td "89,02 KM" at bounding box center [36, 106] width 35 height 6
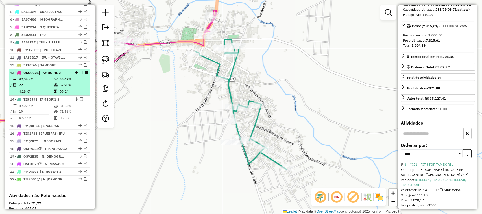
click at [81, 74] on em at bounding box center [81, 72] width 3 height 3
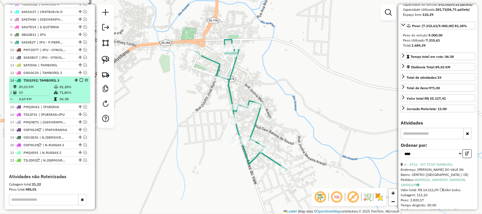
click at [80, 82] on em at bounding box center [81, 80] width 3 height 3
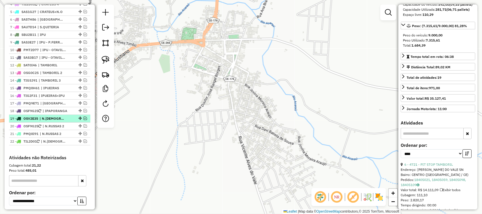
click at [84, 120] on em at bounding box center [85, 118] width 3 height 3
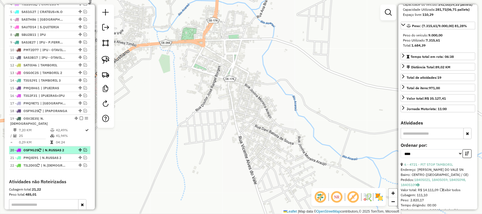
click at [84, 150] on em at bounding box center [85, 149] width 3 height 3
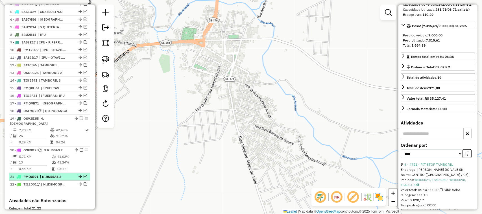
click at [84, 177] on em at bounding box center [85, 176] width 3 height 3
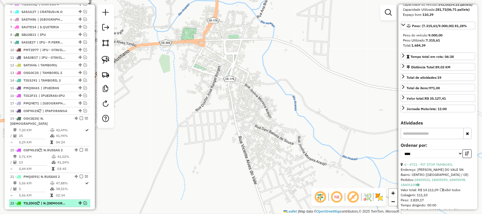
drag, startPoint x: 85, startPoint y: 204, endPoint x: 82, endPoint y: 188, distance: 16.0
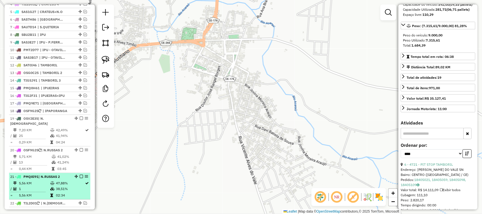
click at [85, 203] on em at bounding box center [85, 203] width 3 height 3
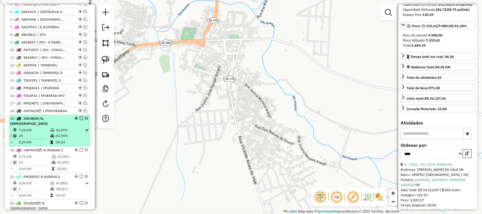
click at [37, 130] on td "7,20 KM" at bounding box center [34, 130] width 31 height 6
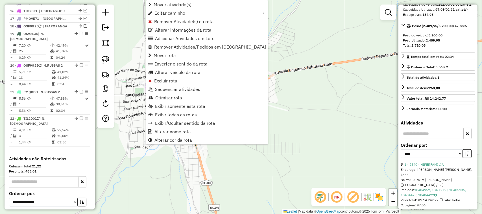
scroll to position [370, 0]
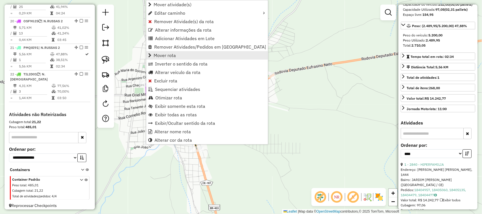
click at [169, 54] on span "Mover rota" at bounding box center [165, 55] width 22 height 5
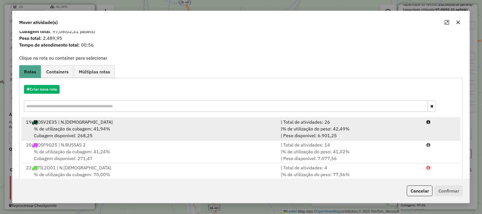
scroll to position [37, 0]
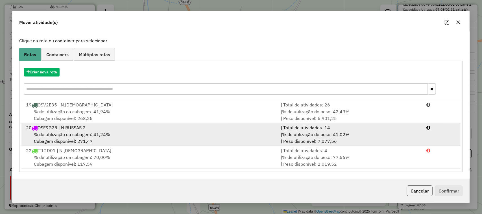
click at [65, 134] on span "% de utilização da cubagem: 41,24%" at bounding box center [72, 135] width 76 height 6
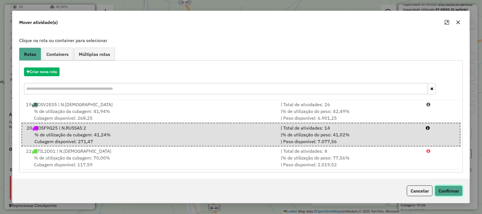
click at [454, 191] on button "Confirmar" at bounding box center [449, 191] width 28 height 11
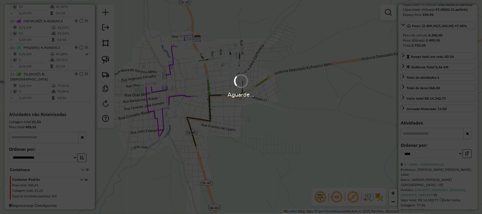
scroll to position [343, 0]
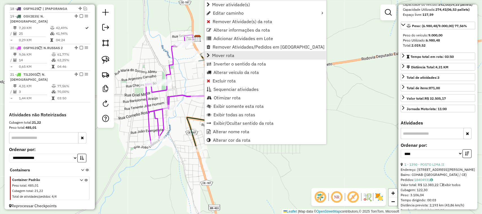
click at [223, 55] on span "Mover rota" at bounding box center [223, 55] width 22 height 5
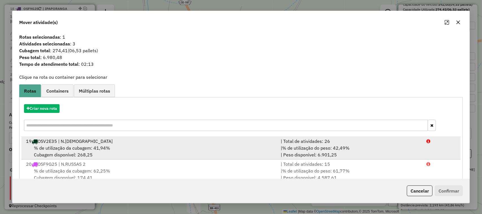
scroll to position [14, 0]
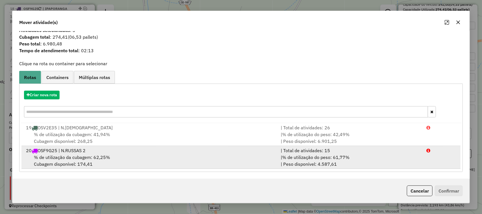
click at [77, 155] on span "% de utilização da cubagem: 62,25%" at bounding box center [72, 158] width 76 height 6
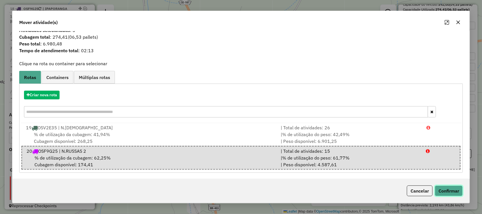
click at [459, 189] on button "Confirmar" at bounding box center [449, 191] width 28 height 11
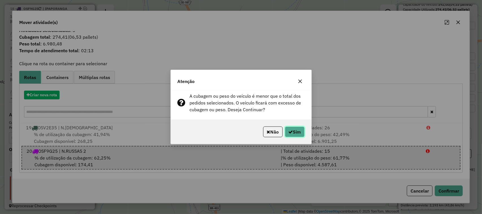
click at [298, 132] on button "Sim" at bounding box center [295, 132] width 20 height 11
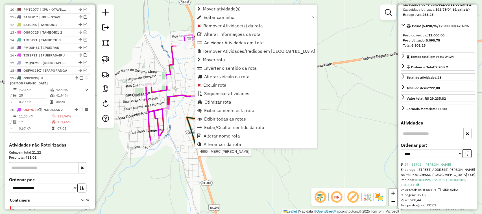
scroll to position [309, 0]
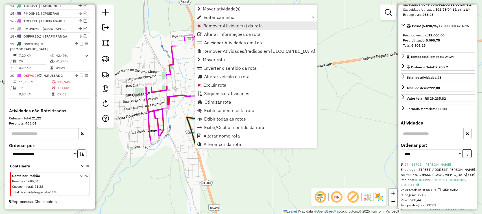
click at [214, 25] on span "Remover Atividade(s) da rota" at bounding box center [233, 25] width 60 height 5
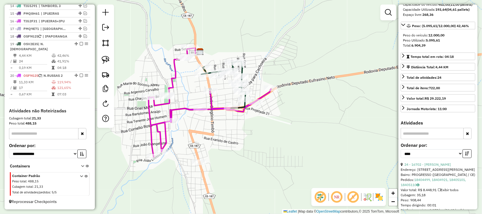
drag, startPoint x: 266, startPoint y: 139, endPoint x: 273, endPoint y: 147, distance: 10.8
click at [273, 153] on div "Janela de atendimento Grade de atendimento Capacidade Transportadoras Veículos …" at bounding box center [241, 107] width 482 height 214
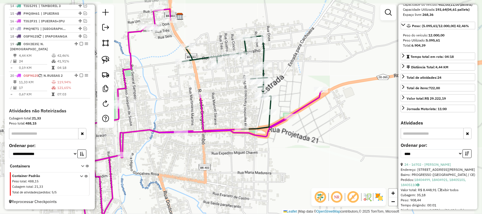
drag, startPoint x: 252, startPoint y: 113, endPoint x: 244, endPoint y: 106, distance: 10.6
click at [247, 108] on div "Janela de atendimento Grade de atendimento Capacidade Transportadoras Veículos …" at bounding box center [241, 107] width 482 height 214
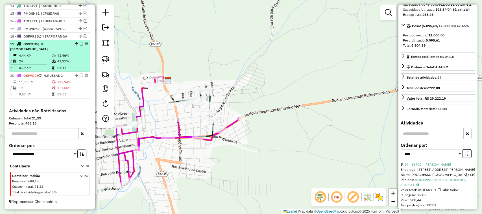
click at [42, 56] on td "4,44 KM" at bounding box center [35, 56] width 33 height 6
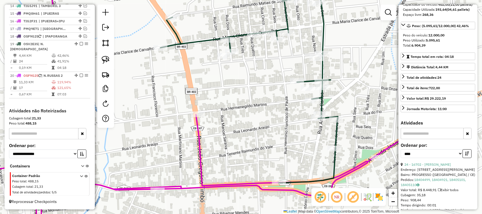
drag, startPoint x: 272, startPoint y: 156, endPoint x: 283, endPoint y: 117, distance: 40.7
click at [283, 125] on div "Janela de atendimento Grade de atendimento Capacidade Transportadoras Veículos …" at bounding box center [241, 107] width 482 height 214
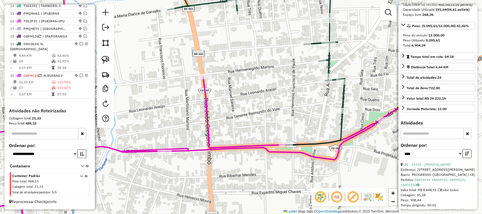
drag, startPoint x: 305, startPoint y: 130, endPoint x: 273, endPoint y: 127, distance: 32.1
click at [273, 130] on div "Janela de atendimento Grade de atendimento Capacidade Transportadoras Veículos …" at bounding box center [241, 107] width 482 height 214
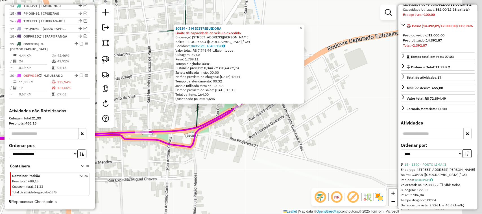
scroll to position [71, 0]
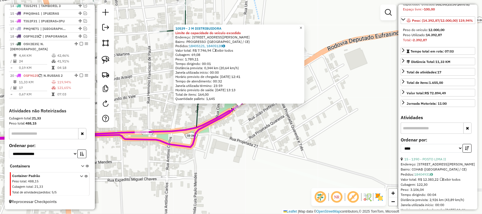
click at [302, 26] on span "×" at bounding box center [301, 27] width 3 height 5
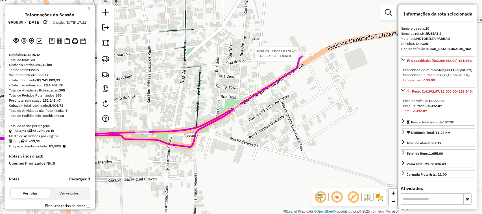
select select "*********"
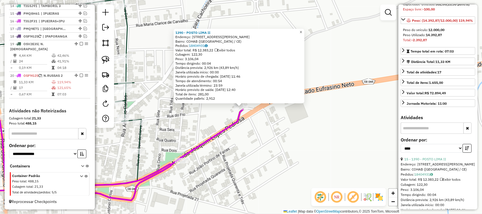
click at [302, 30] on span "×" at bounding box center [301, 32] width 3 height 5
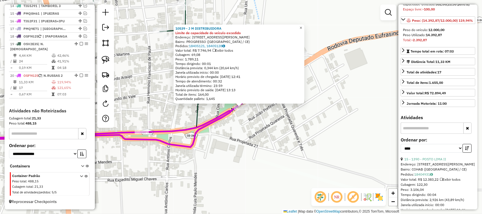
click at [302, 25] on span "×" at bounding box center [301, 27] width 3 height 5
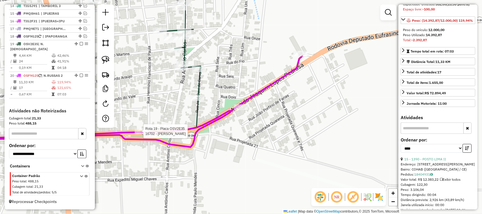
scroll to position [66, 0]
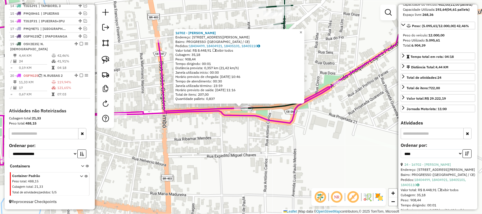
click at [302, 32] on span "×" at bounding box center [301, 32] width 3 height 5
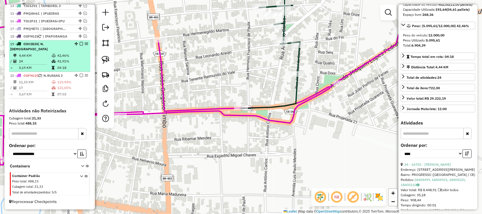
scroll to position [274, 0]
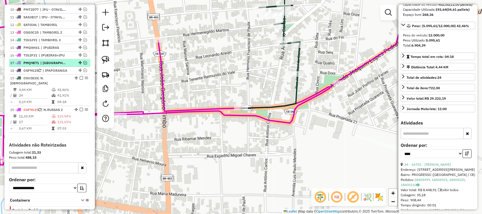
click at [84, 64] on em at bounding box center [85, 62] width 3 height 3
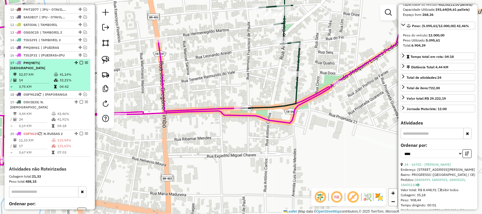
click at [42, 75] on td "52,57 KM" at bounding box center [36, 75] width 35 height 6
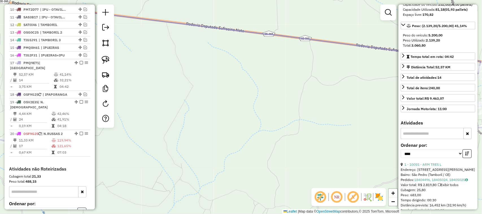
click at [238, 94] on div "Janela de atendimento Grade de atendimento Capacidade Transportadoras Veículos …" at bounding box center [241, 107] width 482 height 214
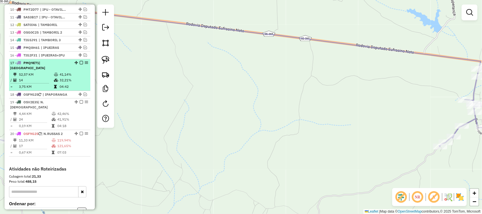
click at [41, 80] on td "14" at bounding box center [36, 80] width 35 height 6
select select "*********"
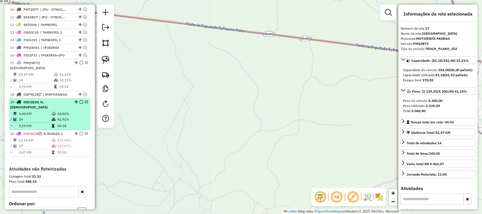
click at [44, 117] on td "24" at bounding box center [35, 120] width 33 height 6
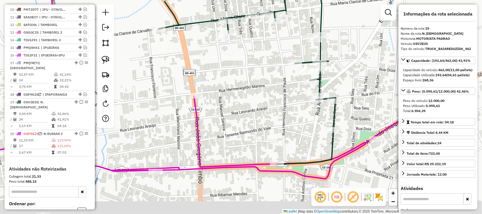
drag, startPoint x: 249, startPoint y: 129, endPoint x: 239, endPoint y: 49, distance: 80.6
click at [245, 60] on div "Janela de atendimento Grade de atendimento Capacidade Transportadoras Veículos …" at bounding box center [241, 107] width 482 height 214
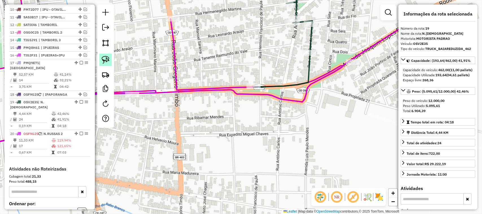
click at [105, 57] on img at bounding box center [106, 60] width 8 height 8
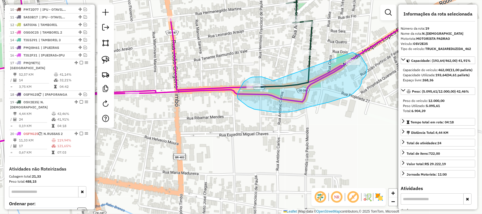
drag, startPoint x: 268, startPoint y: 79, endPoint x: 347, endPoint y: 58, distance: 81.1
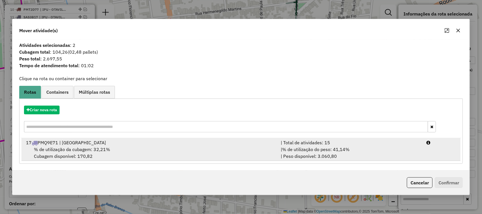
click at [66, 147] on span "% de utilização da cubagem: 32,21%" at bounding box center [72, 150] width 76 height 6
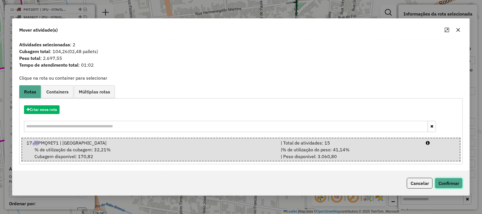
click at [450, 181] on button "Confirmar" at bounding box center [449, 183] width 28 height 11
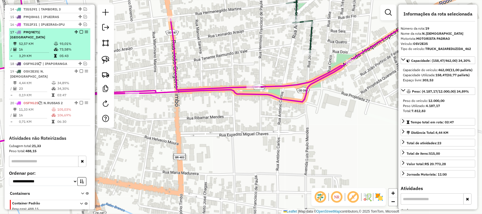
scroll to position [300, 0]
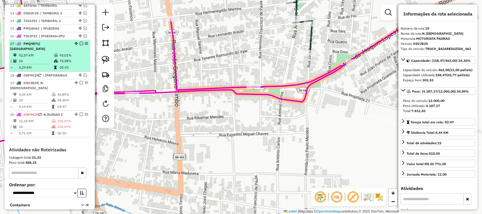
click at [42, 58] on td "52,57 KM" at bounding box center [36, 56] width 35 height 6
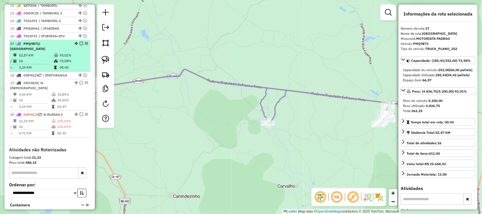
click at [39, 58] on td "52,57 KM" at bounding box center [36, 56] width 35 height 6
click at [80, 45] on em at bounding box center [81, 43] width 3 height 3
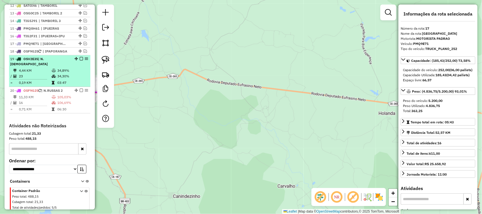
click at [38, 73] on td "4,44 KM" at bounding box center [35, 71] width 33 height 6
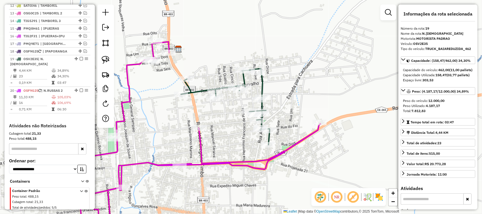
drag, startPoint x: 153, startPoint y: 125, endPoint x: 188, endPoint y: 111, distance: 37.3
click at [182, 116] on div "Janela de atendimento Grade de atendimento Capacidade Transportadoras Veículos …" at bounding box center [241, 107] width 482 height 214
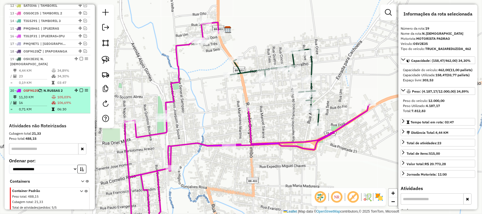
click at [40, 101] on td "16" at bounding box center [35, 103] width 33 height 6
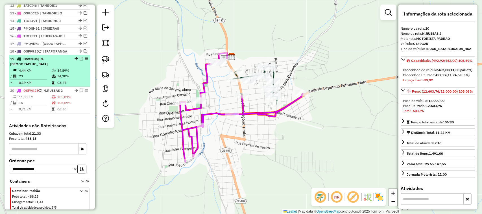
click at [38, 74] on td "23" at bounding box center [35, 76] width 33 height 6
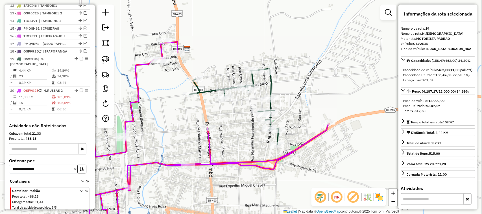
drag, startPoint x: 229, startPoint y: 140, endPoint x: 218, endPoint y: 132, distance: 13.9
click at [218, 136] on div "Janela de atendimento Grade de atendimento Capacidade Transportadoras Veículos …" at bounding box center [241, 107] width 482 height 214
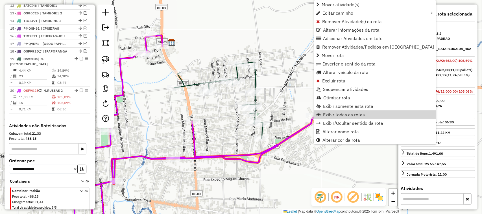
scroll to position [317, 0]
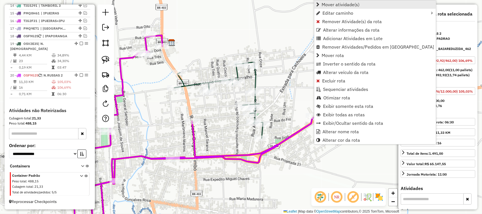
click at [328, 4] on span "Mover atividade(s)" at bounding box center [341, 4] width 38 height 5
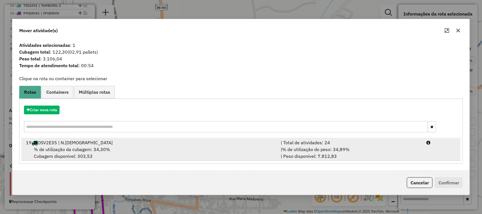
click at [65, 150] on span "% de utilização da cubagem: 34,30%" at bounding box center [72, 150] width 76 height 6
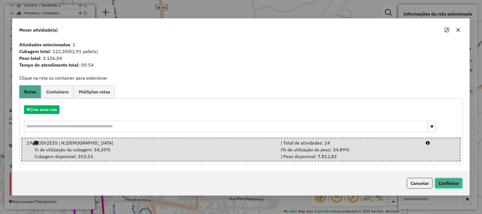
click at [452, 185] on button "Confirmar" at bounding box center [449, 183] width 28 height 11
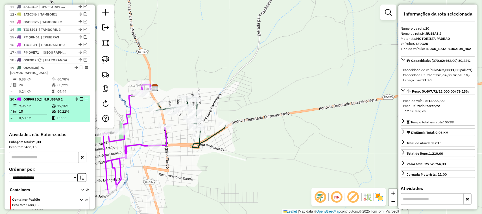
scroll to position [274, 0]
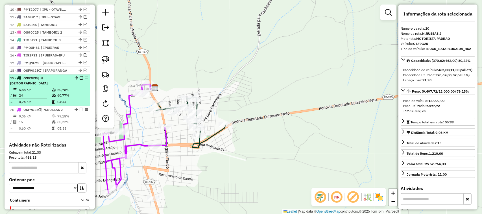
click at [47, 94] on td "24" at bounding box center [35, 96] width 33 height 6
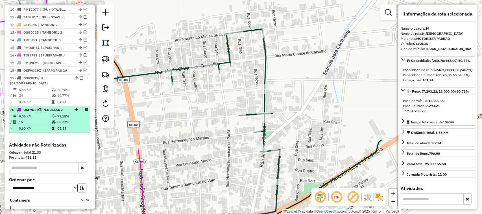
click at [42, 121] on td "15" at bounding box center [35, 122] width 33 height 6
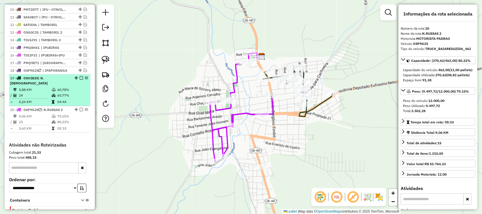
click at [40, 95] on td "24" at bounding box center [35, 96] width 33 height 6
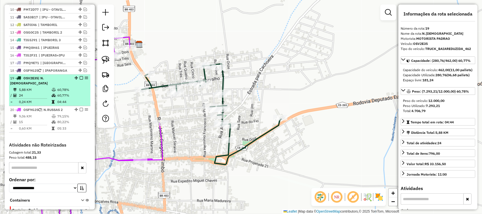
click at [38, 94] on td "24" at bounding box center [35, 96] width 33 height 6
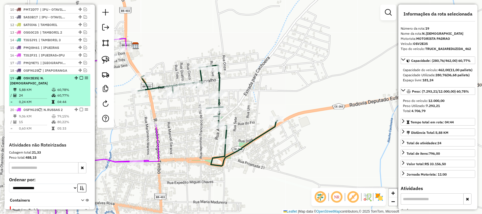
click at [43, 98] on td "24" at bounding box center [35, 96] width 33 height 6
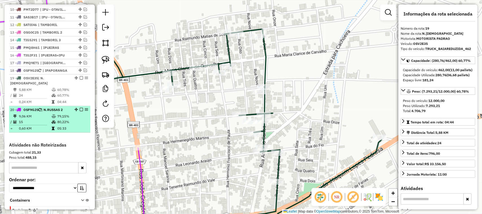
click at [42, 119] on td "9,06 KM" at bounding box center [35, 117] width 33 height 6
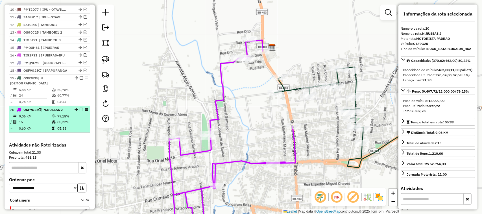
click at [37, 122] on td "15" at bounding box center [35, 122] width 33 height 6
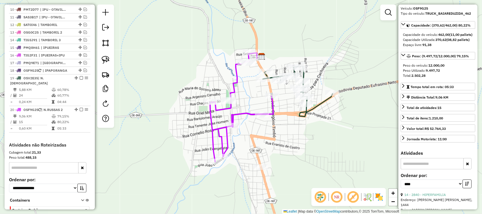
scroll to position [71, 0]
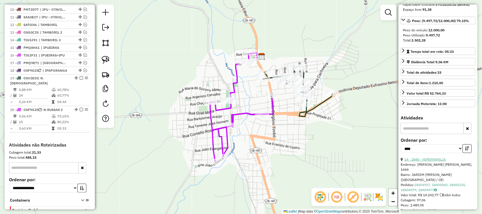
click at [440, 162] on link "14 - 2840 - HIPERFAMILIA" at bounding box center [426, 159] width 42 height 4
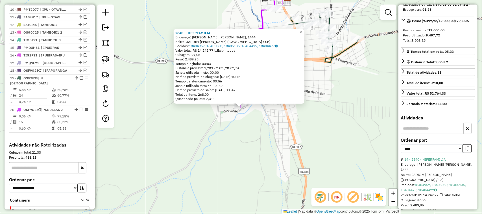
click at [302, 30] on span "×" at bounding box center [301, 32] width 3 height 5
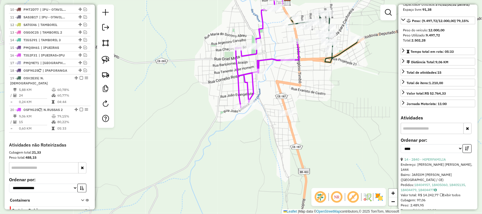
drag, startPoint x: 137, startPoint y: 101, endPoint x: 177, endPoint y: 119, distance: 43.2
click at [168, 118] on div "Janela de atendimento Grade de atendimento Capacidade Transportadoras Veículos …" at bounding box center [241, 107] width 482 height 214
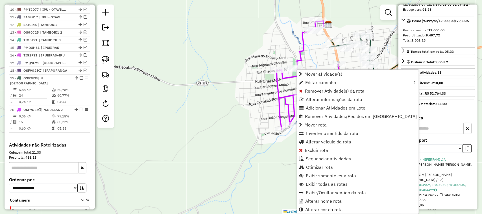
scroll to position [309, 0]
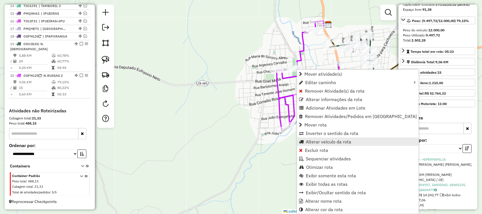
click at [324, 141] on span "Alterar veículo da rota" at bounding box center [329, 142] width 46 height 5
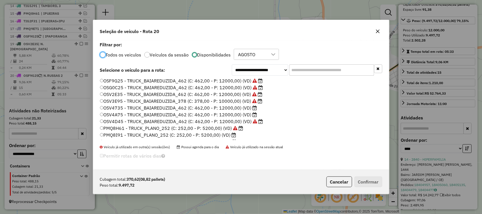
scroll to position [0, 0]
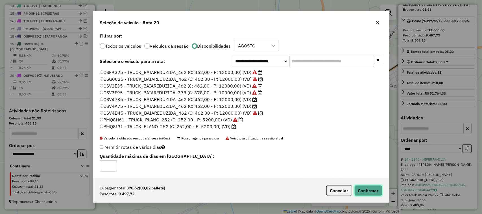
click at [374, 190] on button "Confirmar" at bounding box center [369, 190] width 28 height 11
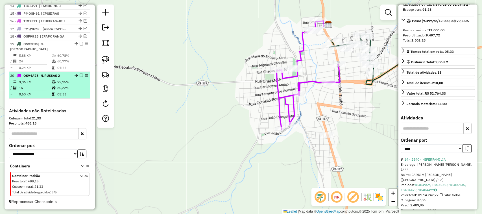
scroll to position [274, 0]
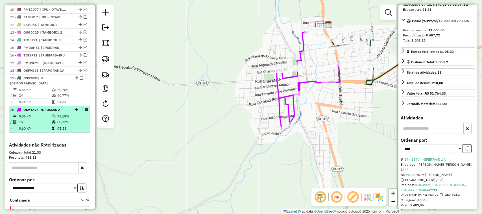
click at [38, 120] on td "15" at bounding box center [35, 122] width 33 height 6
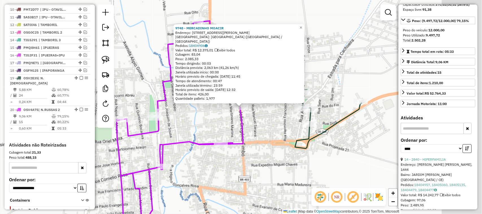
scroll to position [309, 0]
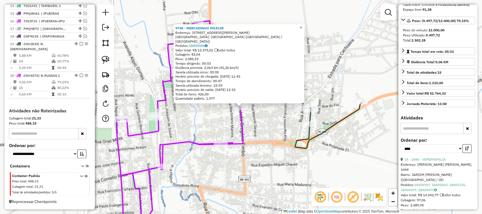
click at [302, 30] on span "×" at bounding box center [301, 27] width 3 height 5
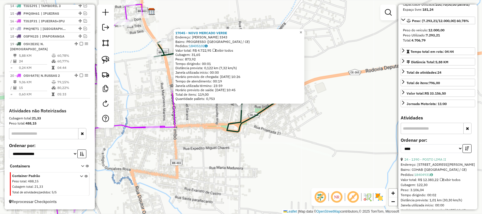
click at [302, 31] on span "×" at bounding box center [301, 32] width 3 height 5
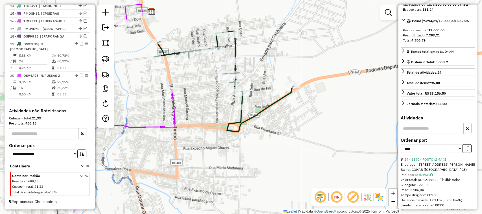
drag, startPoint x: 194, startPoint y: 100, endPoint x: 239, endPoint y: 83, distance: 47.6
click at [227, 92] on div "Janela de atendimento Grade de atendimento Capacidade Transportadoras Veículos …" at bounding box center [241, 107] width 482 height 214
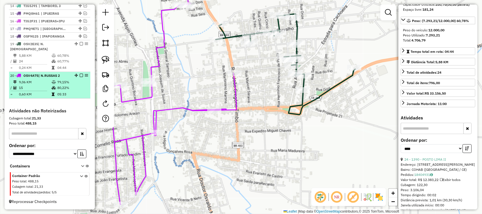
scroll to position [274, 0]
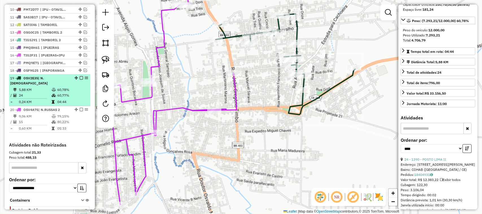
click at [41, 90] on td "5,88 KM" at bounding box center [35, 90] width 33 height 6
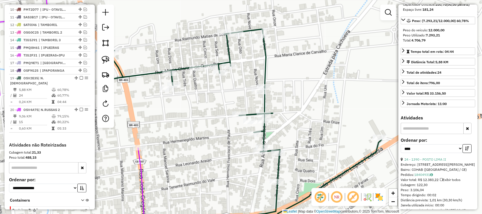
drag, startPoint x: 197, startPoint y: 125, endPoint x: 249, endPoint y: 89, distance: 63.1
click at [248, 91] on div "Janela de atendimento Grade de atendimento Capacidade Transportadoras Veículos …" at bounding box center [241, 107] width 482 height 214
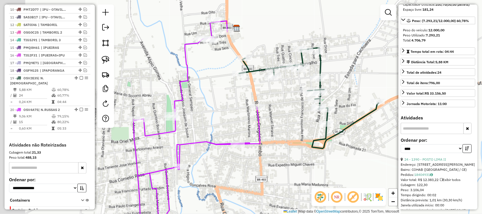
drag, startPoint x: 231, startPoint y: 120, endPoint x: 220, endPoint y: 103, distance: 20.9
click at [238, 120] on div "Janela de atendimento Grade de atendimento Capacidade Transportadoras Veículos …" at bounding box center [241, 107] width 482 height 214
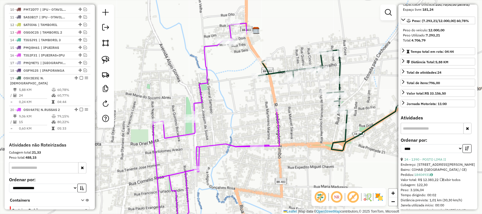
drag, startPoint x: 224, startPoint y: 107, endPoint x: 238, endPoint y: 81, distance: 29.9
click at [235, 90] on div "Janela de atendimento Grade de atendimento Capacidade Transportadoras Veículos …" at bounding box center [241, 107] width 482 height 214
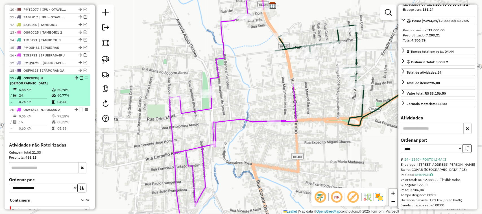
click at [40, 94] on td "24" at bounding box center [35, 96] width 33 height 6
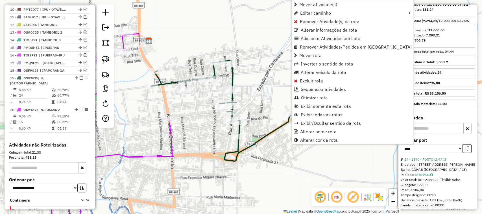
scroll to position [309, 0]
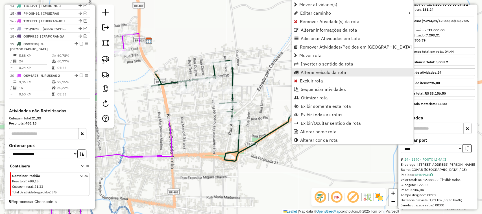
click at [307, 71] on span "Alterar veículo da rota" at bounding box center [324, 72] width 46 height 5
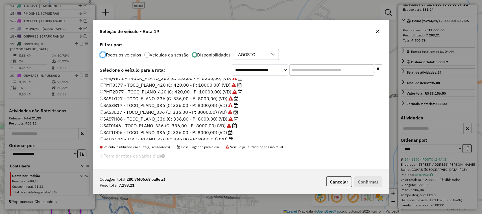
scroll to position [106, 0]
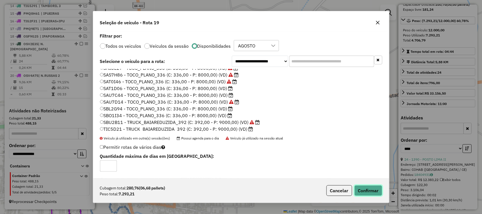
click at [372, 192] on button "Confirmar" at bounding box center [369, 190] width 28 height 11
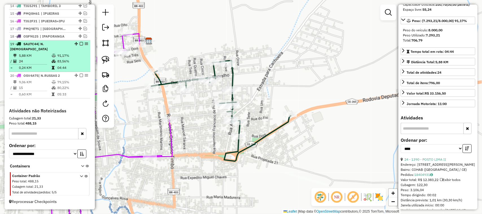
click at [40, 59] on td "24" at bounding box center [35, 62] width 33 height 6
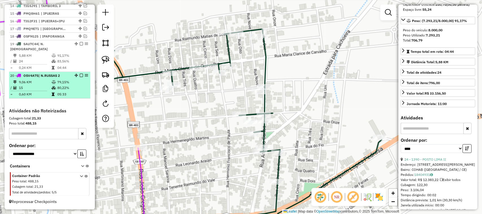
click at [36, 83] on td "9,06 KM" at bounding box center [35, 82] width 33 height 6
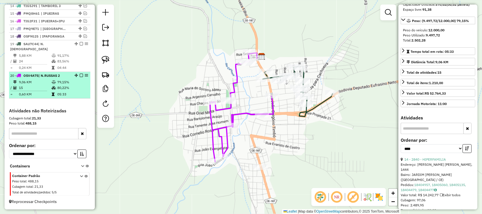
click at [80, 76] on em at bounding box center [81, 75] width 3 height 3
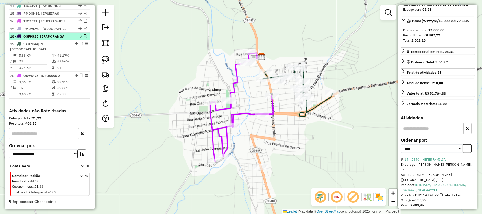
scroll to position [291, 0]
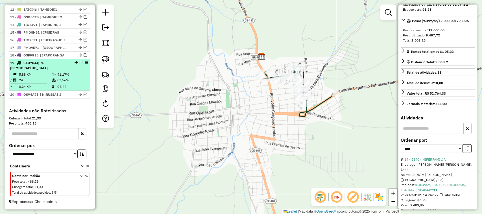
click at [80, 64] on em at bounding box center [81, 62] width 3 height 3
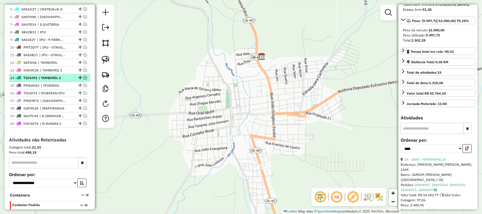
scroll to position [201, 0]
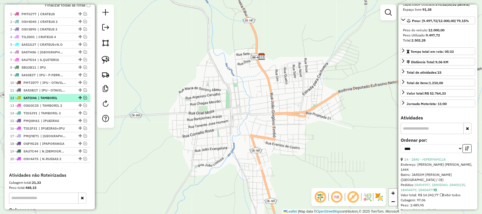
click at [84, 99] on em at bounding box center [85, 97] width 3 height 3
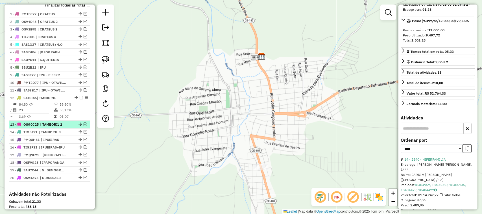
click at [84, 126] on em at bounding box center [85, 124] width 3 height 3
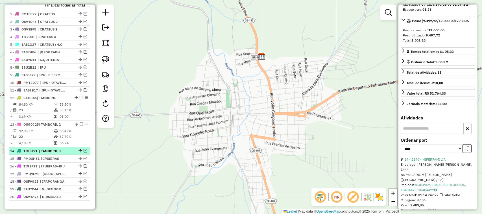
drag, startPoint x: 85, startPoint y: 157, endPoint x: 84, endPoint y: 153, distance: 3.8
click at [85, 153] on em at bounding box center [85, 150] width 3 height 3
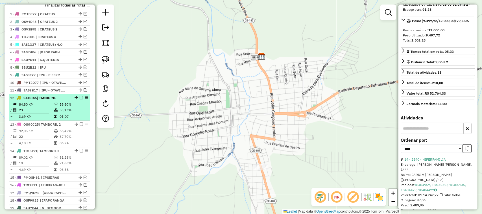
click at [39, 113] on td "23" at bounding box center [36, 110] width 35 height 6
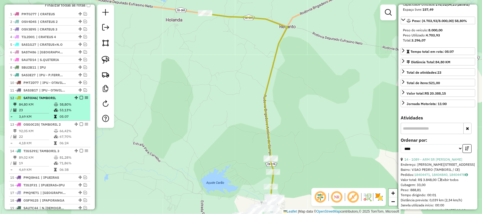
click at [79, 100] on li "12 - SAT0I46 | TAMBORIL 84,80 KM 58,80% / 23 53,13% = 3,69 KM 05:07" at bounding box center [49, 107] width 81 height 27
click at [80, 99] on em at bounding box center [81, 97] width 3 height 3
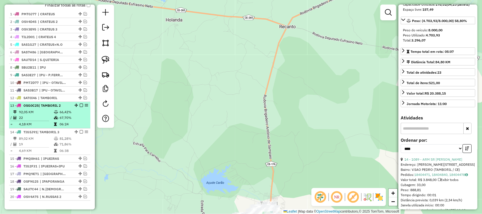
click at [42, 120] on td "22" at bounding box center [36, 118] width 35 height 6
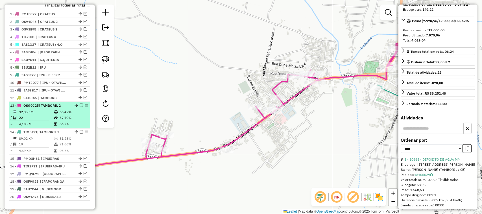
click at [80, 107] on em at bounding box center [81, 105] width 3 height 3
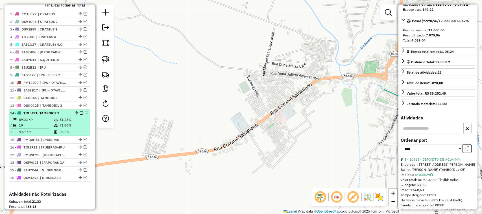
click at [43, 122] on li "14 - TIG5J91 | TAMBORIL 3 89,02 KM 81,28% / 19 71,86% = 4,69 KM 06:38" at bounding box center [49, 123] width 81 height 27
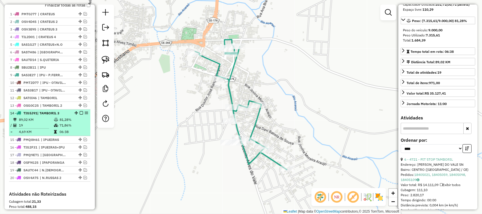
click at [80, 115] on em at bounding box center [81, 112] width 3 height 3
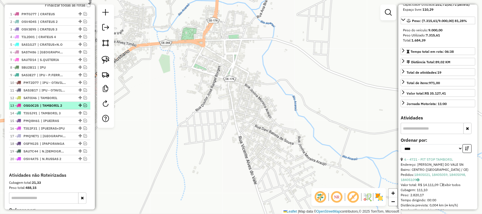
click at [84, 107] on em at bounding box center [85, 105] width 3 height 3
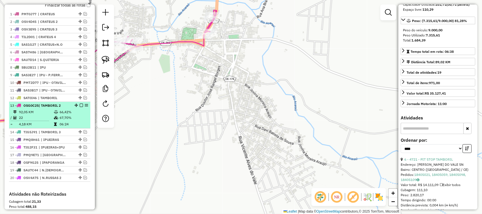
click at [46, 121] on td "22" at bounding box center [36, 118] width 35 height 6
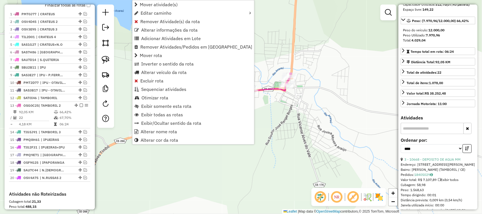
scroll to position [291, 0]
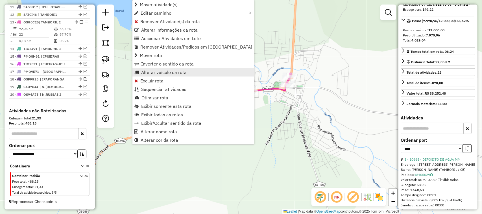
click at [156, 74] on span "Alterar veículo da rota" at bounding box center [164, 72] width 46 height 5
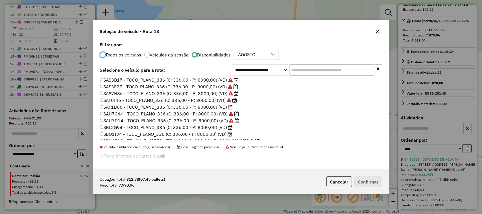
scroll to position [106, 0]
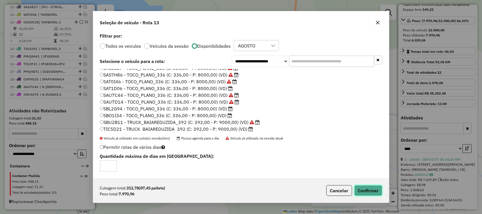
click at [364, 187] on button "Confirmar" at bounding box center [369, 190] width 28 height 11
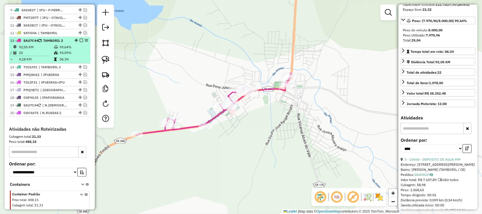
scroll to position [255, 0]
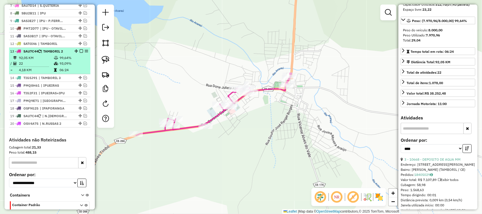
click at [43, 66] on td "22" at bounding box center [36, 64] width 35 height 6
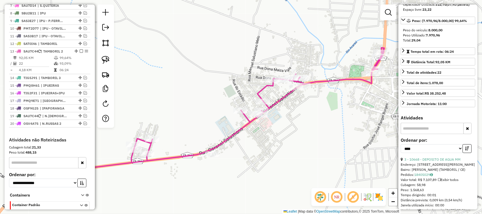
drag, startPoint x: 209, startPoint y: 101, endPoint x: 182, endPoint y: 92, distance: 27.8
click at [194, 102] on div "Janela de atendimento Grade de atendimento Capacidade Transportadoras Veículos …" at bounding box center [241, 107] width 482 height 214
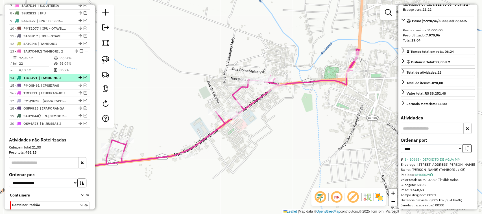
click at [85, 79] on em at bounding box center [85, 77] width 3 height 3
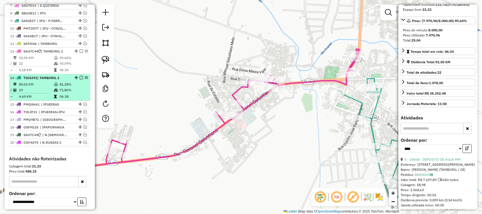
click at [46, 93] on td "19" at bounding box center [36, 90] width 35 height 6
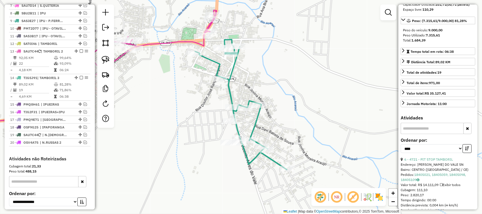
drag, startPoint x: 185, startPoint y: 115, endPoint x: 192, endPoint y: 107, distance: 11.0
click at [187, 115] on div "Janela de atendimento Grade de atendimento Capacidade Transportadoras Veículos …" at bounding box center [241, 107] width 482 height 214
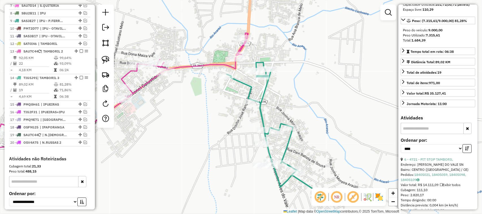
click at [204, 106] on div "Janela de atendimento Grade de atendimento Capacidade Transportadoras Veículos …" at bounding box center [241, 107] width 482 height 214
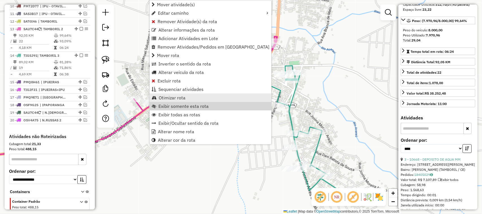
scroll to position [304, 0]
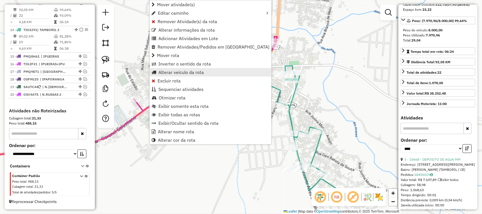
click at [171, 70] on span "Alterar veículo da rota" at bounding box center [182, 72] width 46 height 5
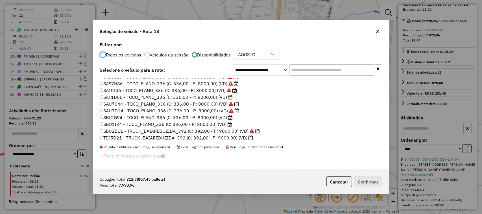
scroll to position [134, 0]
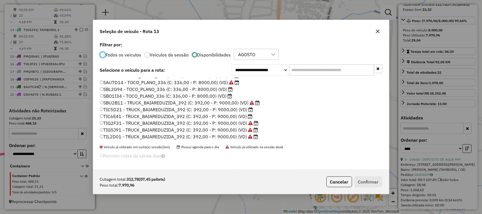
click at [337, 183] on button "Cancelar" at bounding box center [340, 182] width 26 height 11
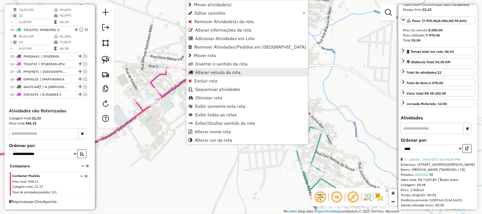
click at [209, 72] on span "Alterar veículo da rota" at bounding box center [218, 72] width 46 height 5
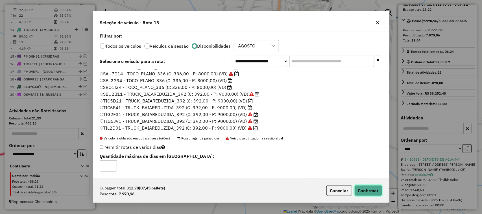
drag, startPoint x: 370, startPoint y: 189, endPoint x: 367, endPoint y: 186, distance: 4.2
click at [370, 189] on button "Confirmar" at bounding box center [369, 190] width 28 height 11
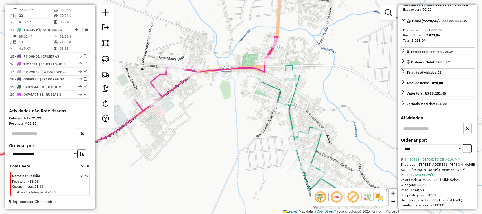
scroll to position [269, 0]
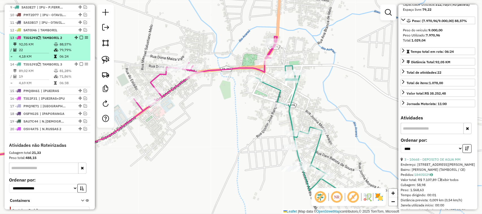
click at [81, 39] on em at bounding box center [81, 37] width 3 height 3
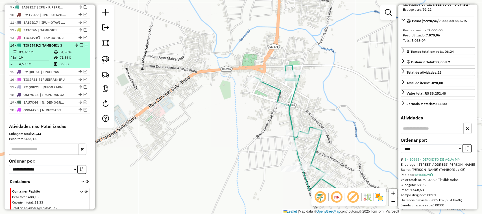
click at [36, 60] on td "19" at bounding box center [36, 58] width 35 height 6
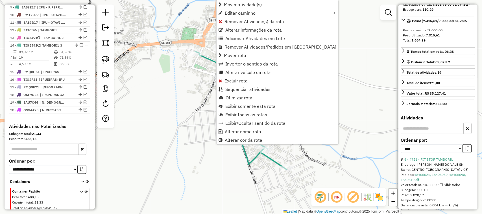
scroll to position [291, 0]
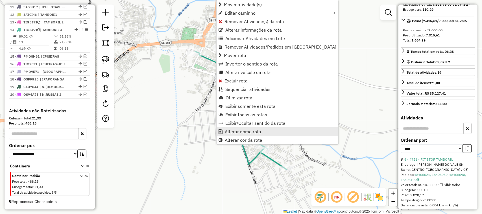
click at [238, 131] on span "Alterar nome rota" at bounding box center [243, 131] width 36 height 5
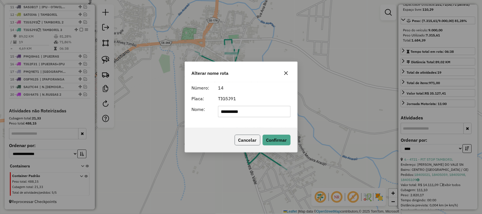
click at [244, 139] on button "Cancelar" at bounding box center [248, 140] width 26 height 11
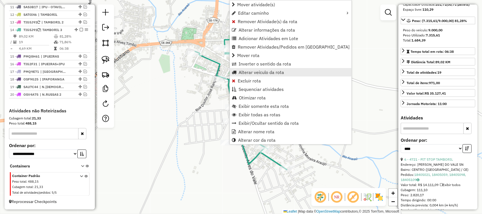
click at [239, 71] on span "Alterar veículo da rota" at bounding box center [262, 72] width 46 height 5
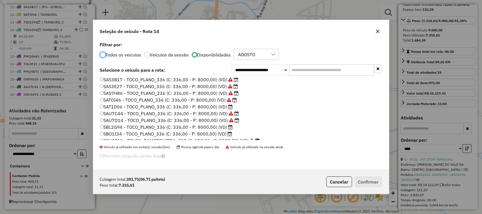
scroll to position [106, 0]
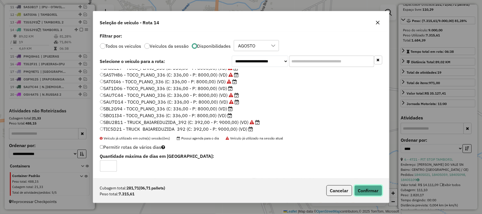
click at [366, 191] on button "Confirmar" at bounding box center [369, 190] width 28 height 11
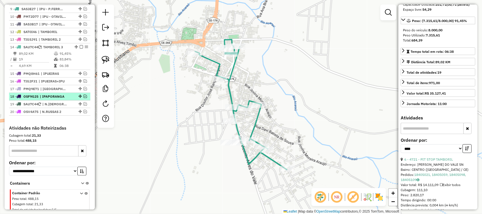
scroll to position [255, 0]
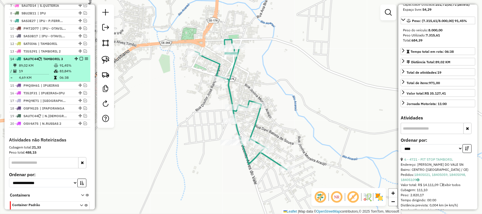
click at [80, 60] on em at bounding box center [81, 58] width 3 height 3
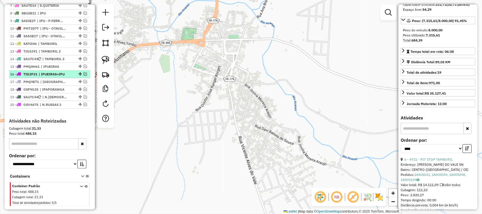
scroll to position [220, 0]
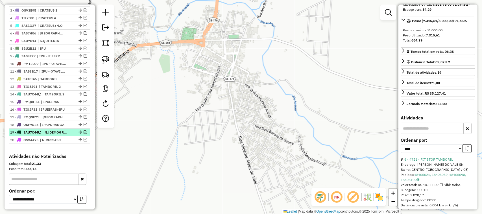
click at [84, 134] on em at bounding box center [85, 132] width 3 height 3
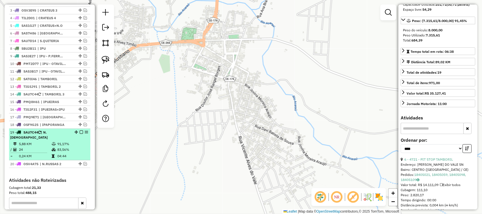
click at [47, 146] on td "5,88 KM" at bounding box center [35, 144] width 33 height 6
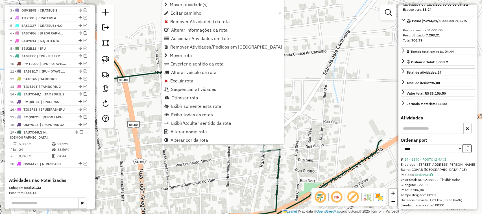
scroll to position [291, 0]
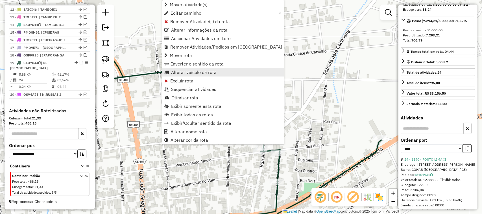
click at [177, 71] on span "Alterar veículo da rota" at bounding box center [194, 72] width 46 height 5
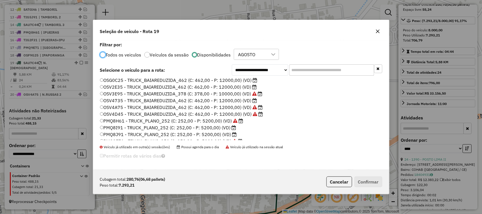
scroll to position [0, 0]
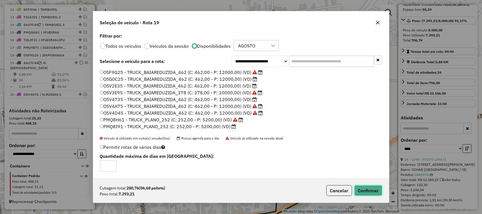
click at [369, 190] on button "Confirmar" at bounding box center [369, 190] width 28 height 11
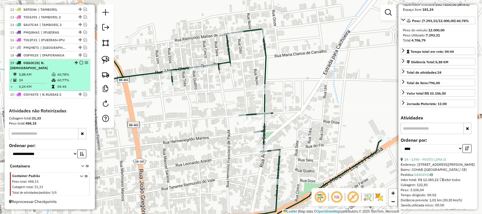
click at [80, 64] on em at bounding box center [81, 62] width 3 height 3
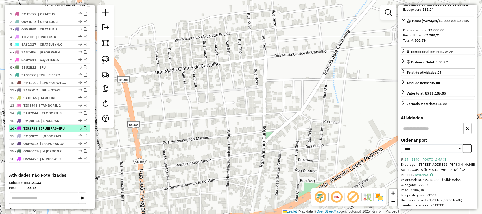
scroll to position [166, 0]
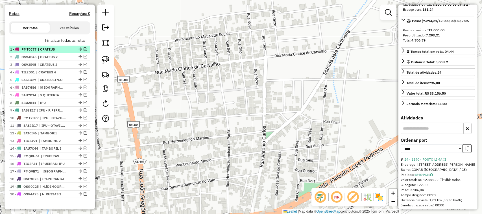
click at [84, 51] on em at bounding box center [85, 48] width 3 height 3
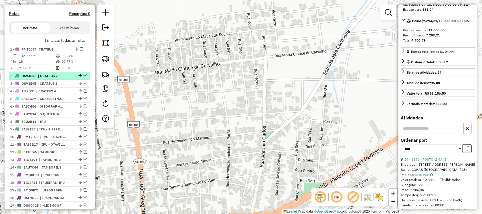
click at [84, 77] on em at bounding box center [85, 75] width 3 height 3
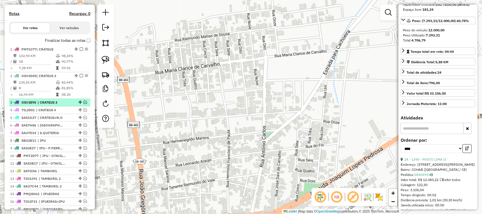
click at [85, 104] on em at bounding box center [85, 102] width 3 height 3
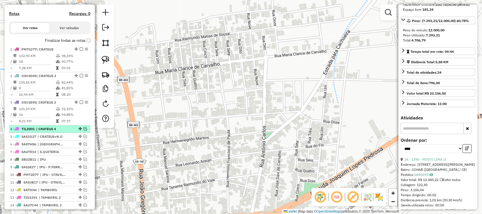
click at [84, 131] on em at bounding box center [85, 128] width 3 height 3
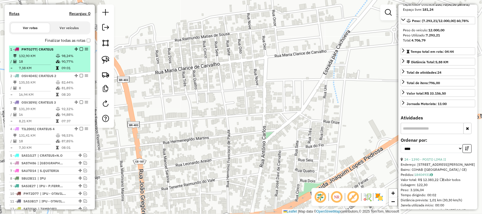
click at [40, 64] on td "18" at bounding box center [37, 62] width 37 height 6
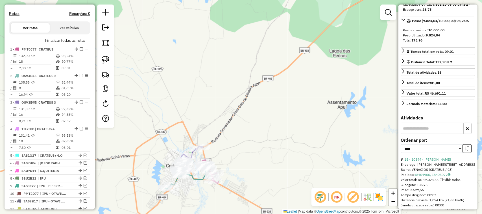
drag, startPoint x: 212, startPoint y: 125, endPoint x: 225, endPoint y: 78, distance: 48.7
click at [221, 89] on div "Janela de atendimento Grade de atendimento Capacidade Transportadoras Veículos …" at bounding box center [241, 107] width 482 height 214
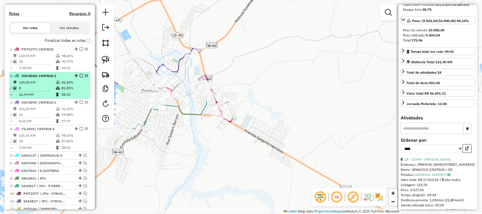
click at [40, 91] on td "8" at bounding box center [37, 88] width 37 height 6
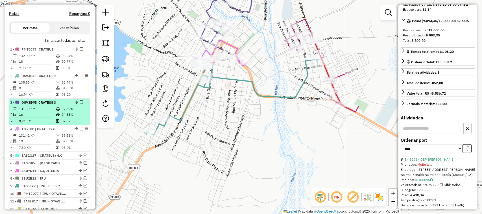
click at [43, 116] on td "16" at bounding box center [37, 115] width 37 height 6
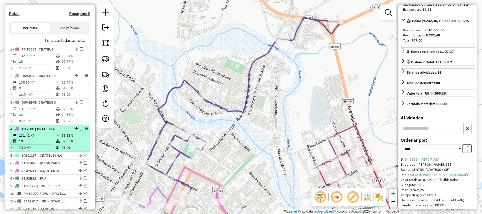
click at [43, 138] on td "131,41 KM" at bounding box center [37, 136] width 37 height 6
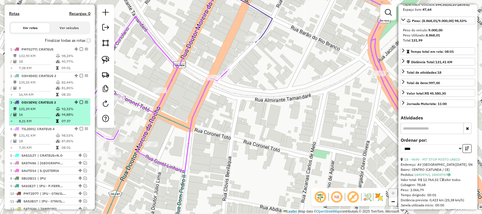
click at [43, 112] on td "131,39 KM" at bounding box center [37, 109] width 37 height 6
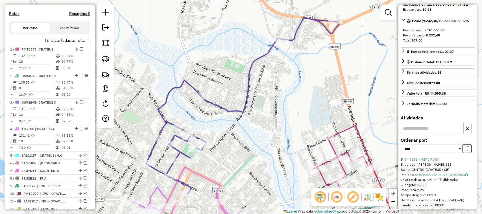
drag, startPoint x: 248, startPoint y: 145, endPoint x: 240, endPoint y: 102, distance: 43.4
click at [242, 109] on div "Janela de atendimento Grade de atendimento Capacidade Transportadoras Veículos …" at bounding box center [241, 107] width 482 height 214
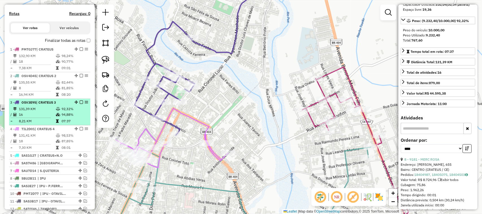
click at [40, 112] on td "131,39 KM" at bounding box center [37, 109] width 37 height 6
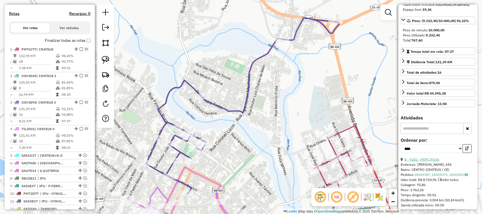
click at [428, 162] on link "8 - 9181 - MERC ROSA" at bounding box center [422, 159] width 35 height 4
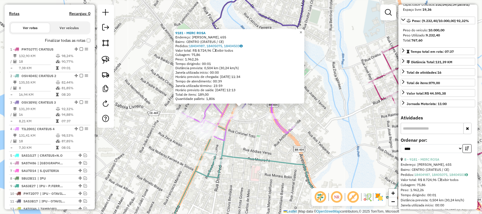
click at [302, 31] on span "×" at bounding box center [301, 32] width 3 height 5
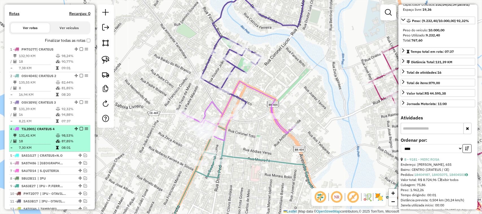
click at [29, 144] on td "18" at bounding box center [37, 141] width 37 height 6
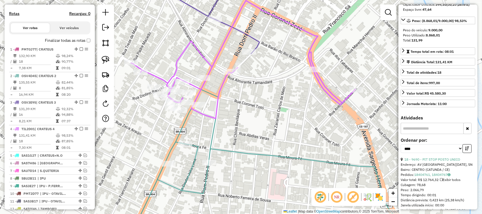
drag, startPoint x: 202, startPoint y: 121, endPoint x: 213, endPoint y: 99, distance: 25.0
click at [210, 107] on div "Janela de atendimento Grade de atendimento Capacidade Transportadoras Veículos …" at bounding box center [241, 107] width 482 height 214
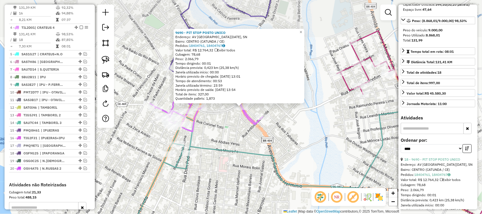
scroll to position [292, 0]
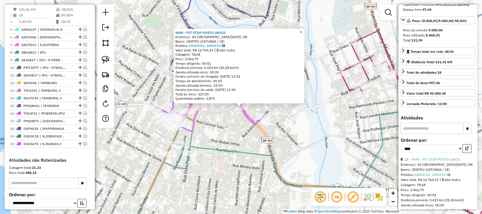
click at [302, 31] on span "×" at bounding box center [301, 32] width 3 height 5
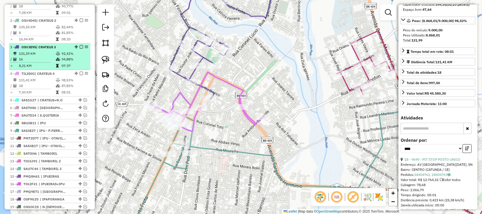
scroll to position [186, 0]
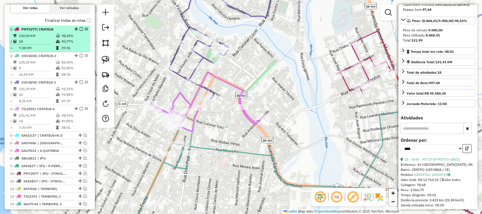
click at [81, 31] on em at bounding box center [81, 28] width 3 height 3
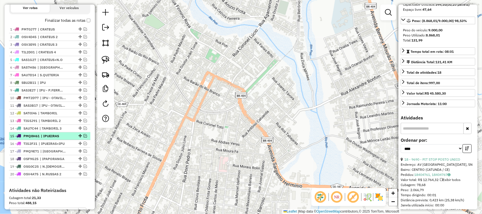
click at [84, 138] on em at bounding box center [85, 135] width 3 height 3
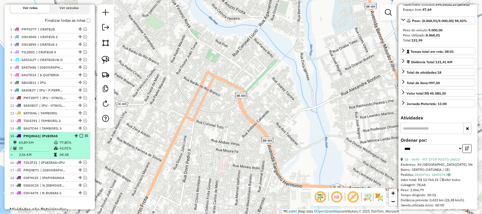
click at [44, 151] on td "25" at bounding box center [36, 149] width 35 height 6
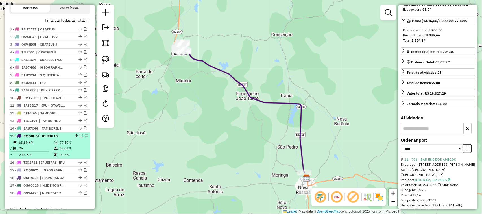
click at [81, 138] on em at bounding box center [81, 135] width 3 height 3
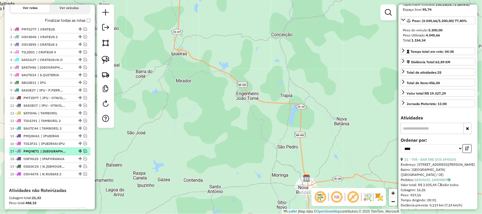
click at [84, 153] on em at bounding box center [85, 151] width 3 height 3
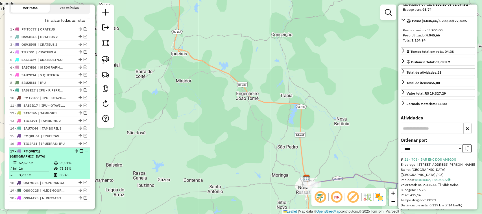
click at [47, 166] on td "16" at bounding box center [36, 169] width 35 height 6
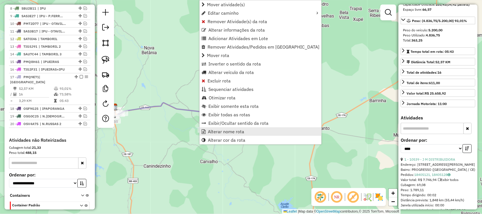
scroll to position [291, 0]
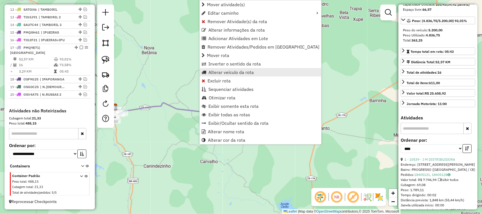
click at [221, 73] on span "Alterar veículo da rota" at bounding box center [232, 72] width 46 height 5
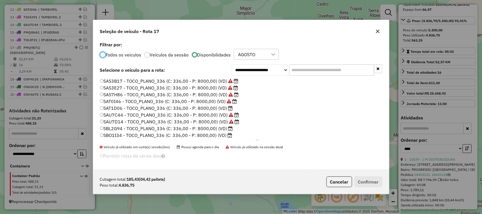
scroll to position [106, 0]
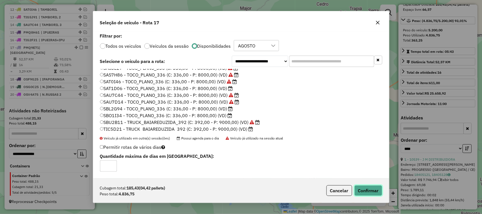
click at [365, 187] on button "Confirmar" at bounding box center [369, 190] width 28 height 11
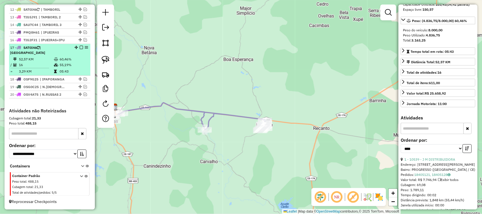
click at [80, 49] on em at bounding box center [81, 47] width 3 height 3
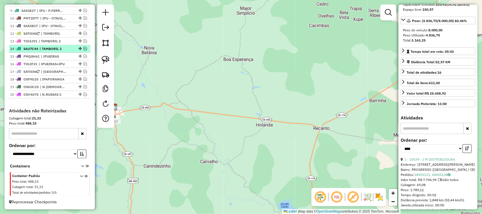
scroll to position [272, 0]
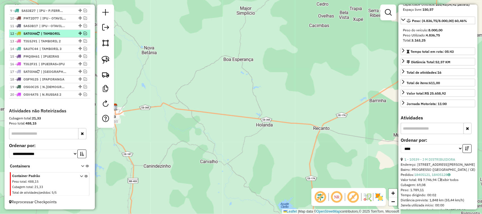
click at [84, 32] on em at bounding box center [85, 33] width 3 height 3
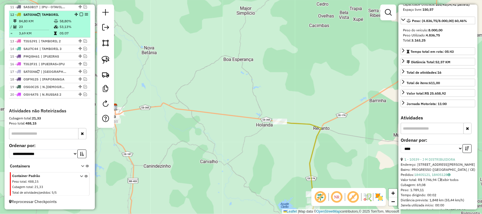
click at [45, 26] on td "23" at bounding box center [36, 27] width 35 height 6
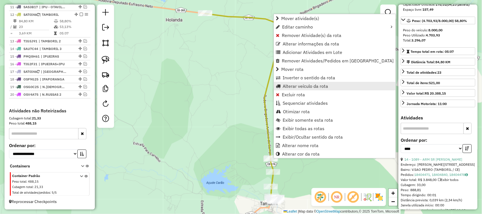
click at [292, 86] on span "Alterar veículo da rota" at bounding box center [306, 86] width 46 height 5
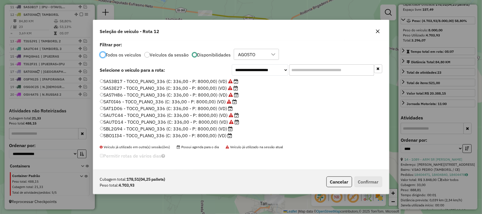
scroll to position [106, 0]
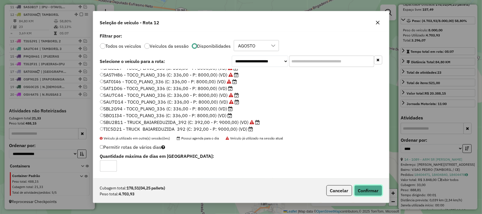
click at [369, 191] on button "Confirmar" at bounding box center [369, 190] width 28 height 11
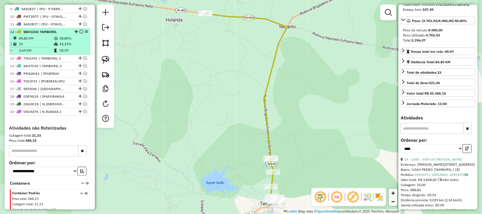
scroll to position [255, 0]
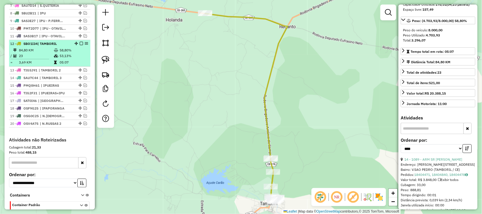
click at [80, 45] on em at bounding box center [81, 43] width 3 height 3
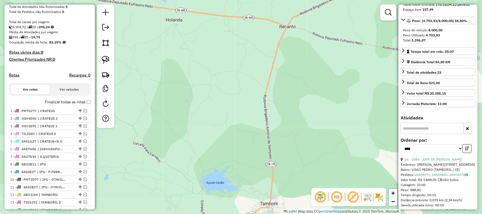
scroll to position [114, 0]
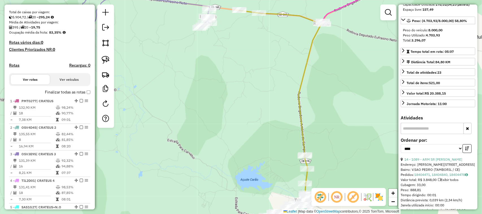
drag, startPoint x: 371, startPoint y: 124, endPoint x: 343, endPoint y: 93, distance: 42.0
click at [354, 102] on div "Janela de atendimento Grade de atendimento Capacidade Transportadoras Veículos …" at bounding box center [241, 107] width 482 height 214
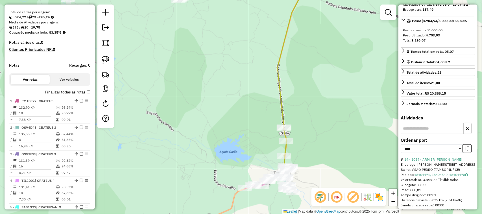
click at [419, 134] on input "text" at bounding box center [432, 128] width 63 height 11
click at [415, 134] on input "text" at bounding box center [432, 128] width 63 height 11
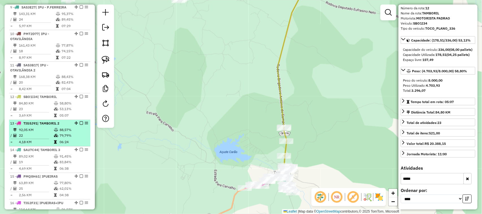
scroll to position [432, 0]
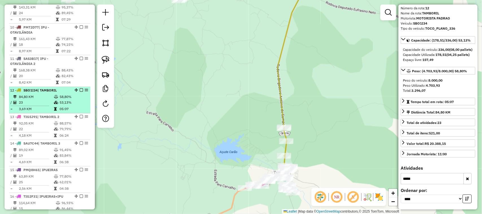
type input "*****"
click at [49, 100] on td "23" at bounding box center [36, 103] width 35 height 6
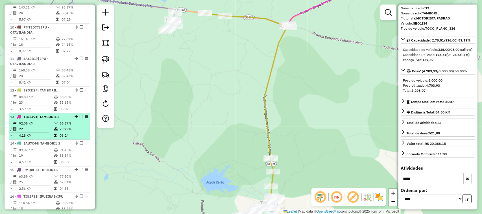
click at [42, 129] on td "22" at bounding box center [36, 130] width 35 height 6
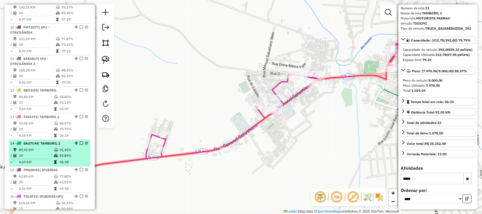
click at [43, 153] on td "19" at bounding box center [36, 156] width 35 height 6
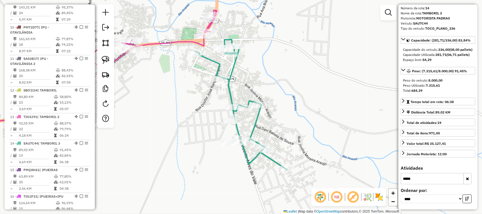
click at [468, 179] on icon "button" at bounding box center [467, 179] width 3 height 4
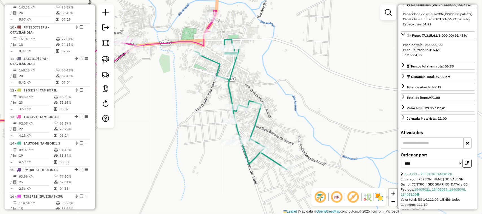
scroll to position [68, 0]
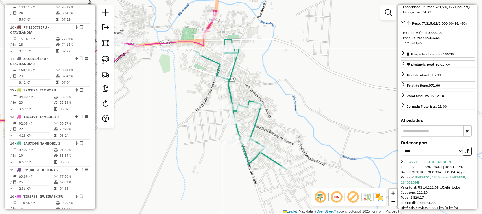
click at [413, 137] on input "text" at bounding box center [432, 130] width 63 height 11
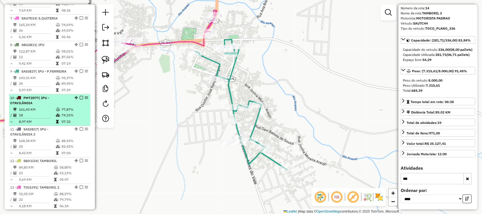
scroll to position [326, 0]
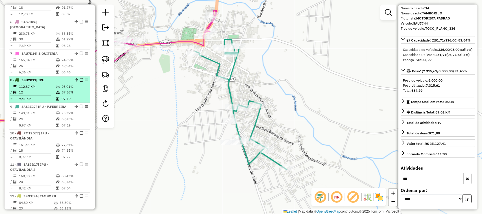
type input "***"
click at [43, 88] on td "112,87 KM" at bounding box center [37, 87] width 37 height 6
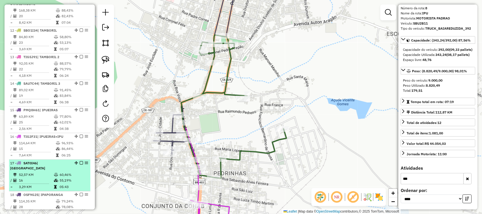
scroll to position [502, 0]
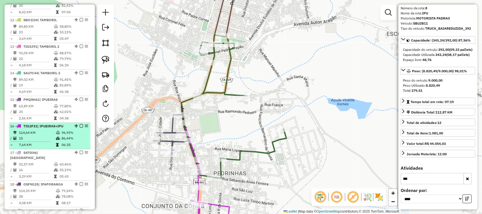
click at [47, 133] on td "114,64 KM" at bounding box center [37, 133] width 37 height 6
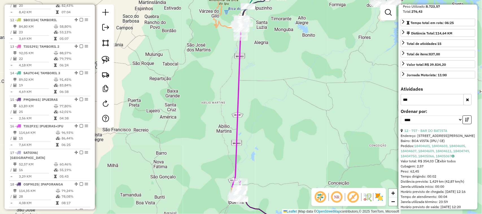
scroll to position [103, 0]
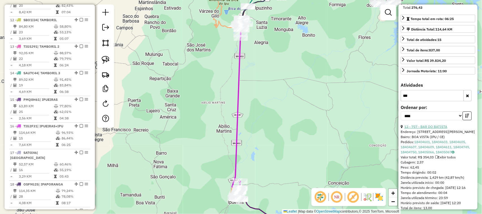
click at [430, 129] on link "12 - 757 - BAR DO BATISTA" at bounding box center [426, 127] width 43 height 4
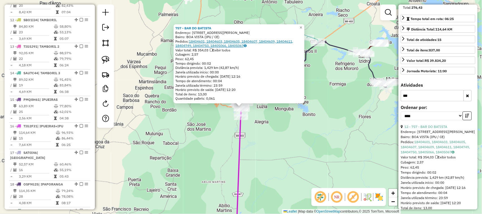
click at [205, 41] on link "18404601, 18404603, 18404605, 18404607, 18404609, 18404611, 18404749, 18404750,…" at bounding box center [235, 43] width 118 height 9
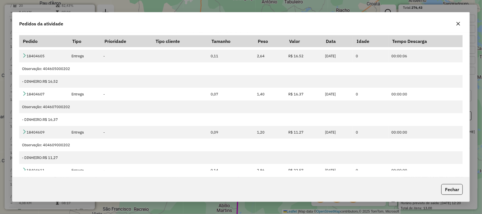
scroll to position [47, 0]
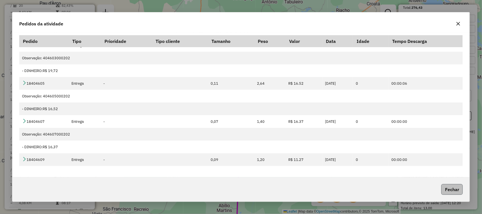
click at [447, 190] on button "Fechar" at bounding box center [452, 189] width 21 height 11
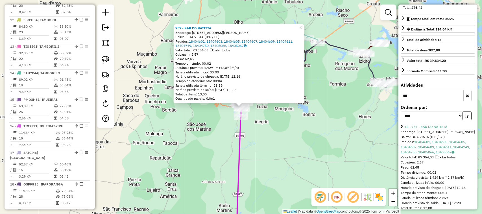
click at [302, 25] on span "×" at bounding box center [301, 27] width 3 height 5
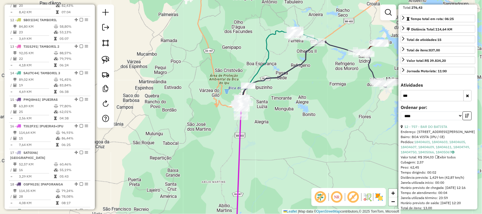
click at [466, 98] on icon "button" at bounding box center [467, 96] width 3 height 4
click at [420, 101] on input "text" at bounding box center [432, 95] width 63 height 11
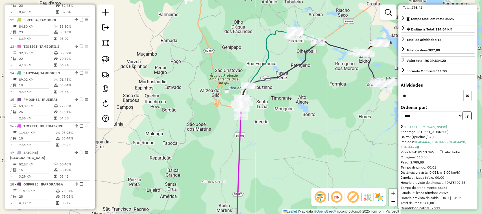
scroll to position [33, 0]
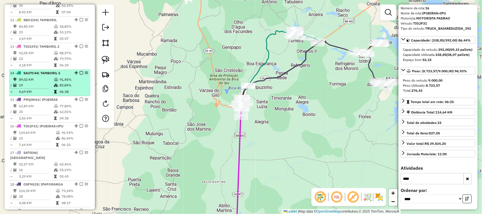
click at [44, 83] on td "19" at bounding box center [36, 86] width 35 height 6
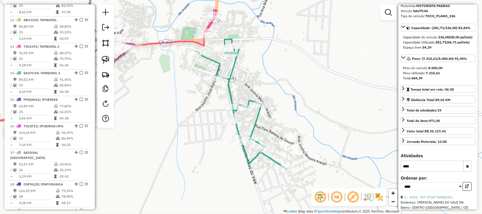
scroll to position [68, 0]
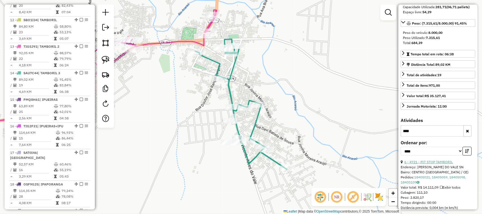
click at [438, 164] on link "6 - 4721 - PIT STOP TAMBORIL" at bounding box center [429, 162] width 49 height 4
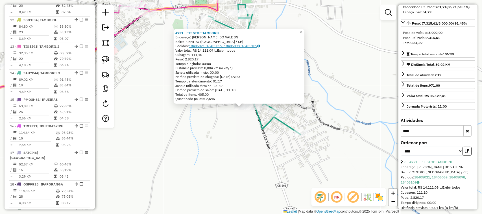
click at [210, 47] on link "18405021, 18405059, 18405098, 18405109" at bounding box center [224, 46] width 71 height 4
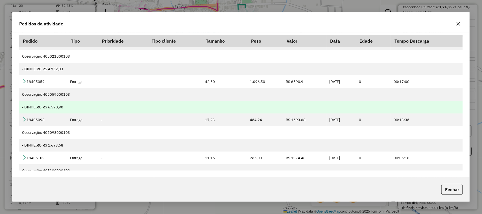
scroll to position [0, 0]
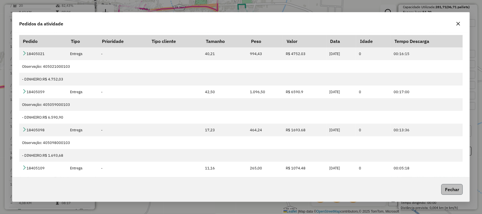
click at [454, 189] on button "Fechar" at bounding box center [452, 189] width 21 height 11
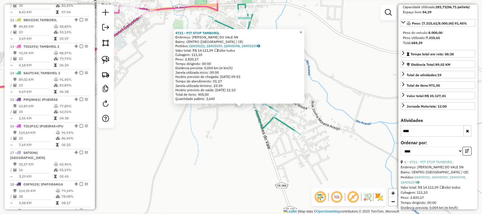
click at [302, 31] on span "×" at bounding box center [301, 32] width 3 height 5
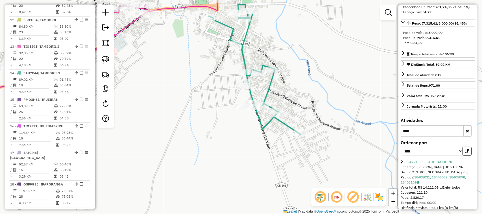
click at [422, 137] on input "****" at bounding box center [432, 130] width 63 height 11
type input "*"
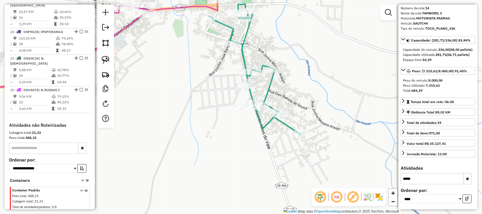
scroll to position [660, 0]
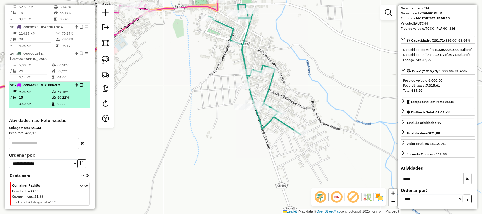
click at [44, 89] on td "9,06 KM" at bounding box center [35, 92] width 33 height 6
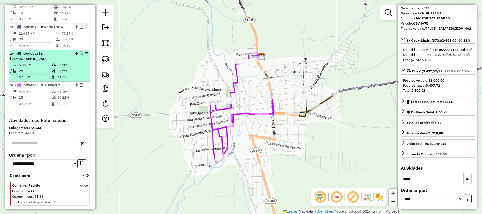
click at [38, 68] on td "24" at bounding box center [35, 71] width 33 height 6
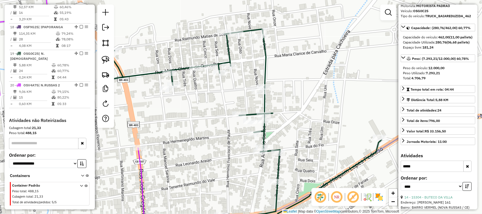
scroll to position [68, 0]
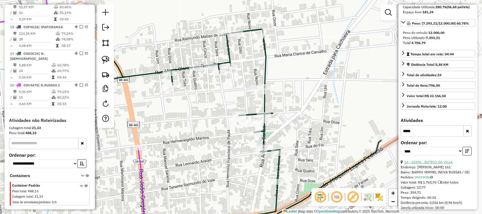
click at [443, 164] on link "14 - 15304 - BUTECO DA VILLA" at bounding box center [429, 162] width 48 height 4
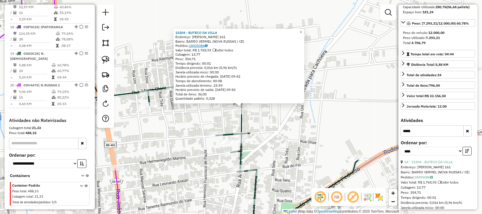
click at [202, 46] on link "18405086" at bounding box center [198, 46] width 19 height 4
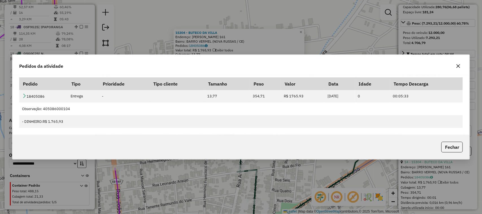
click at [460, 64] on button "button" at bounding box center [458, 66] width 9 height 9
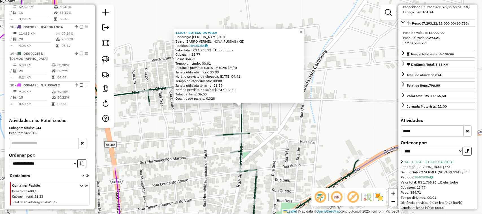
click at [421, 137] on input "*****" at bounding box center [432, 130] width 63 height 11
type input "*"
click at [414, 137] on input "text" at bounding box center [432, 130] width 63 height 11
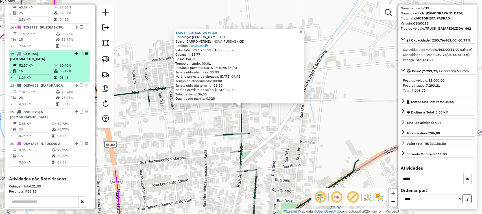
scroll to position [589, 0]
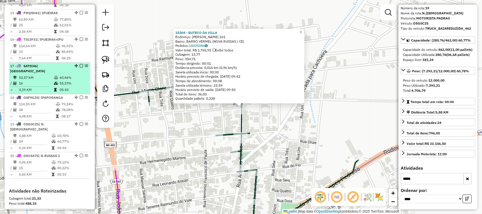
click at [40, 75] on td "52,57 KM" at bounding box center [36, 78] width 35 height 6
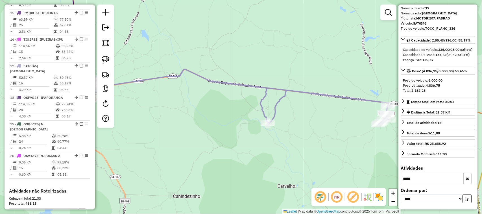
click at [420, 180] on input "*****" at bounding box center [432, 178] width 63 height 11
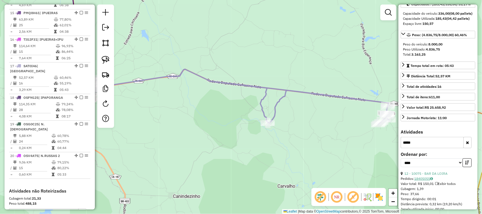
scroll to position [68, 0]
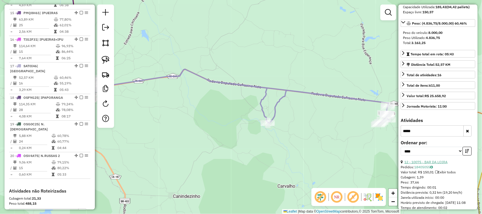
type input "*****"
click at [428, 164] on link "12 - 10075 - BAR DA LOIRA" at bounding box center [426, 162] width 43 height 4
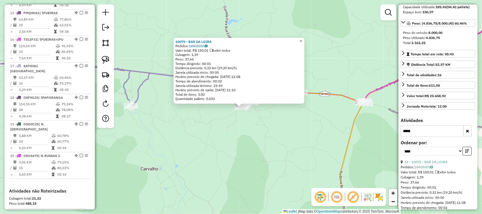
click at [303, 39] on link "×" at bounding box center [301, 41] width 7 height 7
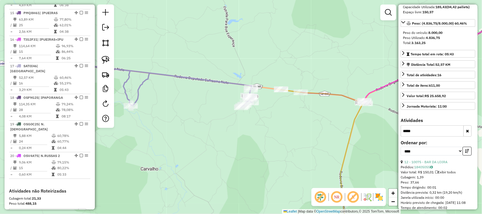
click at [466, 133] on icon "button" at bounding box center [467, 131] width 3 height 4
click at [412, 137] on input "text" at bounding box center [432, 130] width 63 height 11
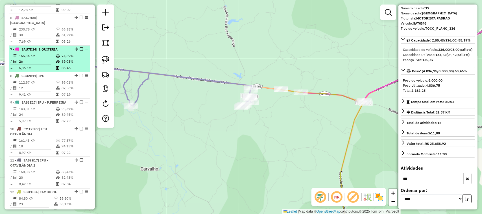
scroll to position [342, 0]
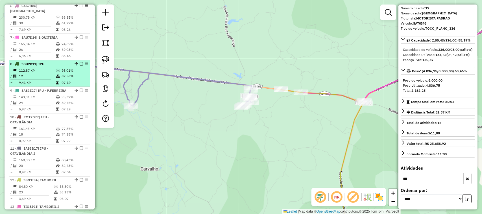
type input "***"
click at [42, 76] on td "12" at bounding box center [37, 76] width 37 height 6
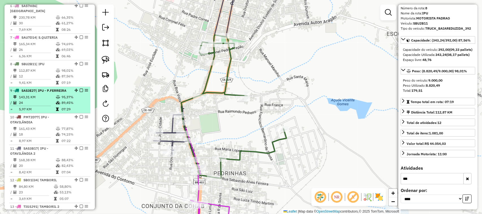
click at [40, 99] on td "143,31 KM" at bounding box center [37, 97] width 37 height 6
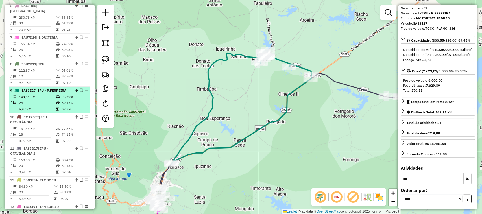
click at [42, 95] on td "143,31 KM" at bounding box center [37, 97] width 37 height 6
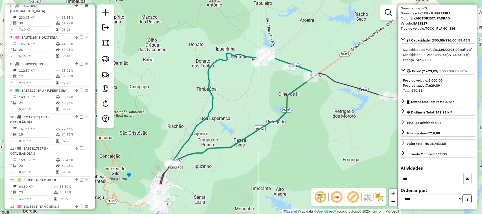
click at [467, 177] on icon "button" at bounding box center [467, 179] width 3 height 4
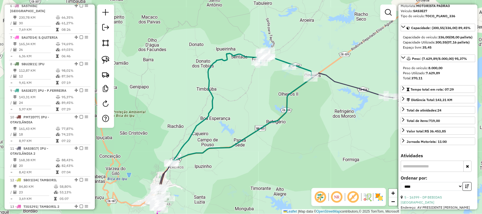
click at [416, 172] on input "text" at bounding box center [432, 166] width 63 height 11
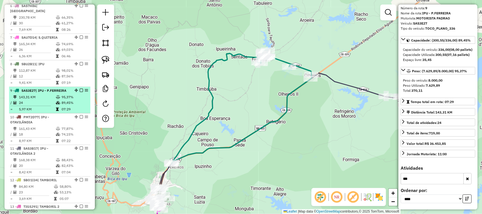
type input "***"
click at [46, 96] on td "143,31 KM" at bounding box center [37, 97] width 37 height 6
drag, startPoint x: 50, startPoint y: 98, endPoint x: 47, endPoint y: 97, distance: 3.0
click at [50, 98] on td "143,31 KM" at bounding box center [37, 97] width 37 height 6
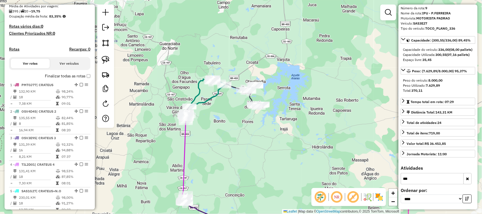
scroll to position [95, 0]
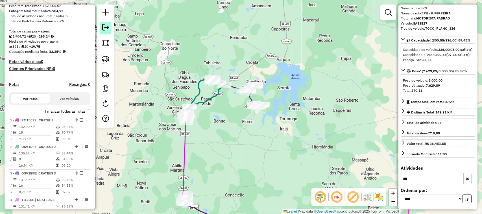
click at [107, 28] on em at bounding box center [105, 27] width 7 height 7
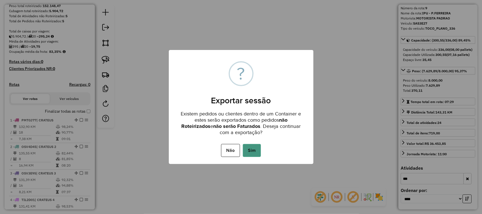
click at [253, 151] on button "Sim" at bounding box center [252, 150] width 18 height 13
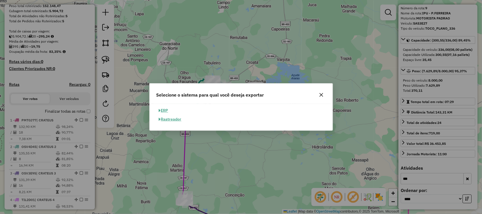
click at [164, 109] on button "ERP" at bounding box center [164, 110] width 14 height 9
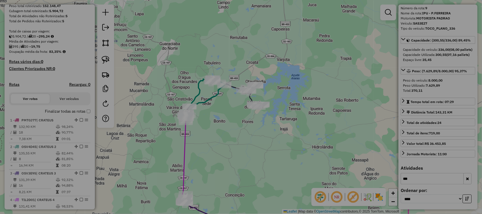
select select "**"
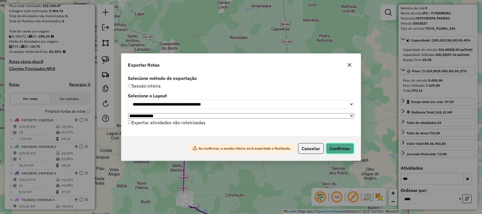
click at [343, 149] on button "Confirmar" at bounding box center [340, 148] width 28 height 11
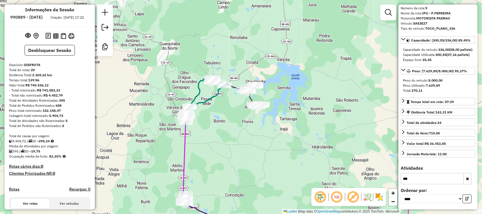
scroll to position [0, 0]
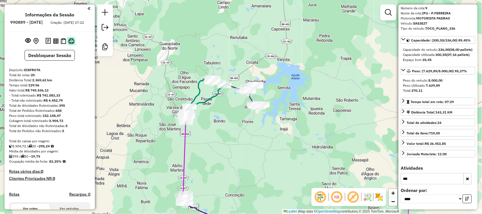
click at [71, 44] on img at bounding box center [71, 41] width 6 height 6
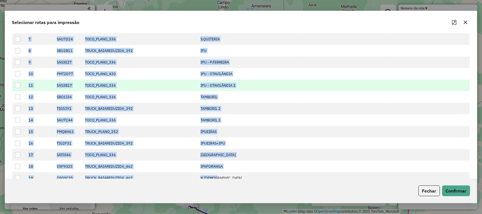
scroll to position [121, 0]
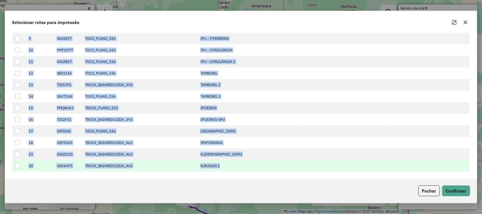
drag, startPoint x: 53, startPoint y: 63, endPoint x: 237, endPoint y: 167, distance: 211.5
click at [237, 168] on tbody "1 PMT0J77 TOCO_PLANO_420 CRATEUS 2 OSV4D45 TRUCK_BAIAREDUZIDA_462 CRATEUS 2 3 O…" at bounding box center [241, 56] width 458 height 232
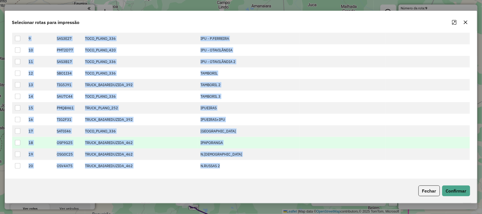
copy tbody "PMT0J77 TOCO_PLANO_420 CRATEUS 2 OSV4D45 TRUCK_BAIAREDUZIDA_462 CRATEUS 2 3 OSV…"
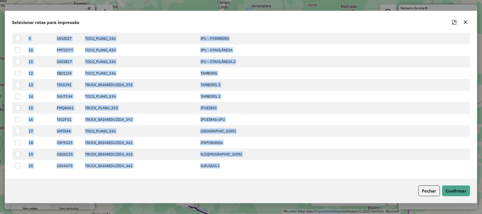
click at [465, 20] on icon "button" at bounding box center [466, 22] width 5 height 5
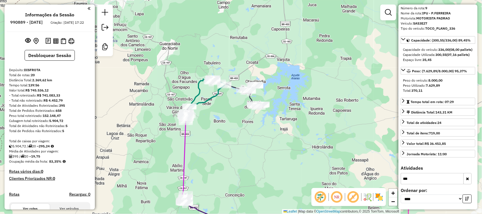
click at [466, 178] on icon "button" at bounding box center [467, 179] width 3 height 4
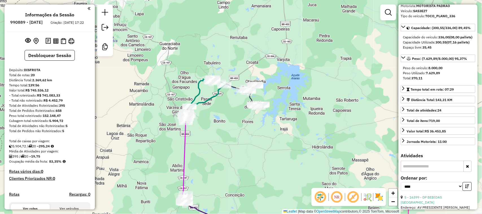
click at [423, 172] on input "text" at bounding box center [432, 166] width 63 height 11
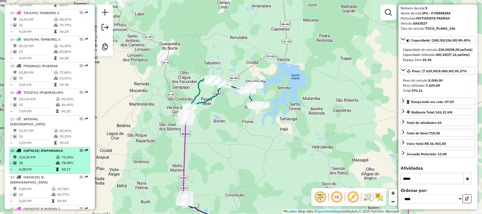
scroll to position [530, 0]
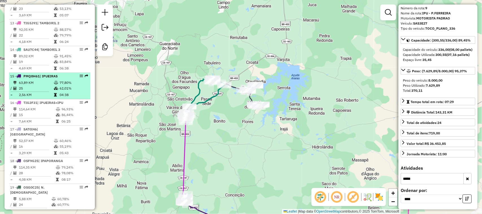
type input "*****"
click at [42, 83] on td "63,89 KM" at bounding box center [36, 83] width 35 height 6
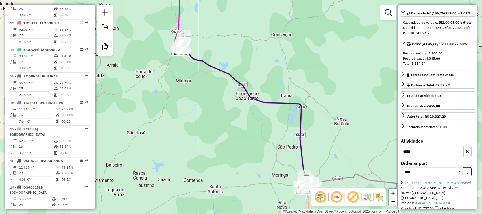
scroll to position [68, 0]
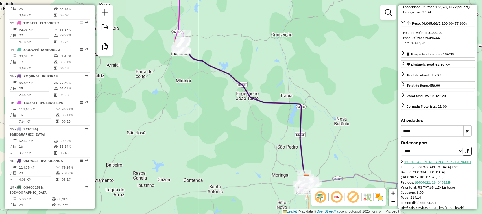
click at [434, 164] on link "17 - 16542 - MERCEARIA ISABELLE" at bounding box center [438, 162] width 67 height 4
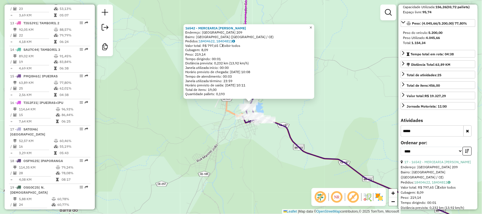
click at [312, 25] on span "×" at bounding box center [311, 27] width 3 height 5
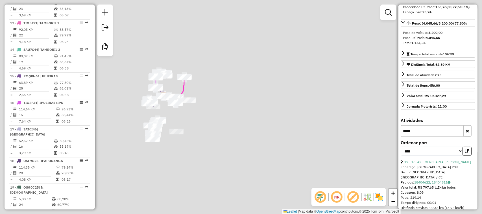
click at [466, 133] on icon "button" at bounding box center [467, 131] width 3 height 4
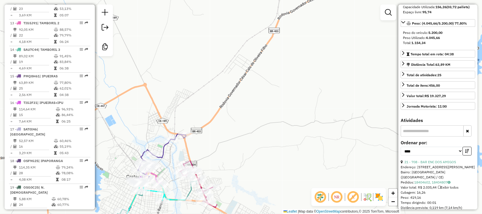
drag, startPoint x: 242, startPoint y: 142, endPoint x: 242, endPoint y: 94, distance: 48.0
click at [242, 100] on div "Janela de atendimento Grade de atendimento Capacidade Transportadoras Veículos …" at bounding box center [241, 107] width 482 height 214
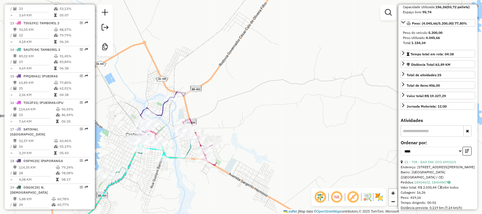
drag, startPoint x: 171, startPoint y: 132, endPoint x: 213, endPoint y: 107, distance: 48.6
click at [213, 107] on div "Janela de atendimento Grade de atendimento Capacidade Transportadoras Veículos …" at bounding box center [241, 107] width 482 height 214
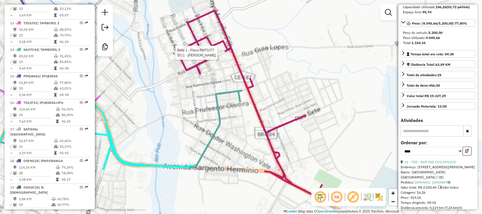
drag, startPoint x: 308, startPoint y: 135, endPoint x: 311, endPoint y: 95, distance: 39.7
click at [311, 104] on div "Rota 1 - Placa PMT0J77 3711 - SANDRA VARIEDADES Janela de atendimento Grade de …" at bounding box center [241, 107] width 482 height 214
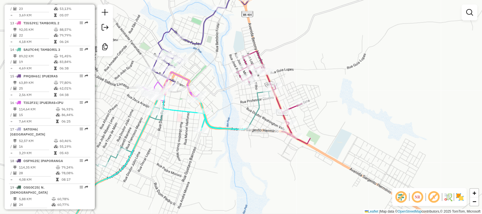
drag, startPoint x: 283, startPoint y: 157, endPoint x: 292, endPoint y: 122, distance: 36.4
click at [291, 126] on div "Rota 1 - Placa PMT0J77 17721 - CANTINHO DO SABOR Rota 1 - Placa PMT0J77 9771 - …" at bounding box center [241, 107] width 482 height 214
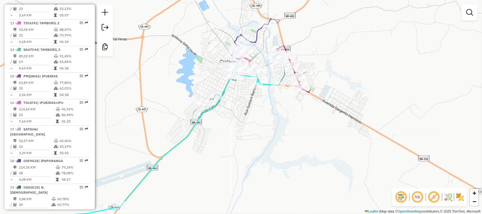
drag, startPoint x: 305, startPoint y: 114, endPoint x: 299, endPoint y: 81, distance: 33.1
click at [301, 86] on div "Janela de atendimento Grade de atendimento Capacidade Transportadoras Veículos …" at bounding box center [241, 107] width 482 height 214
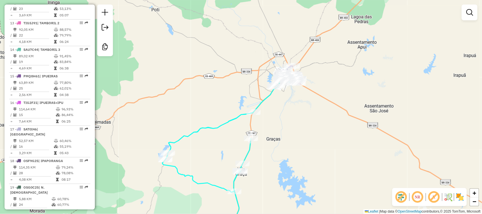
click at [317, 131] on div "Janela de atendimento Grade de atendimento Capacidade Transportadoras Veículos …" at bounding box center [241, 107] width 482 height 214
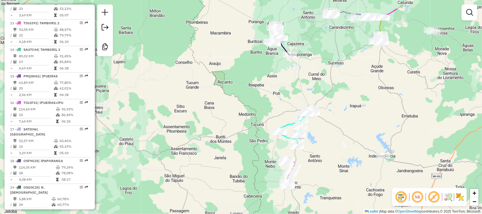
drag, startPoint x: 343, startPoint y: 88, endPoint x: 337, endPoint y: 127, distance: 39.9
click at [337, 127] on div "Janela de atendimento Grade de atendimento Capacidade Transportadoras Veículos …" at bounding box center [241, 107] width 482 height 214
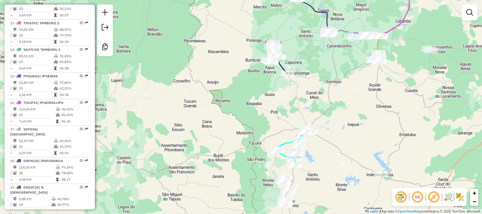
drag, startPoint x: 315, startPoint y: 93, endPoint x: 307, endPoint y: 122, distance: 30.6
click at [307, 122] on div "Janela de atendimento Grade de atendimento Capacidade Transportadoras Veículos …" at bounding box center [241, 107] width 482 height 214
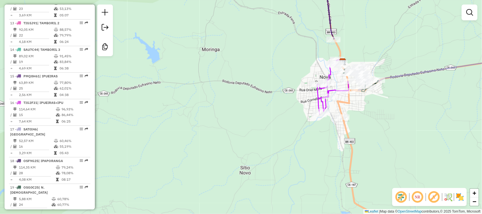
drag, startPoint x: 339, startPoint y: 107, endPoint x: 337, endPoint y: 105, distance: 3.4
click at [337, 107] on div "Janela de atendimento Grade de atendimento Capacidade Transportadoras Veículos …" at bounding box center [241, 107] width 482 height 214
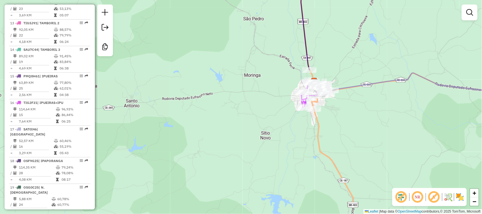
click at [305, 86] on div "Janela de atendimento Grade de atendimento Capacidade Transportadoras Veículos …" at bounding box center [241, 107] width 482 height 214
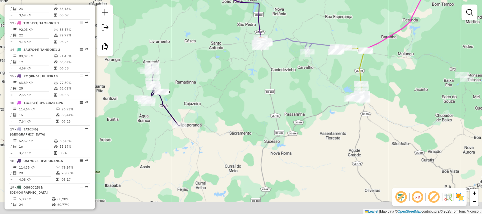
drag, startPoint x: 330, startPoint y: 103, endPoint x: 320, endPoint y: 78, distance: 26.9
click at [322, 81] on div "Janela de atendimento Grade de atendimento Capacidade Transportadoras Veículos …" at bounding box center [241, 107] width 482 height 214
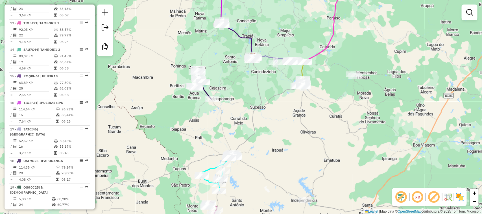
drag, startPoint x: 253, startPoint y: 89, endPoint x: 261, endPoint y: 90, distance: 7.4
click at [259, 90] on div "Janela de atendimento Grade de atendimento Capacidade Transportadoras Veículos …" at bounding box center [241, 107] width 482 height 214
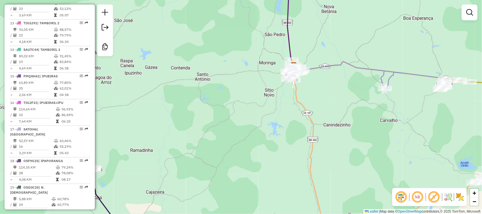
drag, startPoint x: 317, startPoint y: 96, endPoint x: 335, endPoint y: 83, distance: 22.8
click at [338, 90] on div "Janela de atendimento Grade de atendimento Capacidade Transportadoras Veículos …" at bounding box center [241, 107] width 482 height 214
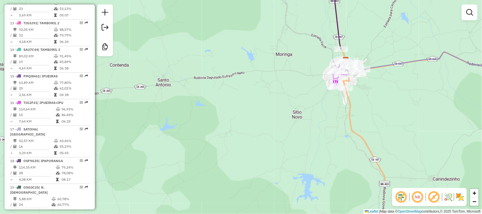
drag, startPoint x: 355, startPoint y: 90, endPoint x: 342, endPoint y: 70, distance: 24.3
click at [351, 82] on div "Janela de atendimento Grade de atendimento Capacidade Transportadoras Veículos …" at bounding box center [241, 107] width 482 height 214
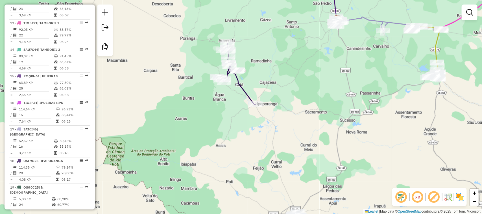
drag, startPoint x: 291, startPoint y: 111, endPoint x: 294, endPoint y: 54, distance: 56.9
click at [299, 73] on div "Janela de atendimento Grade de atendimento Capacidade Transportadoras Veículos …" at bounding box center [241, 107] width 482 height 214
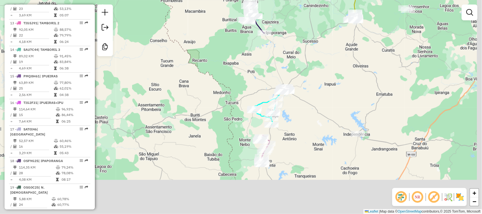
drag, startPoint x: 307, startPoint y: 137, endPoint x: 303, endPoint y: 115, distance: 21.5
click at [305, 124] on div "Janela de atendimento Grade de atendimento Capacidade Transportadoras Veículos …" at bounding box center [241, 107] width 482 height 214
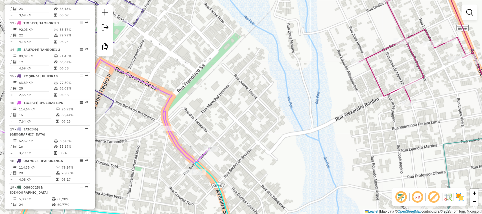
drag, startPoint x: 281, startPoint y: 138, endPoint x: 286, endPoint y: 94, distance: 43.9
click at [285, 119] on div "Janela de atendimento Grade de atendimento Capacidade Transportadoras Veículos …" at bounding box center [241, 107] width 482 height 214
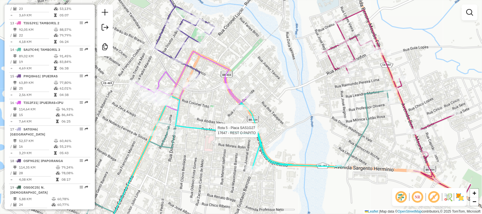
select select "*********"
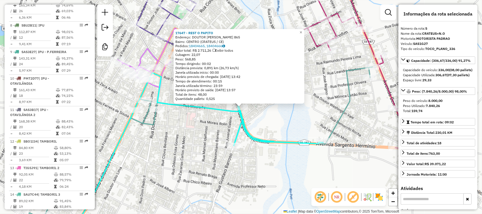
scroll to position [322, 0]
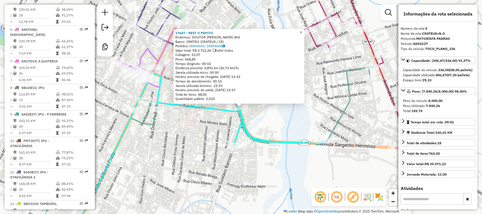
click at [302, 30] on span "×" at bounding box center [301, 32] width 3 height 5
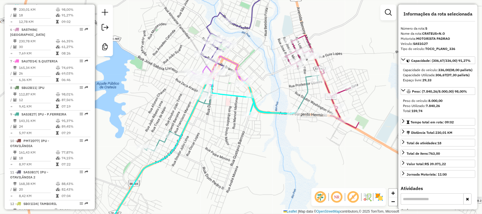
drag, startPoint x: 219, startPoint y: 126, endPoint x: 252, endPoint y: 75, distance: 60.7
click at [242, 96] on div "Janela de atendimento Grade de atendimento Capacidade Transportadoras Veículos …" at bounding box center [241, 107] width 482 height 214
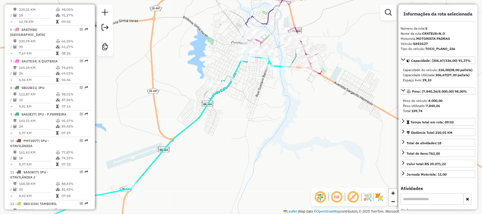
drag, startPoint x: 245, startPoint y: 112, endPoint x: 261, endPoint y: 63, distance: 52.2
click at [261, 72] on div "Janela de atendimento Grade de atendimento Capacidade Transportadoras Veículos …" at bounding box center [241, 107] width 482 height 214
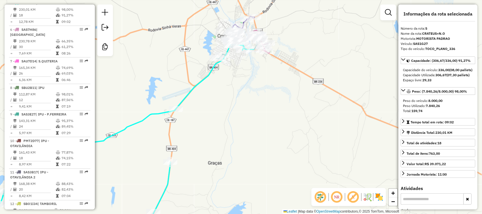
drag, startPoint x: 199, startPoint y: 127, endPoint x: 253, endPoint y: 75, distance: 75.8
click at [247, 85] on div "Janela de atendimento Grade de atendimento Capacidade Transportadoras Veículos …" at bounding box center [241, 107] width 482 height 214
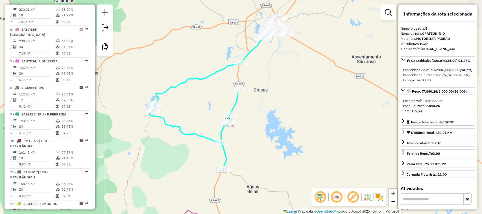
drag, startPoint x: 202, startPoint y: 99, endPoint x: 222, endPoint y: 71, distance: 34.8
click at [220, 79] on div "Janela de atendimento Grade de atendimento Capacidade Transportadoras Veículos …" at bounding box center [241, 107] width 482 height 214
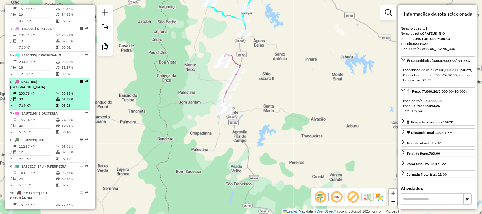
scroll to position [287, 0]
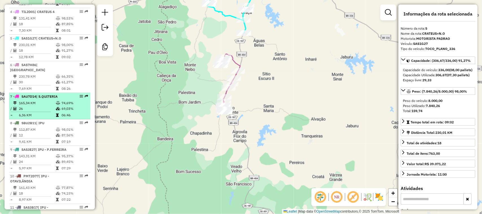
click at [43, 105] on td "165,34 KM" at bounding box center [37, 103] width 37 height 6
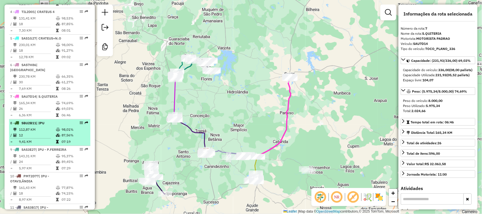
scroll to position [322, 0]
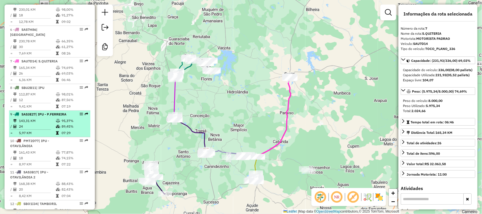
click at [40, 121] on td "143,31 KM" at bounding box center [37, 121] width 37 height 6
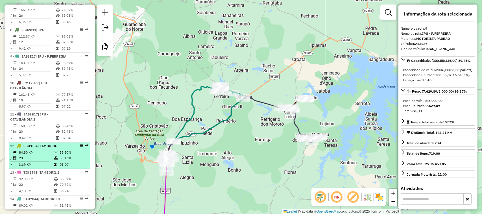
scroll to position [393, 0]
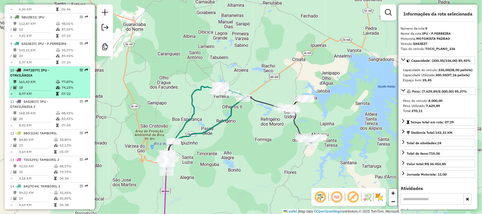
click at [38, 82] on td "161,43 KM" at bounding box center [37, 82] width 37 height 6
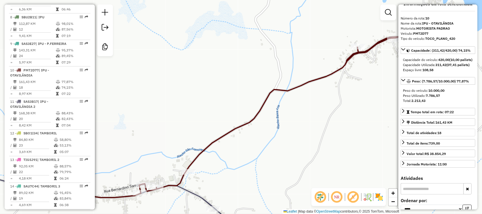
scroll to position [0, 0]
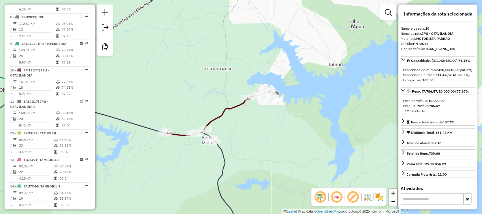
drag, startPoint x: 193, startPoint y: 108, endPoint x: 211, endPoint y: 103, distance: 19.1
click at [209, 105] on div "Janela de atendimento Grade de atendimento Capacidade Transportadoras Veículos …" at bounding box center [241, 107] width 482 height 214
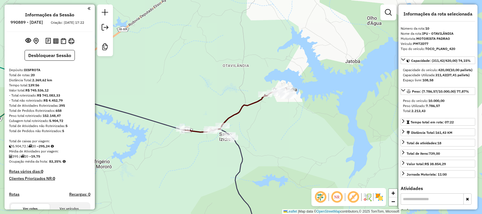
select select "*********"
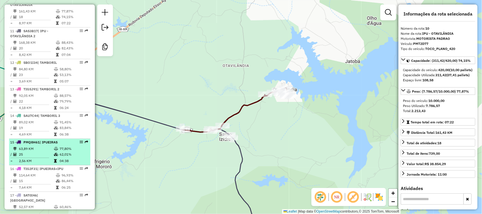
scroll to position [499, 0]
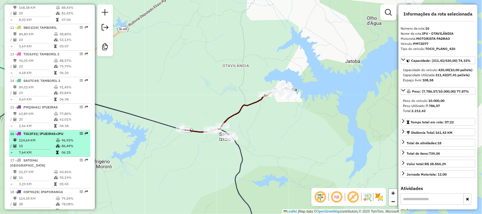
click at [44, 146] on td "15" at bounding box center [37, 146] width 37 height 6
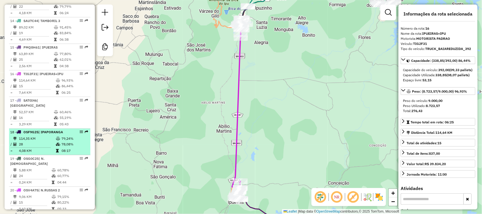
scroll to position [569, 0]
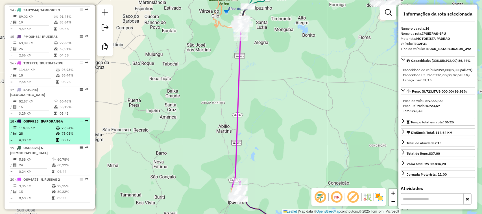
click at [43, 131] on td "28" at bounding box center [37, 134] width 37 height 6
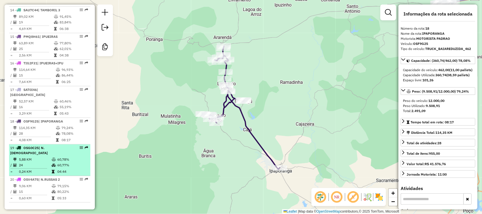
click at [38, 157] on td "5,88 KM" at bounding box center [35, 160] width 33 height 6
